Goal: Task Accomplishment & Management: Manage account settings

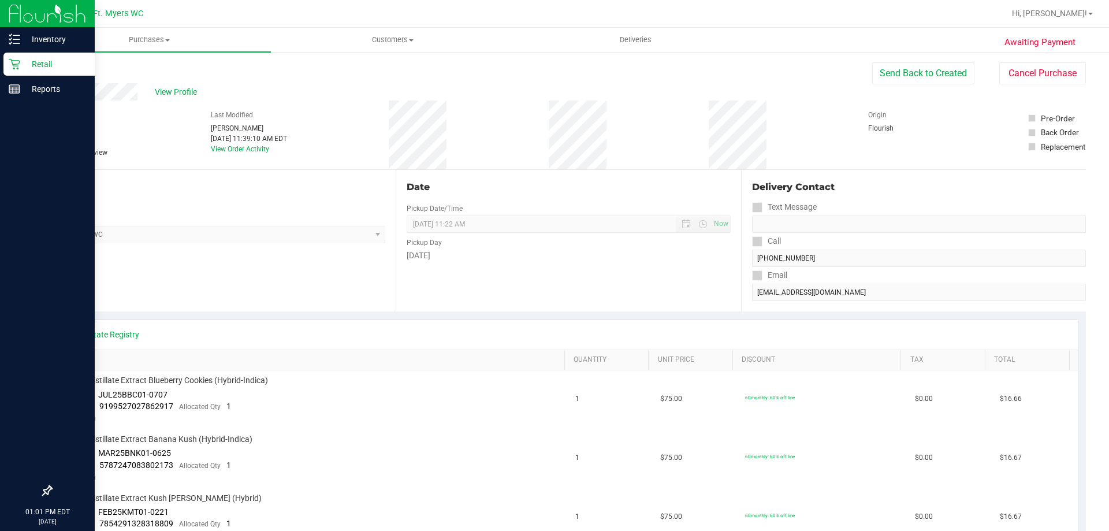
click at [17, 59] on icon at bounding box center [15, 64] width 12 height 12
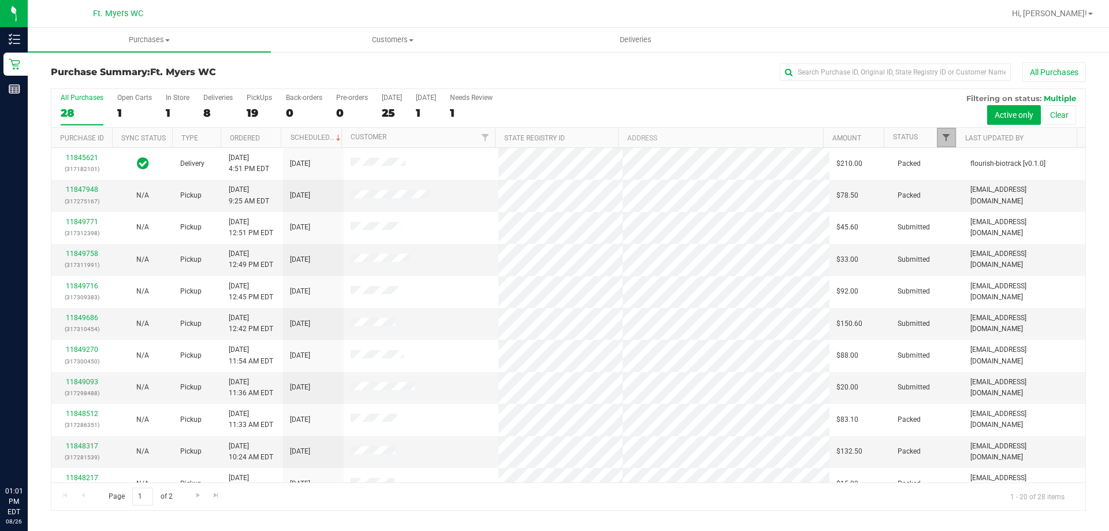
click at [943, 134] on span "Filter" at bounding box center [946, 137] width 9 height 9
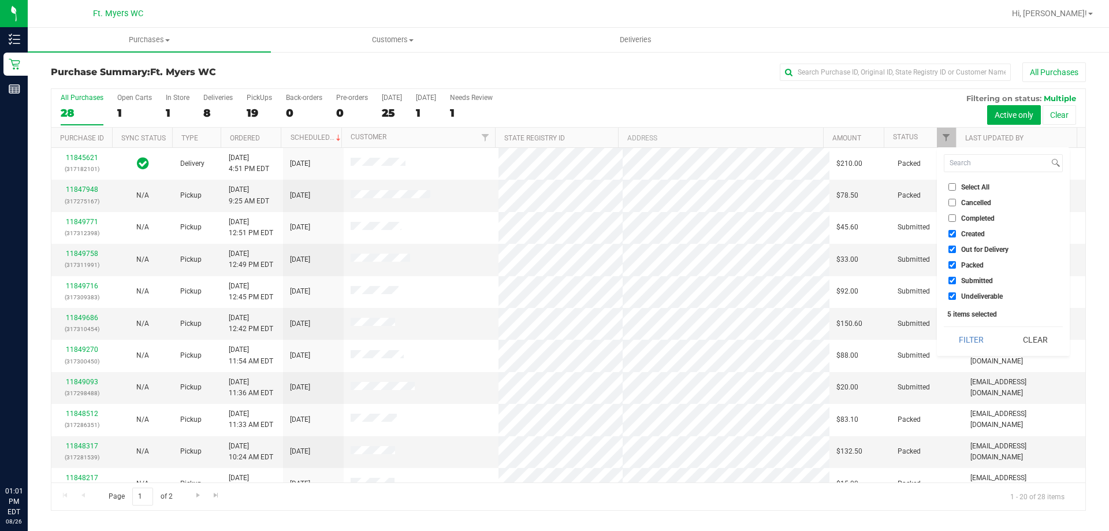
click at [952, 261] on input "Packed" at bounding box center [952, 265] width 8 height 8
checkbox input "false"
click at [967, 330] on button "Filter" at bounding box center [971, 339] width 55 height 25
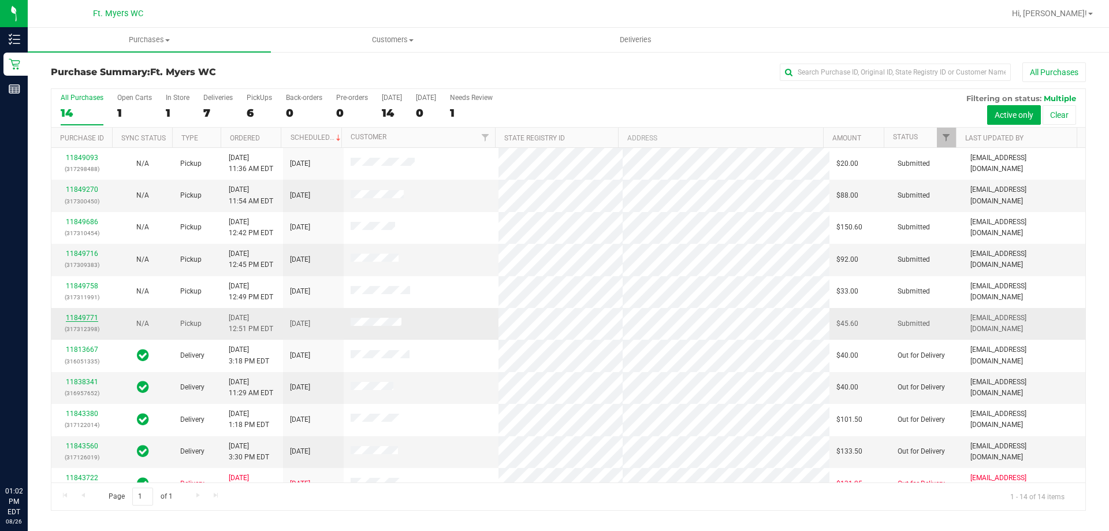
click at [84, 321] on link "11849771" at bounding box center [82, 318] width 32 height 8
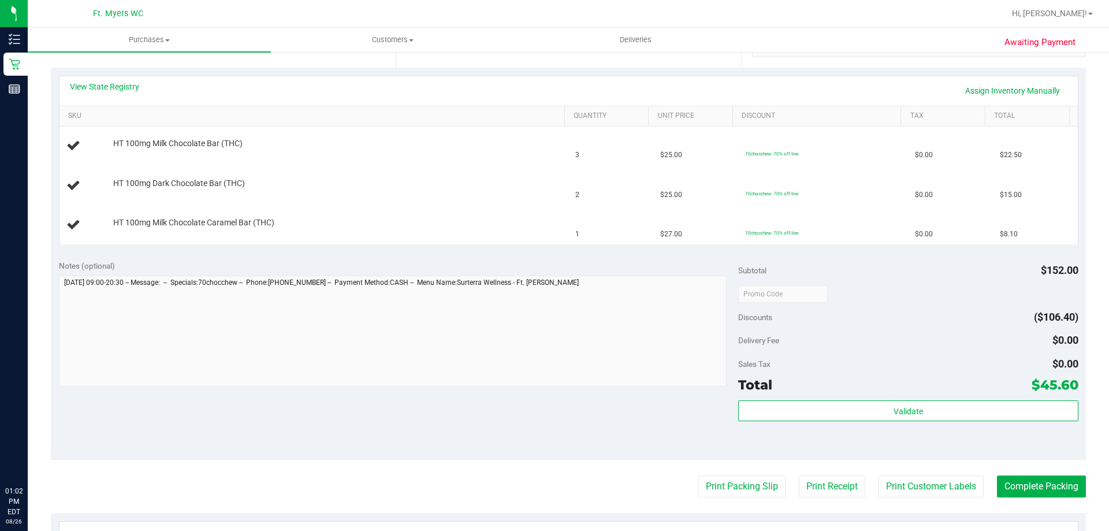
scroll to position [347, 0]
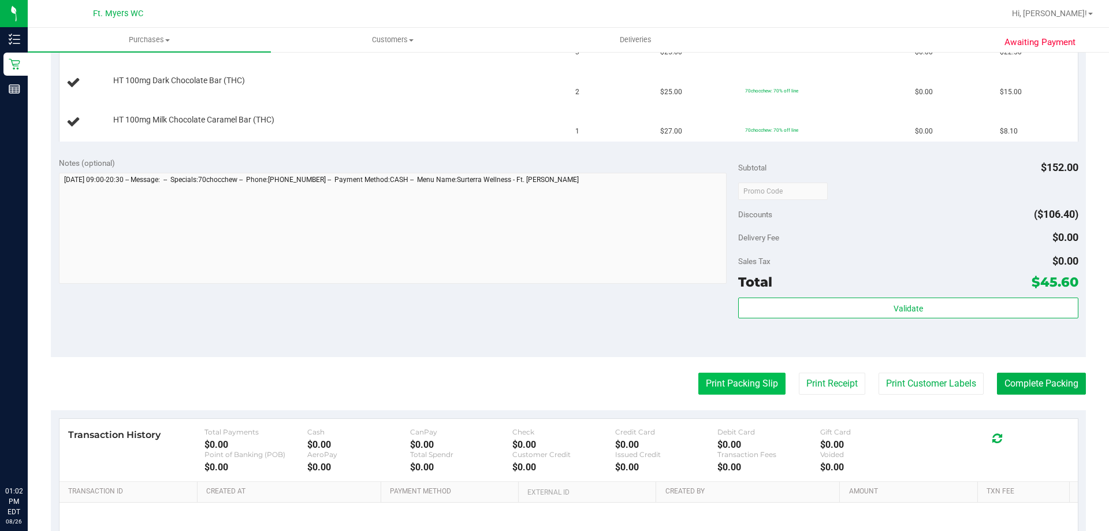
click at [719, 389] on button "Print Packing Slip" at bounding box center [741, 384] width 87 height 22
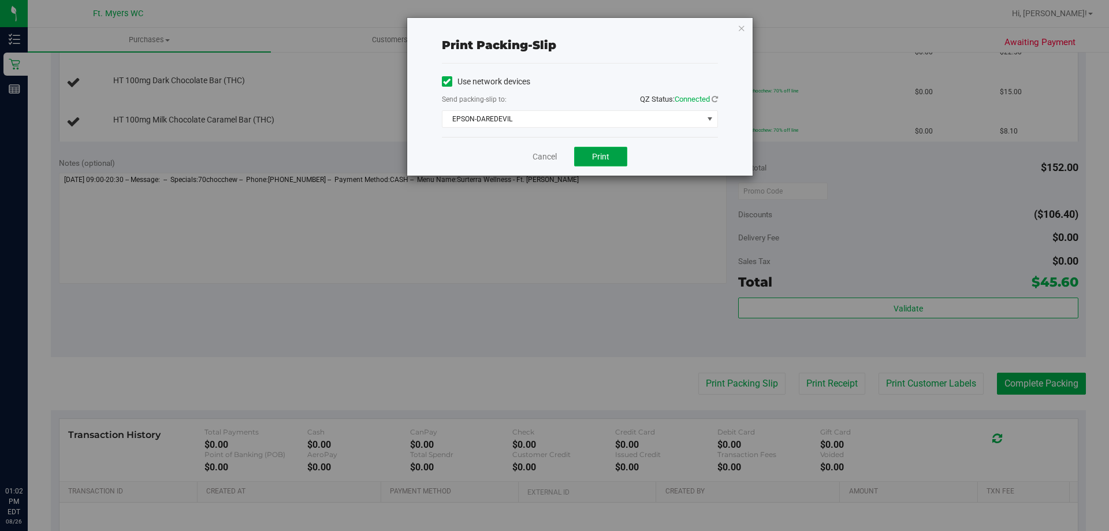
click at [600, 155] on span "Print" at bounding box center [600, 156] width 17 height 9
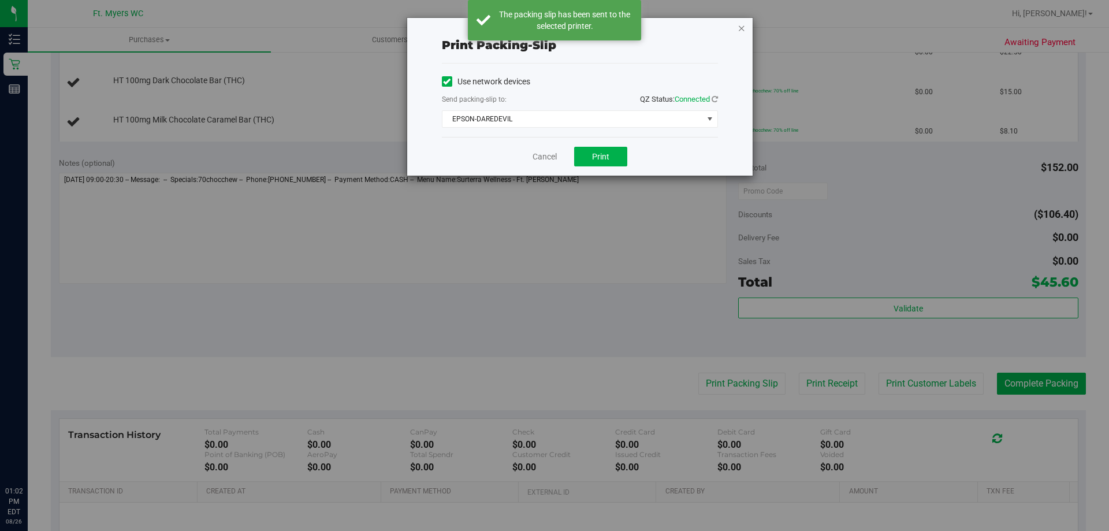
click at [741, 27] on icon "button" at bounding box center [742, 28] width 8 height 14
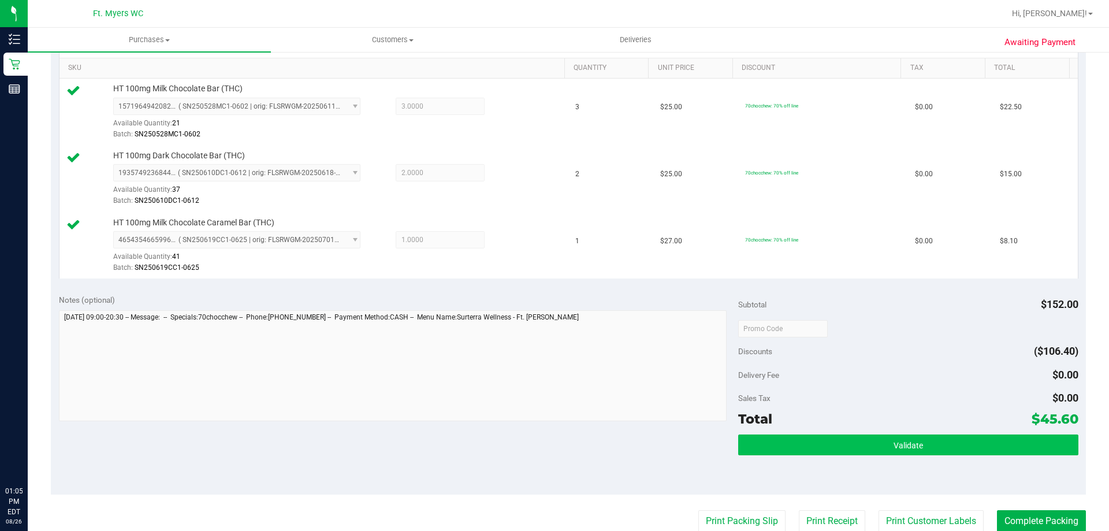
scroll to position [404, 0]
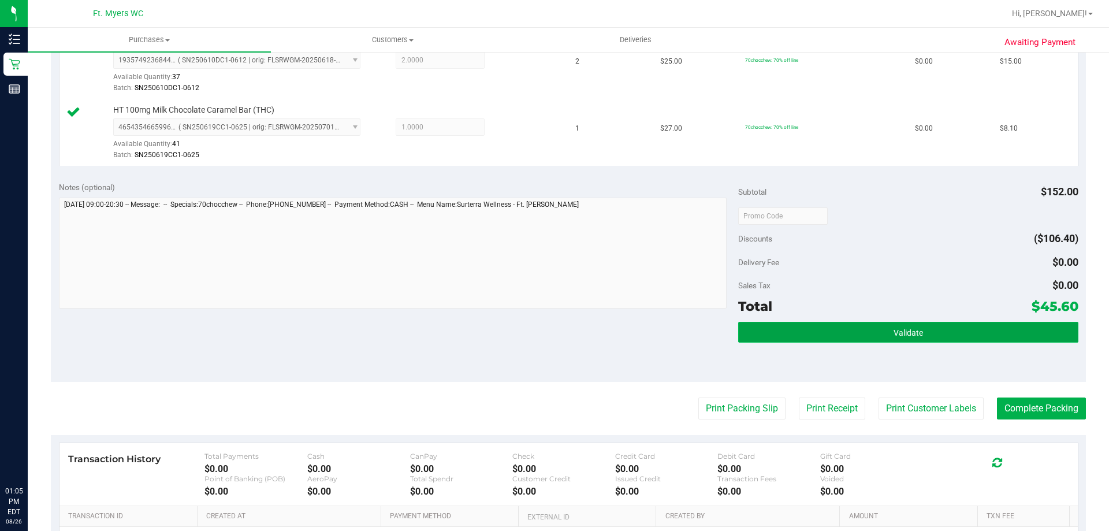
click at [774, 337] on button "Validate" at bounding box center [908, 332] width 340 height 21
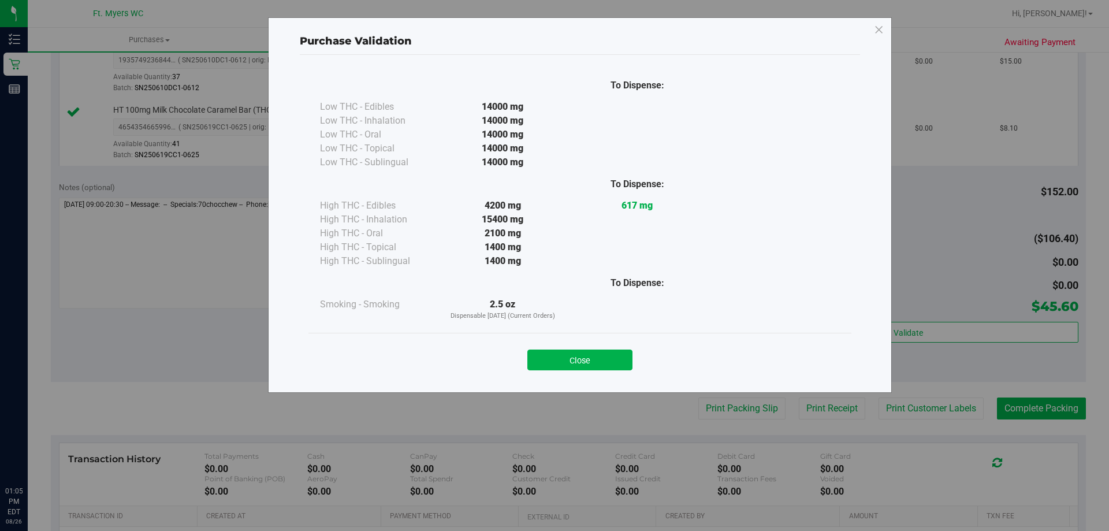
click at [621, 346] on div "Close" at bounding box center [580, 356] width 526 height 29
drag, startPoint x: 620, startPoint y: 353, endPoint x: 824, endPoint y: 349, distance: 203.4
click at [622, 353] on button "Close" at bounding box center [579, 359] width 105 height 21
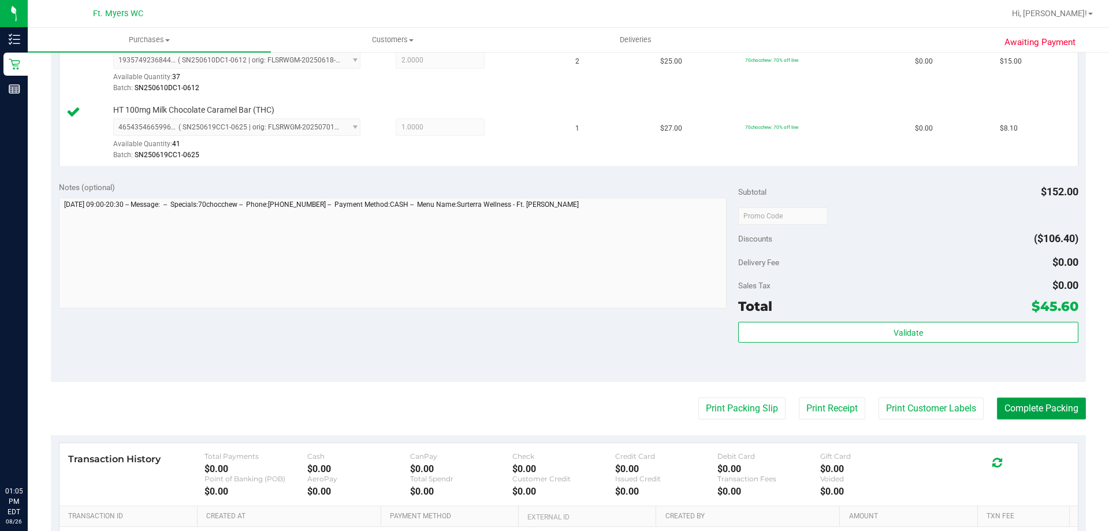
click at [1014, 403] on button "Complete Packing" at bounding box center [1041, 408] width 89 height 22
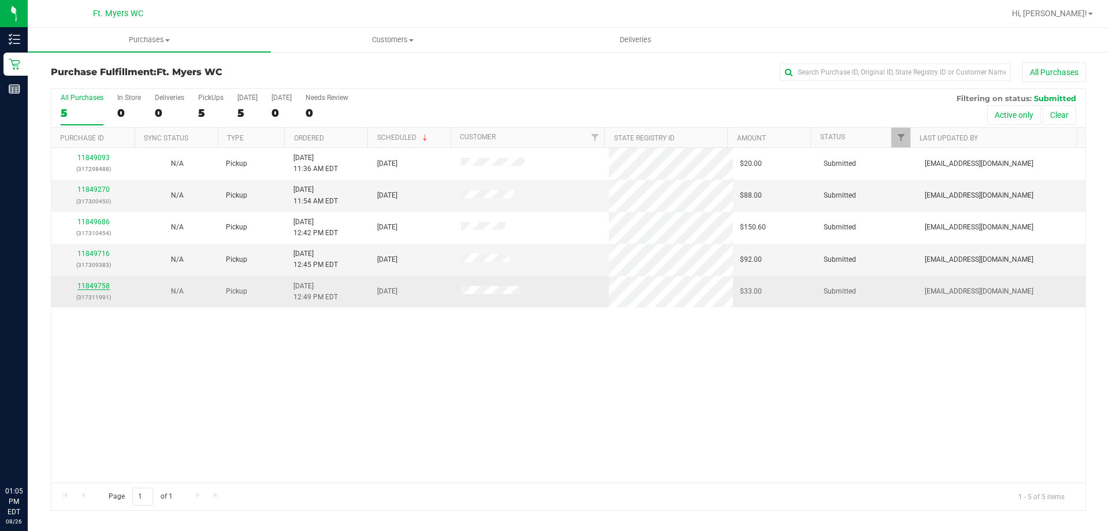
click at [90, 286] on link "11849758" at bounding box center [93, 286] width 32 height 8
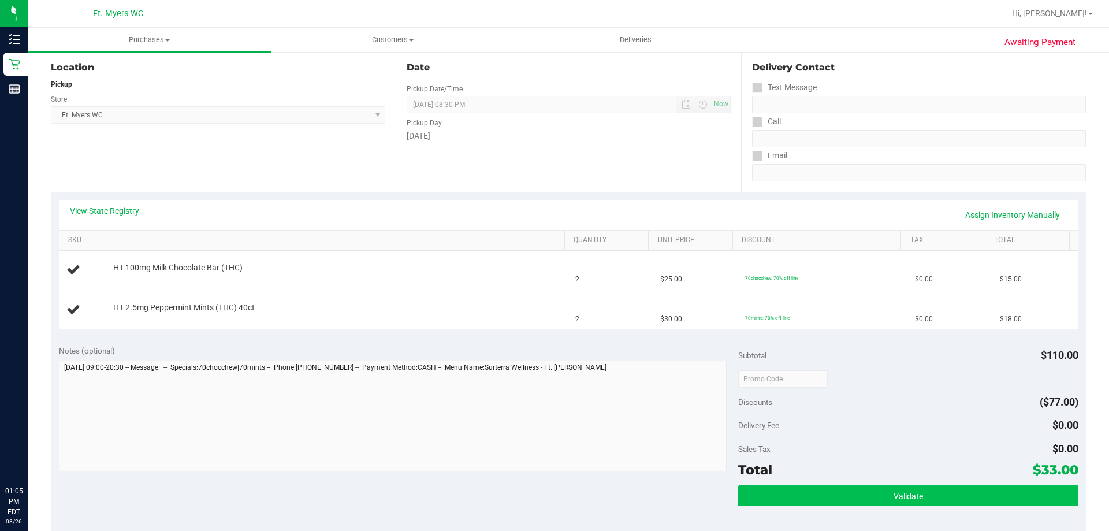
scroll to position [231, 0]
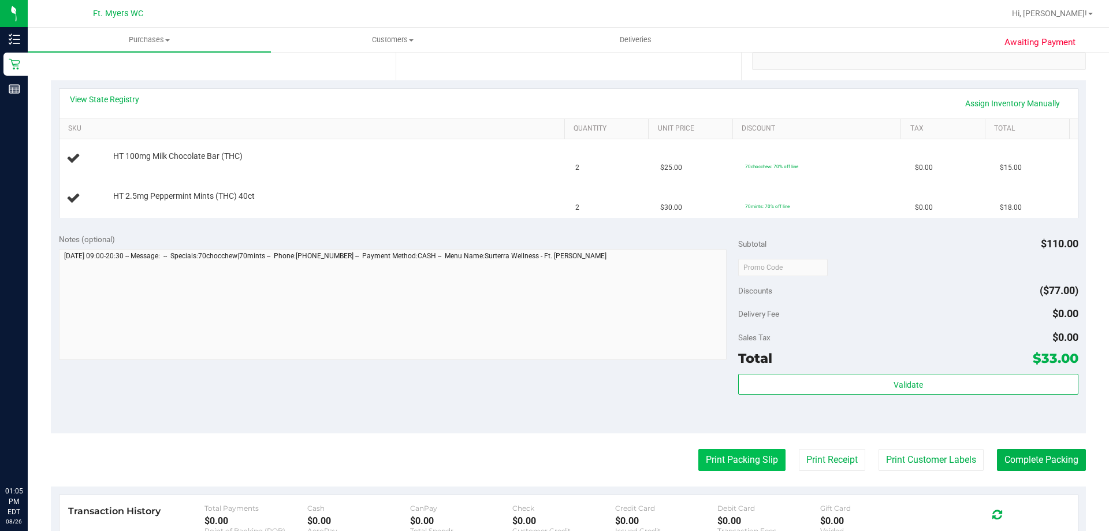
click at [740, 453] on button "Print Packing Slip" at bounding box center [741, 460] width 87 height 22
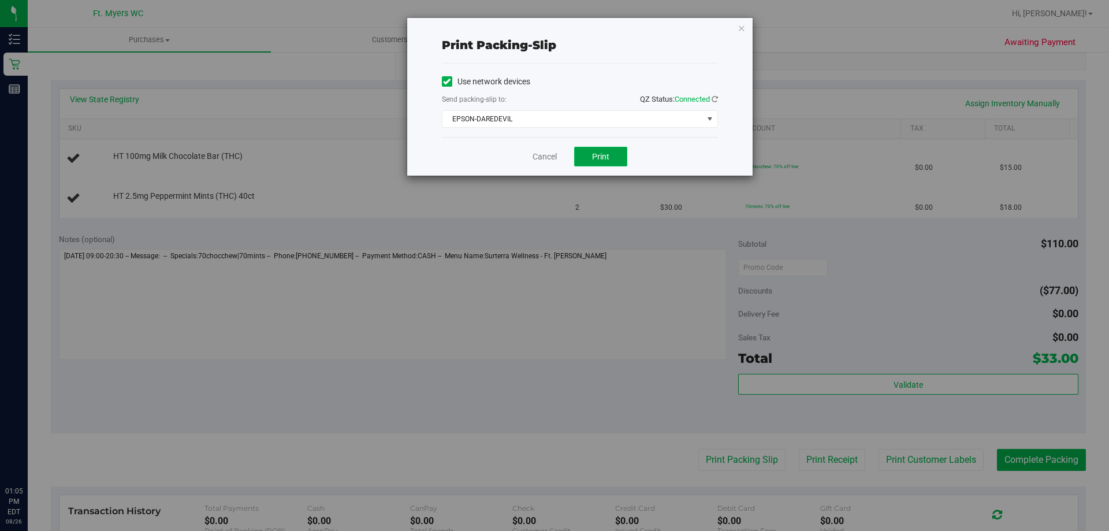
click at [586, 147] on button "Print" at bounding box center [600, 157] width 53 height 20
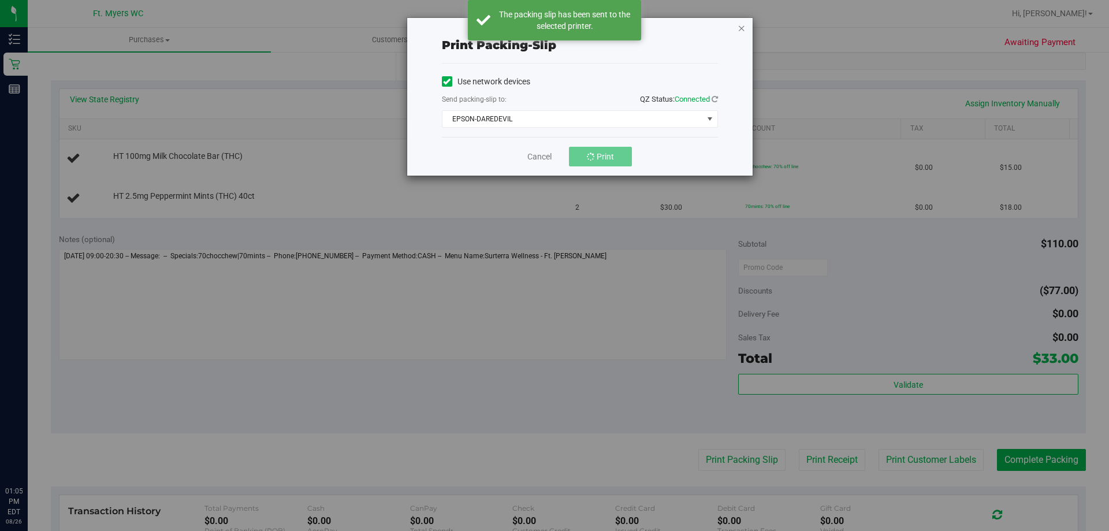
click at [742, 29] on icon "button" at bounding box center [742, 28] width 8 height 14
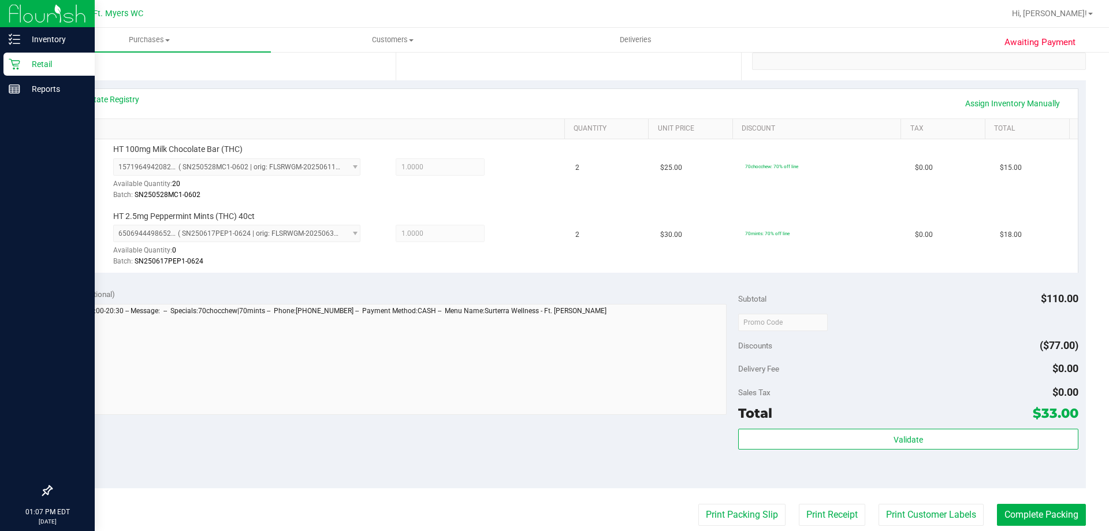
click at [34, 64] on p "Retail" at bounding box center [54, 64] width 69 height 14
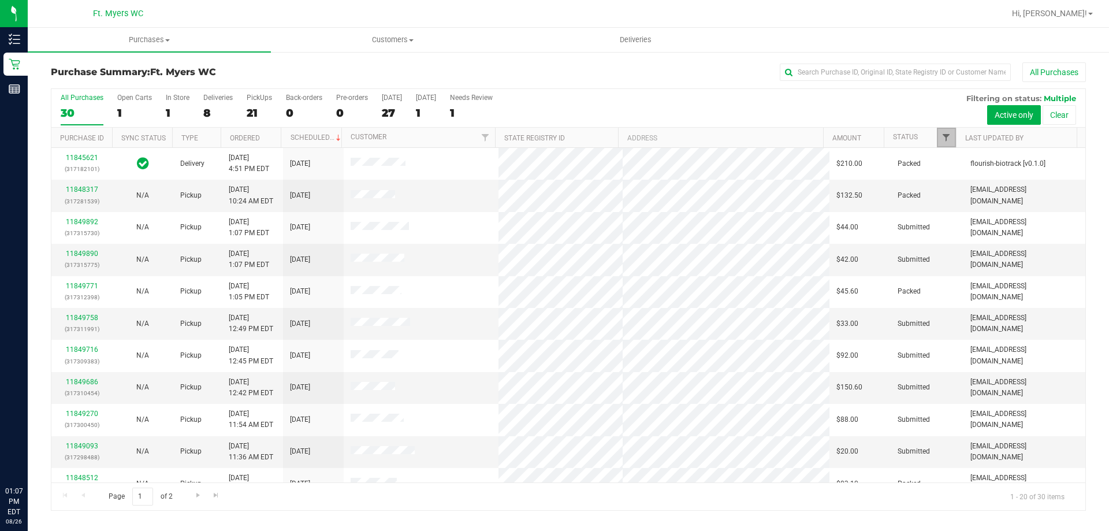
click at [942, 138] on span "Filter" at bounding box center [946, 137] width 9 height 9
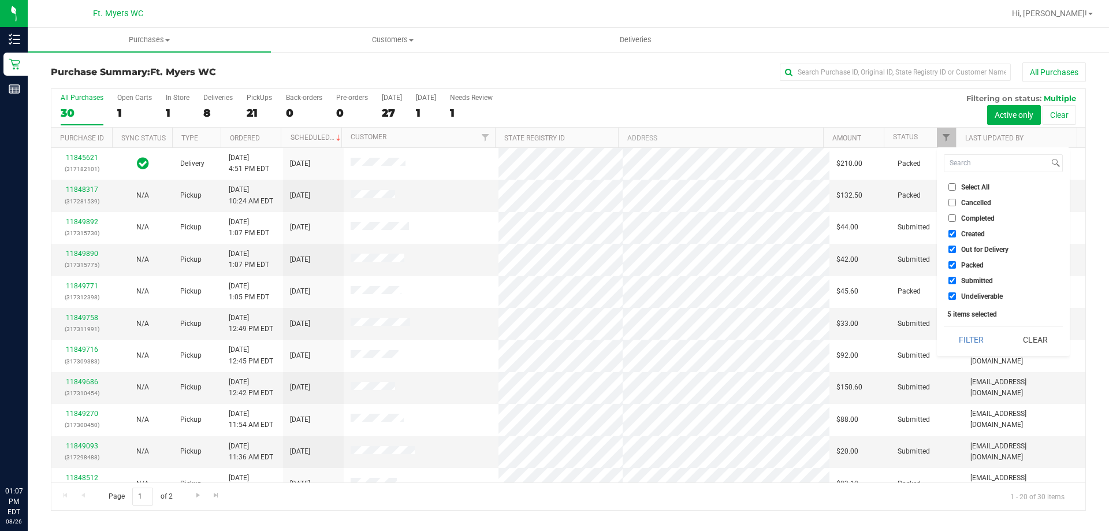
click at [950, 264] on input "Packed" at bounding box center [952, 265] width 8 height 8
checkbox input "false"
click at [975, 337] on button "Filter" at bounding box center [971, 339] width 55 height 25
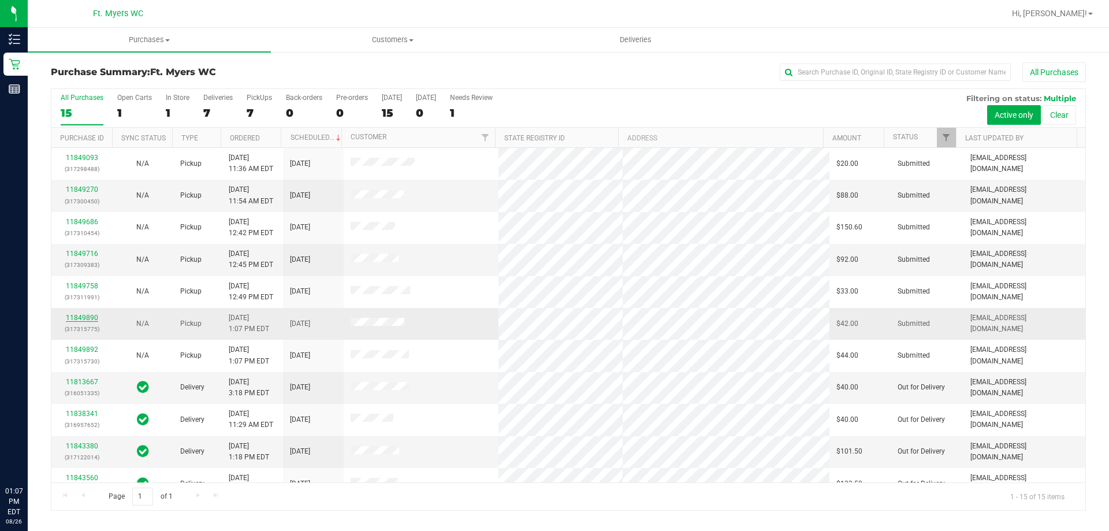
click at [85, 321] on link "11849890" at bounding box center [82, 318] width 32 height 8
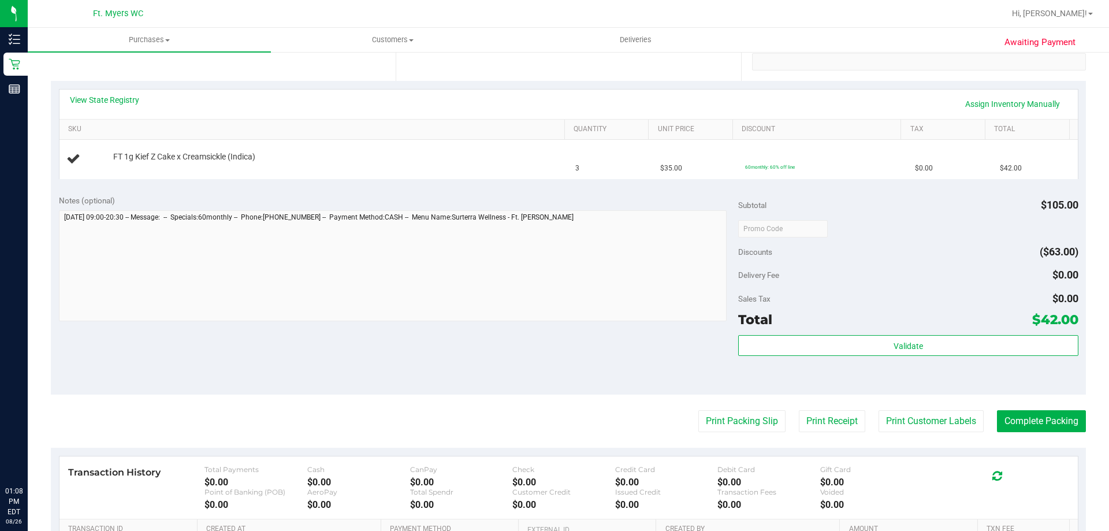
scroll to position [231, 0]
click at [730, 425] on button "Print Packing Slip" at bounding box center [741, 421] width 87 height 22
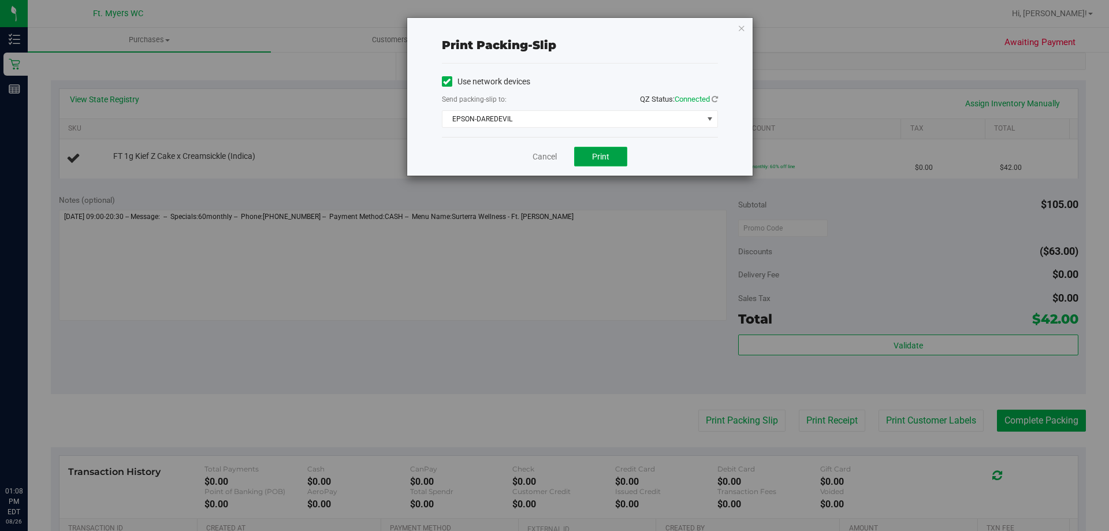
click at [602, 152] on span "Print" at bounding box center [600, 156] width 17 height 9
click at [742, 26] on icon "button" at bounding box center [742, 28] width 8 height 14
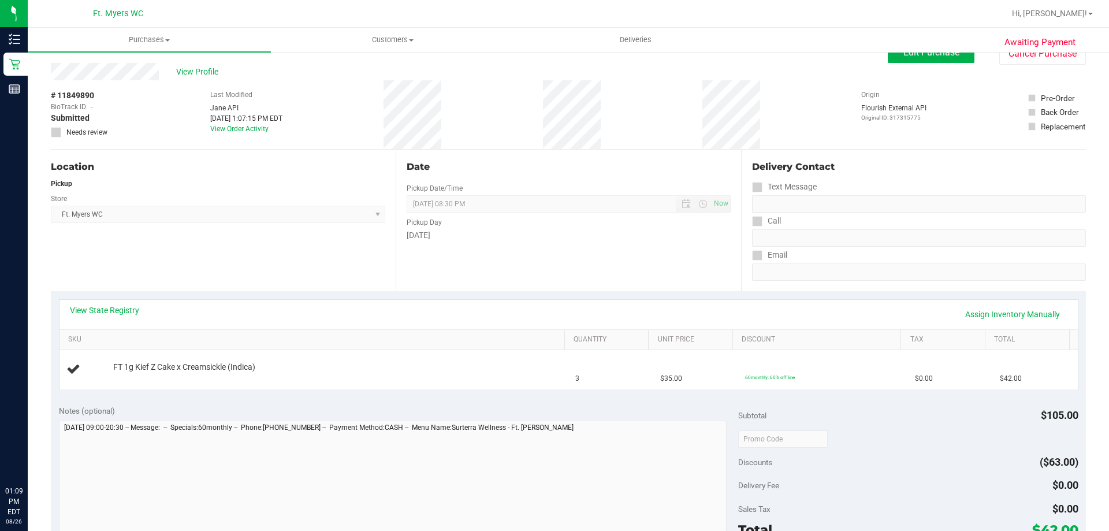
scroll to position [0, 0]
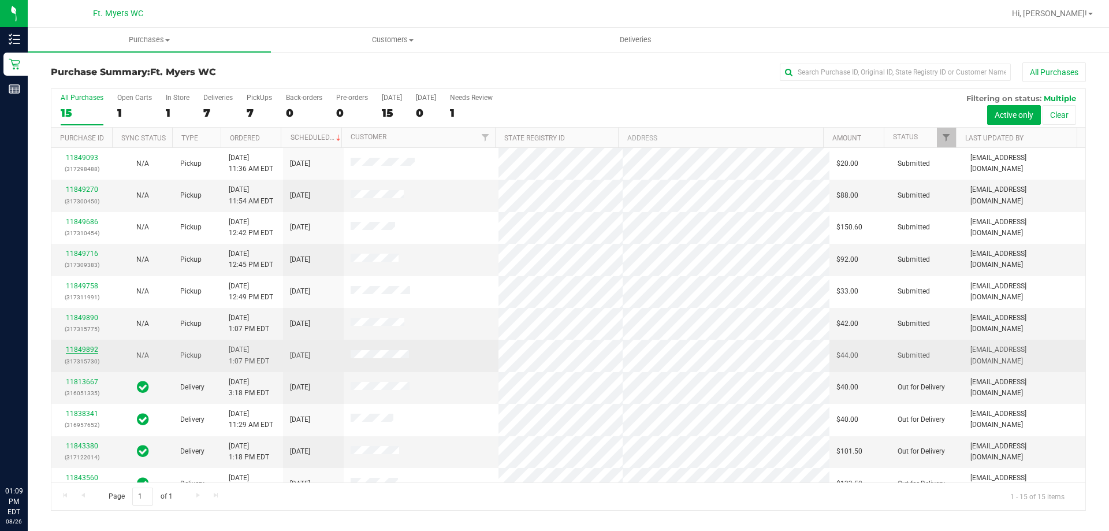
click at [94, 347] on link "11849892" at bounding box center [82, 349] width 32 height 8
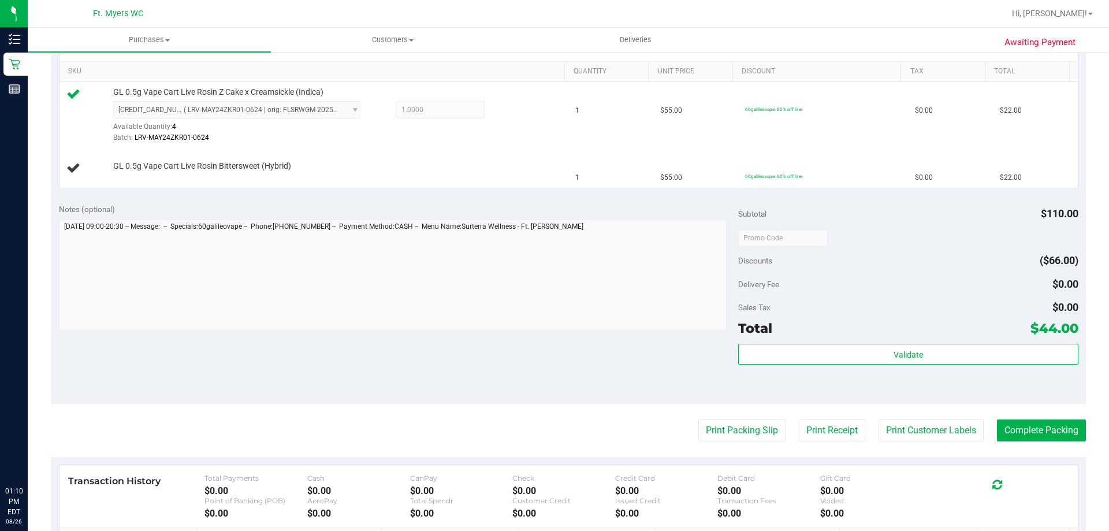
scroll to position [404, 0]
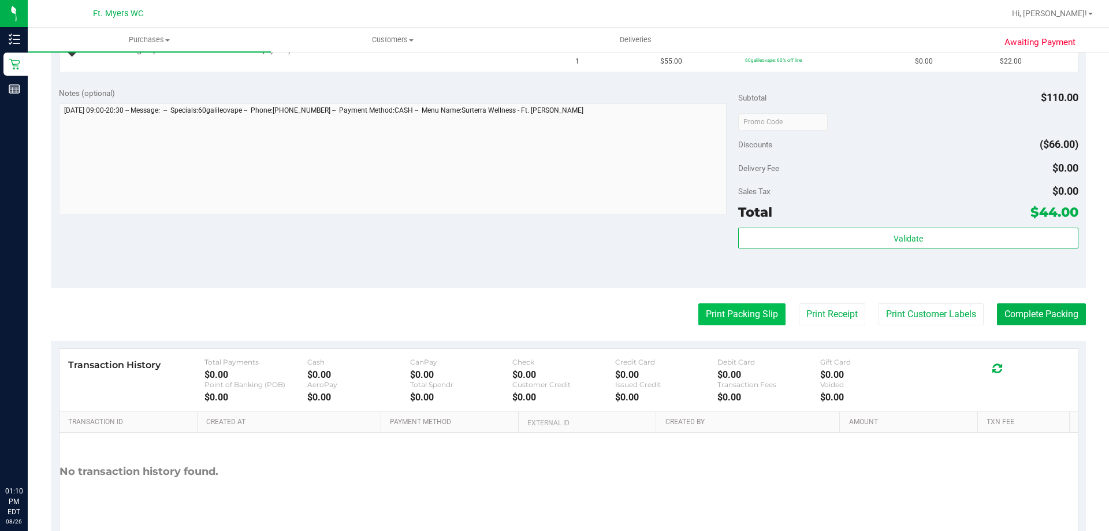
click at [725, 323] on button "Print Packing Slip" at bounding box center [741, 314] width 87 height 22
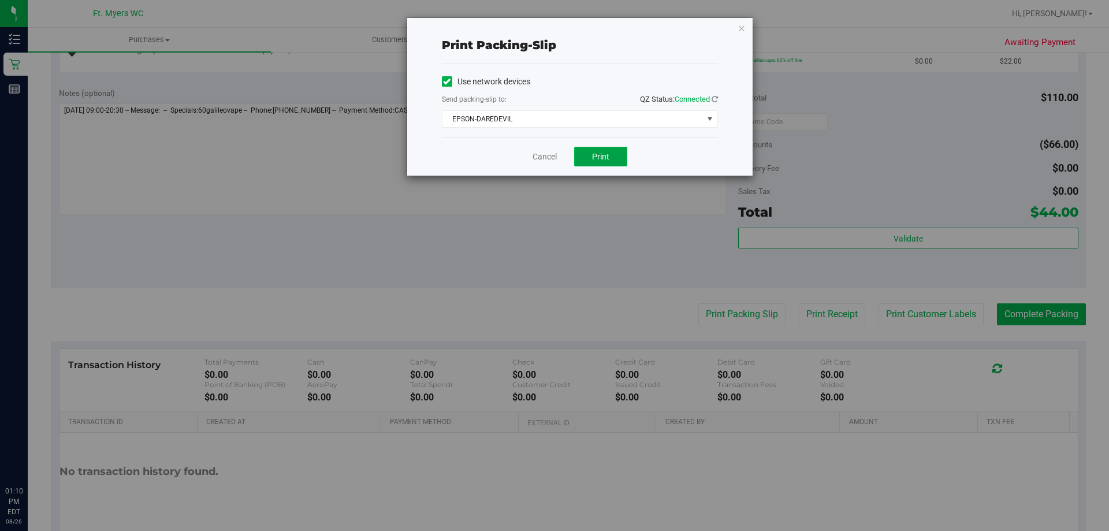
click at [612, 156] on button "Print" at bounding box center [600, 157] width 53 height 20
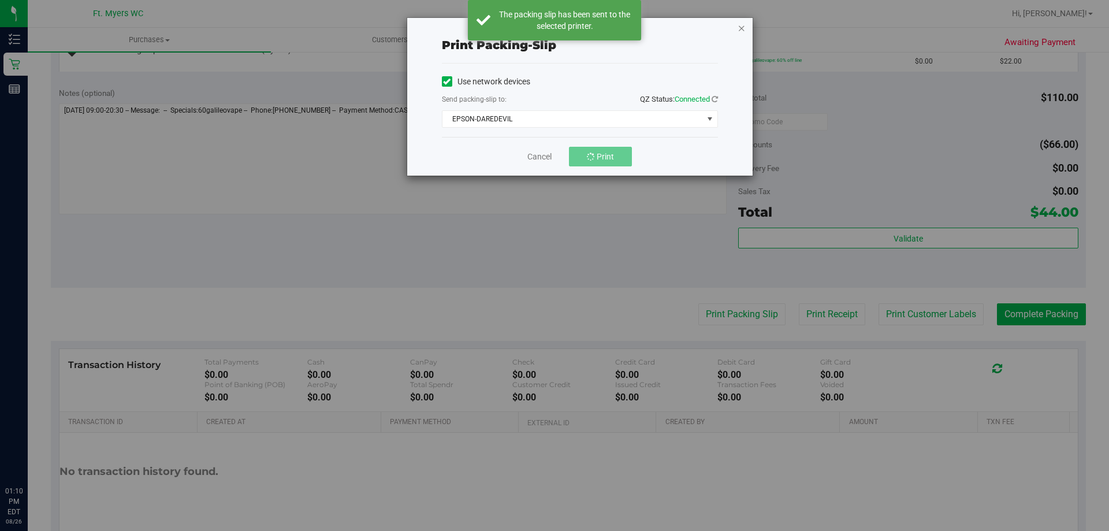
click at [740, 25] on icon "button" at bounding box center [742, 28] width 8 height 14
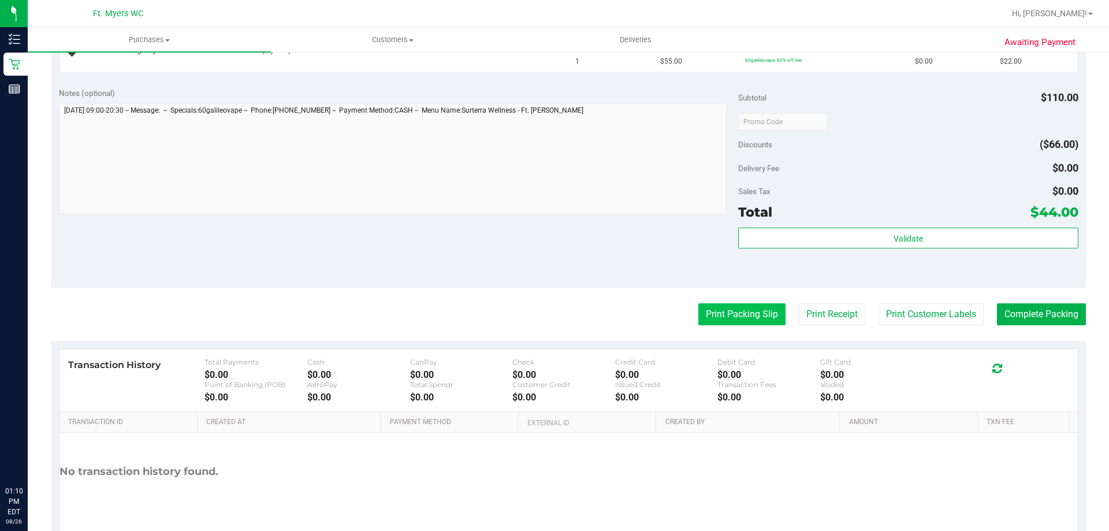
click at [745, 314] on button "Print Packing Slip" at bounding box center [741, 314] width 87 height 22
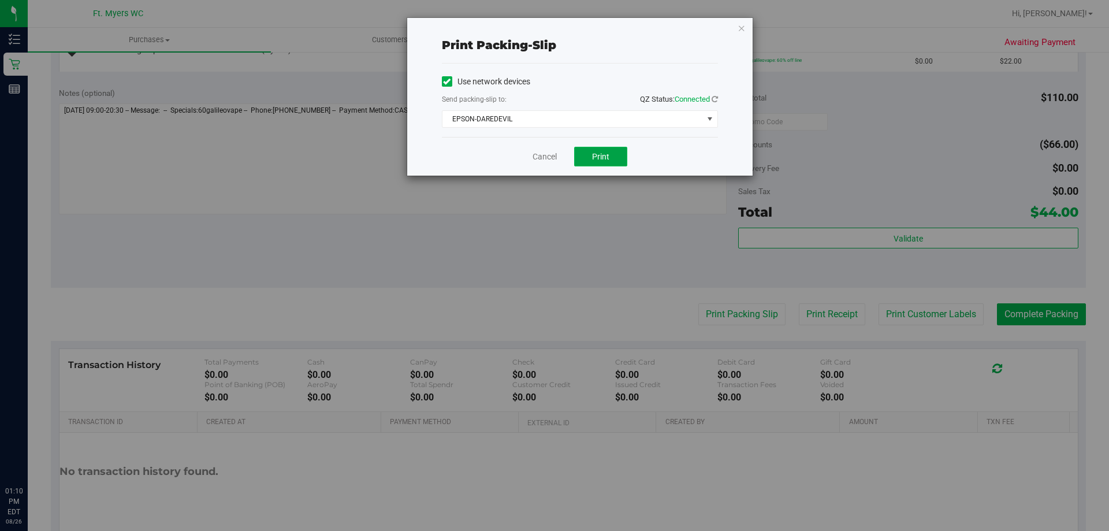
drag, startPoint x: 609, startPoint y: 165, endPoint x: 572, endPoint y: 154, distance: 38.0
click at [601, 163] on button "Print" at bounding box center [600, 157] width 53 height 20
click at [742, 32] on icon "button" at bounding box center [742, 28] width 8 height 14
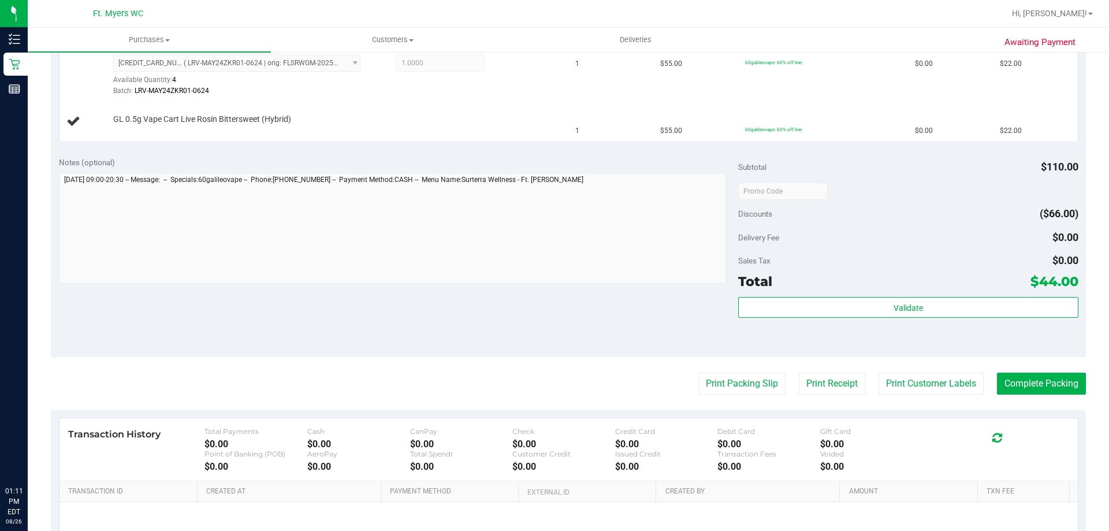
scroll to position [231, 0]
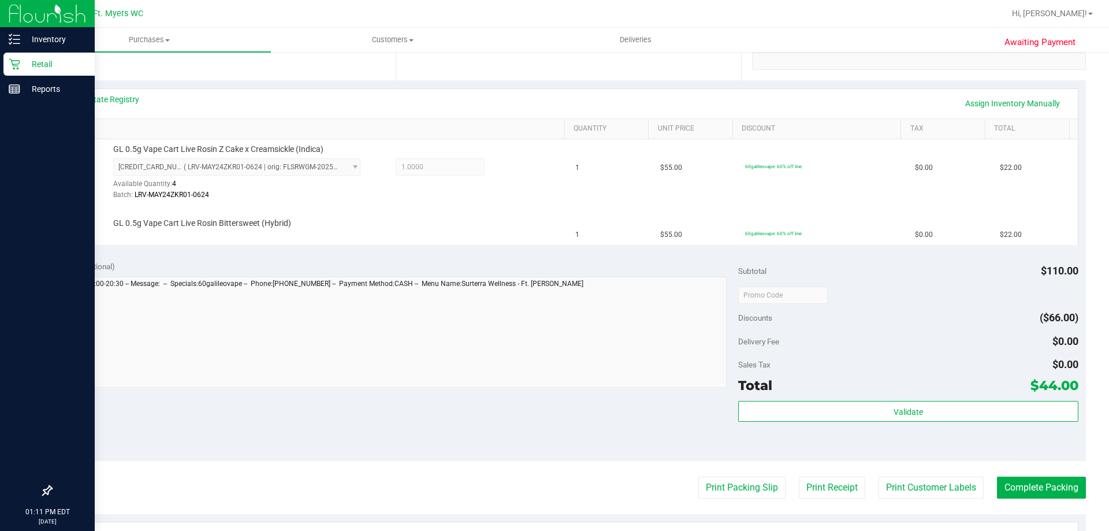
click at [29, 66] on p "Retail" at bounding box center [54, 64] width 69 height 14
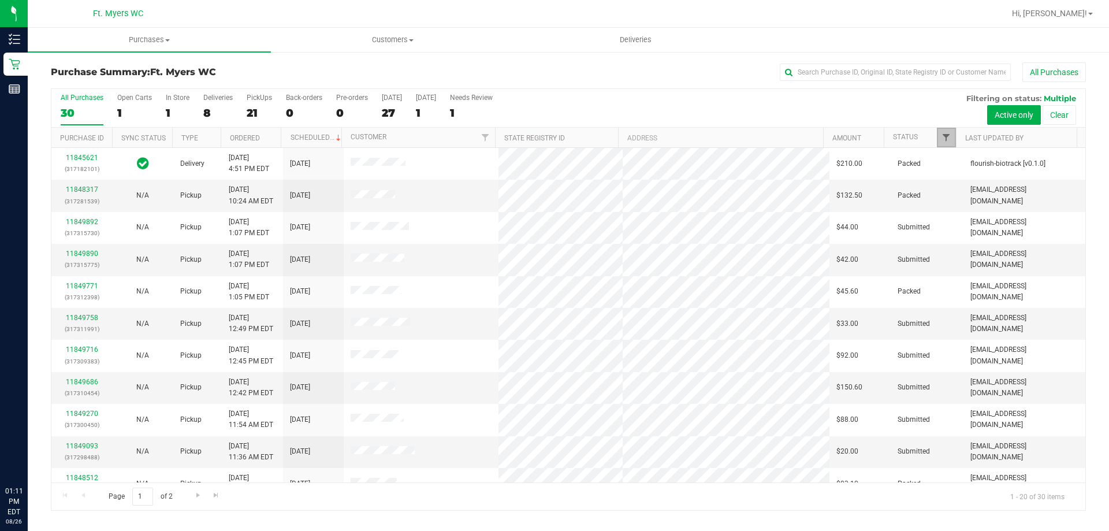
click at [948, 140] on span "Filter" at bounding box center [946, 137] width 9 height 9
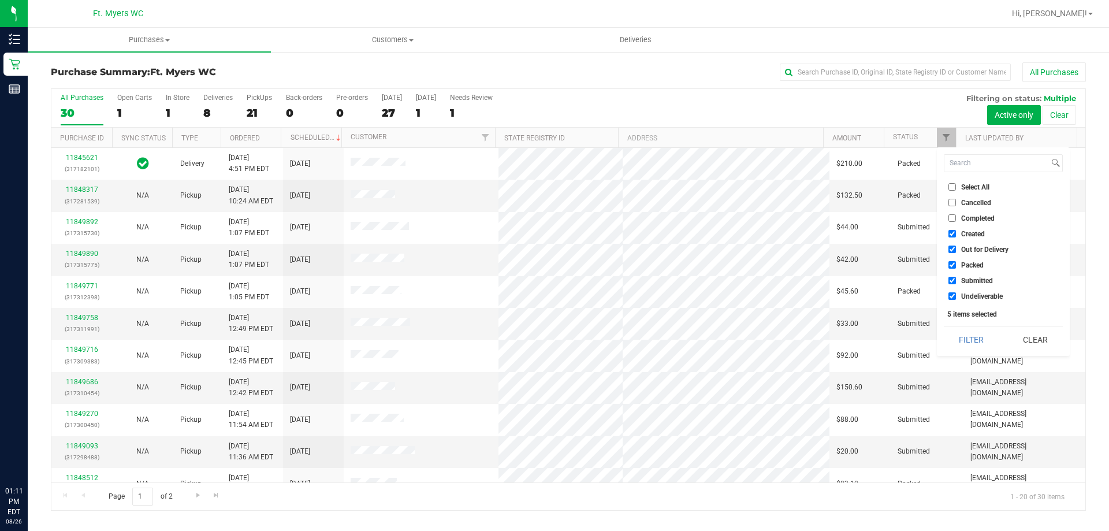
click at [952, 261] on input "Packed" at bounding box center [952, 265] width 8 height 8
checkbox input "false"
click at [984, 336] on button "Filter" at bounding box center [971, 339] width 55 height 25
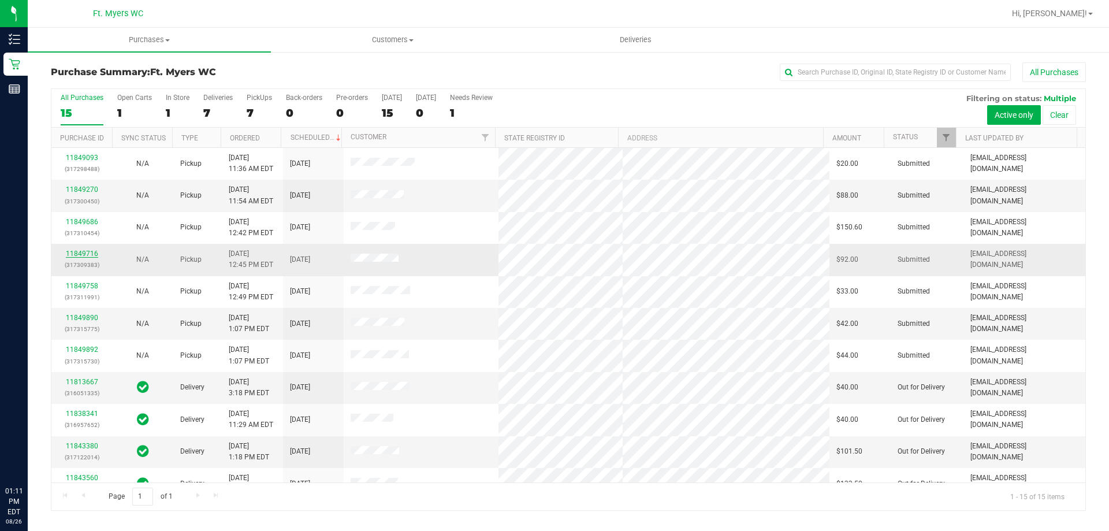
click at [88, 250] on link "11849716" at bounding box center [82, 254] width 32 height 8
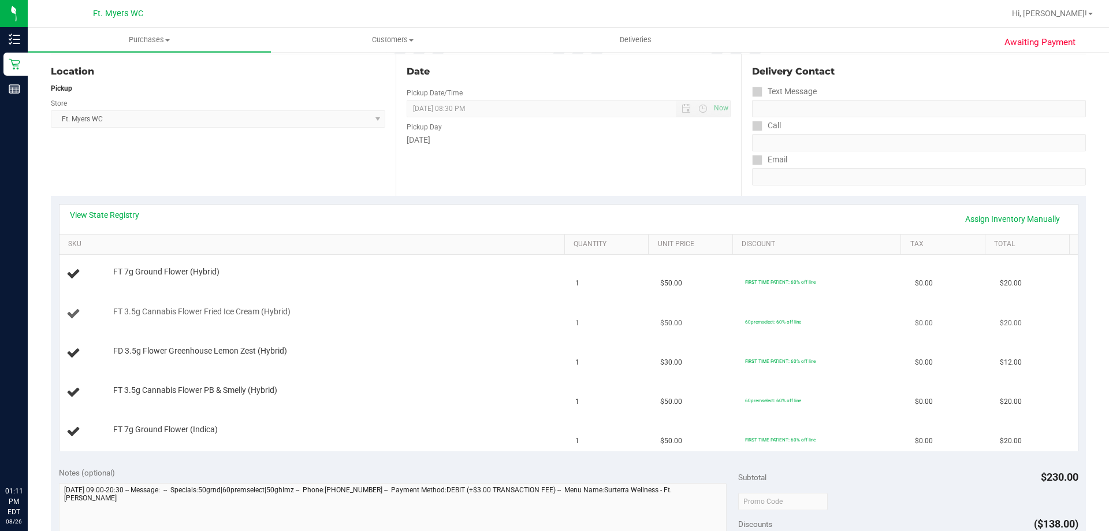
scroll to position [404, 0]
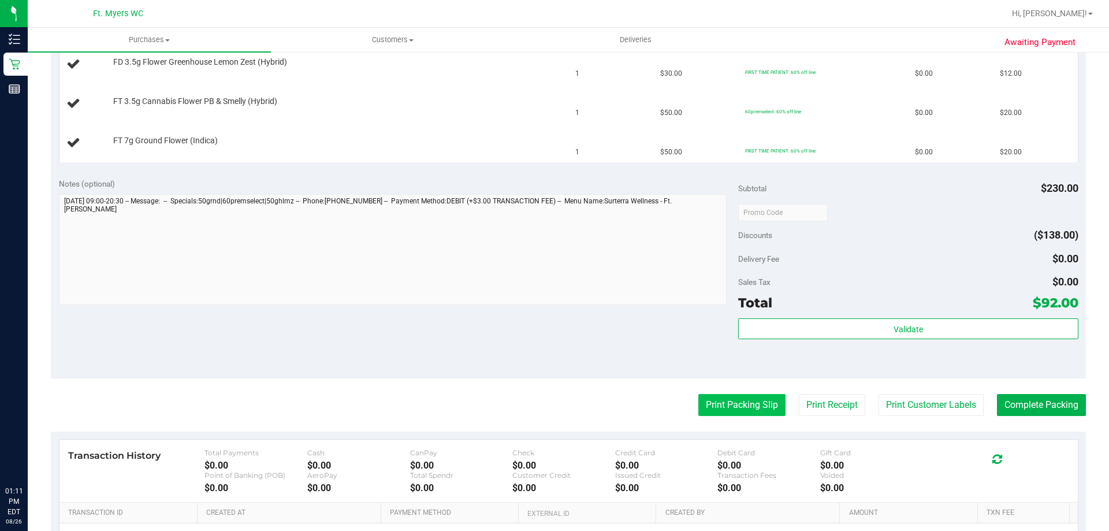
click at [734, 400] on button "Print Packing Slip" at bounding box center [741, 405] width 87 height 22
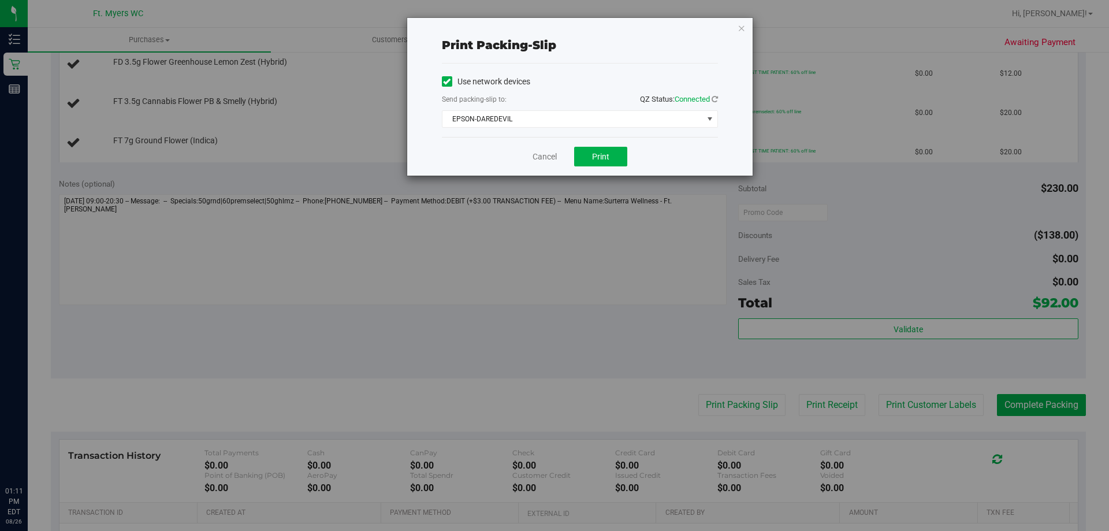
click at [589, 144] on div "Cancel Print" at bounding box center [580, 156] width 276 height 39
click at [593, 154] on span "Print" at bounding box center [600, 156] width 17 height 9
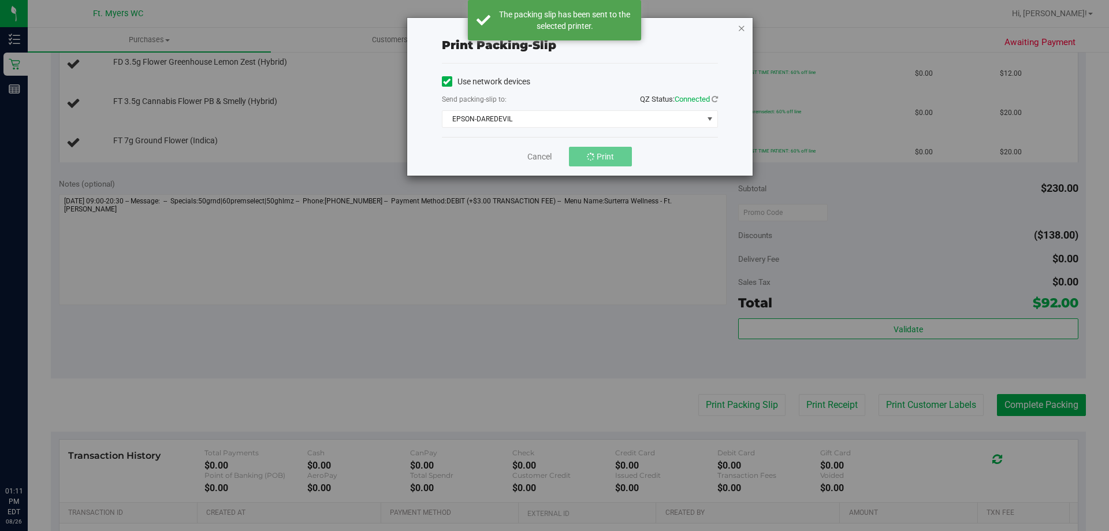
click at [743, 29] on icon "button" at bounding box center [742, 28] width 8 height 14
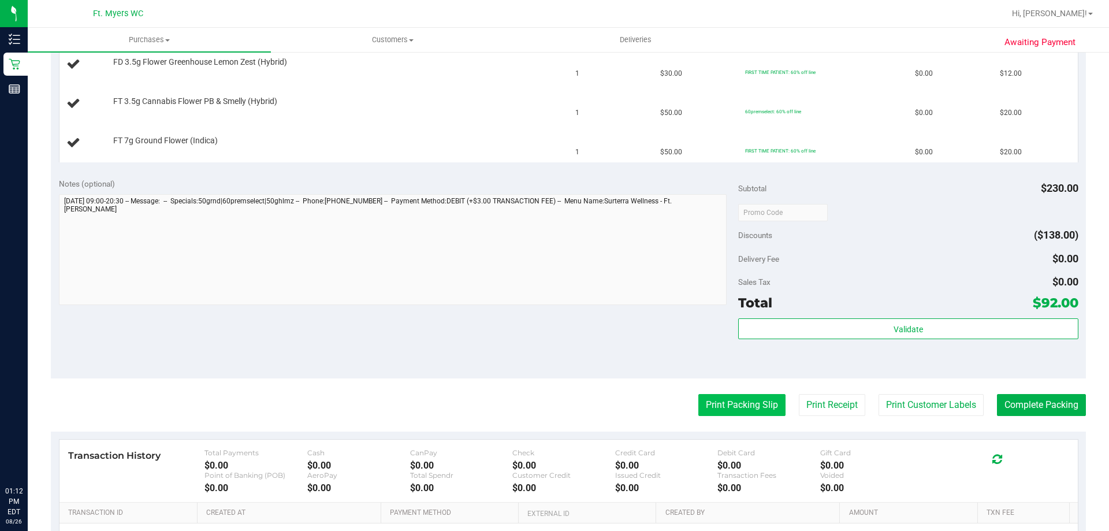
click at [749, 408] on button "Print Packing Slip" at bounding box center [741, 405] width 87 height 22
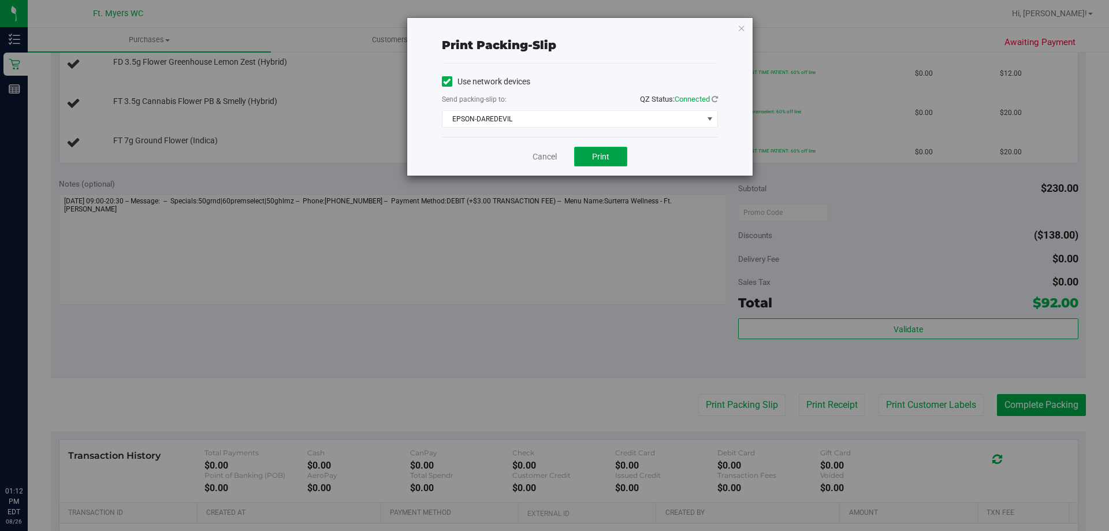
click at [612, 158] on button "Print" at bounding box center [600, 157] width 53 height 20
click at [736, 25] on div "Print packing-slip Use network devices Send packing-slip to: QZ Status: Connect…" at bounding box center [579, 97] width 345 height 158
click at [745, 27] on icon "button" at bounding box center [742, 28] width 8 height 14
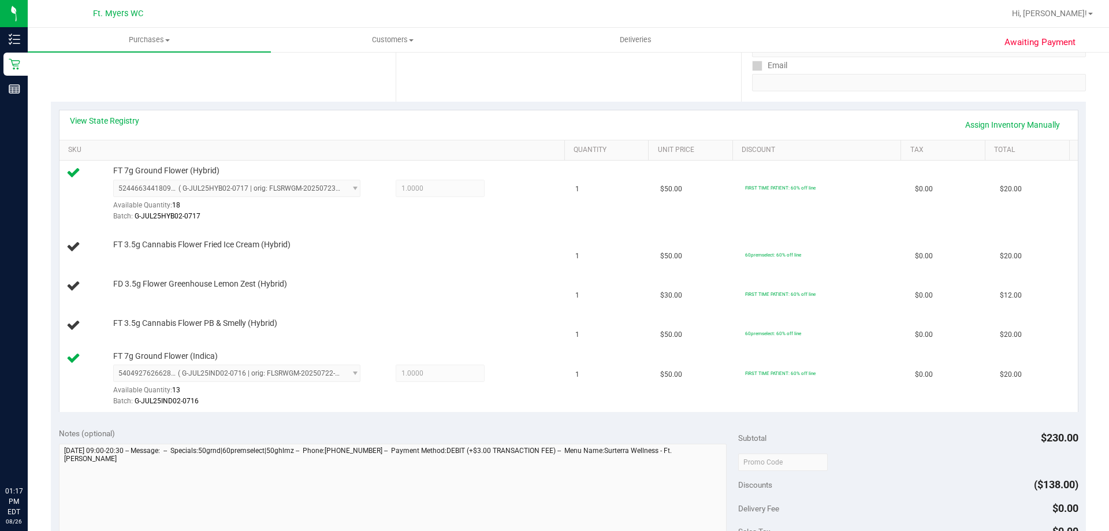
scroll to position [173, 0]
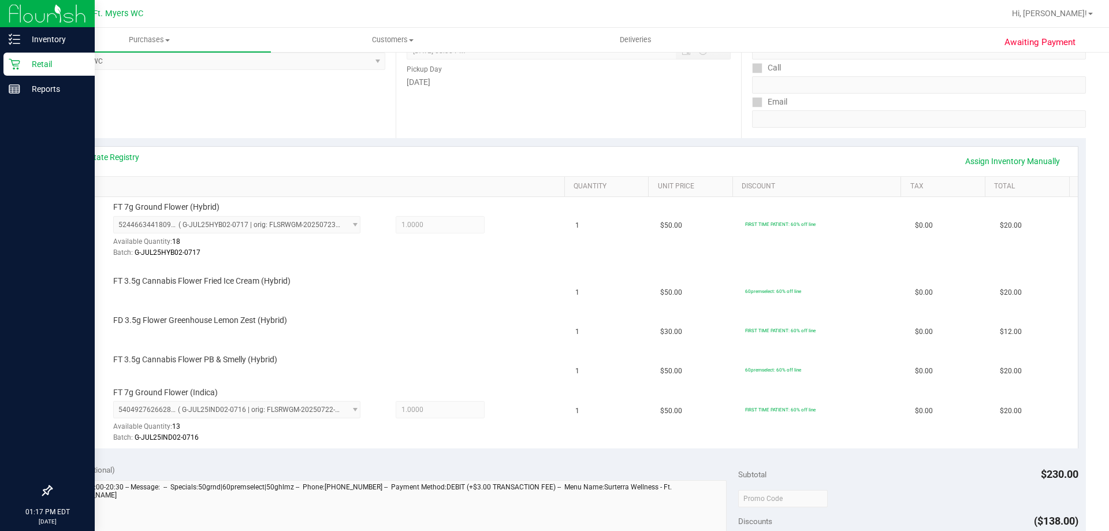
click at [37, 57] on div "Retail" at bounding box center [48, 64] width 91 height 23
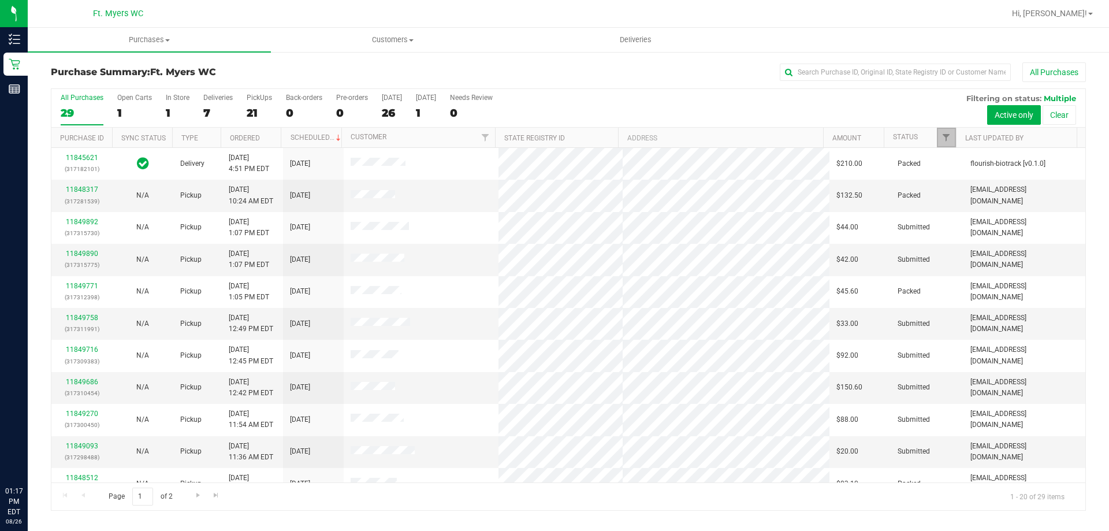
click at [948, 138] on span "Filter" at bounding box center [946, 137] width 9 height 9
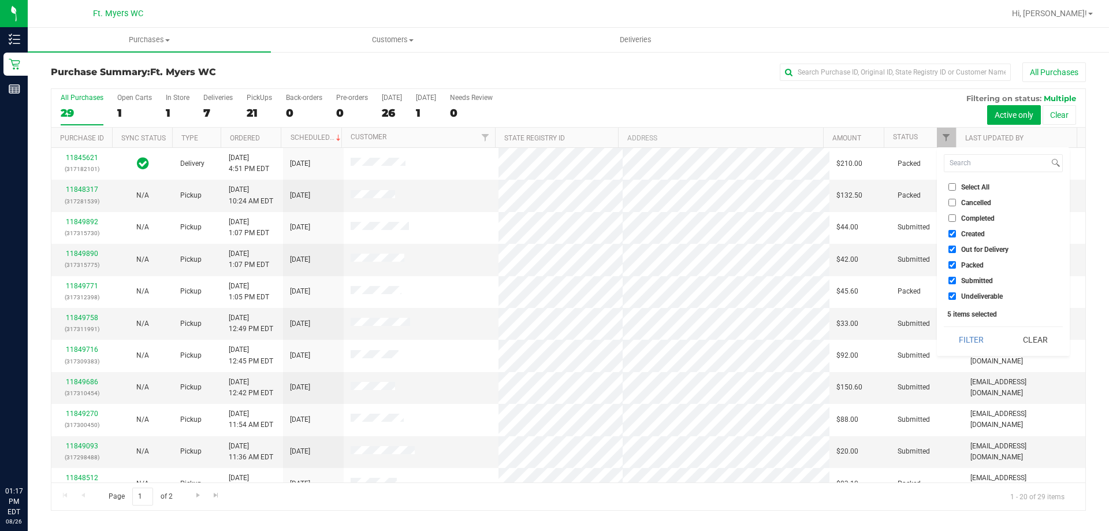
click at [949, 263] on input "Packed" at bounding box center [952, 265] width 8 height 8
checkbox input "false"
click at [977, 339] on button "Filter" at bounding box center [971, 339] width 55 height 25
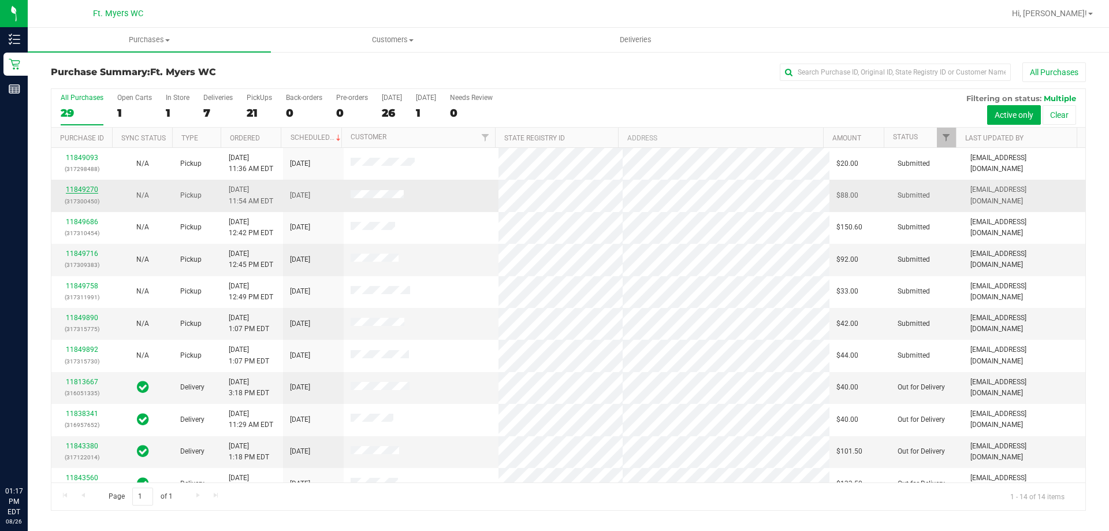
click at [86, 191] on link "11849270" at bounding box center [82, 189] width 32 height 8
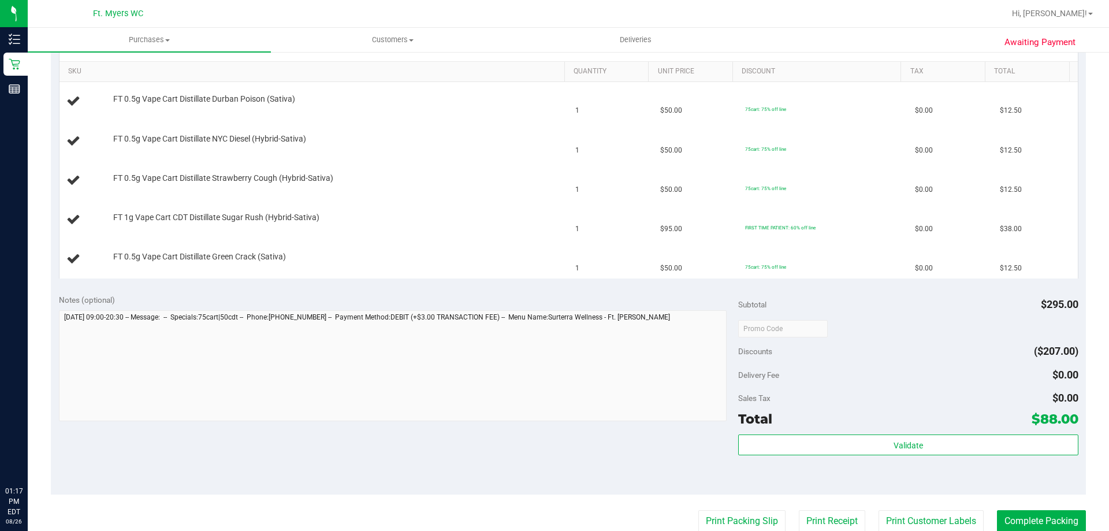
scroll to position [289, 0]
click at [717, 516] on button "Print Packing Slip" at bounding box center [741, 520] width 87 height 22
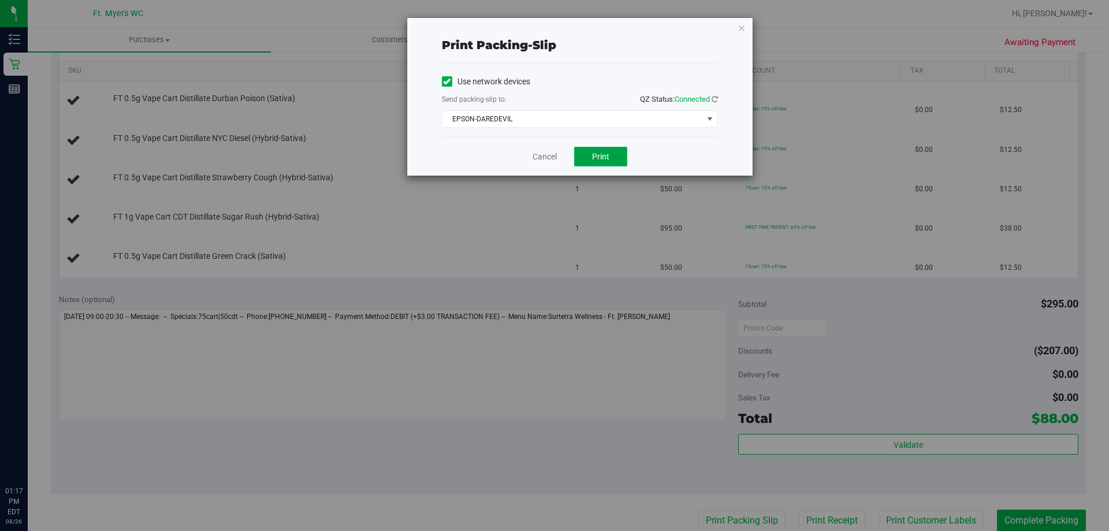
click at [594, 161] on button "Print" at bounding box center [600, 157] width 53 height 20
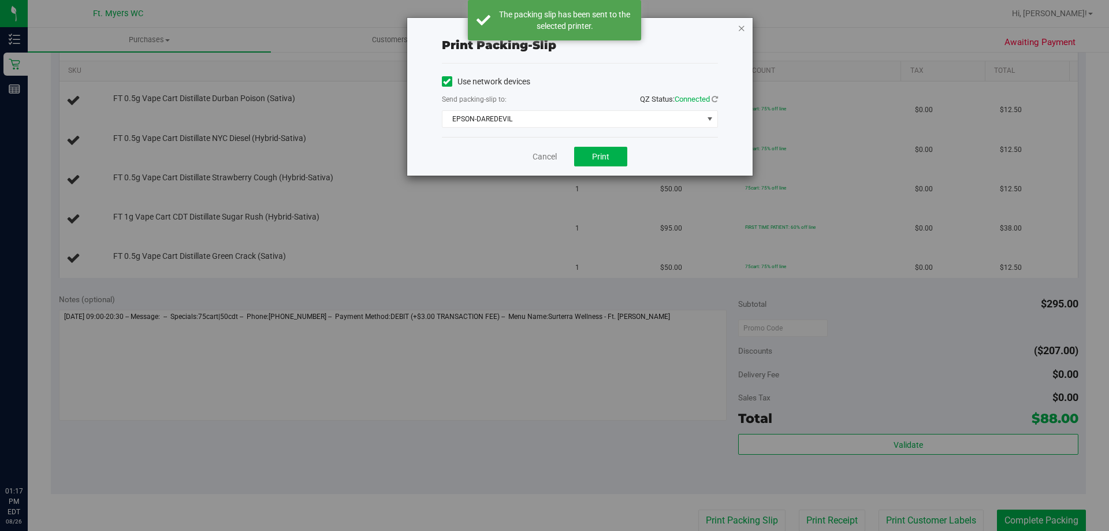
click at [740, 30] on icon "button" at bounding box center [742, 28] width 8 height 14
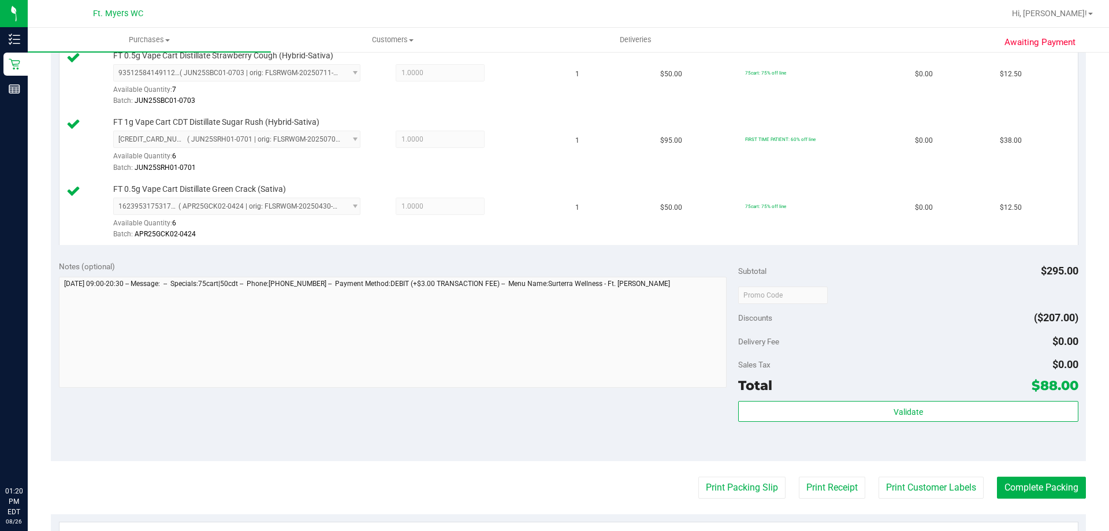
scroll to position [463, 0]
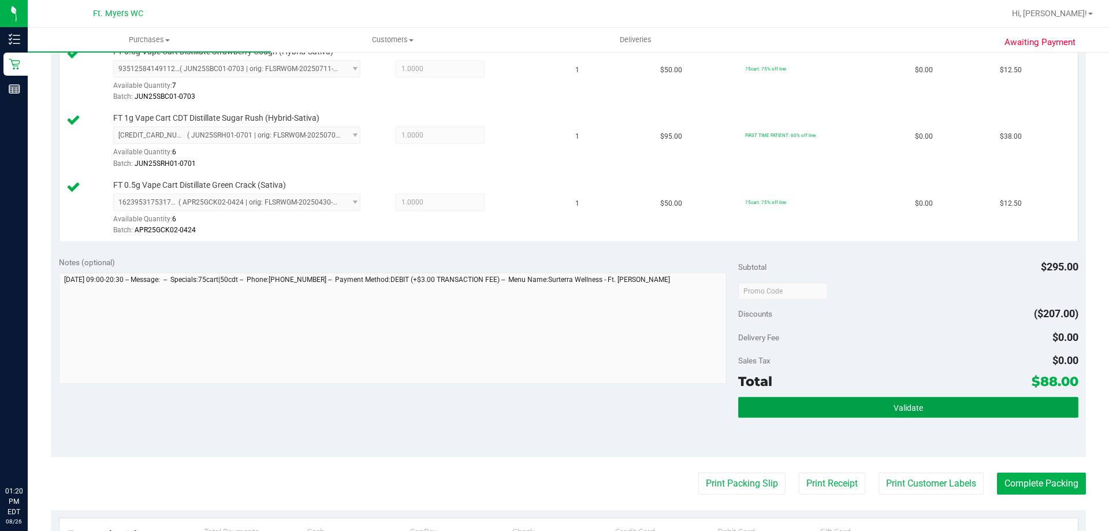
click at [866, 406] on button "Validate" at bounding box center [908, 407] width 340 height 21
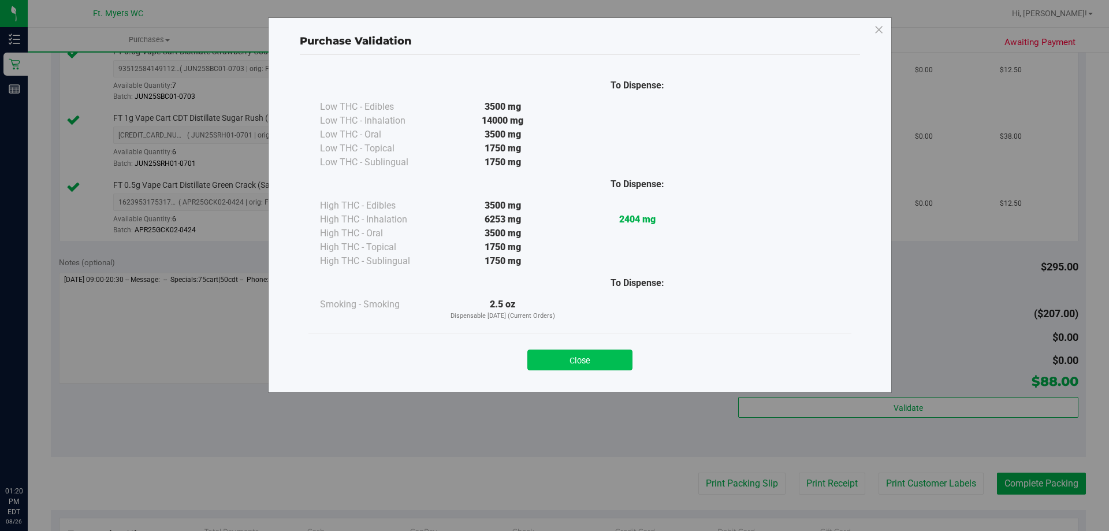
click at [594, 359] on button "Close" at bounding box center [579, 359] width 105 height 21
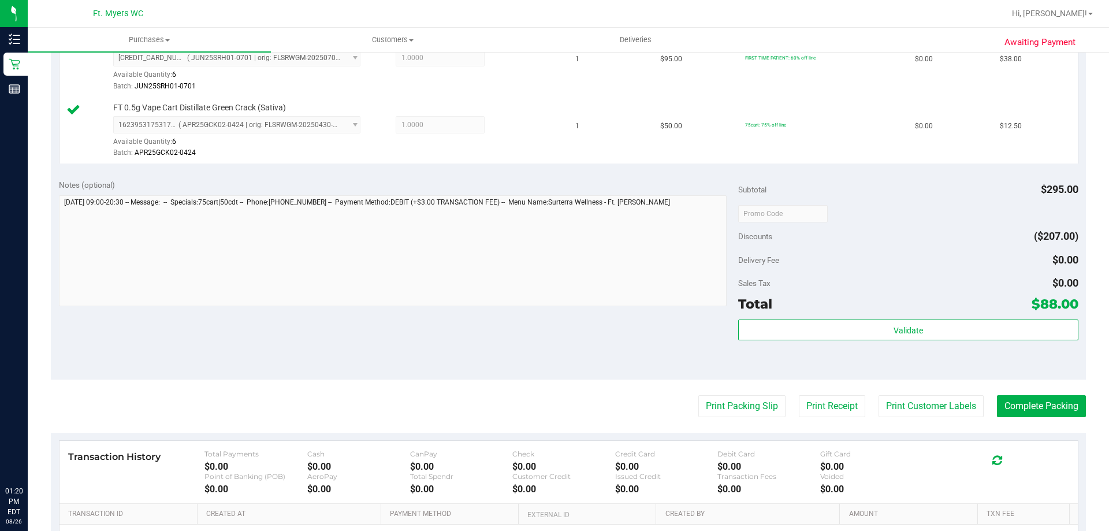
scroll to position [636, 0]
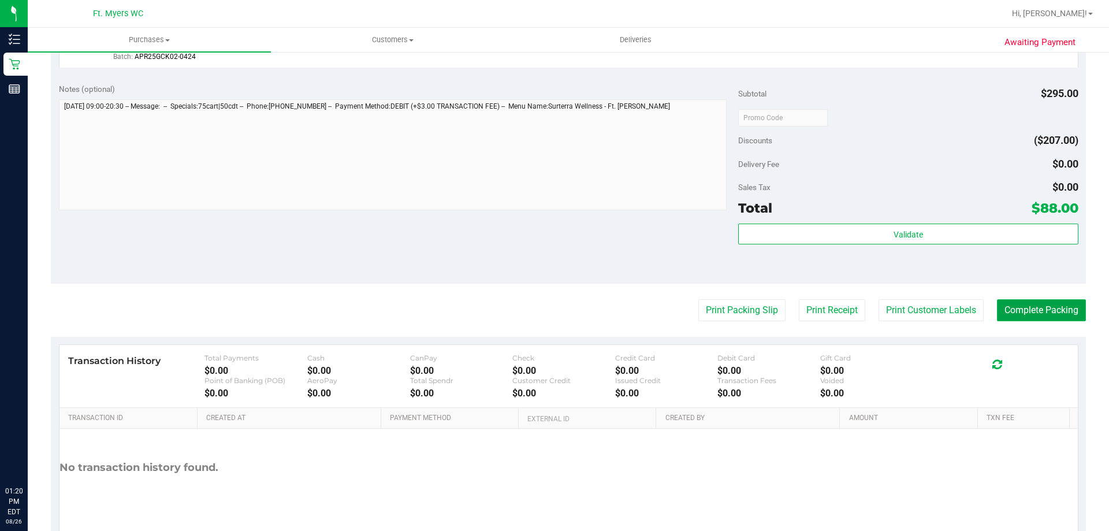
click at [1048, 319] on button "Complete Packing" at bounding box center [1041, 310] width 89 height 22
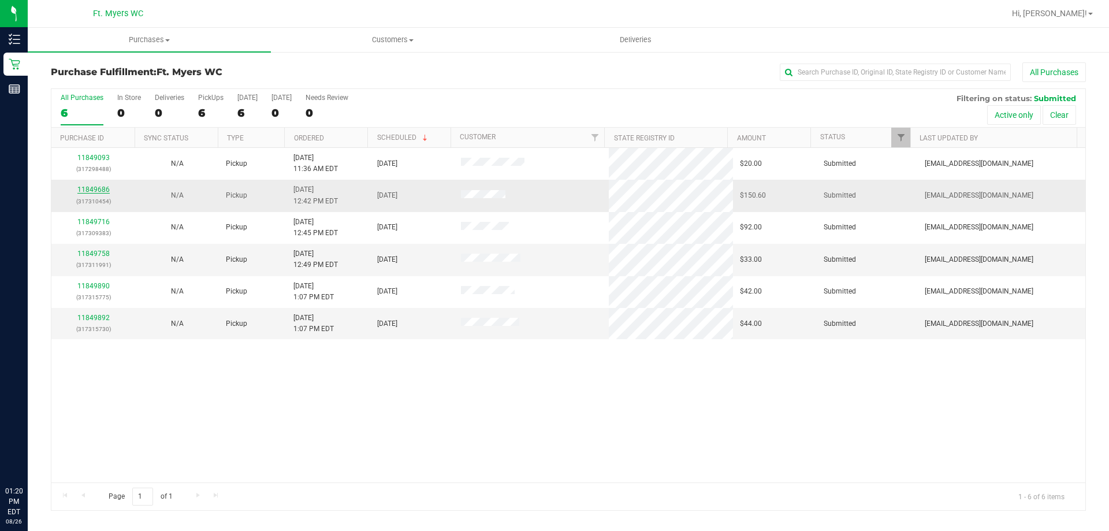
click at [87, 189] on link "11849686" at bounding box center [93, 189] width 32 height 8
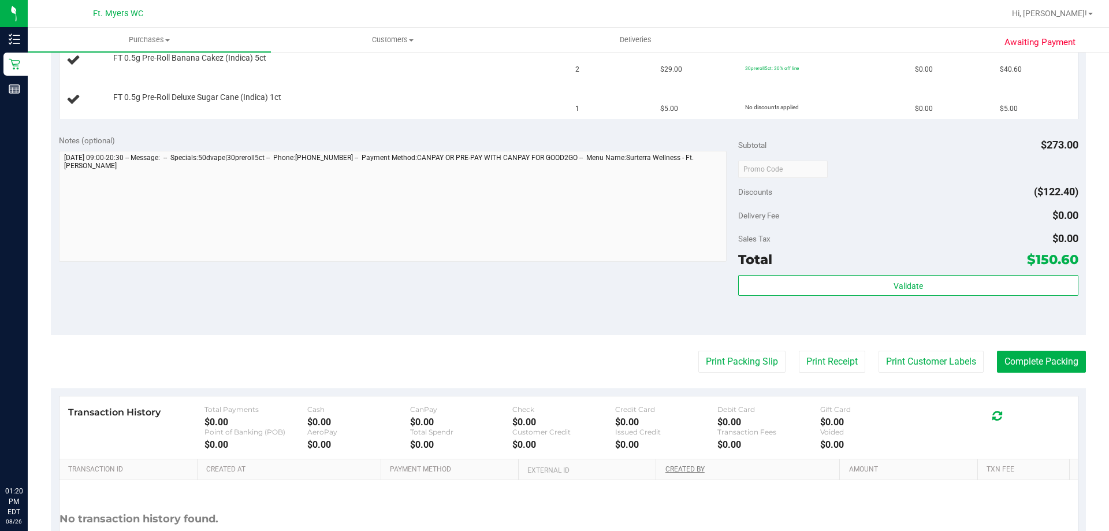
scroll to position [544, 0]
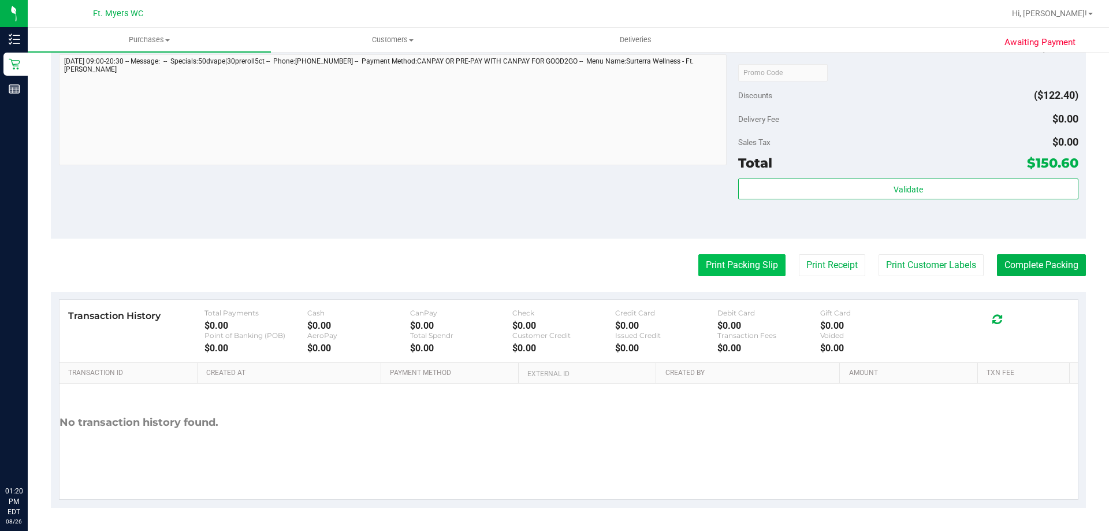
click at [737, 264] on button "Print Packing Slip" at bounding box center [741, 265] width 87 height 22
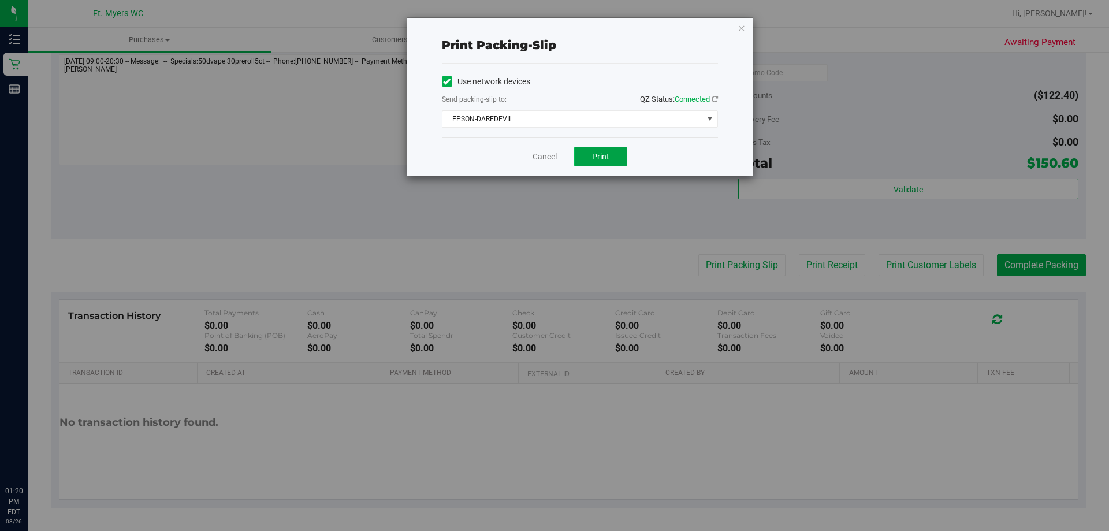
click at [600, 156] on span "Print" at bounding box center [600, 156] width 17 height 9
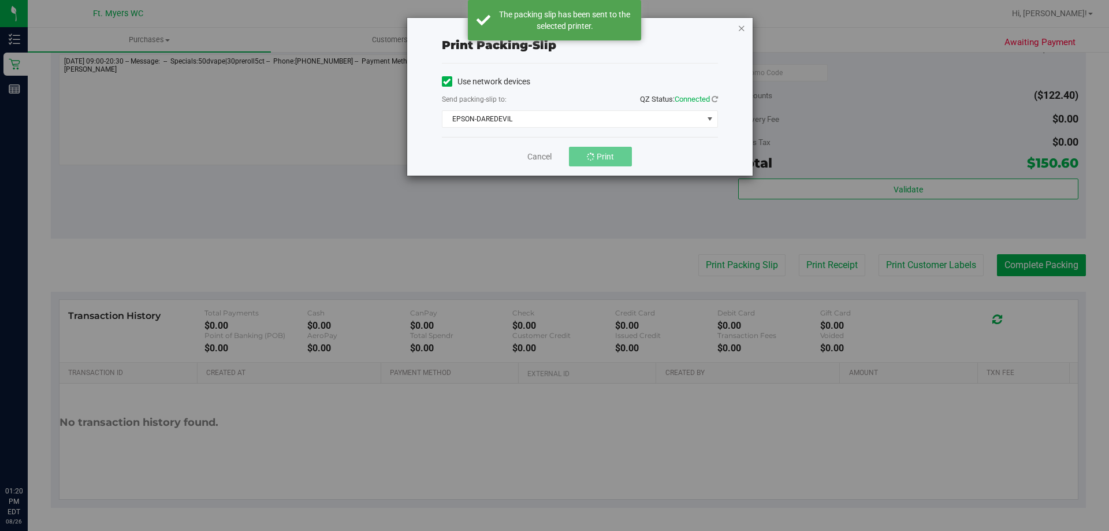
click at [741, 29] on icon "button" at bounding box center [742, 28] width 8 height 14
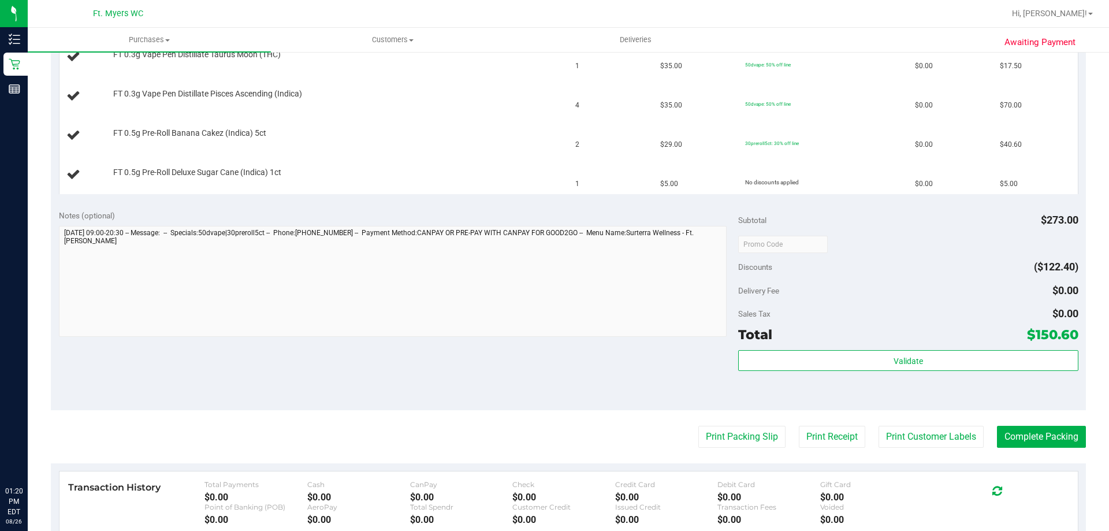
scroll to position [486, 0]
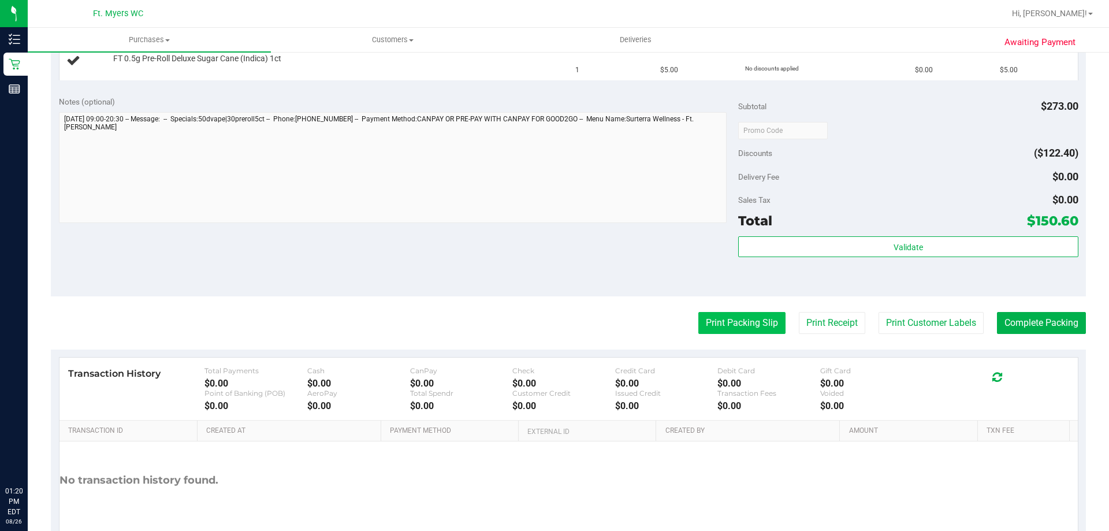
click at [747, 312] on button "Print Packing Slip" at bounding box center [741, 323] width 87 height 22
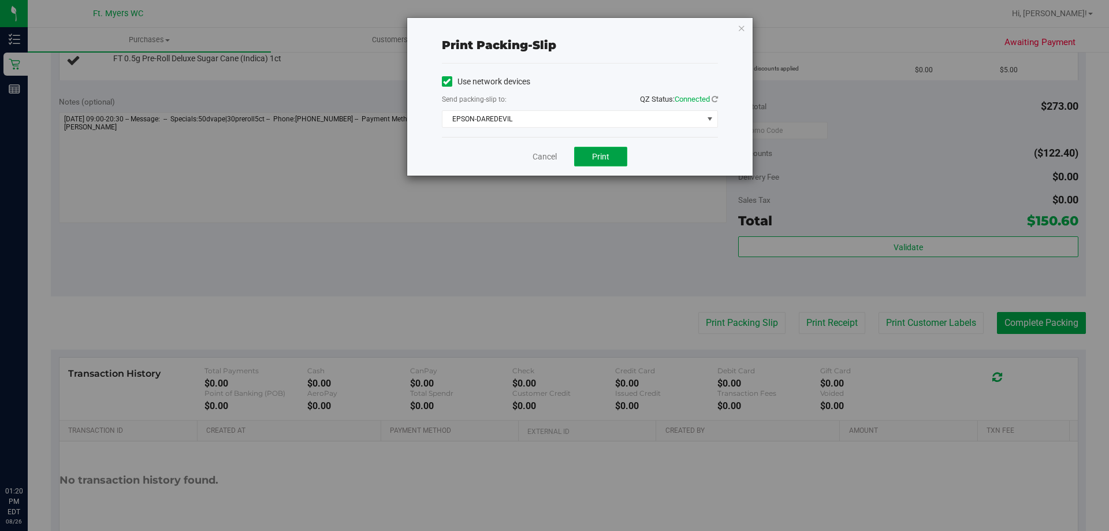
click at [620, 153] on button "Print" at bounding box center [600, 157] width 53 height 20
click at [743, 32] on icon "button" at bounding box center [742, 28] width 8 height 14
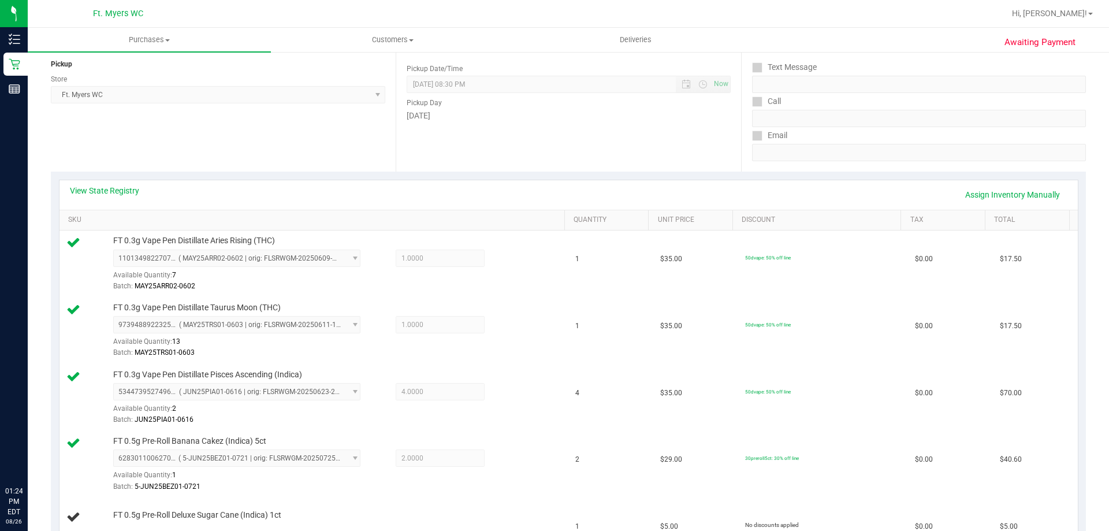
scroll to position [24, 0]
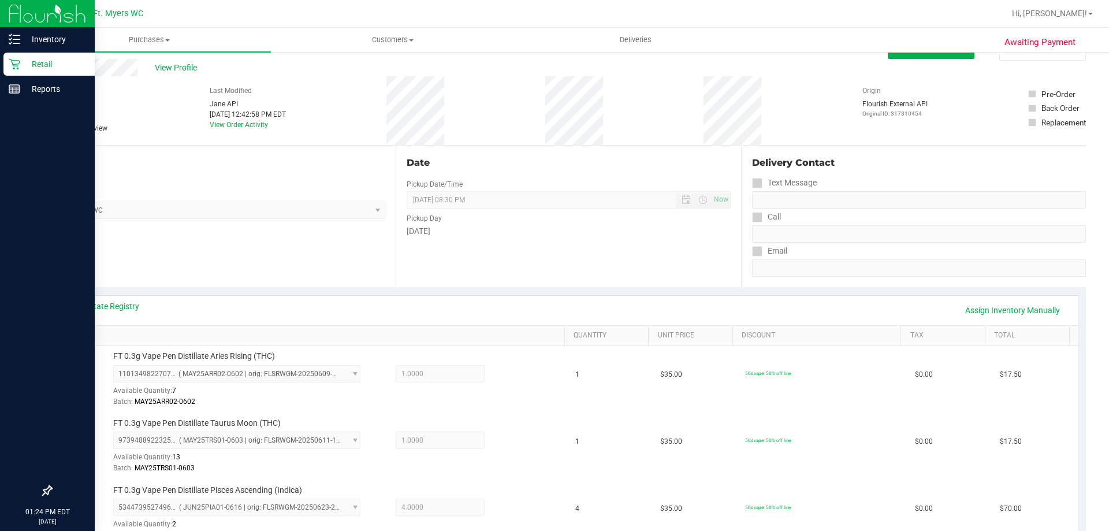
click at [35, 55] on div "Retail" at bounding box center [48, 64] width 91 height 23
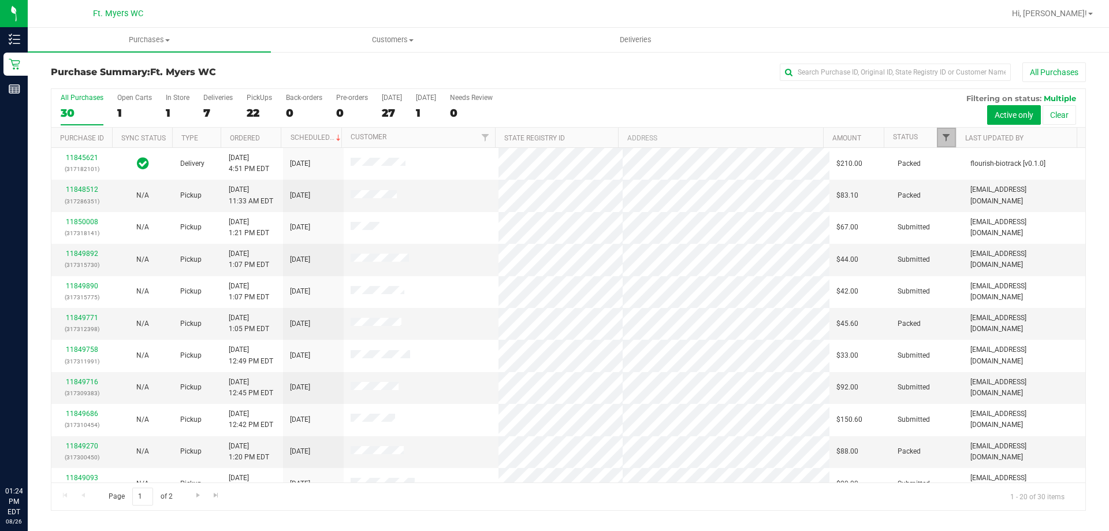
click at [947, 133] on span "Filter" at bounding box center [946, 137] width 9 height 9
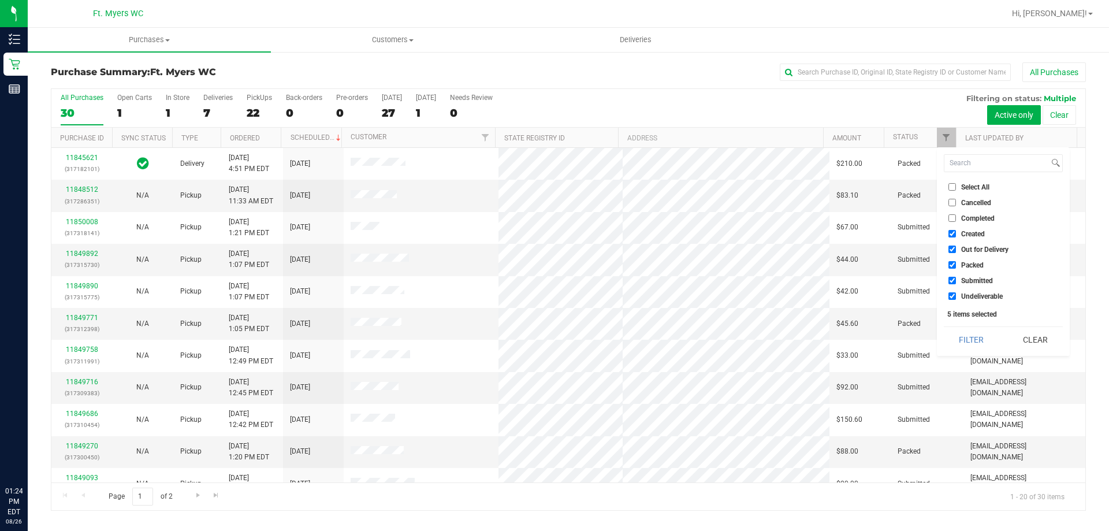
click at [951, 267] on input "Packed" at bounding box center [952, 265] width 8 height 8
checkbox input "false"
click at [973, 334] on button "Filter" at bounding box center [971, 339] width 55 height 25
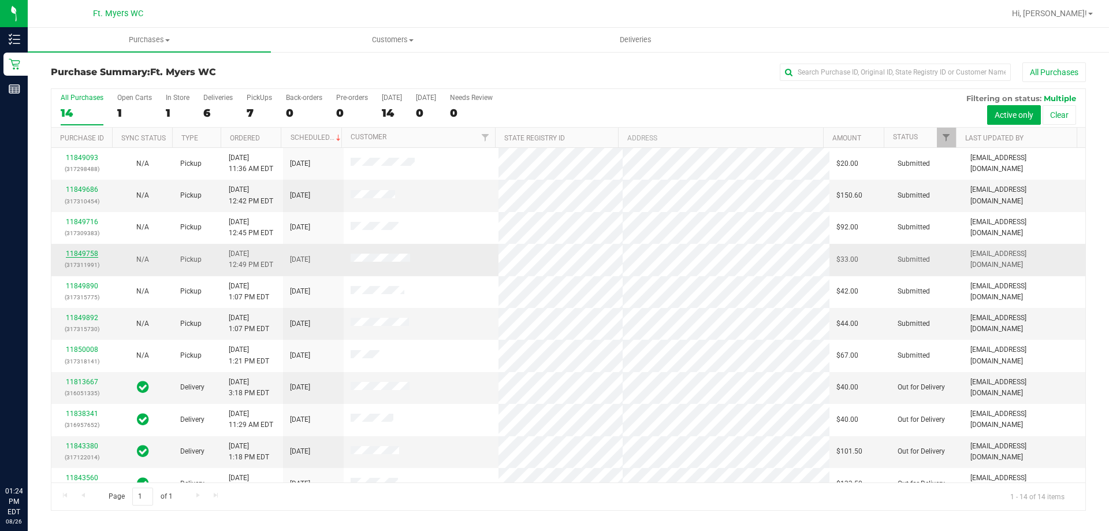
click at [81, 251] on link "11849758" at bounding box center [82, 254] width 32 height 8
click at [87, 319] on link "11849892" at bounding box center [82, 318] width 32 height 8
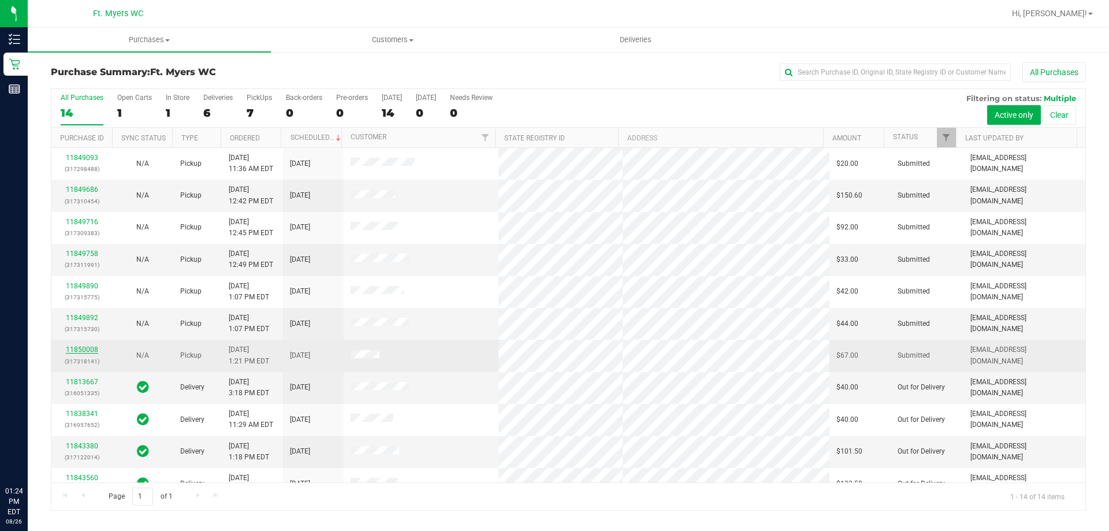
click at [86, 347] on link "11850008" at bounding box center [82, 349] width 32 height 8
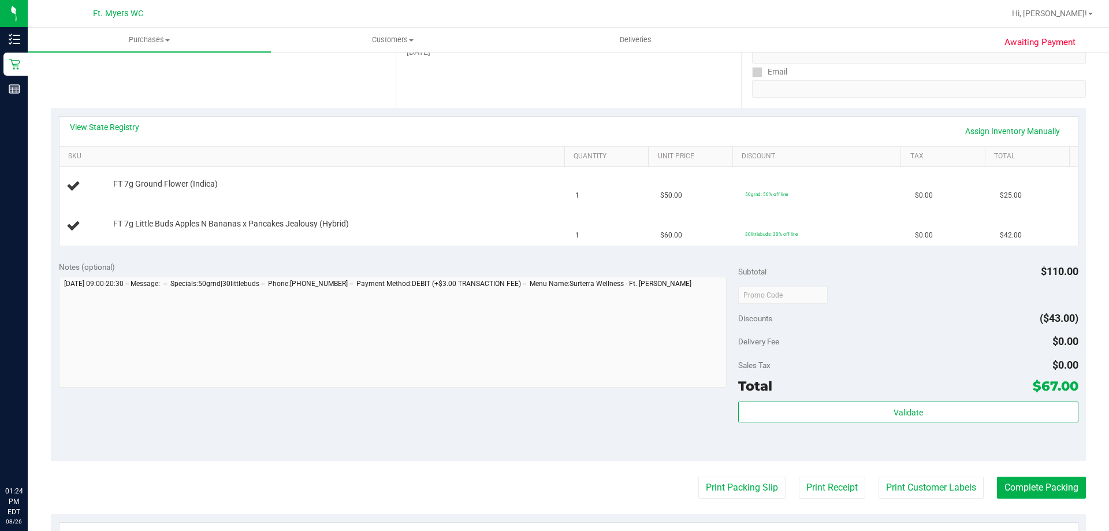
scroll to position [231, 0]
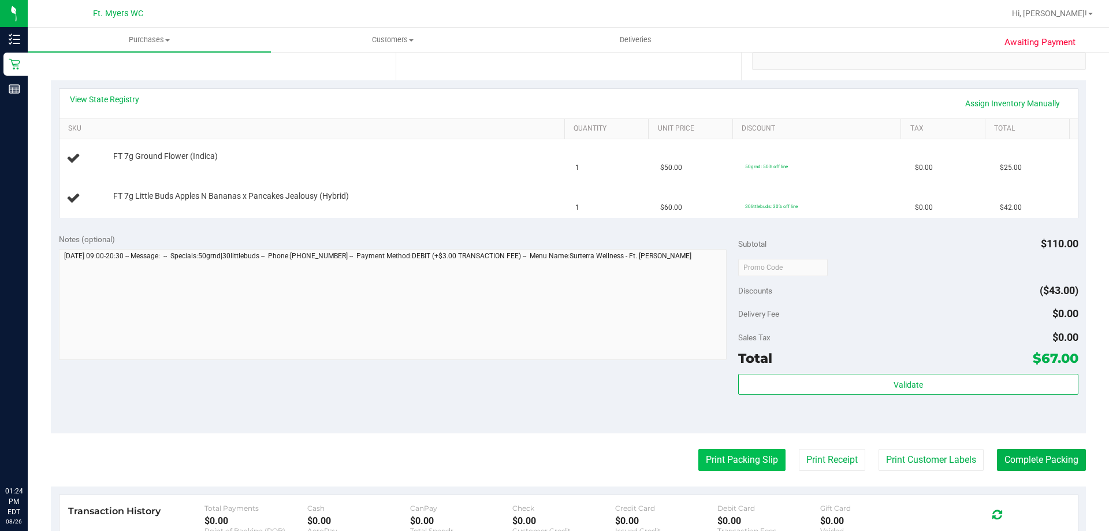
click at [709, 452] on button "Print Packing Slip" at bounding box center [741, 460] width 87 height 22
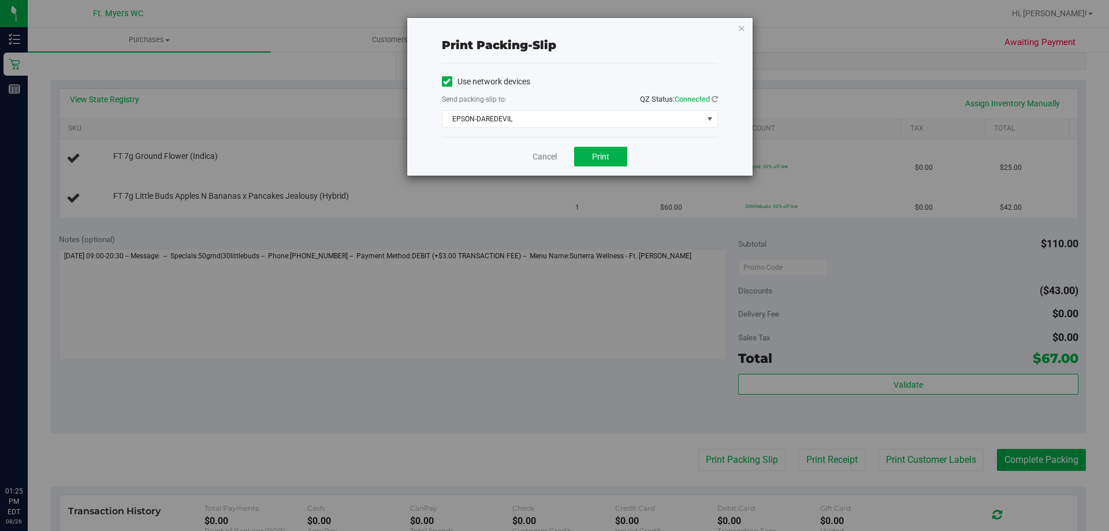
click at [598, 169] on div "Cancel Print" at bounding box center [580, 156] width 276 height 39
click at [601, 164] on button "Print" at bounding box center [600, 157] width 53 height 20
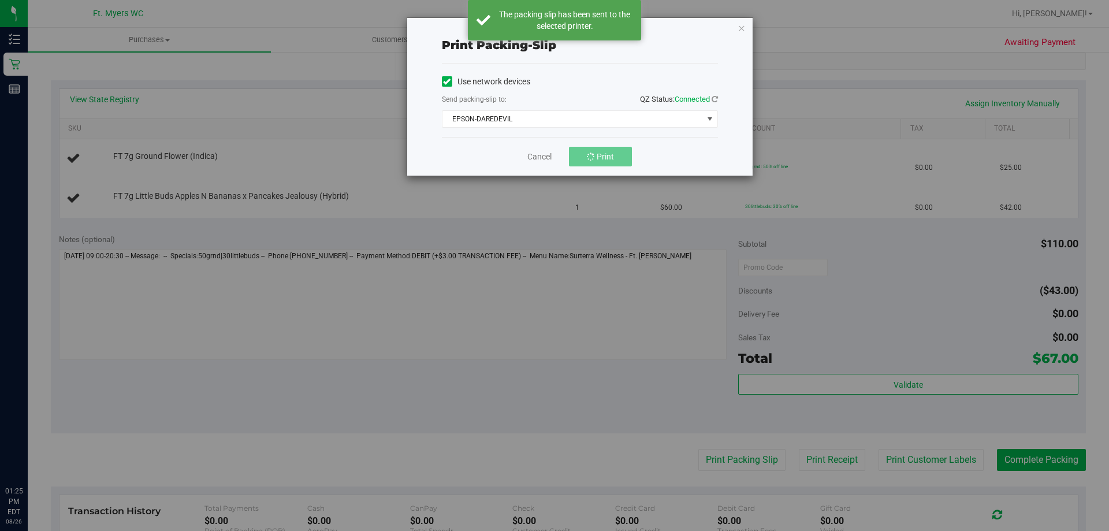
click at [736, 27] on div "Print packing-slip Use network devices Send packing-slip to: QZ Status: Connect…" at bounding box center [579, 97] width 345 height 158
click at [743, 28] on icon "button" at bounding box center [742, 28] width 8 height 14
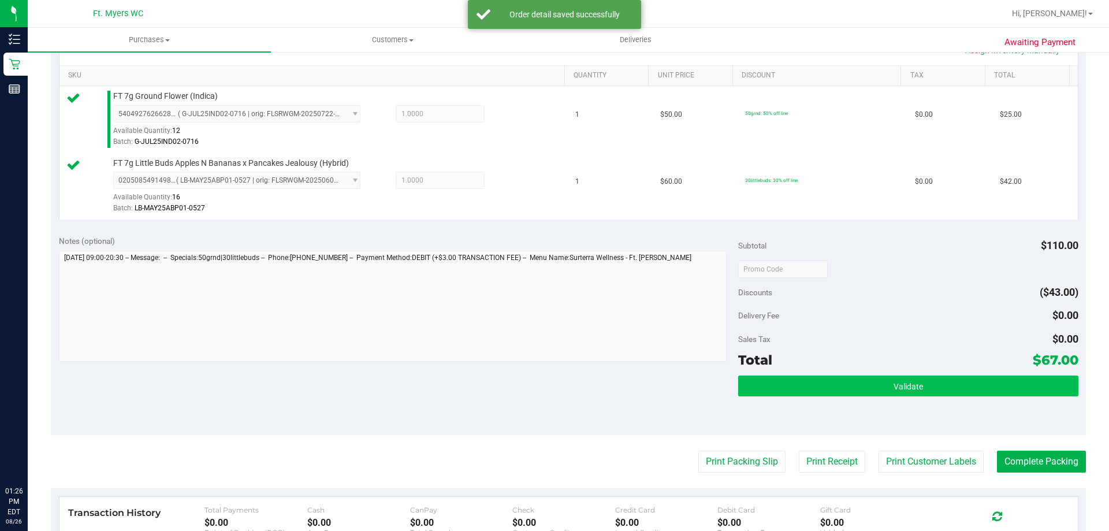
scroll to position [347, 0]
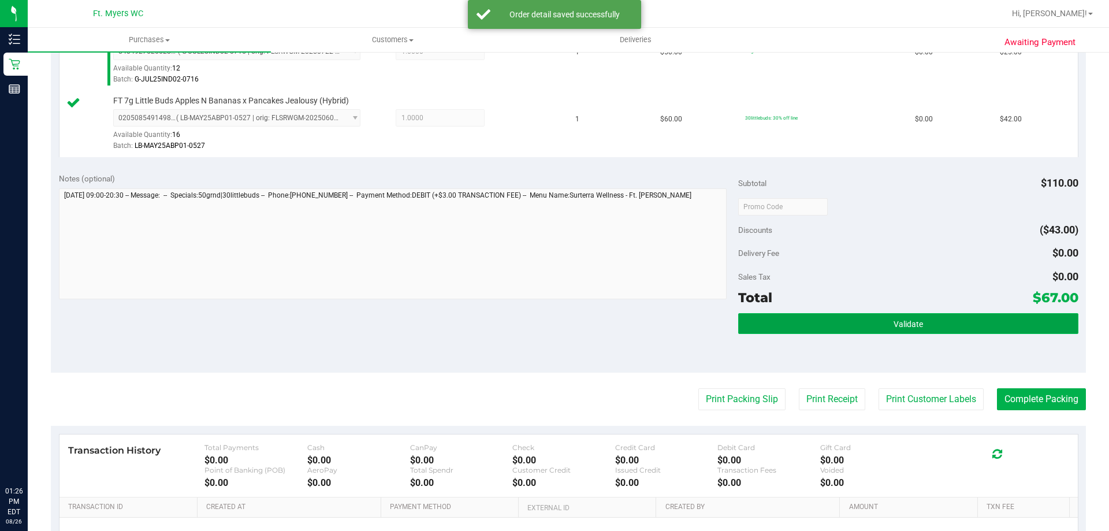
click at [969, 326] on button "Validate" at bounding box center [908, 323] width 340 height 21
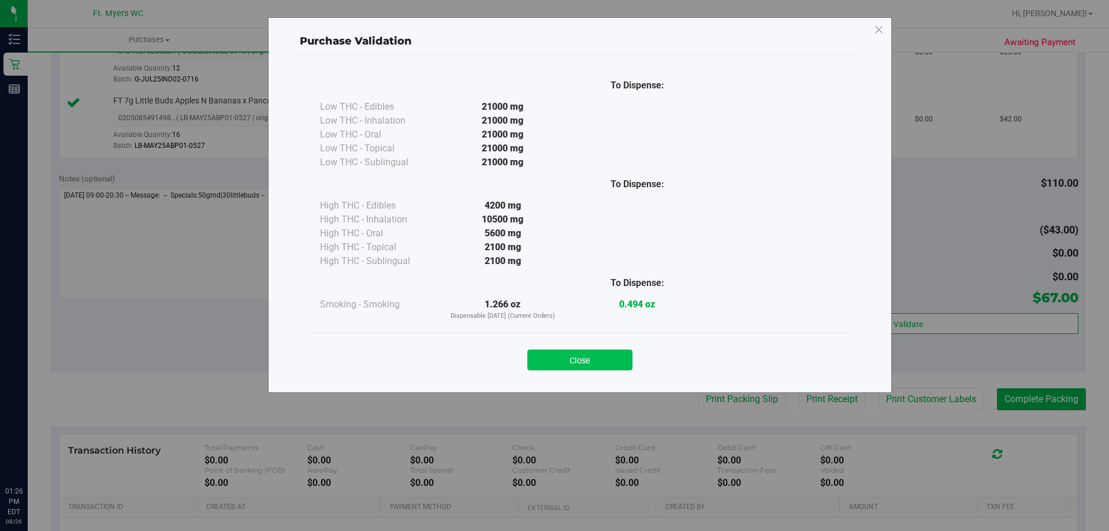
click at [602, 359] on button "Close" at bounding box center [579, 359] width 105 height 21
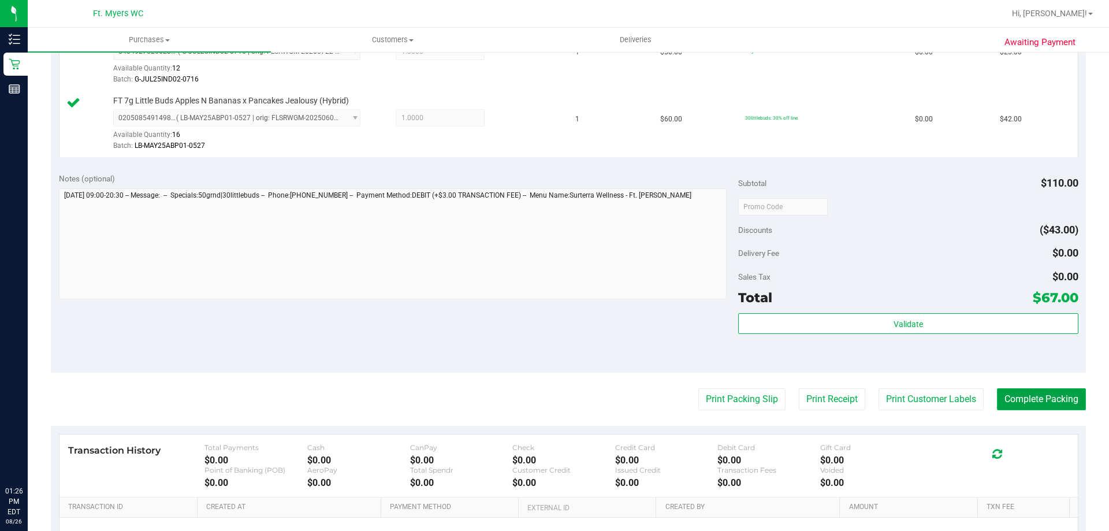
click at [1013, 403] on button "Complete Packing" at bounding box center [1041, 399] width 89 height 22
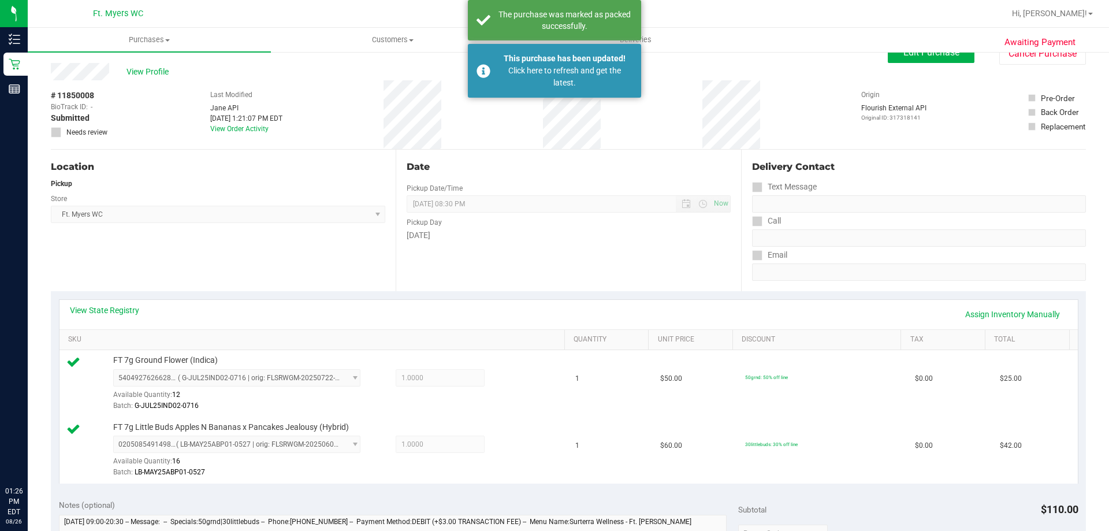
scroll to position [0, 0]
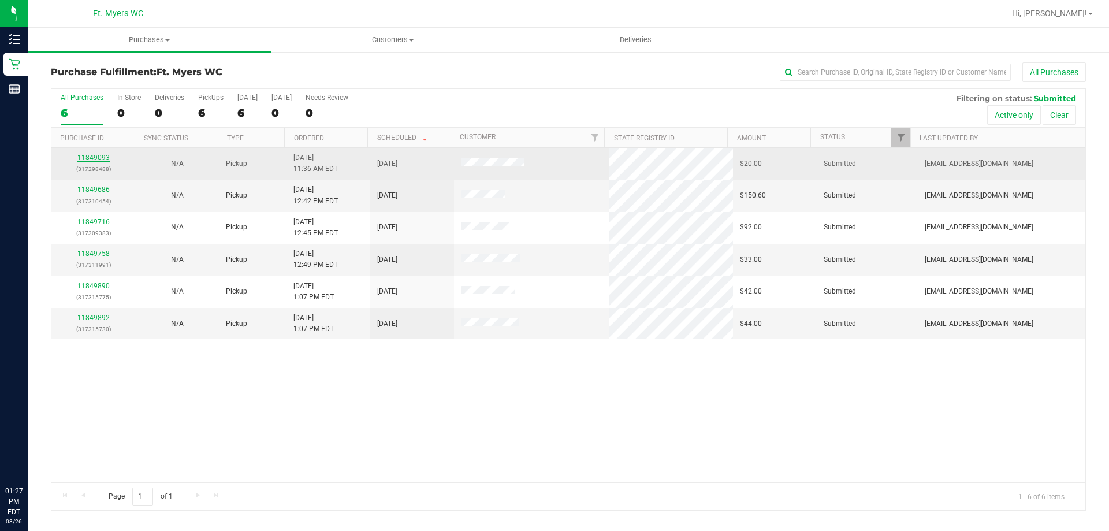
click at [98, 160] on link "11849093" at bounding box center [93, 158] width 32 height 8
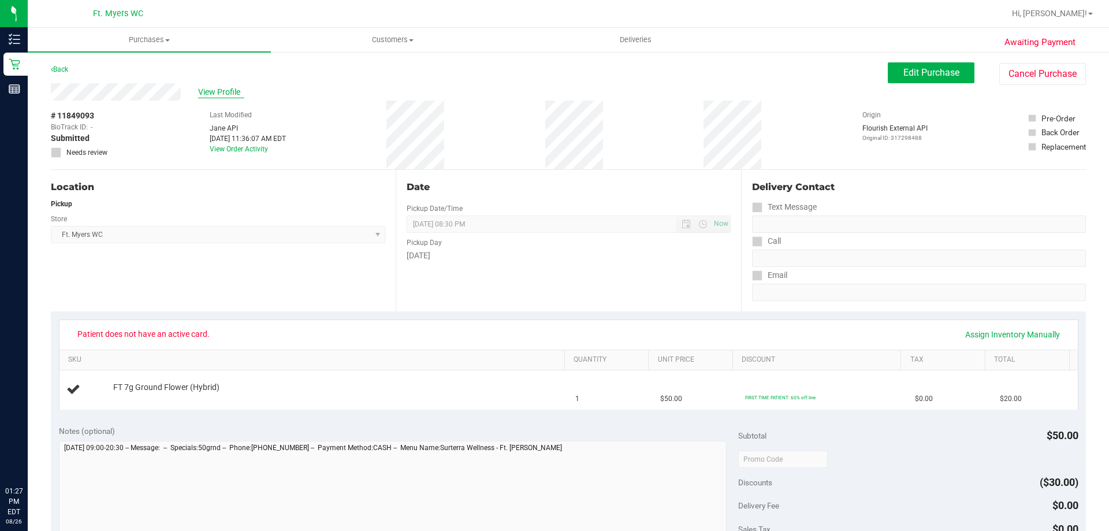
click at [227, 94] on span "View Profile" at bounding box center [221, 92] width 46 height 12
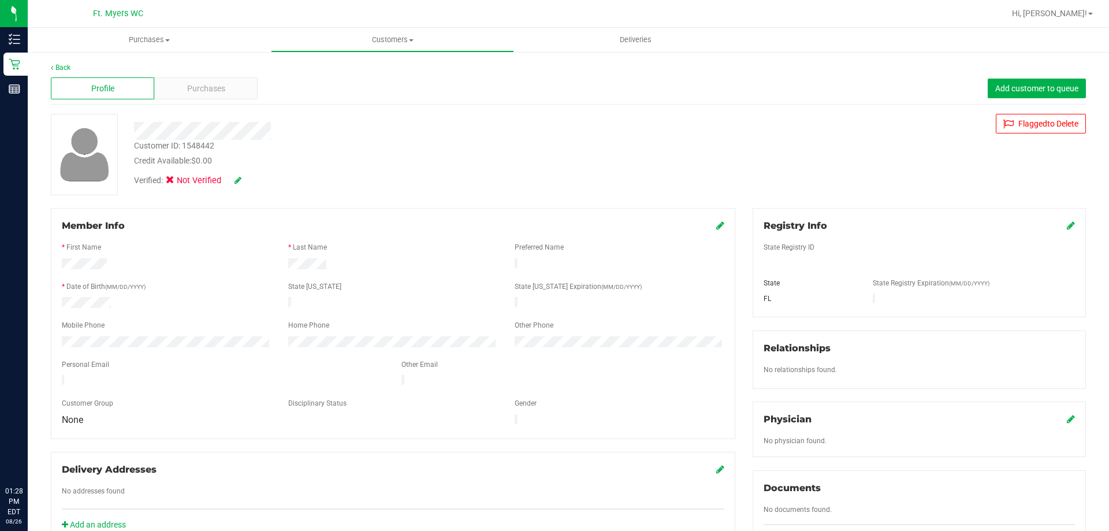
click at [271, 129] on div at bounding box center [388, 131] width 526 height 18
click at [214, 124] on div at bounding box center [388, 131] width 526 height 18
click at [301, 174] on div "Verified: Not Verified" at bounding box center [388, 179] width 526 height 25
click at [239, 181] on icon at bounding box center [238, 180] width 7 height 8
click at [254, 180] on icon at bounding box center [253, 181] width 9 height 8
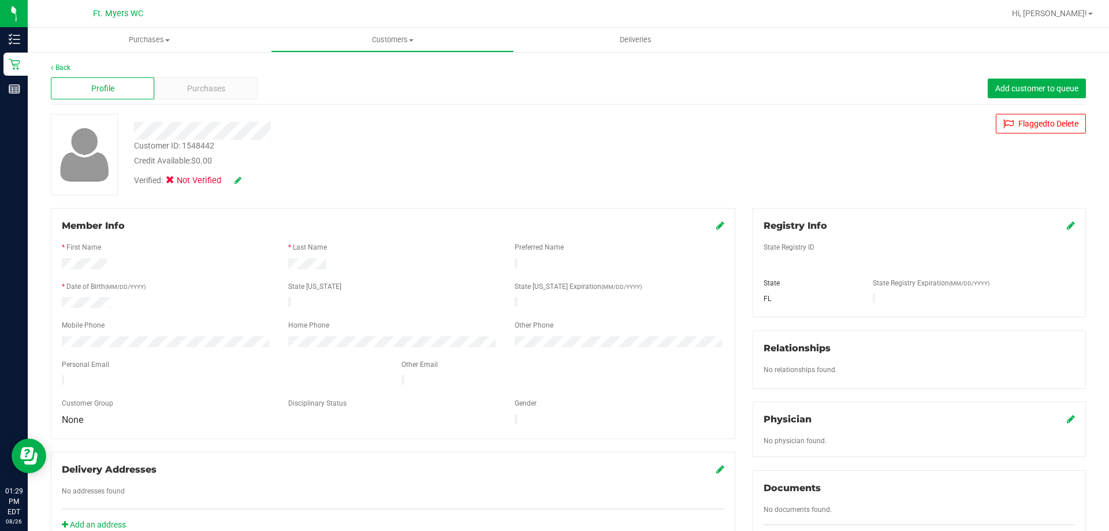
click at [239, 179] on icon at bounding box center [238, 180] width 7 height 8
click at [1067, 226] on icon at bounding box center [1071, 225] width 8 height 9
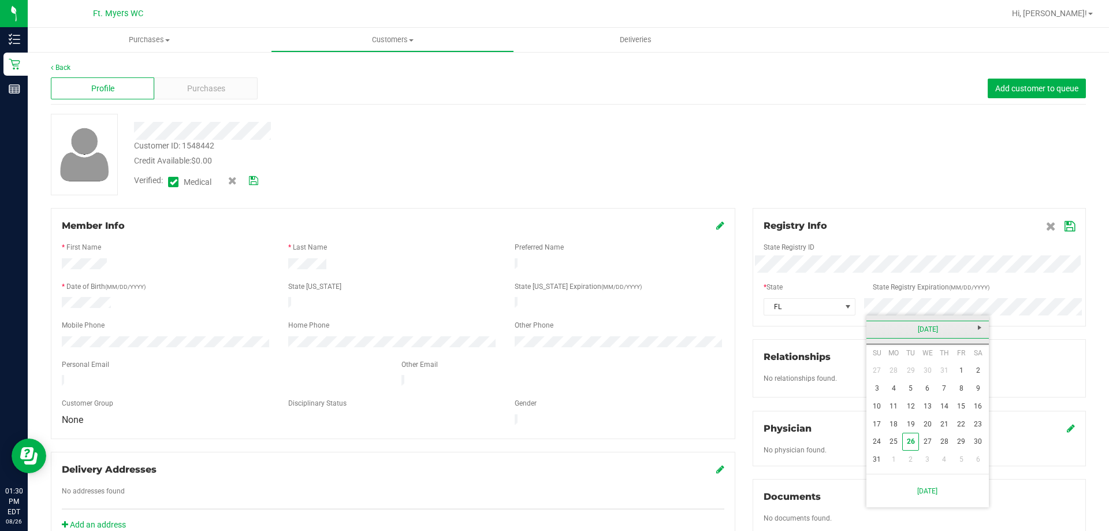
click at [955, 332] on link "August 2025" at bounding box center [928, 330] width 124 height 18
click at [977, 334] on link "Next" at bounding box center [980, 327] width 18 height 18
click at [979, 397] on link "Aug" at bounding box center [971, 393] width 29 height 29
click at [939, 445] on link "27" at bounding box center [944, 442] width 17 height 18
click at [1065, 227] on icon at bounding box center [1070, 226] width 10 height 9
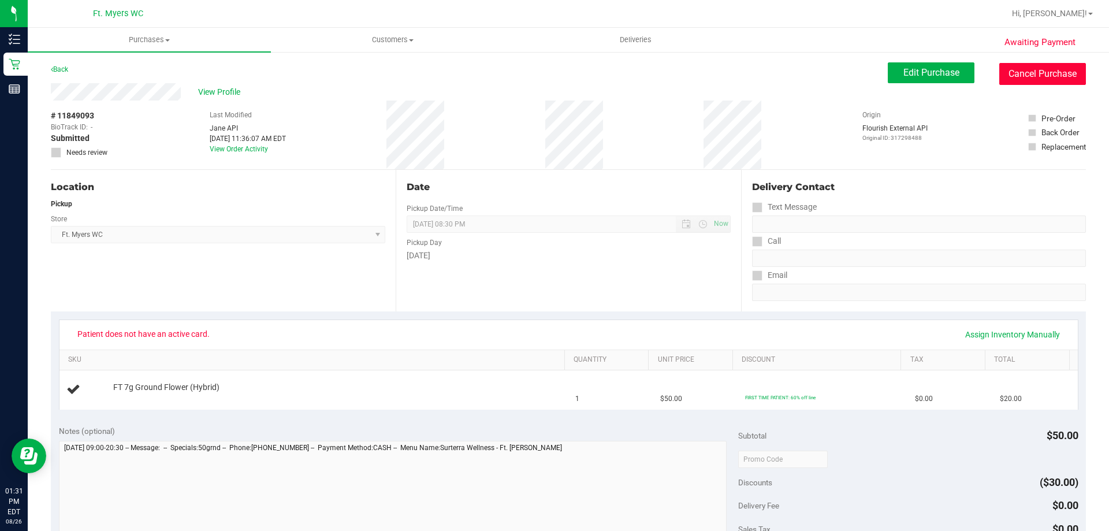
click at [999, 75] on button "Cancel Purchase" at bounding box center [1042, 74] width 87 height 22
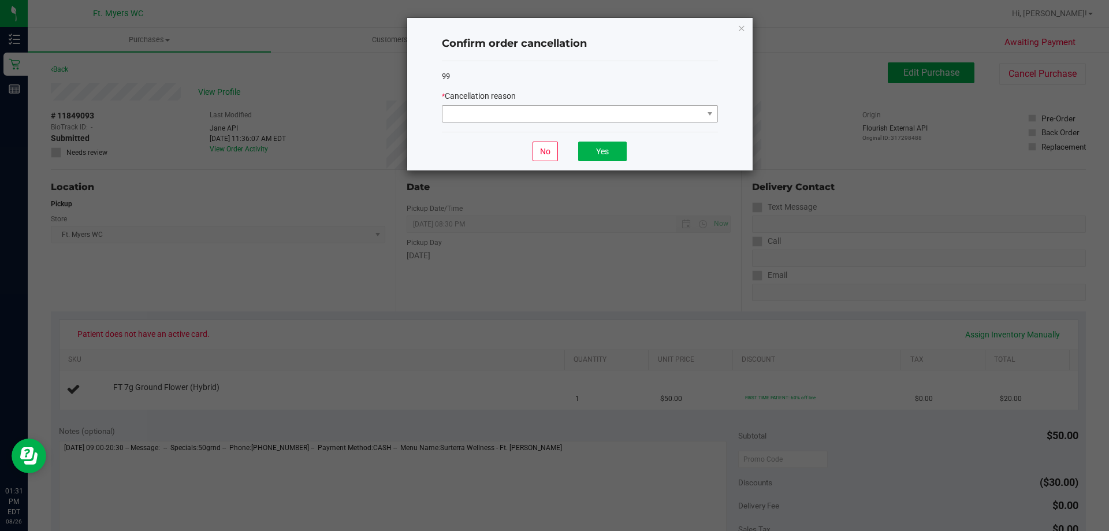
drag, startPoint x: 687, startPoint y: 105, endPoint x: 680, endPoint y: 117, distance: 14.5
click at [685, 110] on div "* Cancellation reason" at bounding box center [580, 106] width 276 height 32
click at [679, 121] on span at bounding box center [572, 114] width 261 height 16
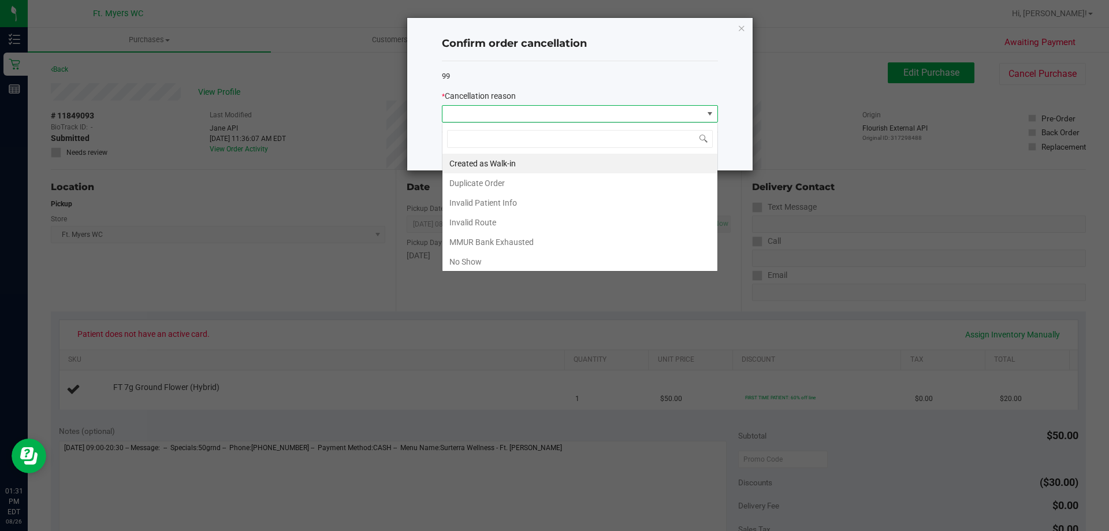
scroll to position [17, 276]
click at [642, 190] on li "Duplicate Order" at bounding box center [579, 183] width 275 height 20
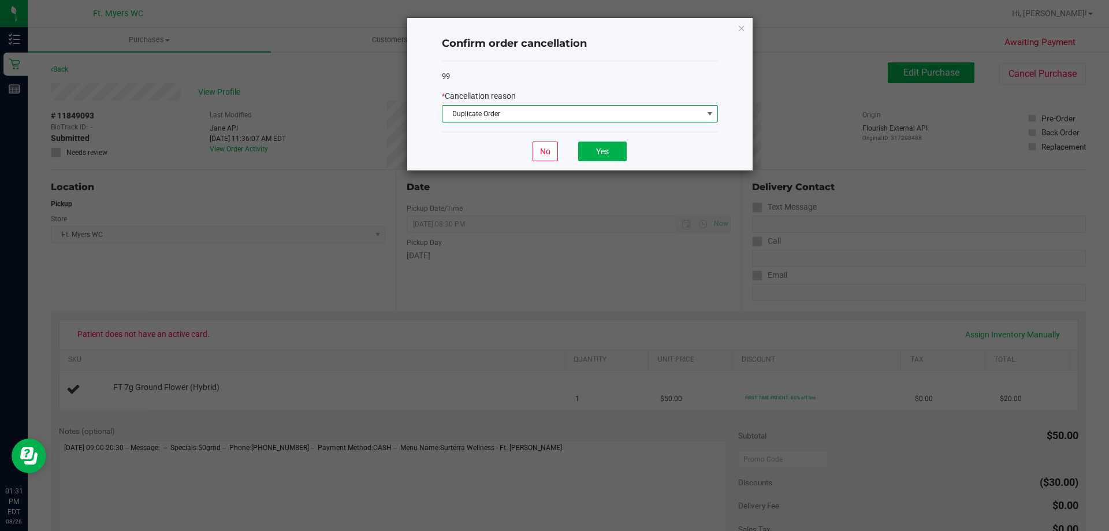
click at [669, 116] on span "Duplicate Order" at bounding box center [572, 114] width 261 height 16
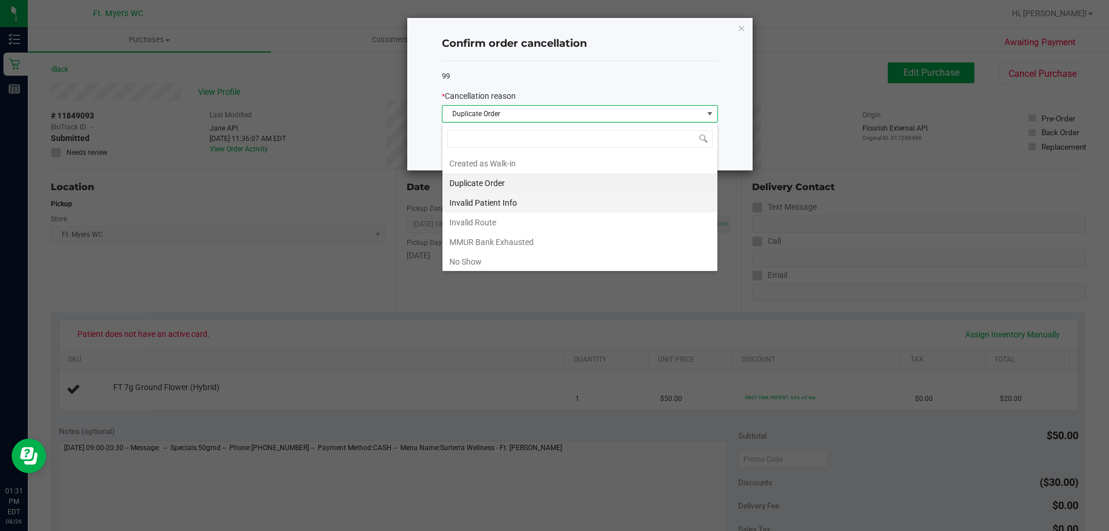
click at [626, 205] on li "Invalid Patient Info" at bounding box center [579, 203] width 275 height 20
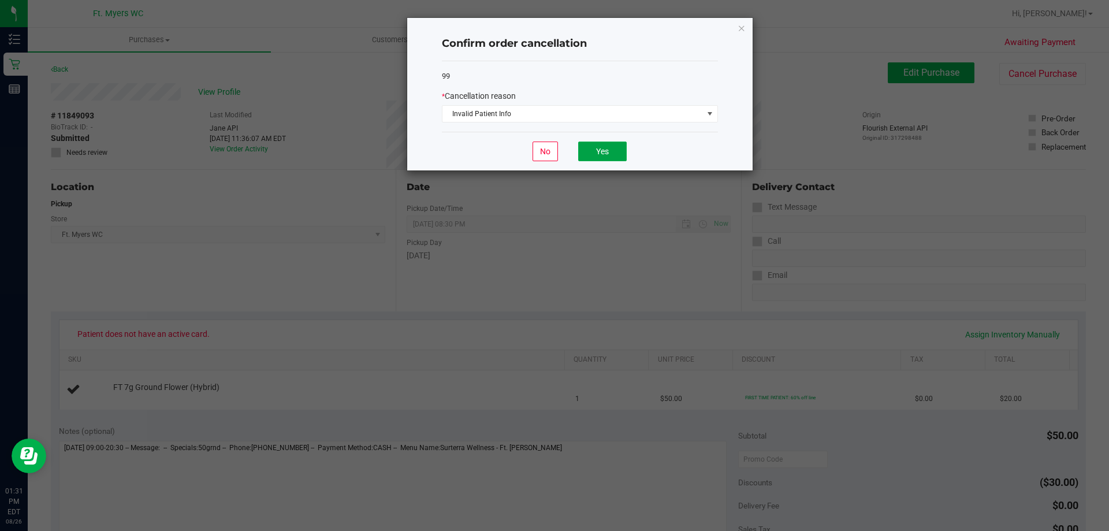
click at [620, 158] on button "Yes" at bounding box center [602, 152] width 49 height 20
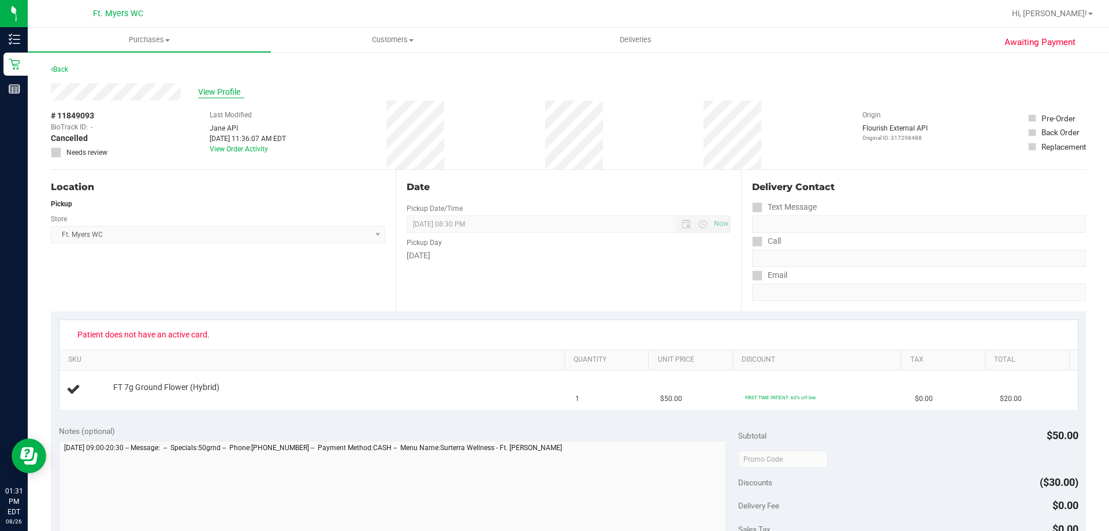
click at [220, 91] on span "View Profile" at bounding box center [221, 92] width 46 height 12
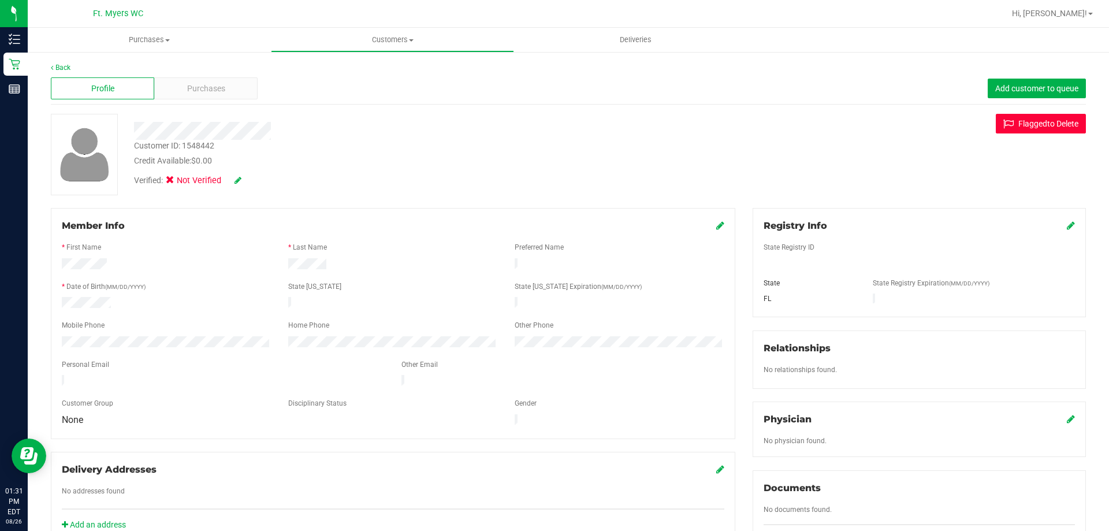
click at [1010, 123] on button "Flag ged to Delete" at bounding box center [1041, 124] width 90 height 20
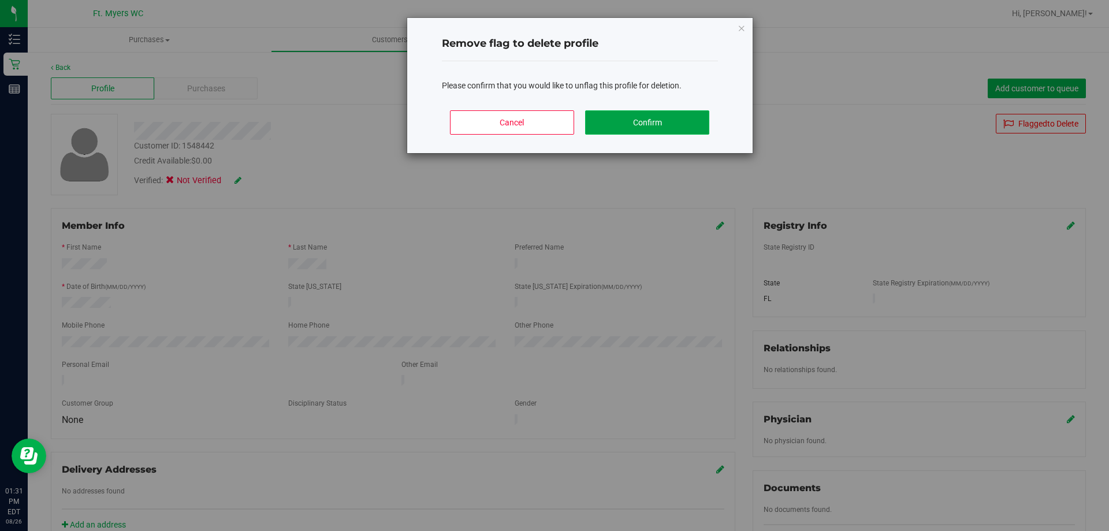
click at [675, 124] on button "Confirm" at bounding box center [647, 122] width 124 height 24
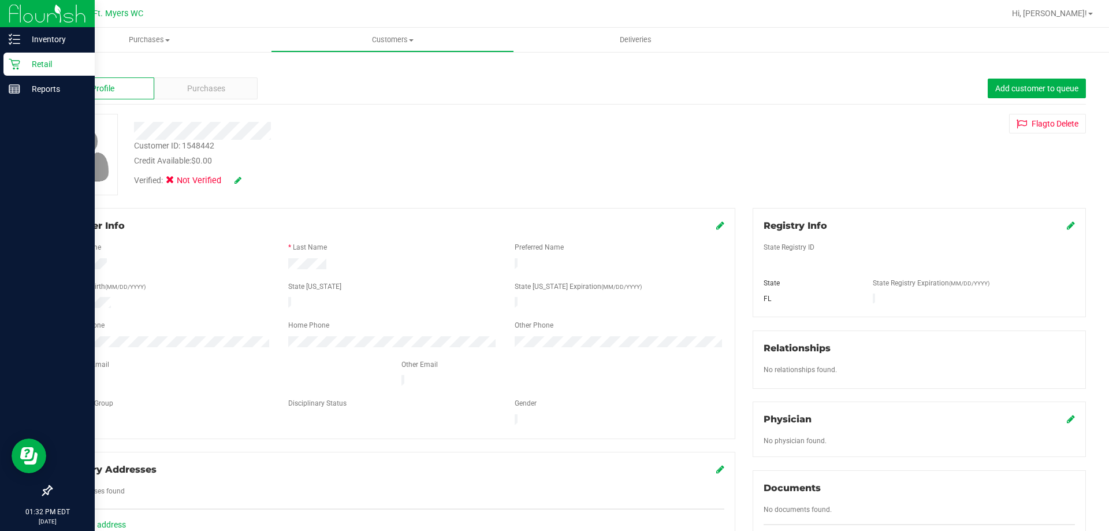
click at [24, 70] on p "Retail" at bounding box center [54, 64] width 69 height 14
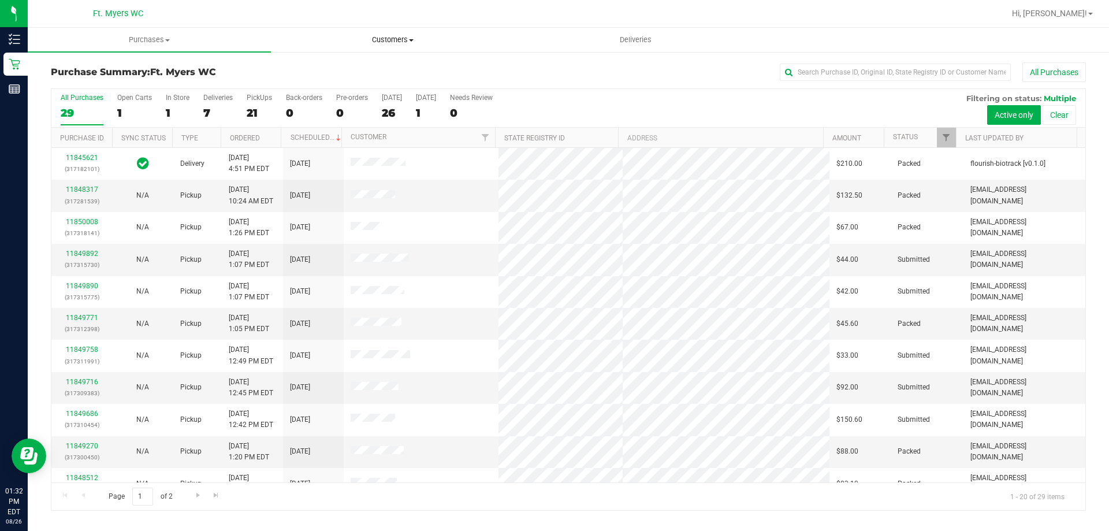
click at [410, 41] on span at bounding box center [411, 40] width 5 height 2
click at [351, 65] on span "All customers" at bounding box center [312, 70] width 83 height 10
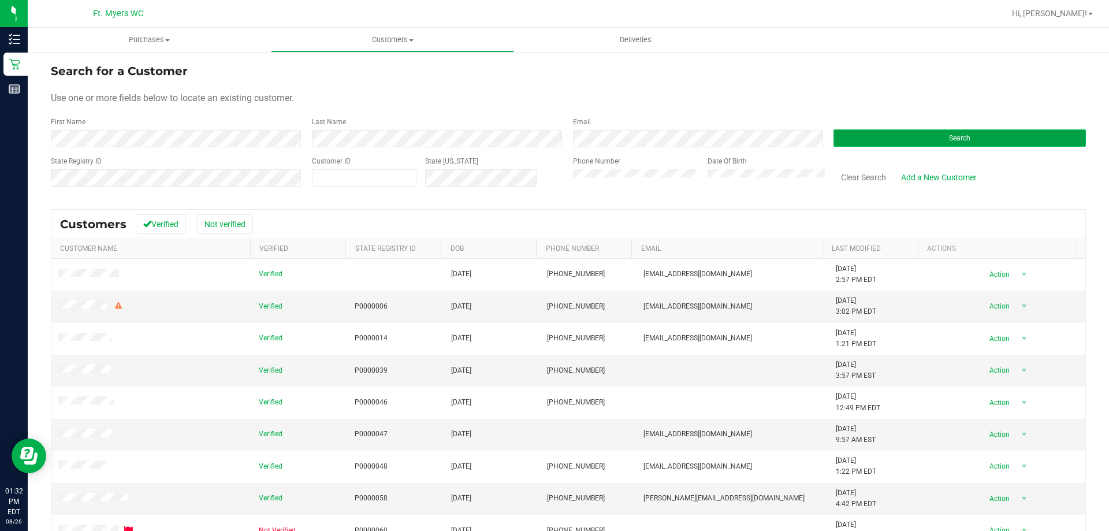
click at [885, 136] on button "Search" at bounding box center [960, 137] width 252 height 17
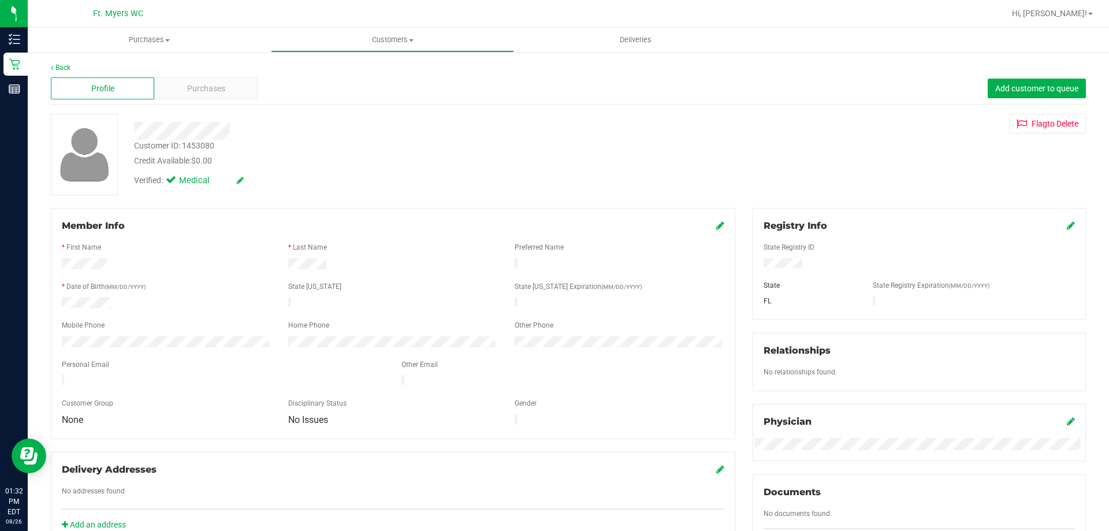
click at [1056, 229] on div "Registry Info" at bounding box center [919, 226] width 311 height 14
click at [1067, 229] on icon at bounding box center [1071, 225] width 8 height 9
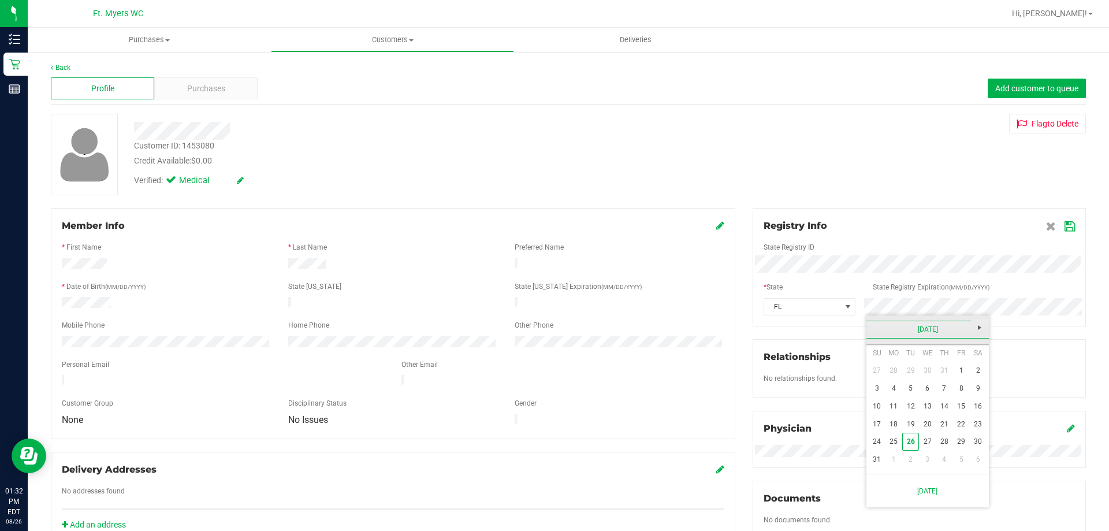
click at [986, 333] on link "Next" at bounding box center [980, 327] width 18 height 18
click at [873, 329] on link "September 2025" at bounding box center [928, 330] width 124 height 18
click at [948, 330] on link "2025" at bounding box center [928, 330] width 124 height 18
click at [971, 390] on link "2026" at bounding box center [971, 393] width 29 height 29
click at [967, 389] on link "Aug" at bounding box center [971, 393] width 29 height 29
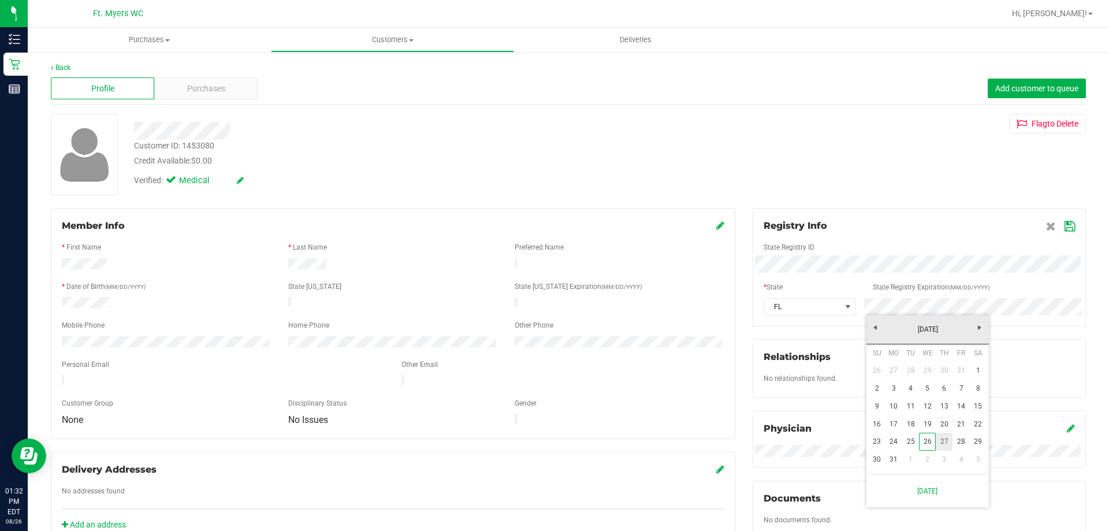
click at [946, 437] on link "27" at bounding box center [944, 442] width 17 height 18
click at [1065, 225] on icon at bounding box center [1070, 226] width 10 height 9
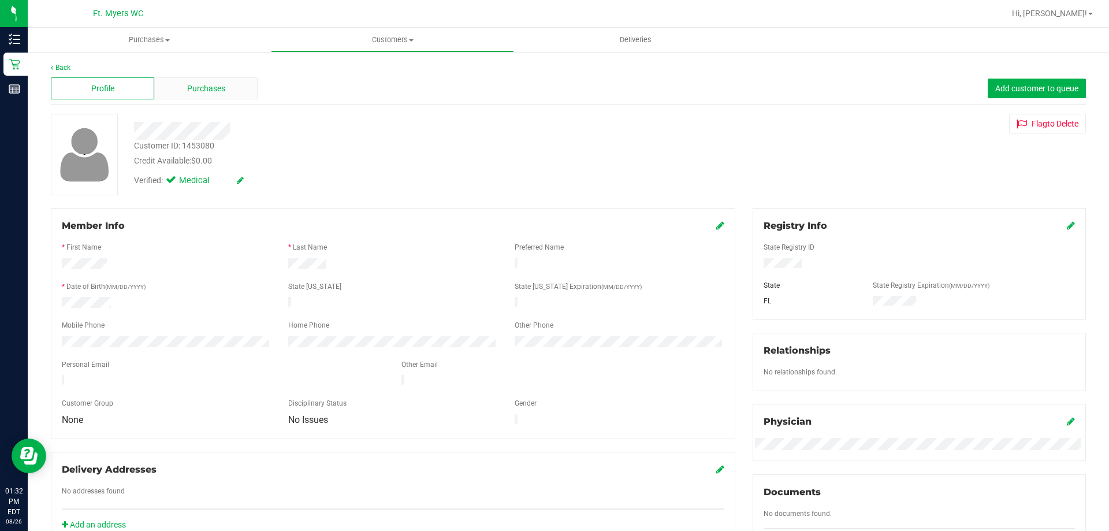
click at [204, 96] on div "Purchases" at bounding box center [205, 88] width 103 height 22
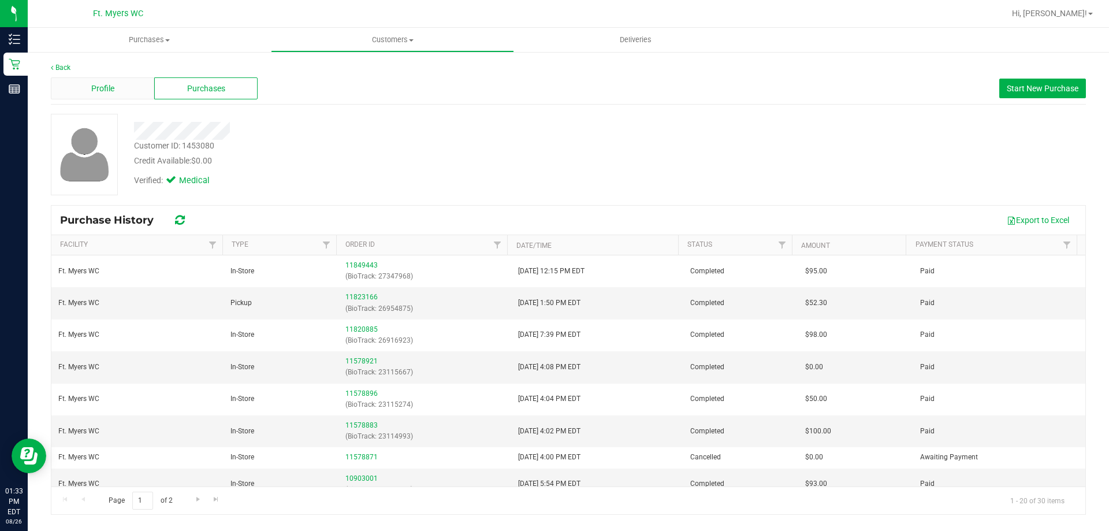
click at [104, 91] on span "Profile" at bounding box center [102, 89] width 23 height 12
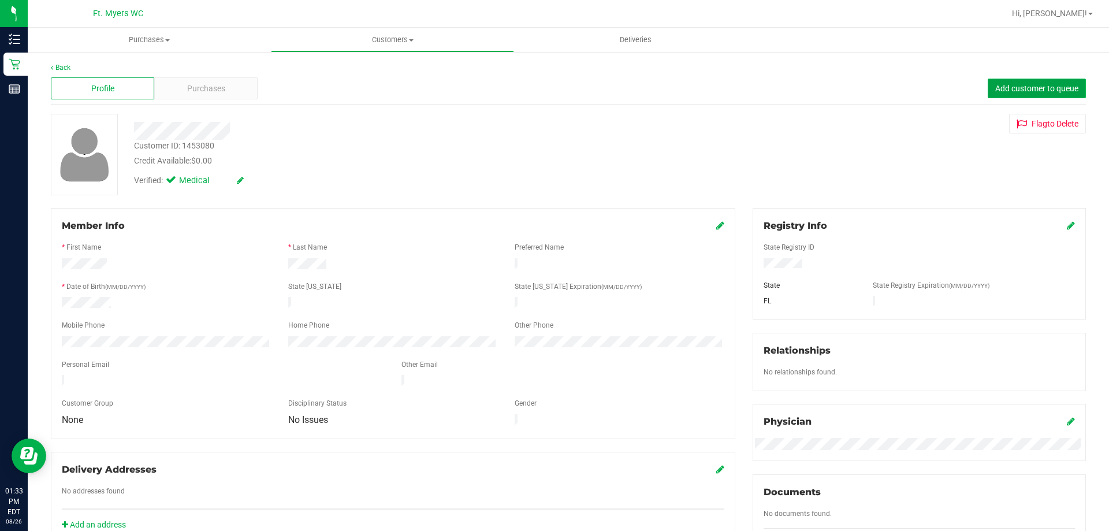
click at [1011, 88] on span "Add customer to queue" at bounding box center [1036, 88] width 83 height 9
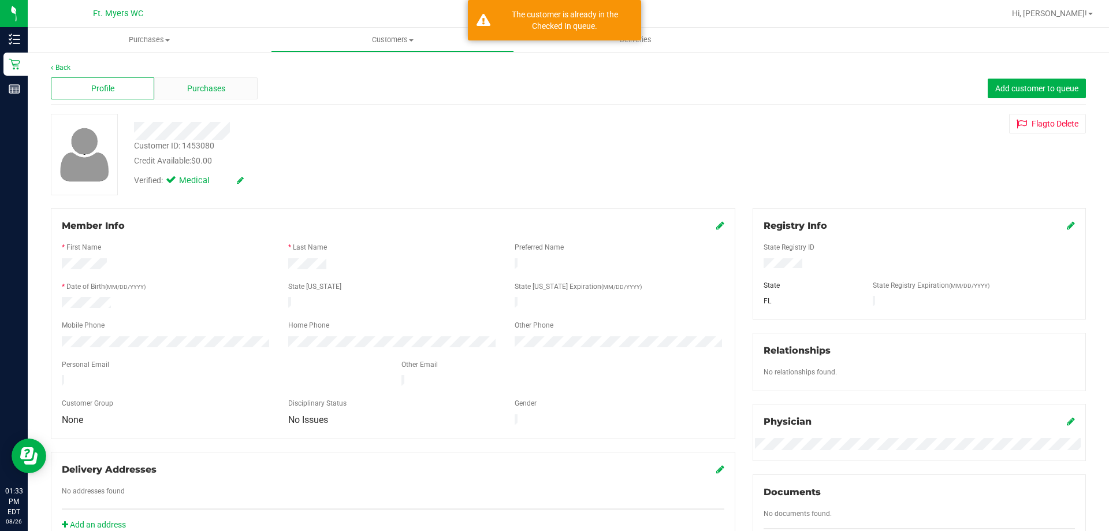
click at [204, 83] on span "Purchases" at bounding box center [206, 89] width 38 height 12
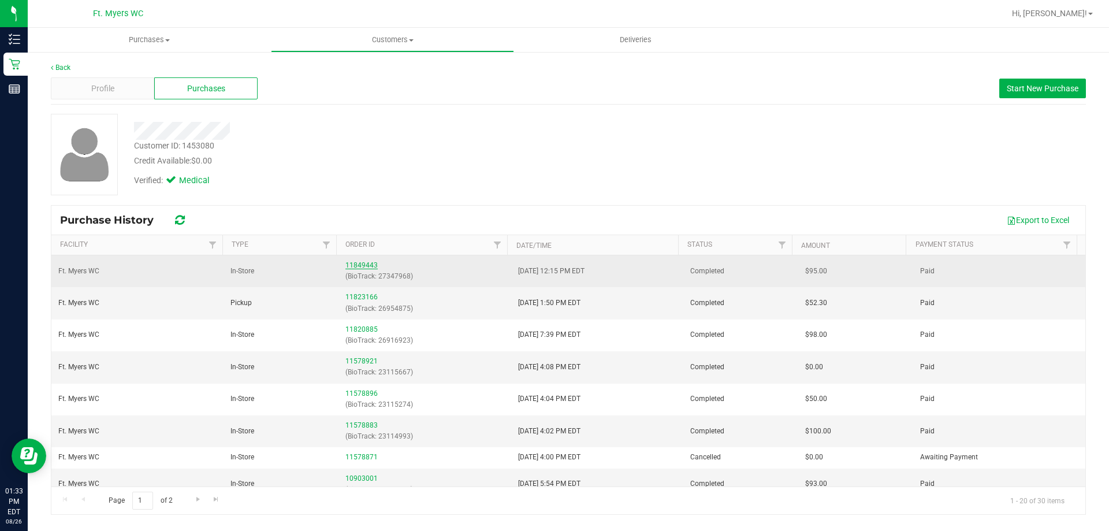
click at [357, 263] on link "11849443" at bounding box center [361, 265] width 32 height 8
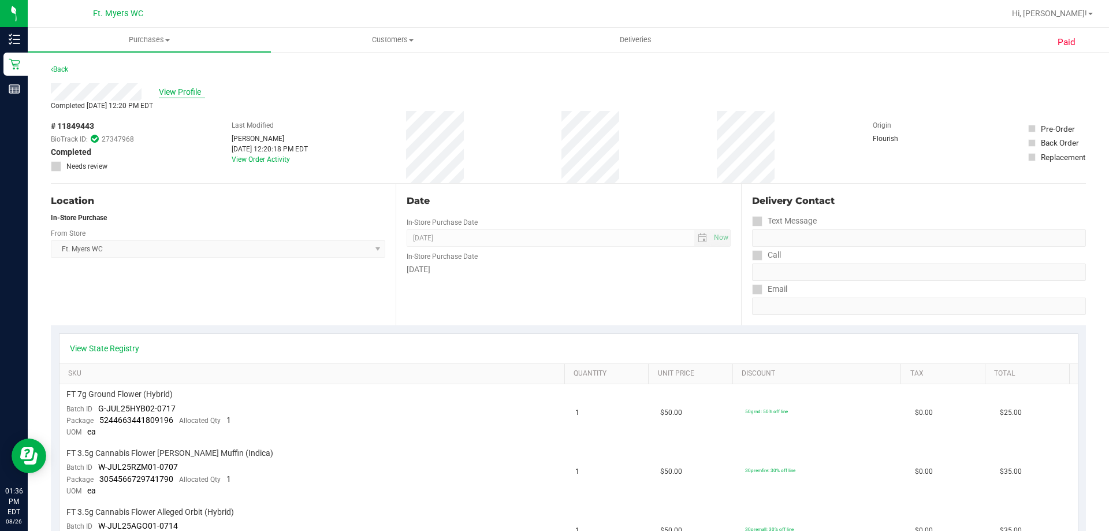
click at [191, 88] on span "View Profile" at bounding box center [182, 92] width 46 height 12
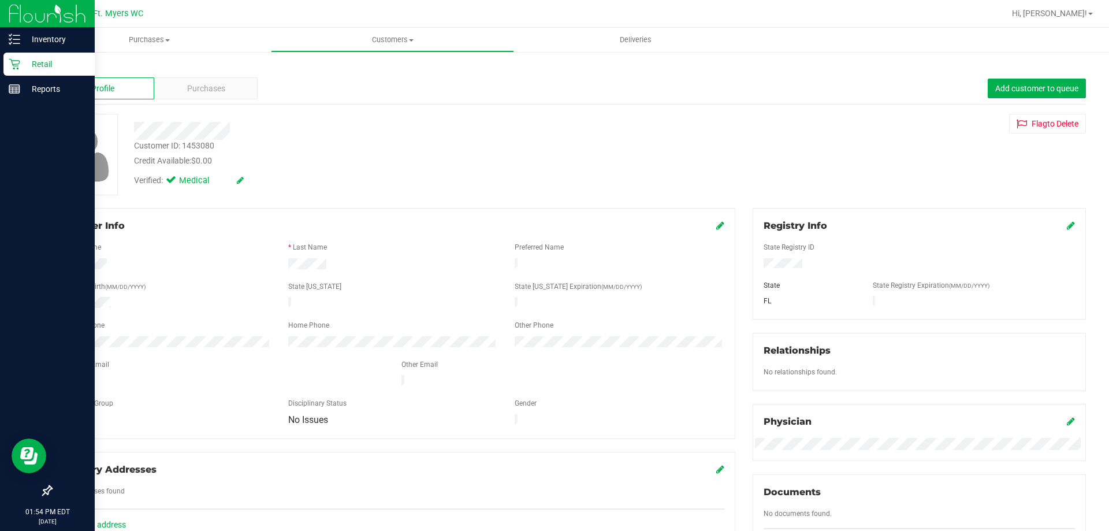
click at [32, 70] on p "Retail" at bounding box center [54, 64] width 69 height 14
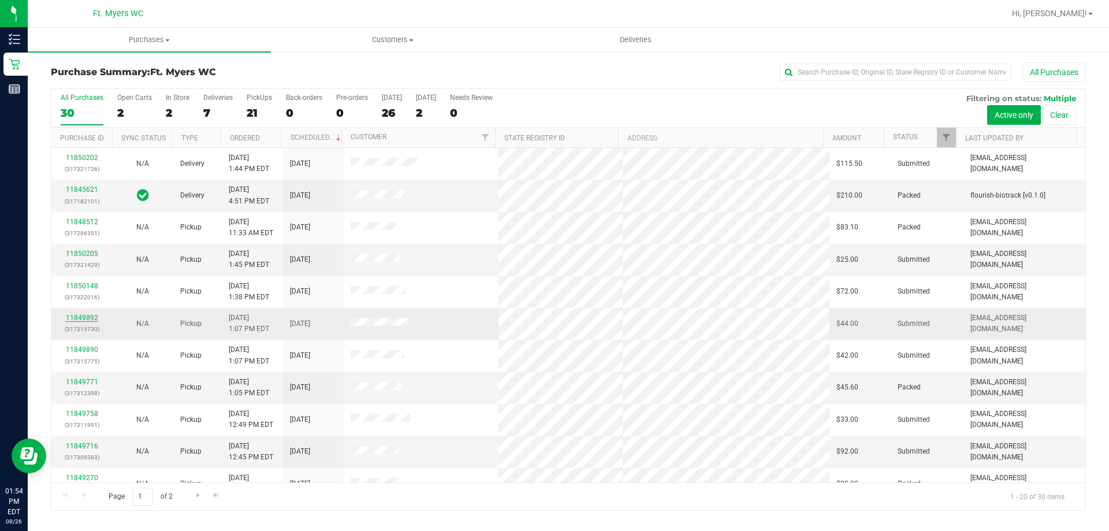
click at [75, 319] on link "11849892" at bounding box center [82, 318] width 32 height 8
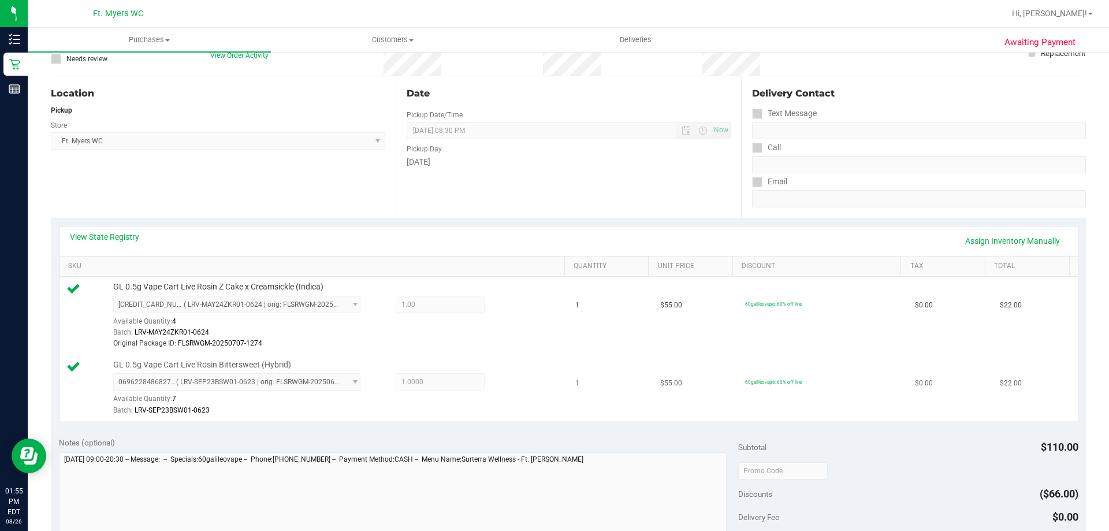
scroll to position [231, 0]
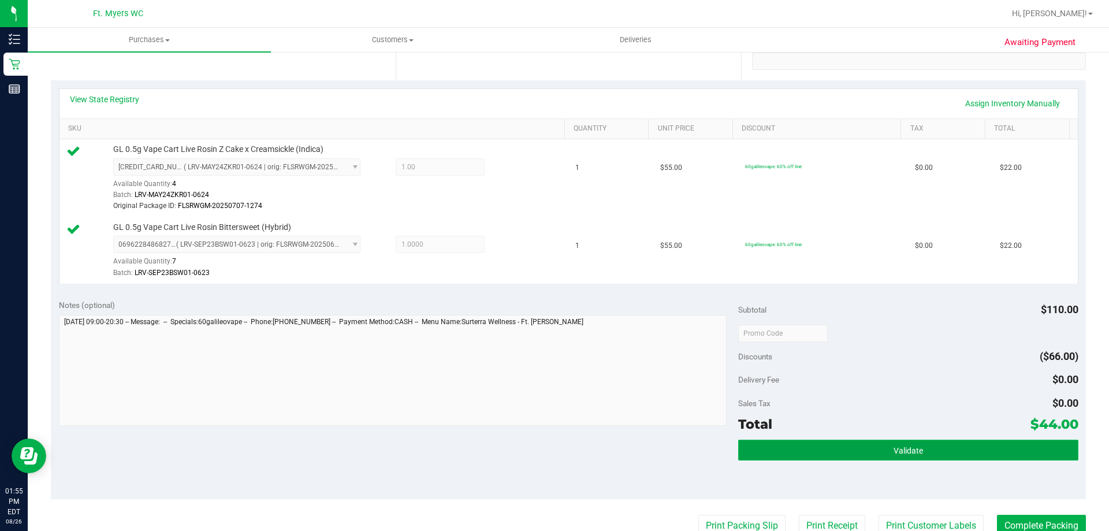
click at [880, 453] on button "Validate" at bounding box center [908, 450] width 340 height 21
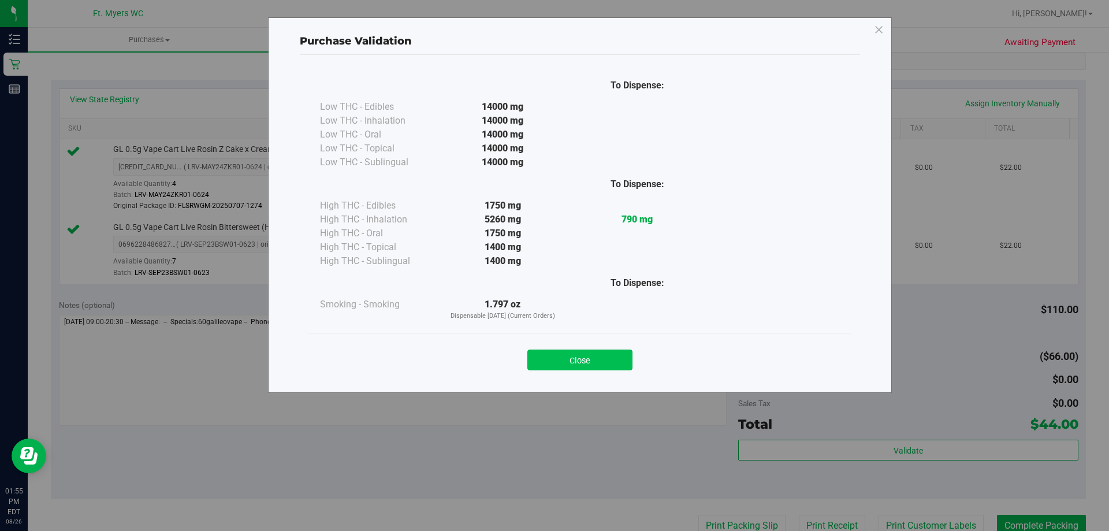
click at [589, 363] on button "Close" at bounding box center [579, 359] width 105 height 21
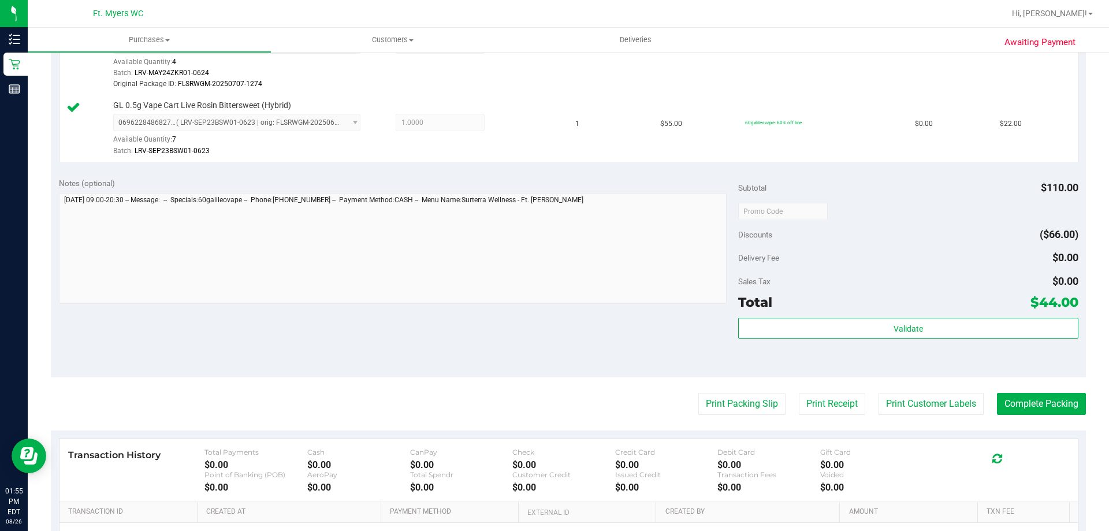
scroll to position [462, 0]
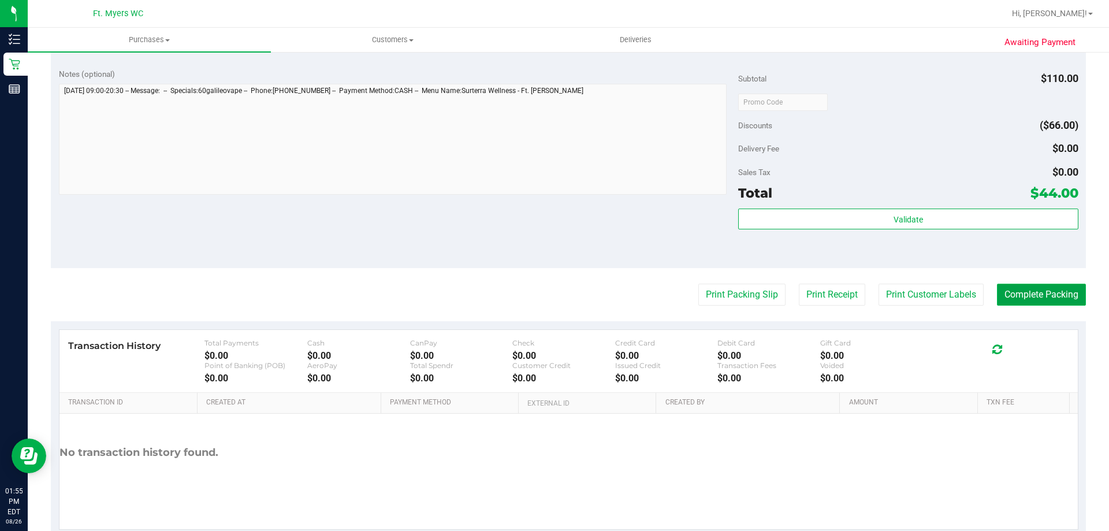
click at [1043, 302] on button "Complete Packing" at bounding box center [1041, 295] width 89 height 22
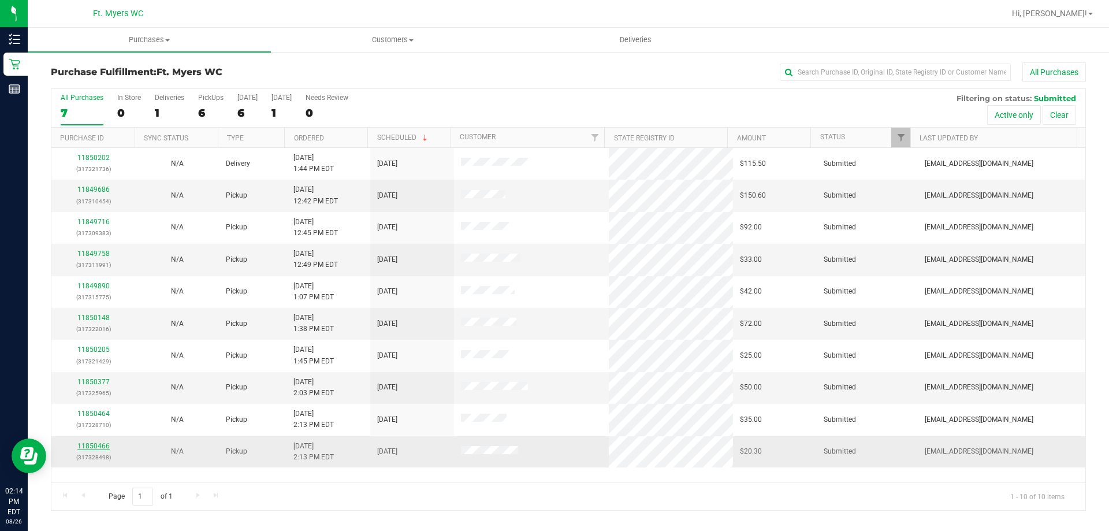
click at [104, 444] on link "11850466" at bounding box center [93, 446] width 32 height 8
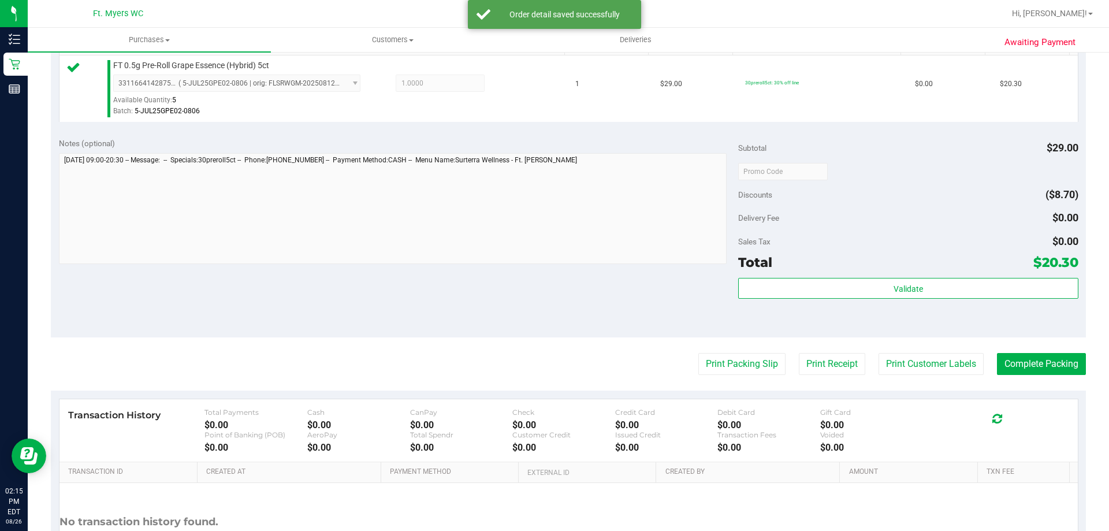
scroll to position [404, 0]
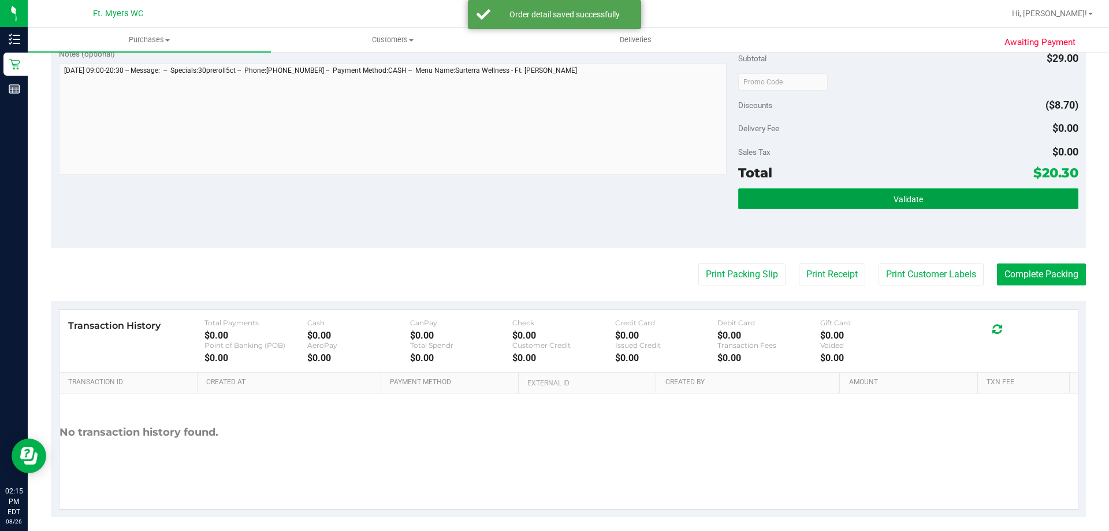
click at [862, 194] on button "Validate" at bounding box center [908, 198] width 340 height 21
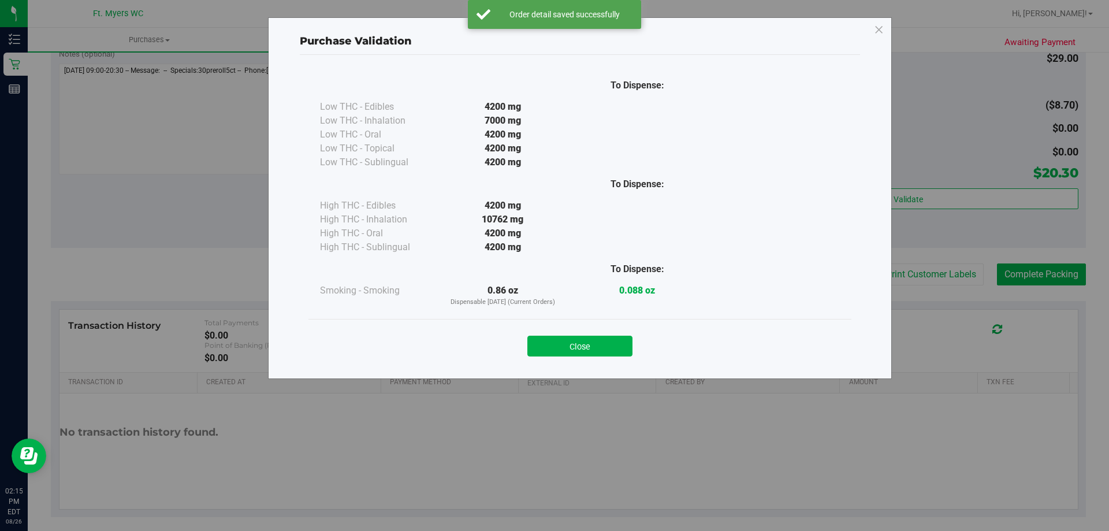
drag, startPoint x: 595, startPoint y: 343, endPoint x: 596, endPoint y: 349, distance: 5.9
click at [596, 344] on button "Close" at bounding box center [579, 346] width 105 height 21
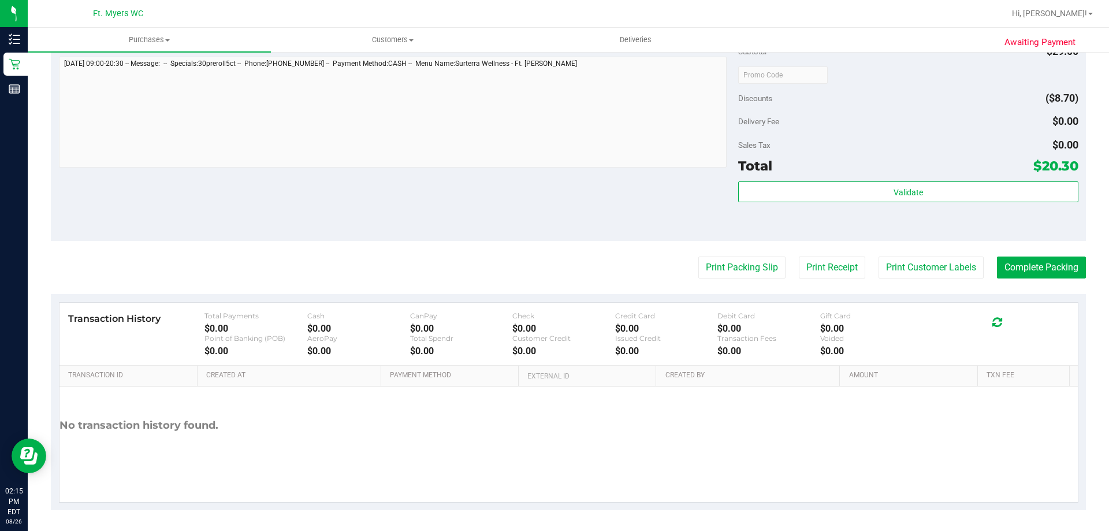
scroll to position [414, 0]
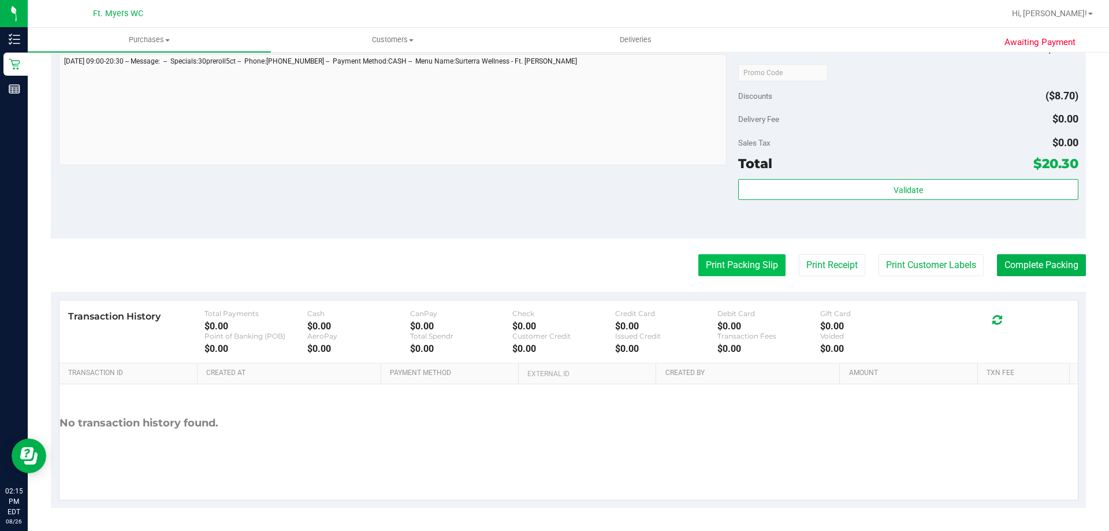
click at [749, 275] on button "Print Packing Slip" at bounding box center [741, 265] width 87 height 22
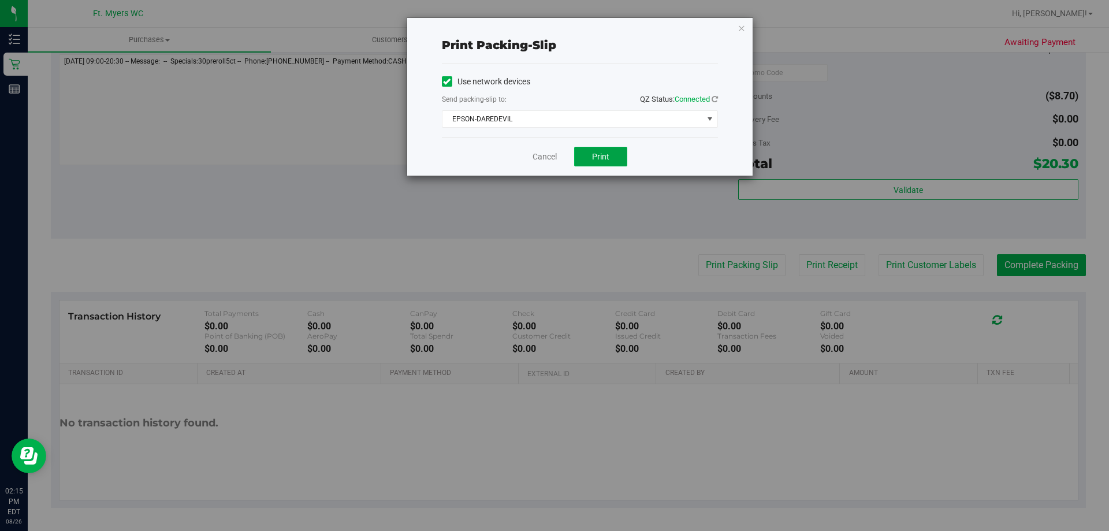
click at [588, 163] on button "Print" at bounding box center [600, 157] width 53 height 20
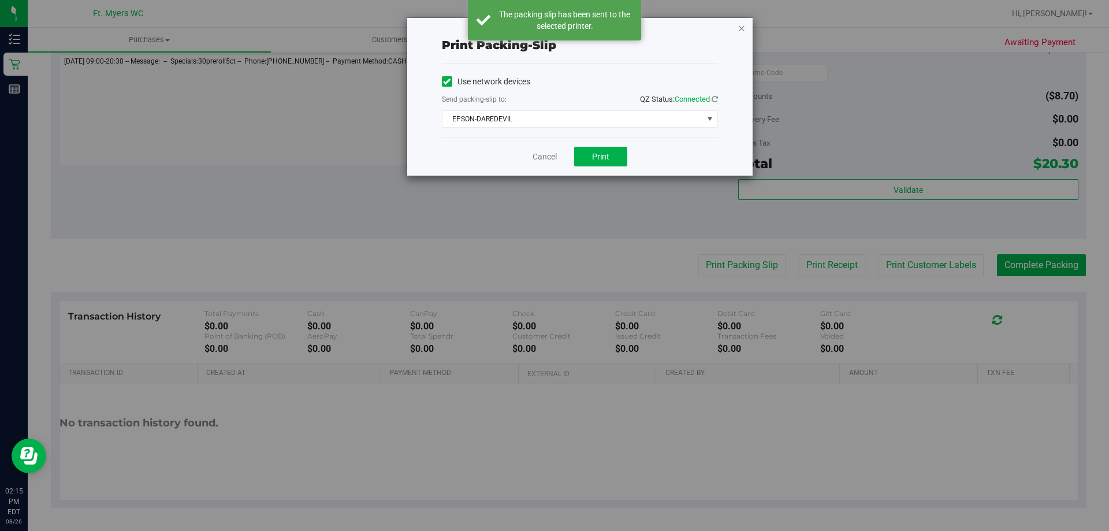
click at [741, 26] on icon "button" at bounding box center [742, 28] width 8 height 14
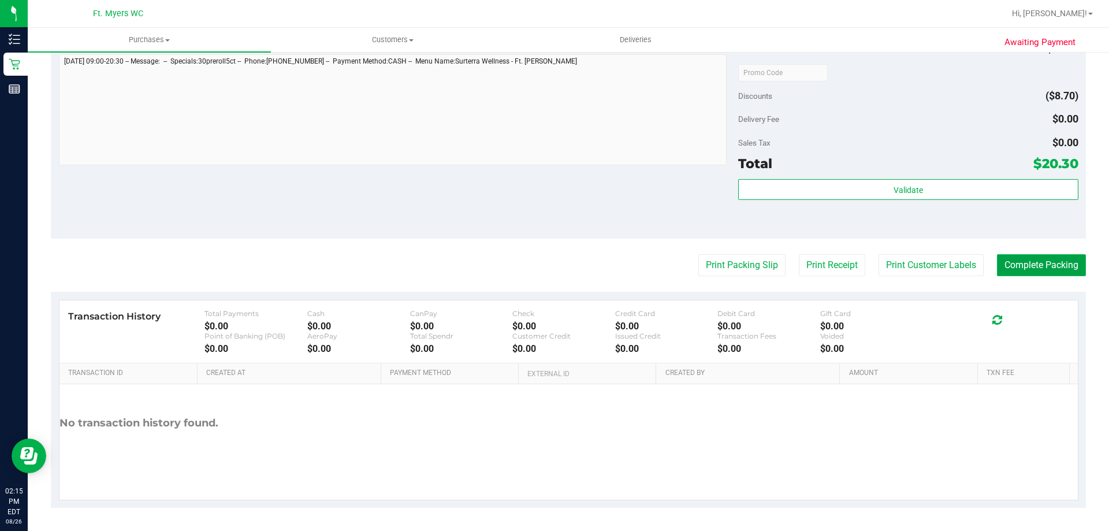
click at [1025, 256] on button "Complete Packing" at bounding box center [1041, 265] width 89 height 22
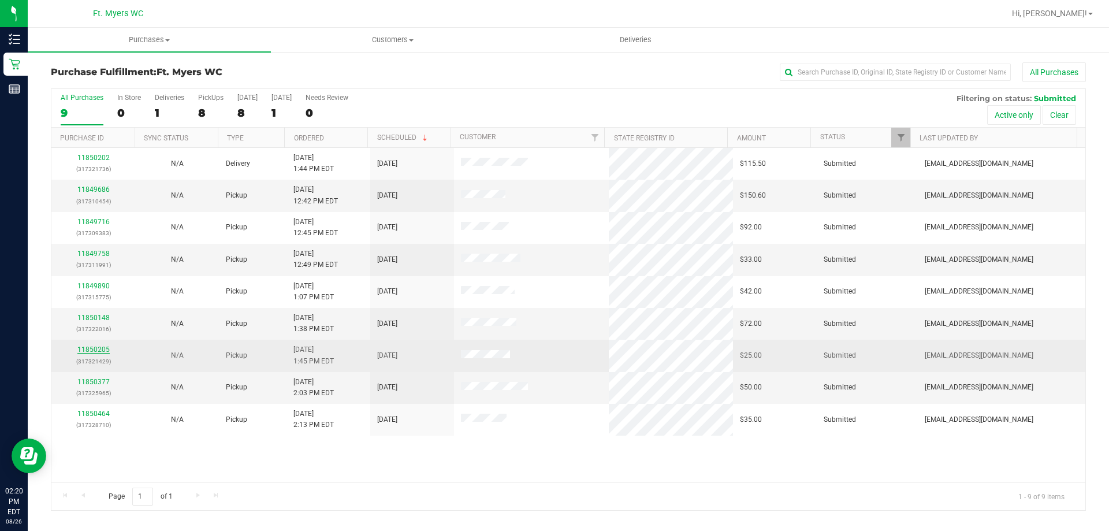
click at [84, 345] on link "11850205" at bounding box center [93, 349] width 32 height 8
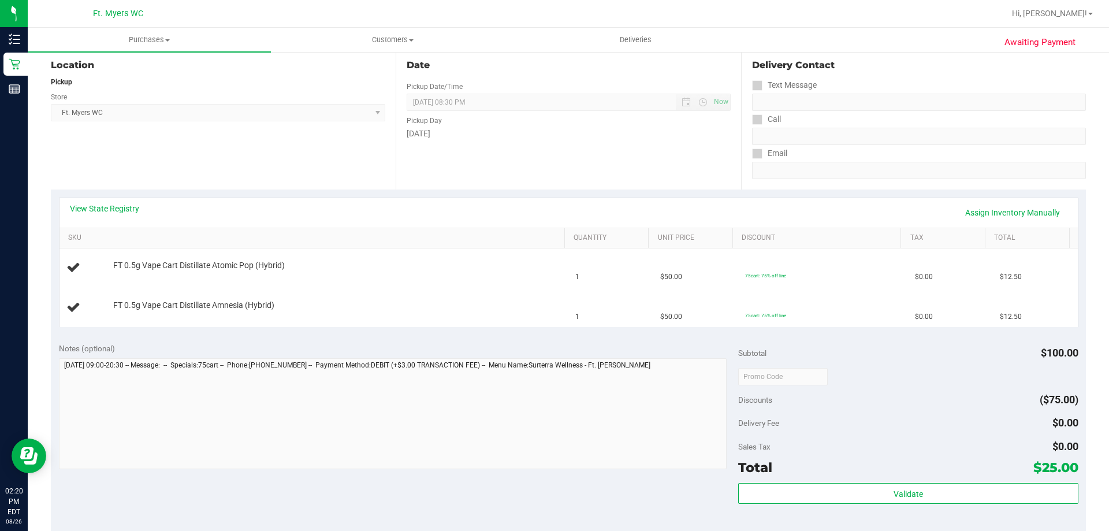
scroll to position [231, 0]
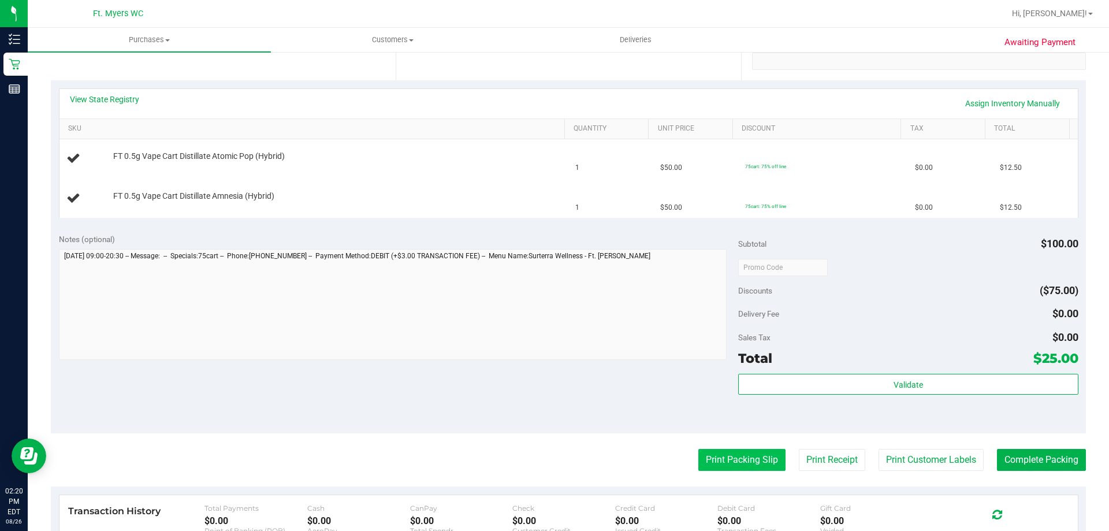
click at [736, 463] on button "Print Packing Slip" at bounding box center [741, 460] width 87 height 22
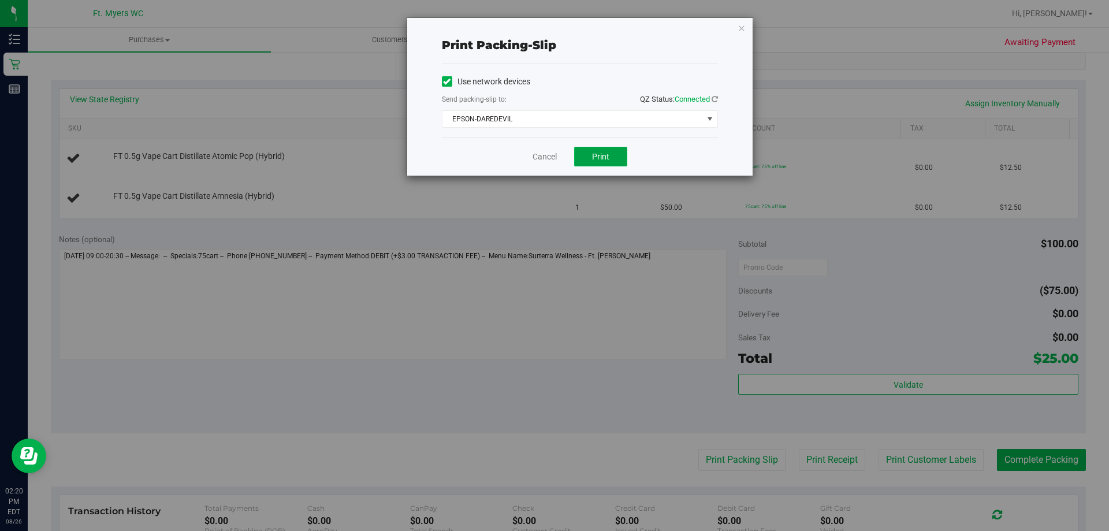
click at [595, 158] on span "Print" at bounding box center [600, 156] width 17 height 9
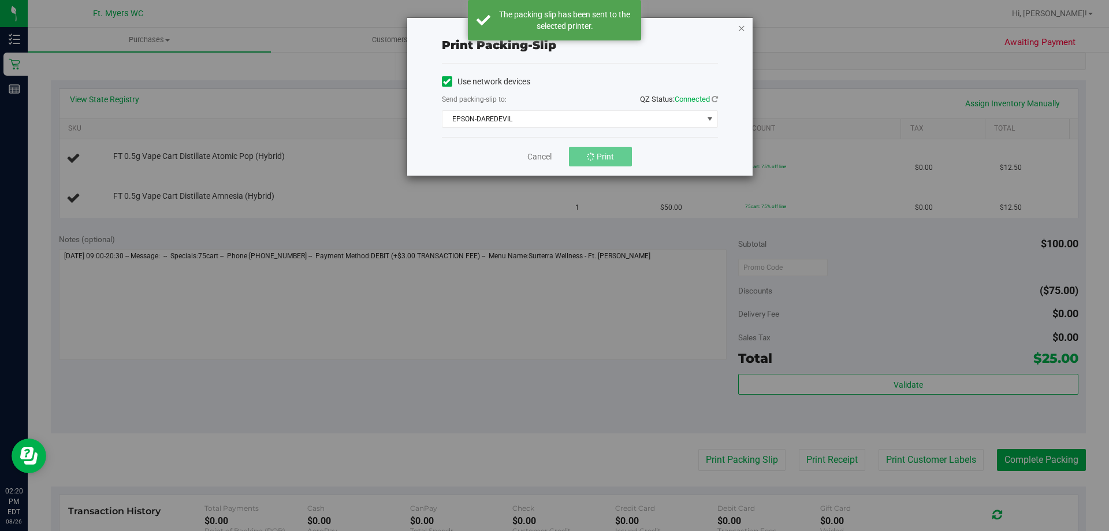
click at [741, 27] on icon "button" at bounding box center [742, 28] width 8 height 14
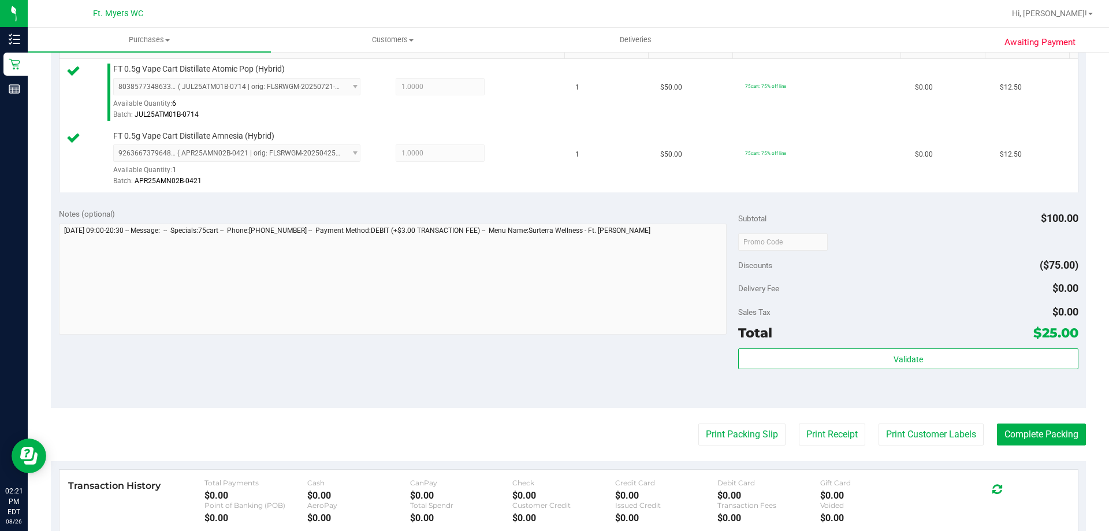
scroll to position [404, 0]
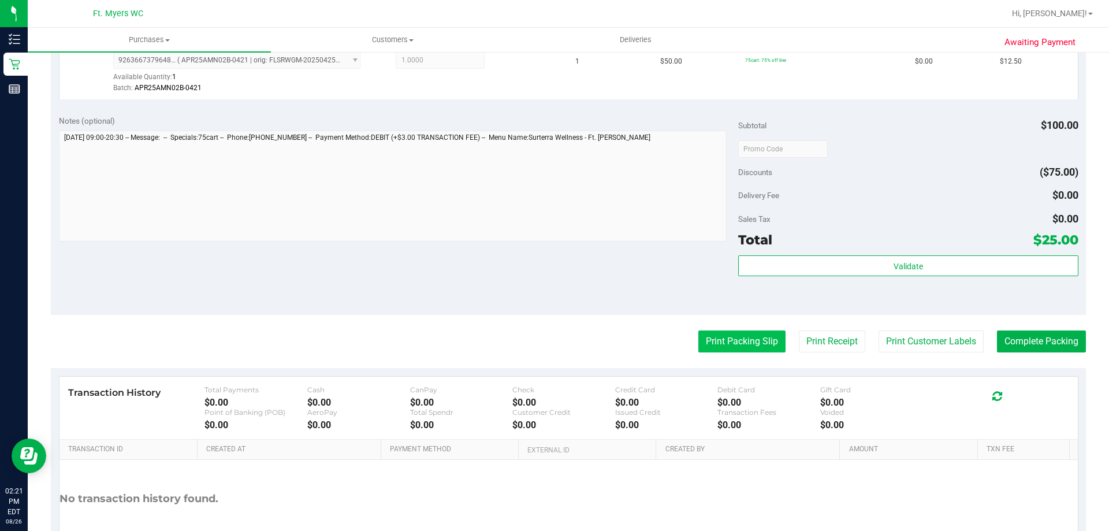
click at [719, 341] on button "Print Packing Slip" at bounding box center [741, 341] width 87 height 22
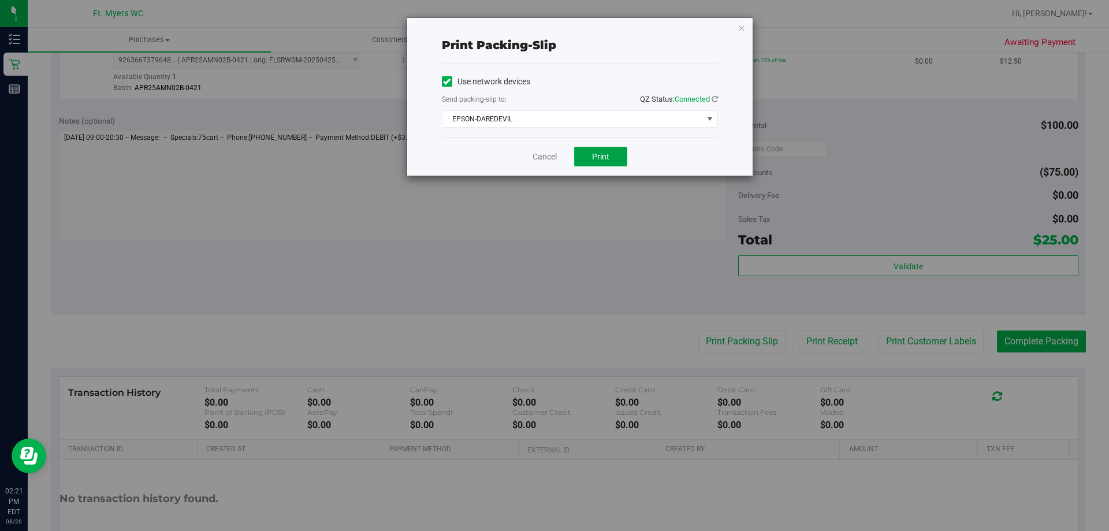
click at [588, 156] on button "Print" at bounding box center [600, 157] width 53 height 20
click at [738, 29] on div "Print packing-slip Use network devices Send packing-slip to: QZ Status: Connect…" at bounding box center [579, 97] width 345 height 158
click at [756, 35] on div "Print packing-slip Use network devices Send packing-slip to: QZ Status: Connect…" at bounding box center [559, 265] width 1118 height 531
click at [741, 30] on icon "button" at bounding box center [742, 28] width 8 height 14
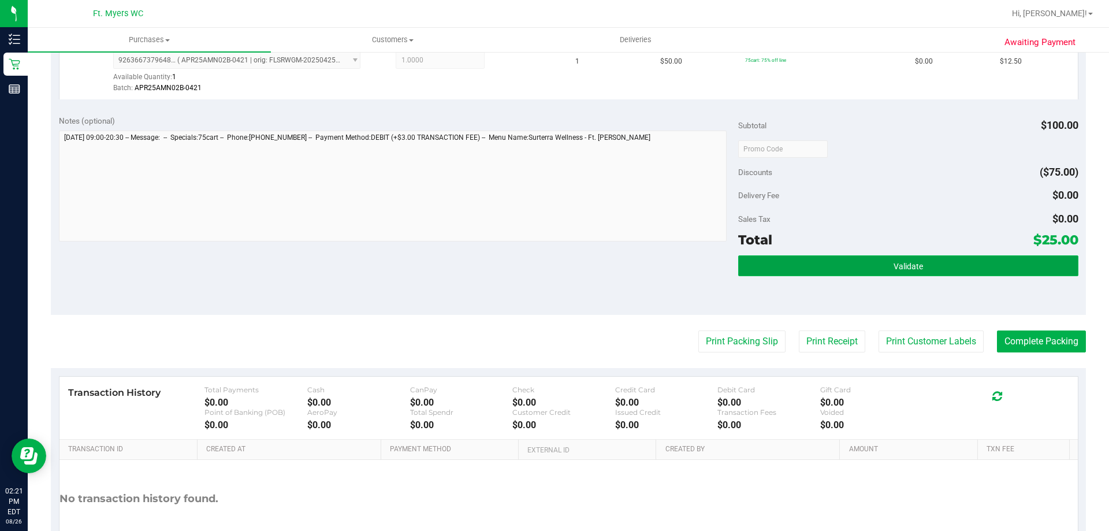
click at [873, 268] on button "Validate" at bounding box center [908, 265] width 340 height 21
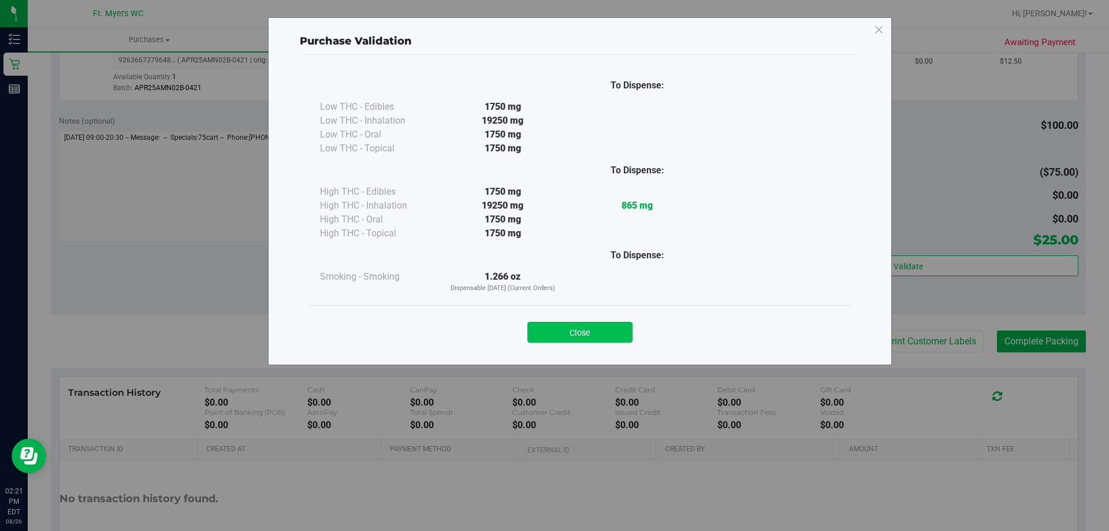
click at [577, 330] on button "Close" at bounding box center [579, 332] width 105 height 21
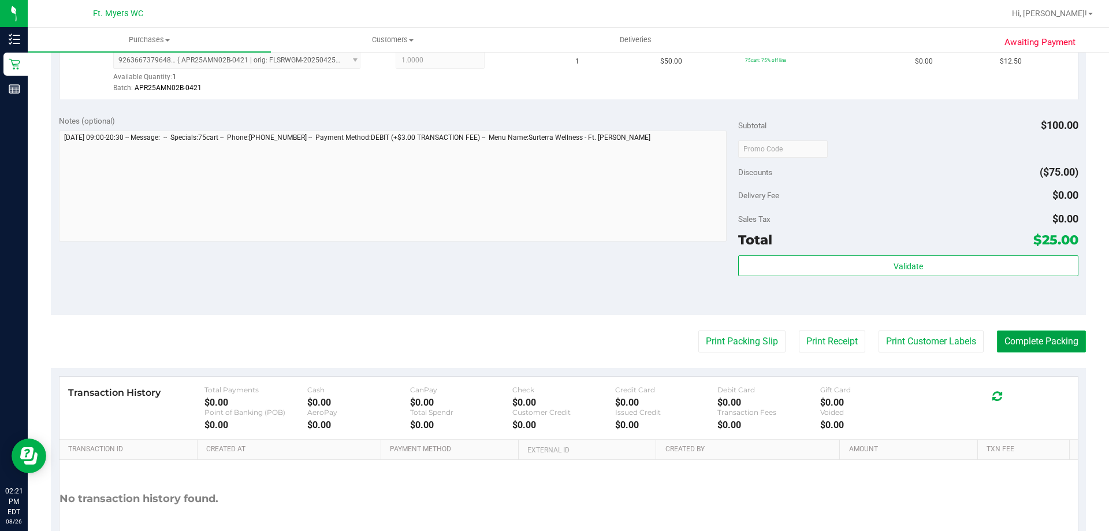
click at [1055, 343] on button "Complete Packing" at bounding box center [1041, 341] width 89 height 22
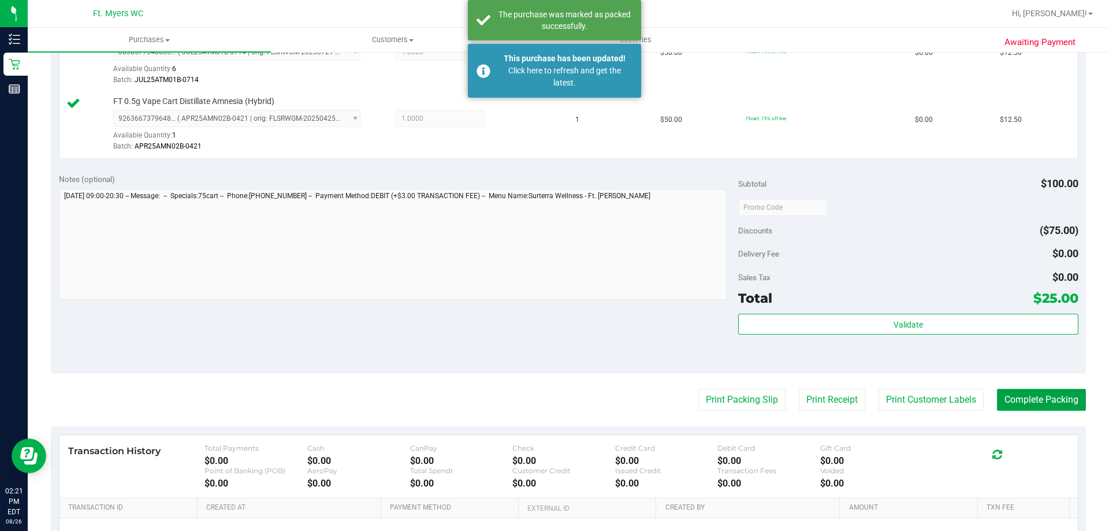
scroll to position [347, 0]
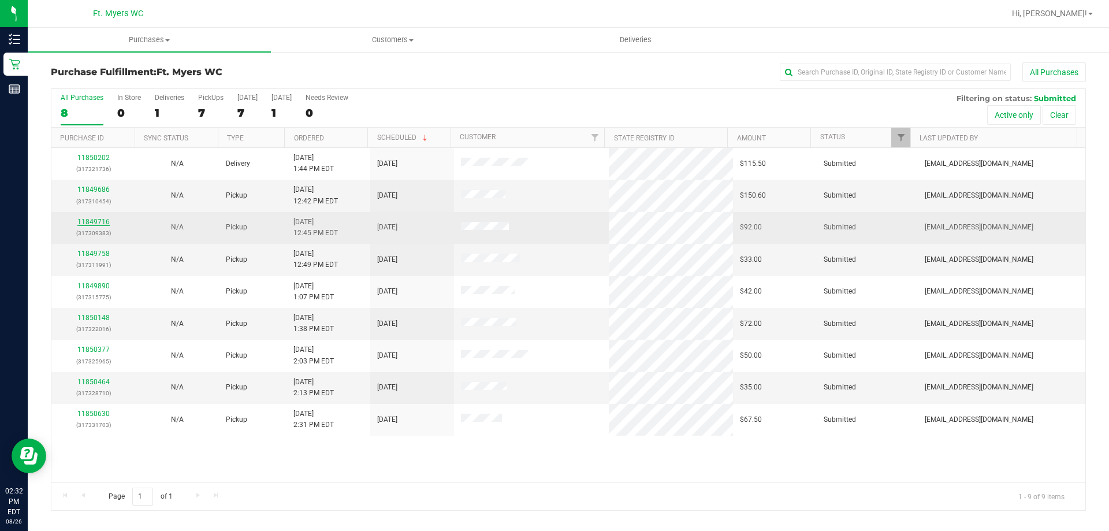
click at [94, 221] on link "11849716" at bounding box center [93, 222] width 32 height 8
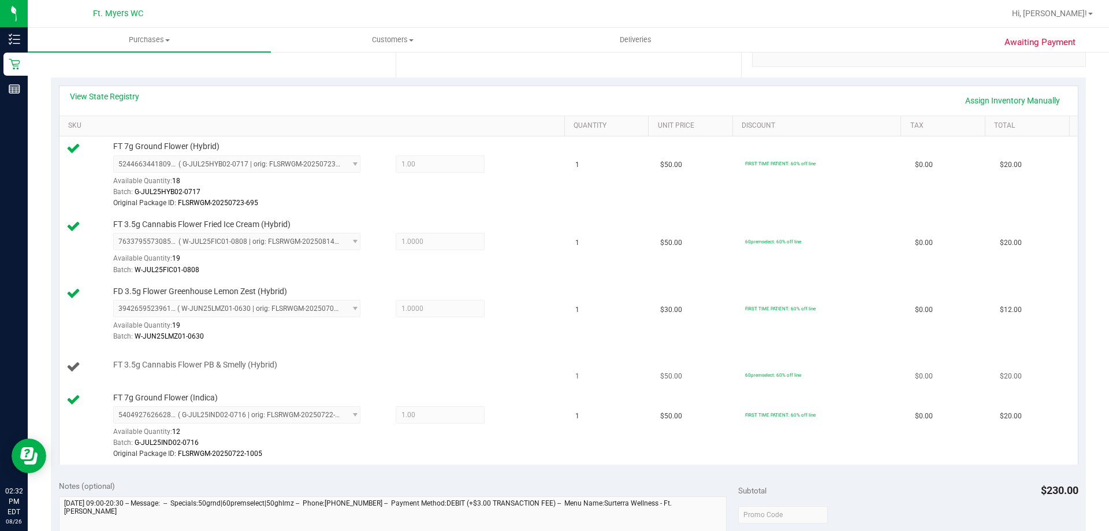
scroll to position [289, 0]
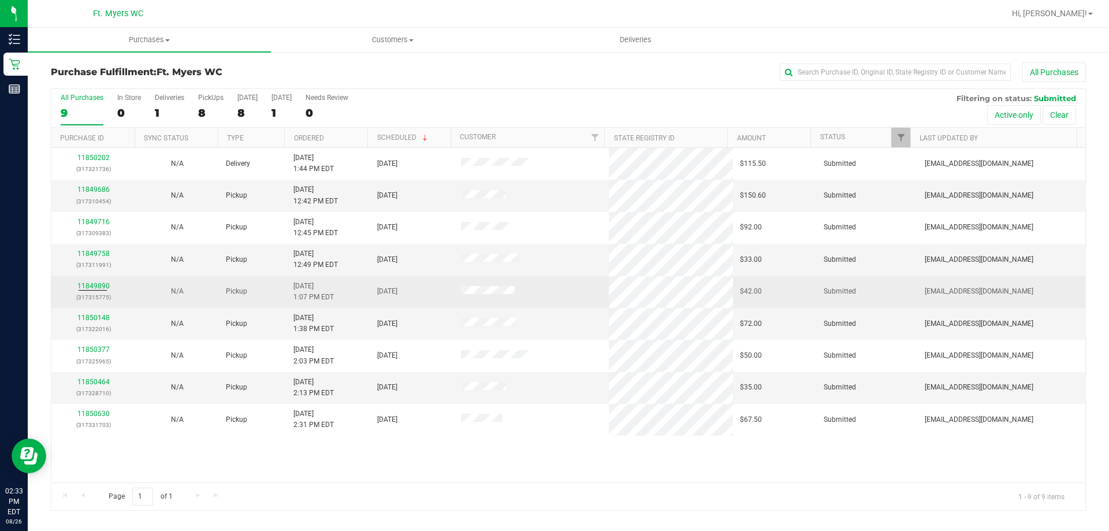
click at [81, 290] on div "11849890 (317315775)" at bounding box center [93, 292] width 70 height 22
click at [95, 287] on link "11849890" at bounding box center [93, 286] width 32 height 8
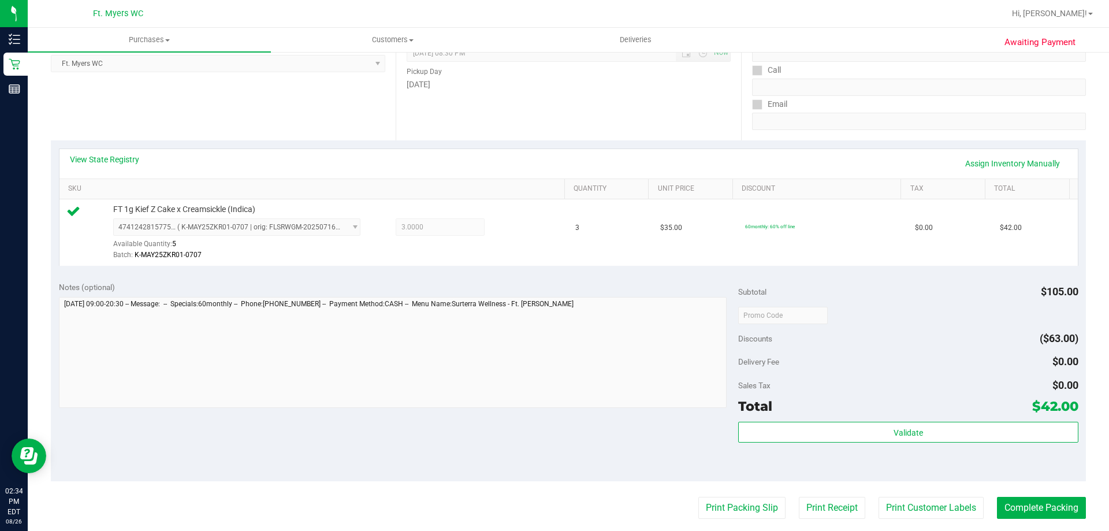
scroll to position [289, 0]
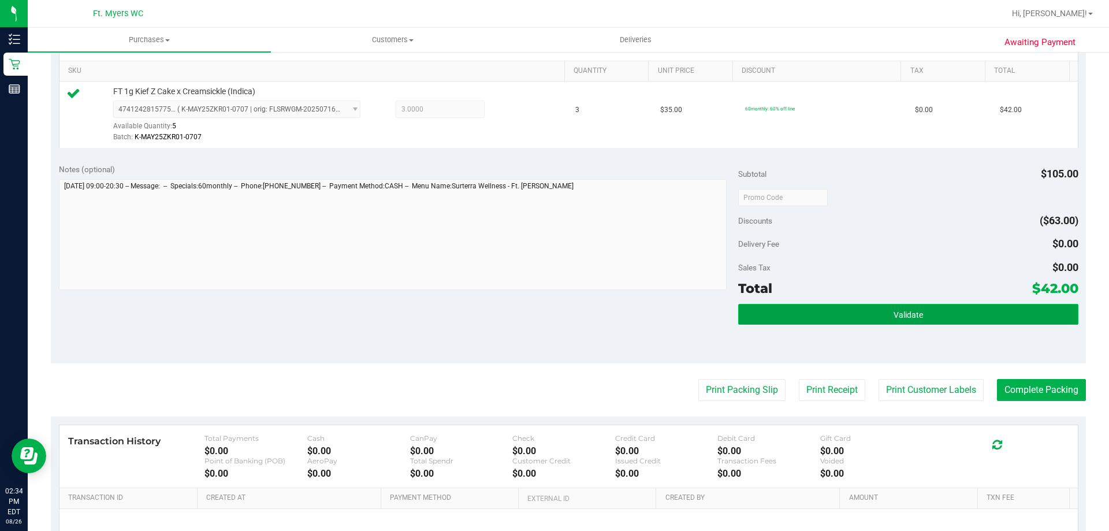
click at [930, 321] on button "Validate" at bounding box center [908, 314] width 340 height 21
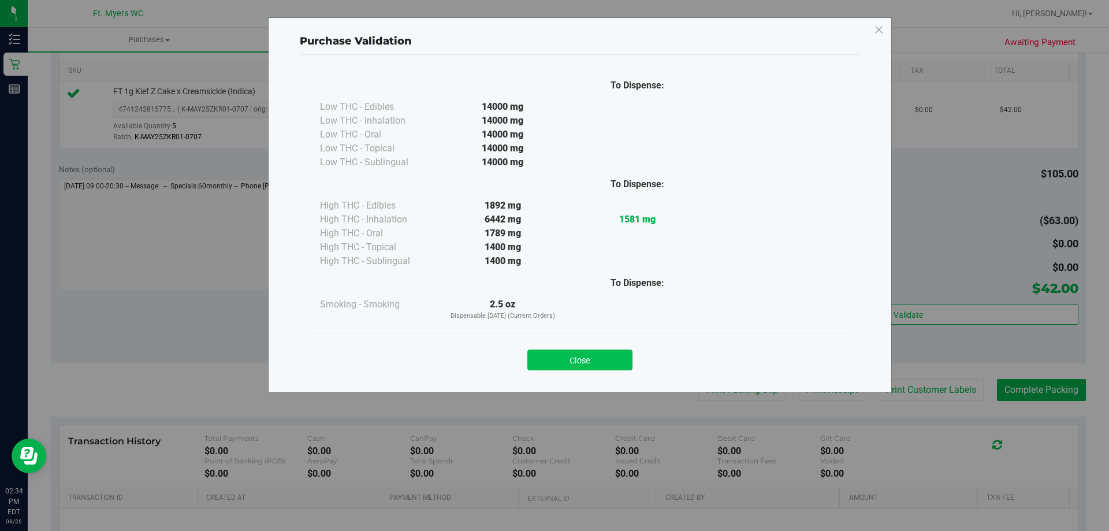
click at [568, 358] on button "Close" at bounding box center [579, 359] width 105 height 21
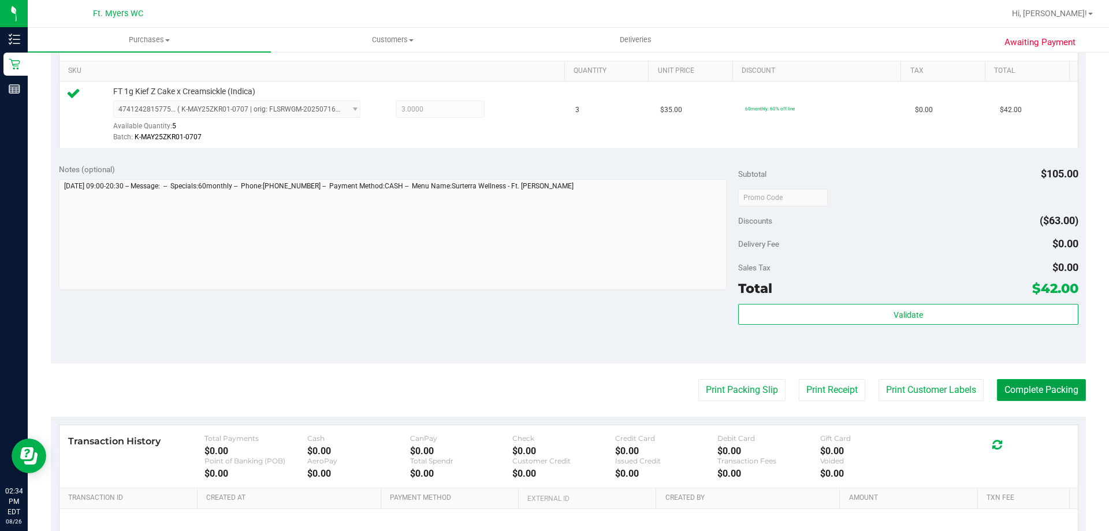
click at [1024, 392] on button "Complete Packing" at bounding box center [1041, 390] width 89 height 22
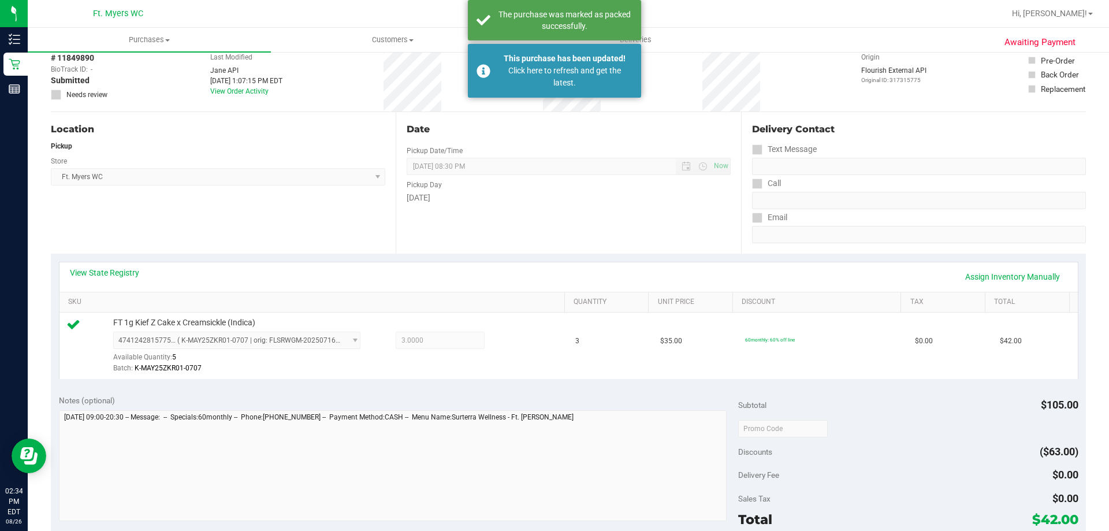
scroll to position [0, 0]
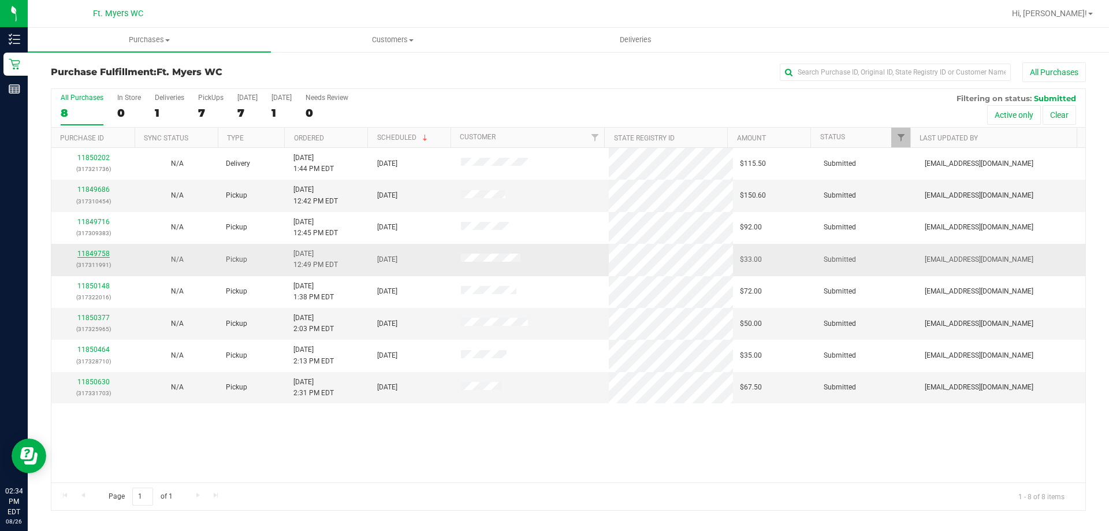
click at [98, 252] on link "11849758" at bounding box center [93, 254] width 32 height 8
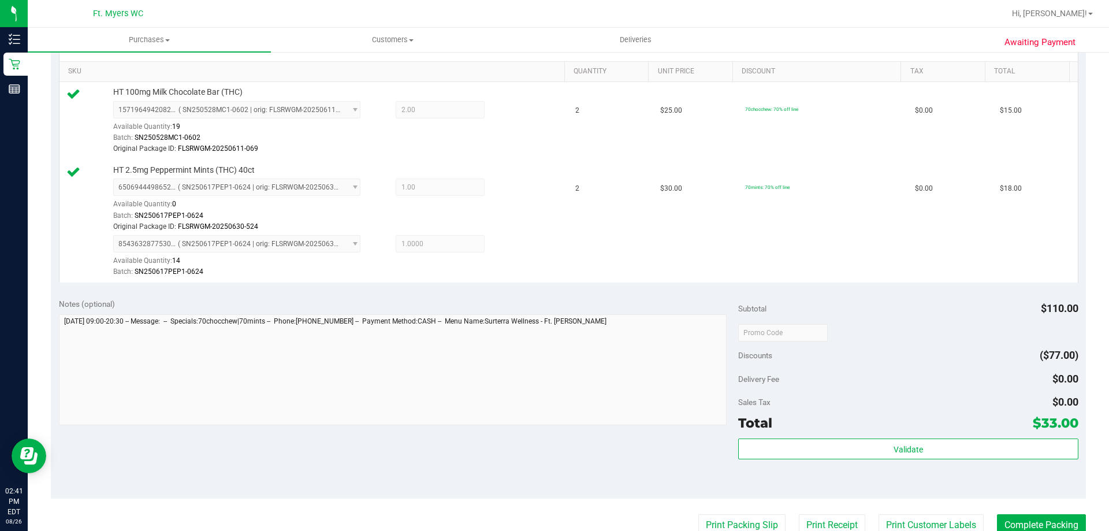
scroll to position [289, 0]
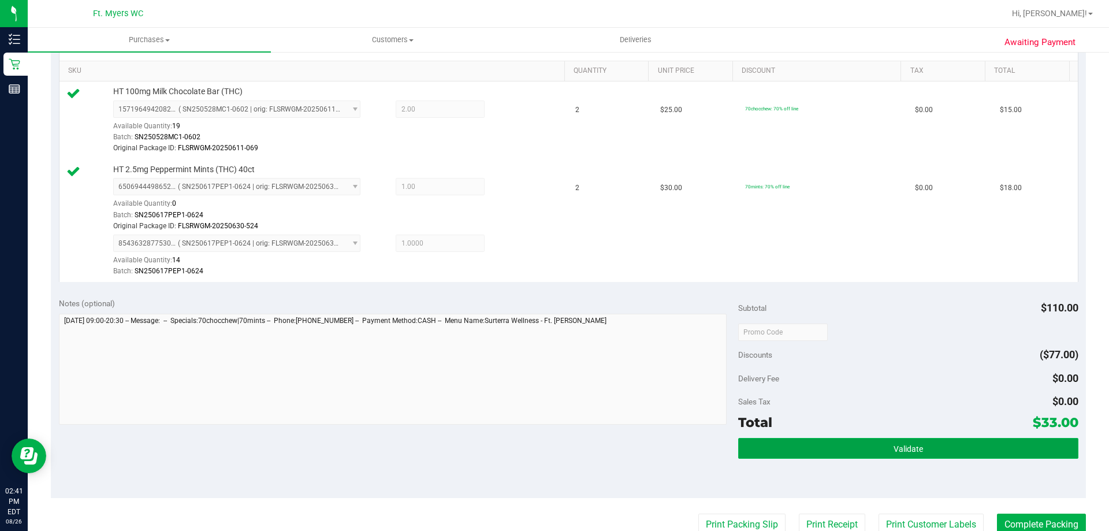
click at [868, 451] on button "Validate" at bounding box center [908, 448] width 340 height 21
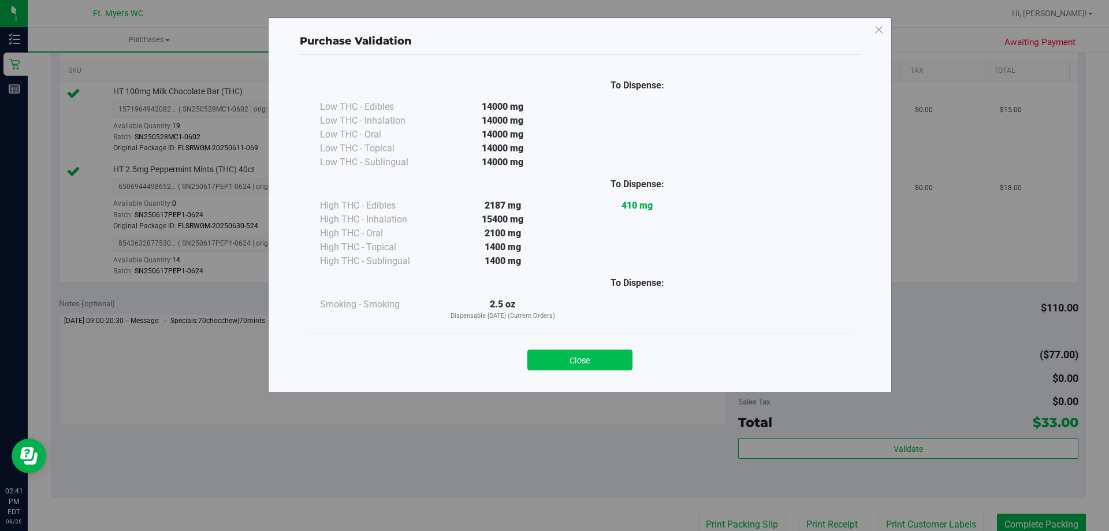
click at [584, 360] on button "Close" at bounding box center [579, 359] width 105 height 21
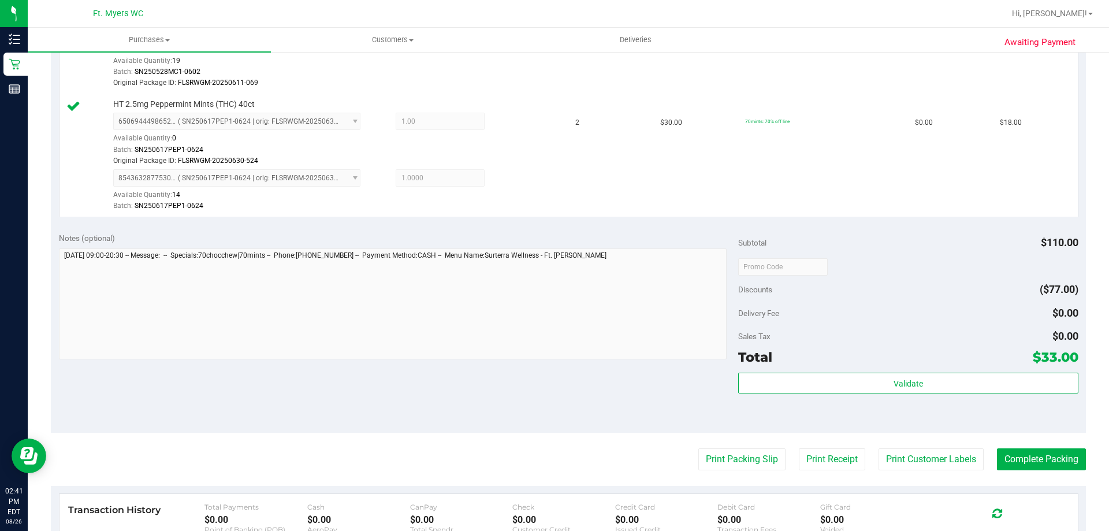
scroll to position [520, 0]
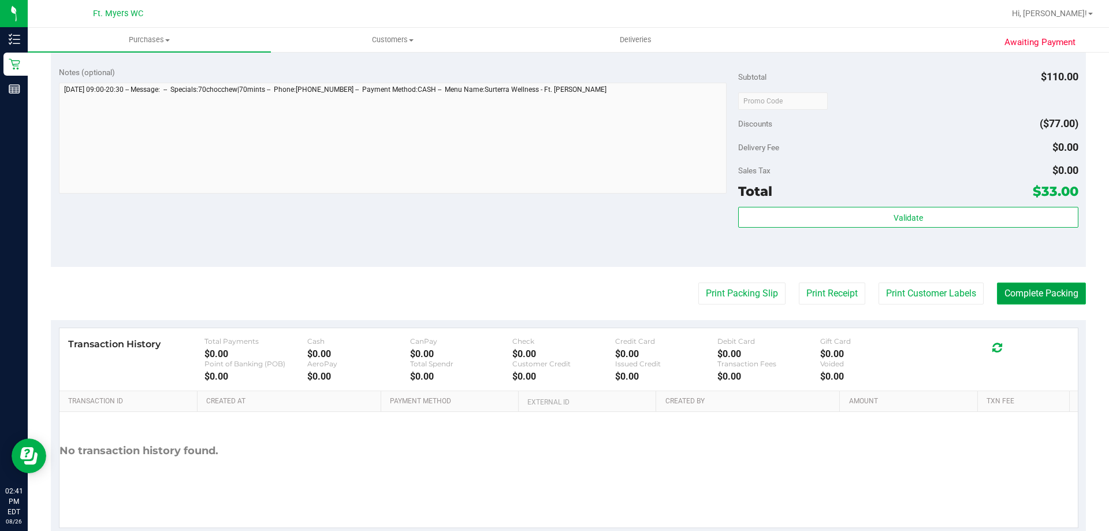
click at [1027, 295] on button "Complete Packing" at bounding box center [1041, 293] width 89 height 22
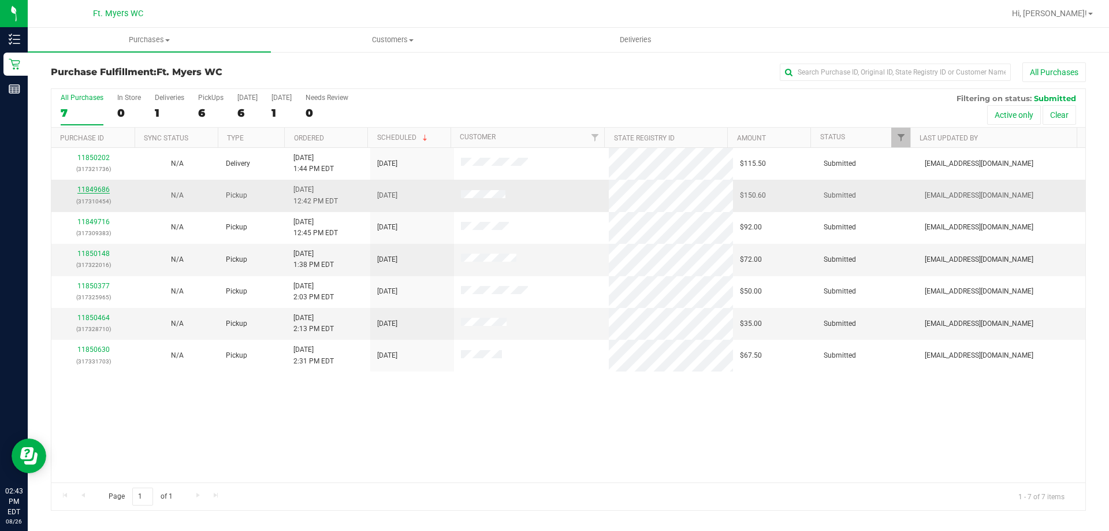
click at [100, 189] on link "11849686" at bounding box center [93, 189] width 32 height 8
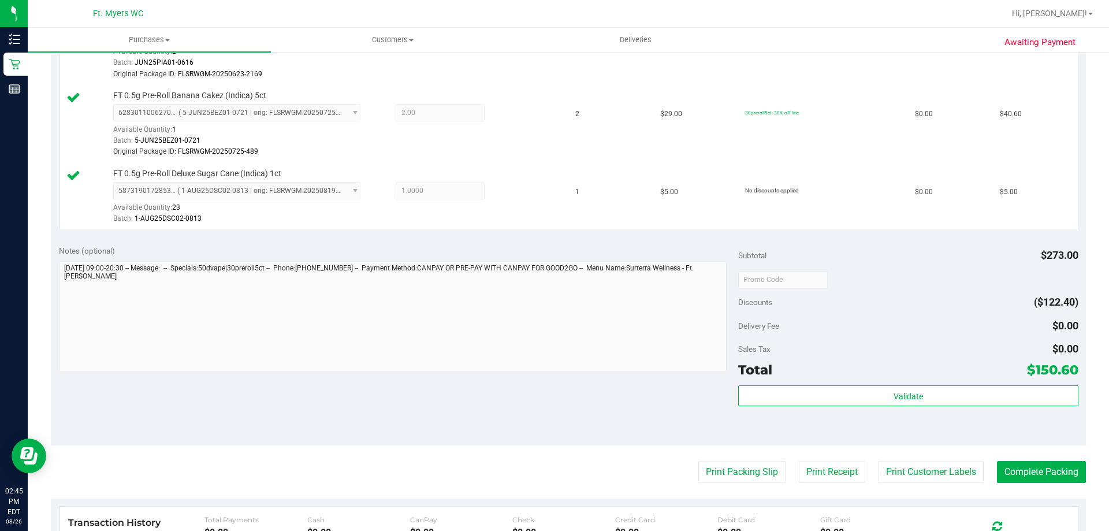
scroll to position [520, 0]
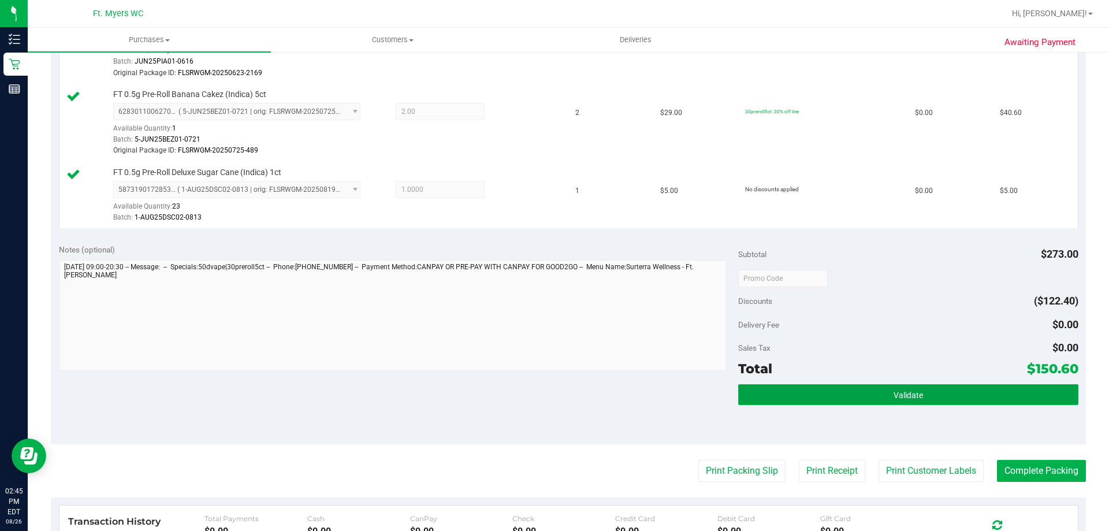
click at [930, 389] on button "Validate" at bounding box center [908, 394] width 340 height 21
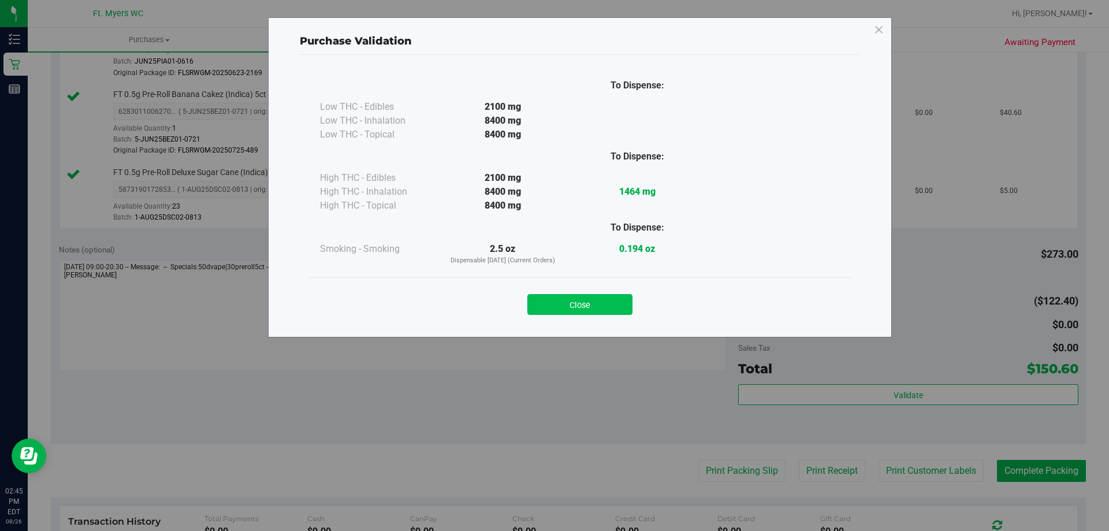
click at [621, 303] on button "Close" at bounding box center [579, 304] width 105 height 21
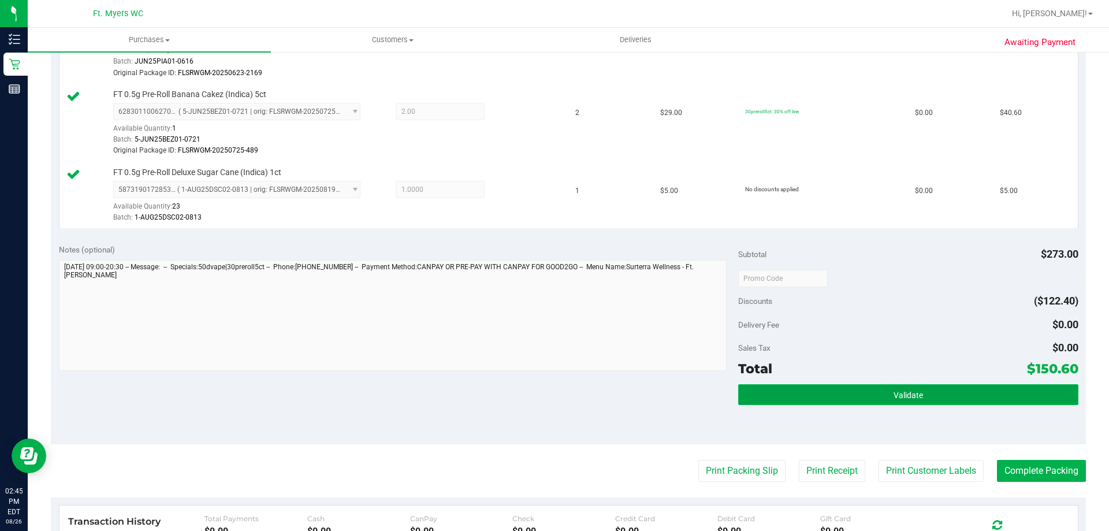
click at [924, 396] on button "Validate" at bounding box center [908, 394] width 340 height 21
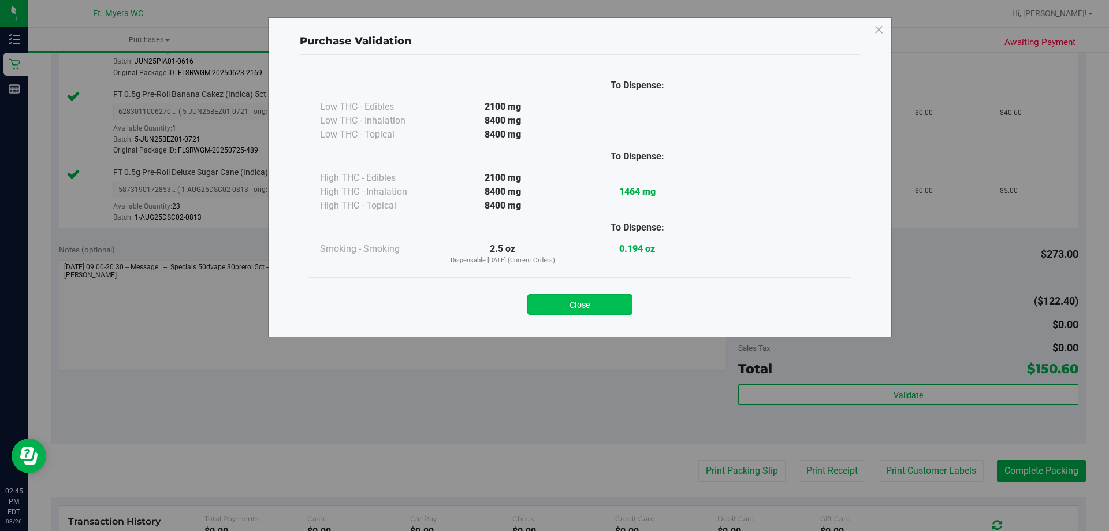
click at [597, 311] on button "Close" at bounding box center [579, 304] width 105 height 21
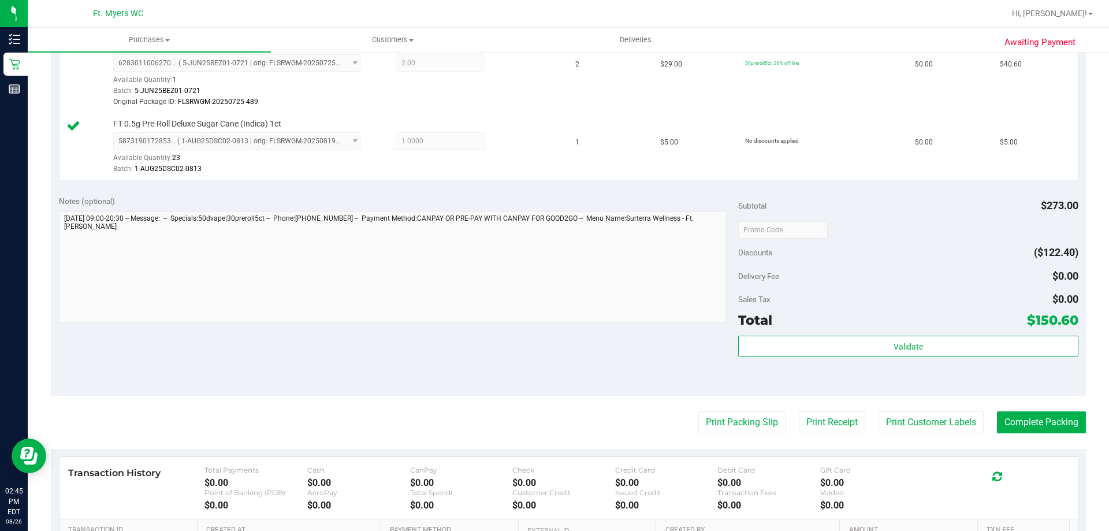
scroll to position [635, 0]
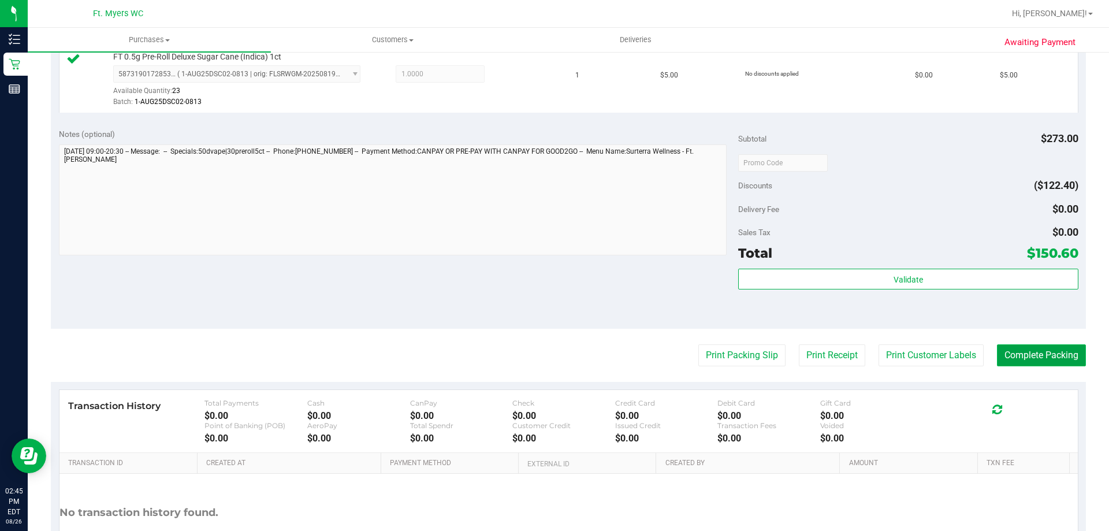
click at [1036, 362] on button "Complete Packing" at bounding box center [1041, 355] width 89 height 22
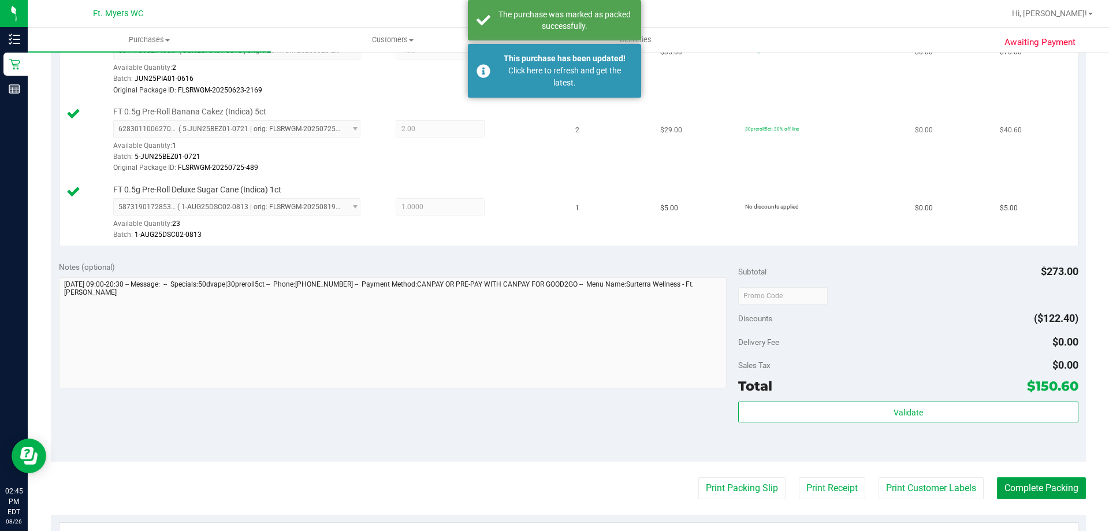
scroll to position [289, 0]
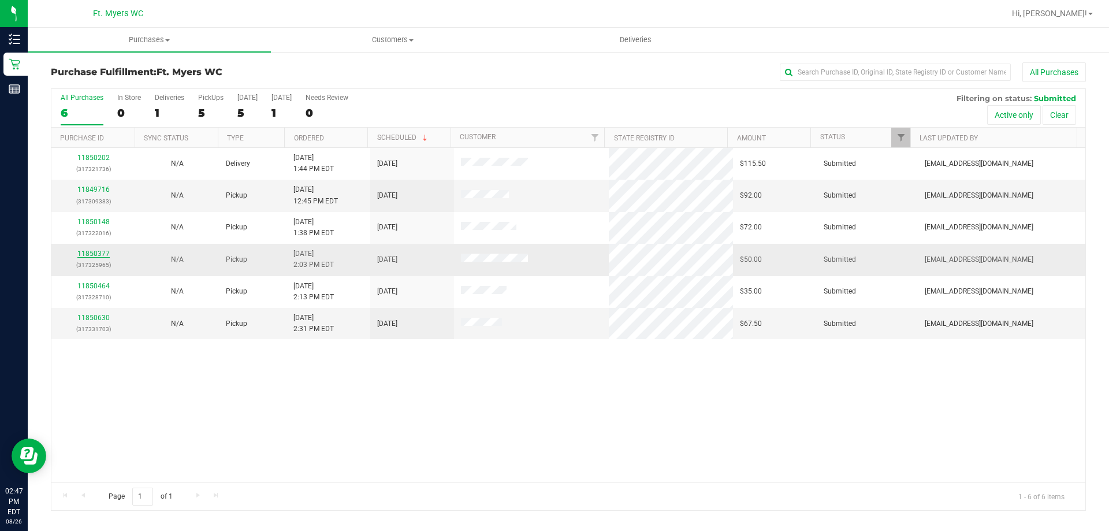
click at [96, 253] on link "11850377" at bounding box center [93, 254] width 32 height 8
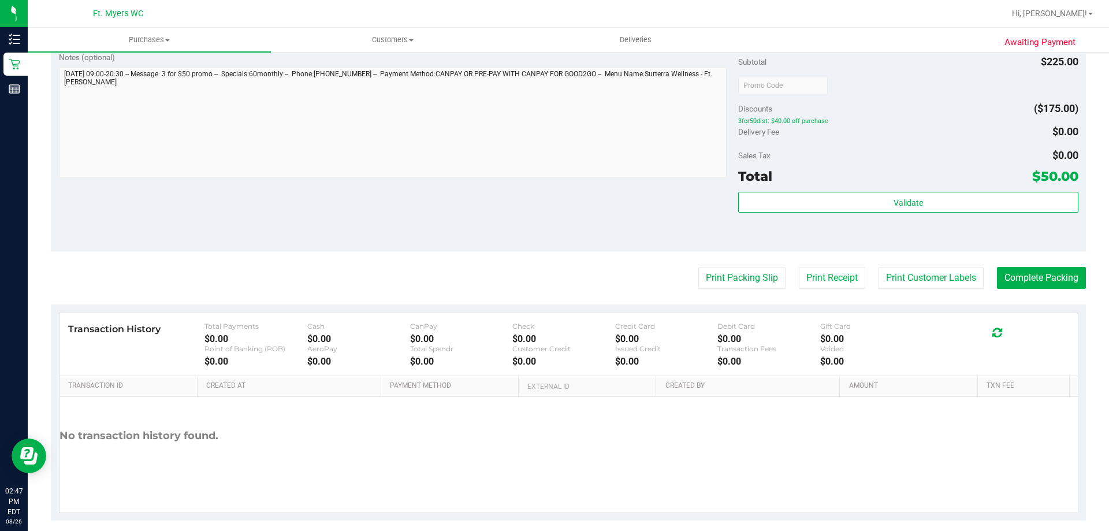
scroll to position [462, 0]
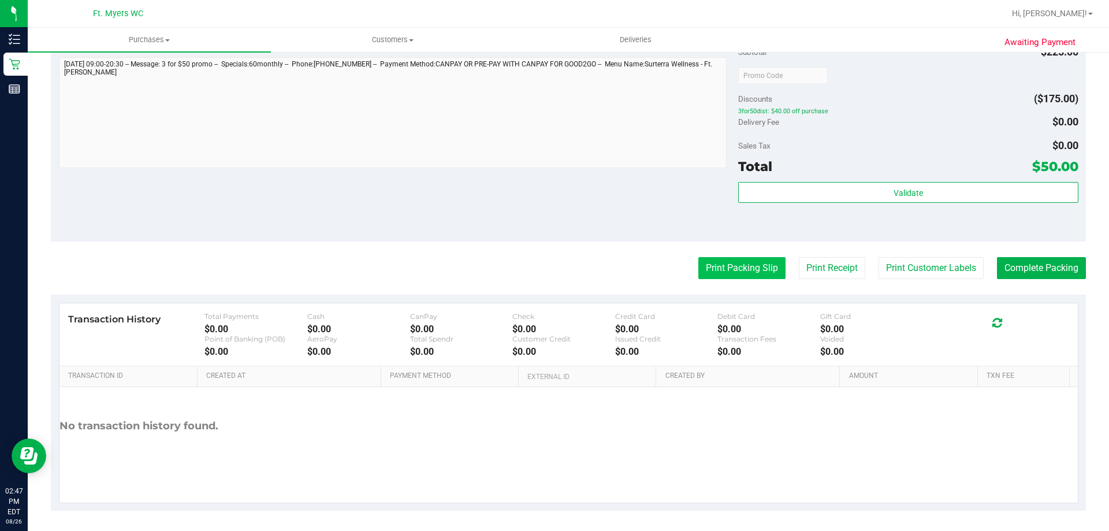
click at [736, 263] on button "Print Packing Slip" at bounding box center [741, 268] width 87 height 22
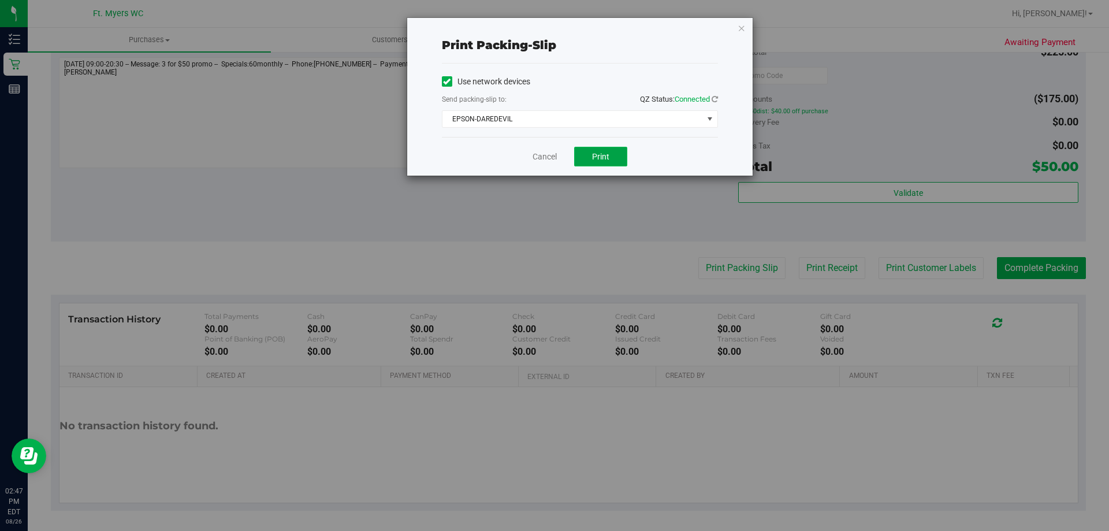
click at [602, 149] on button "Print" at bounding box center [600, 157] width 53 height 20
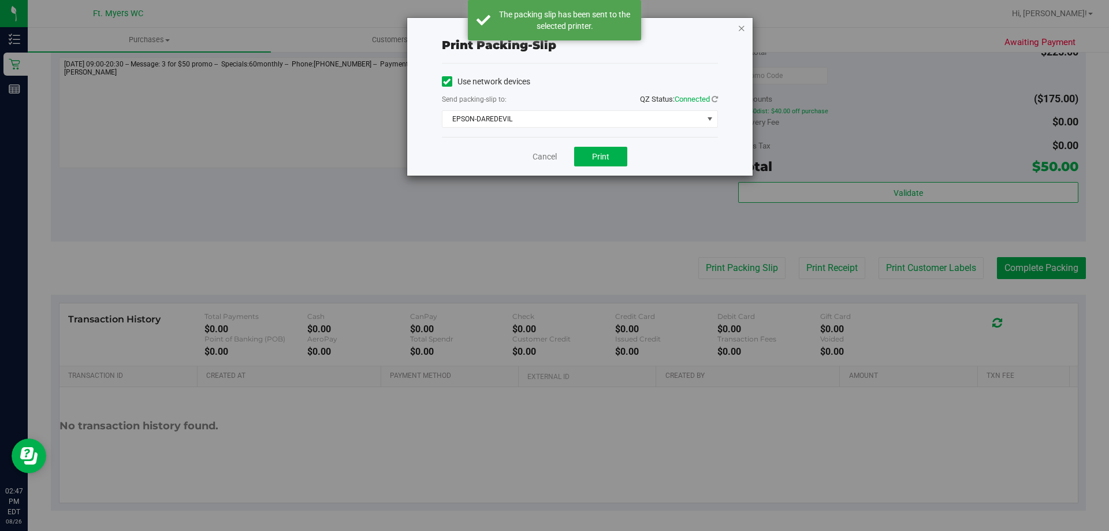
click at [741, 32] on icon "button" at bounding box center [742, 28] width 8 height 14
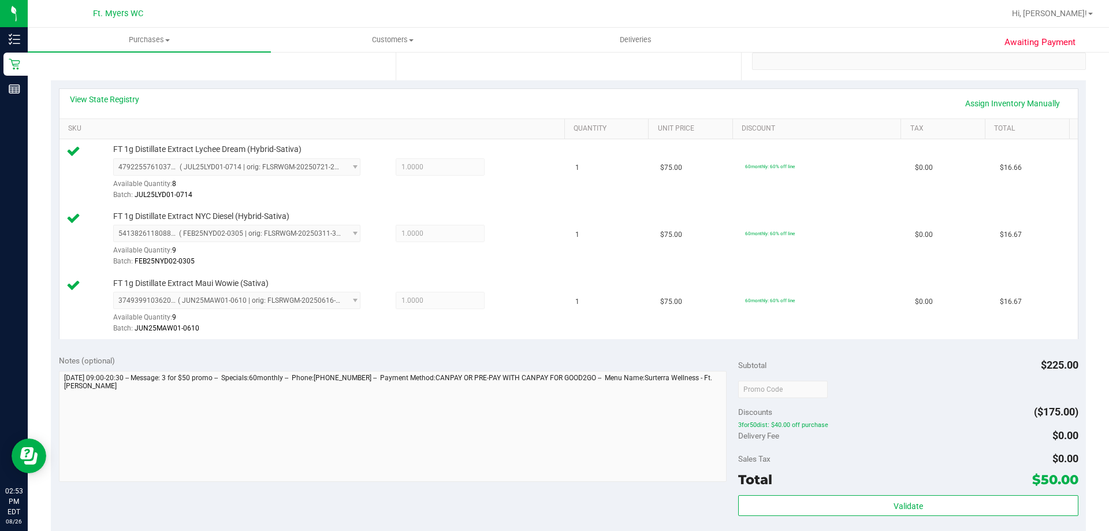
scroll to position [347, 0]
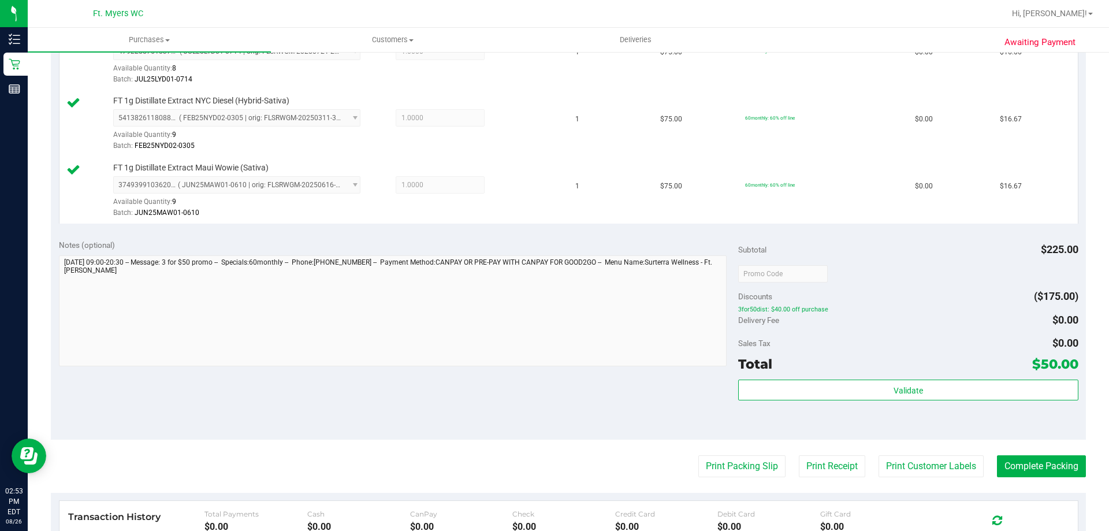
click at [926, 378] on div "Subtotal $225.00 Discounts ($175.00) 3for50dist: $40.00 off purchase Delivery F…" at bounding box center [908, 335] width 340 height 192
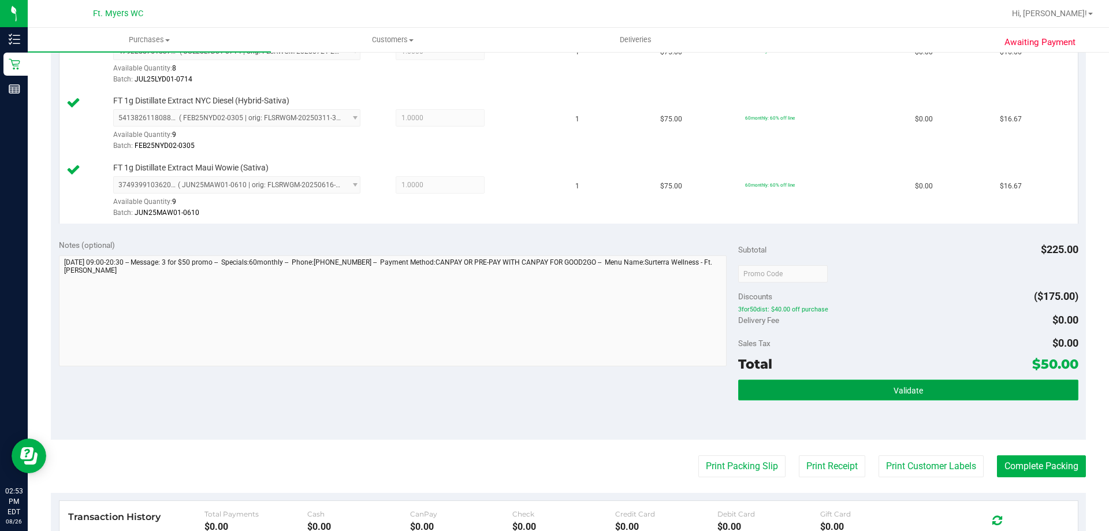
click at [924, 387] on button "Validate" at bounding box center [908, 389] width 340 height 21
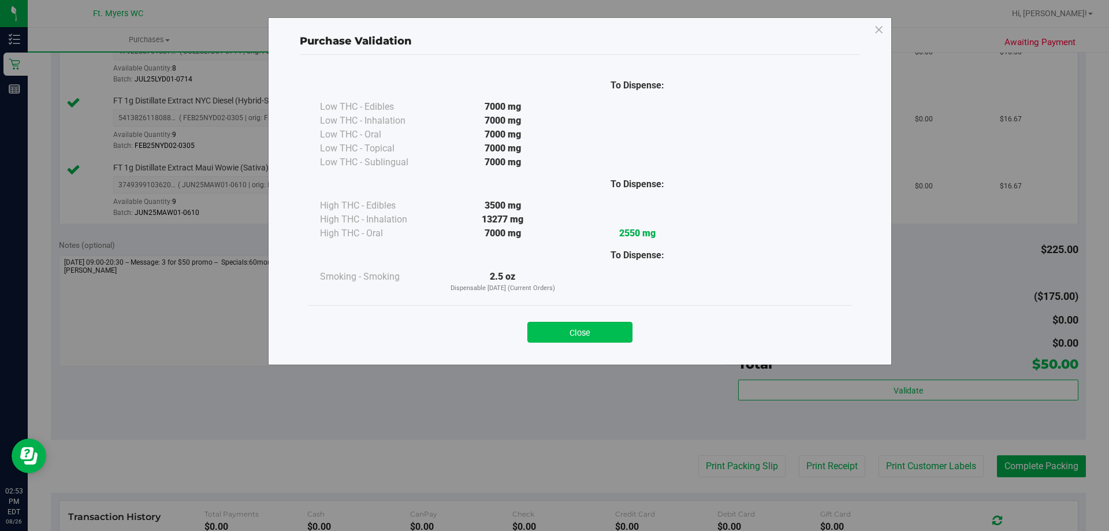
click at [585, 322] on button "Close" at bounding box center [579, 332] width 105 height 21
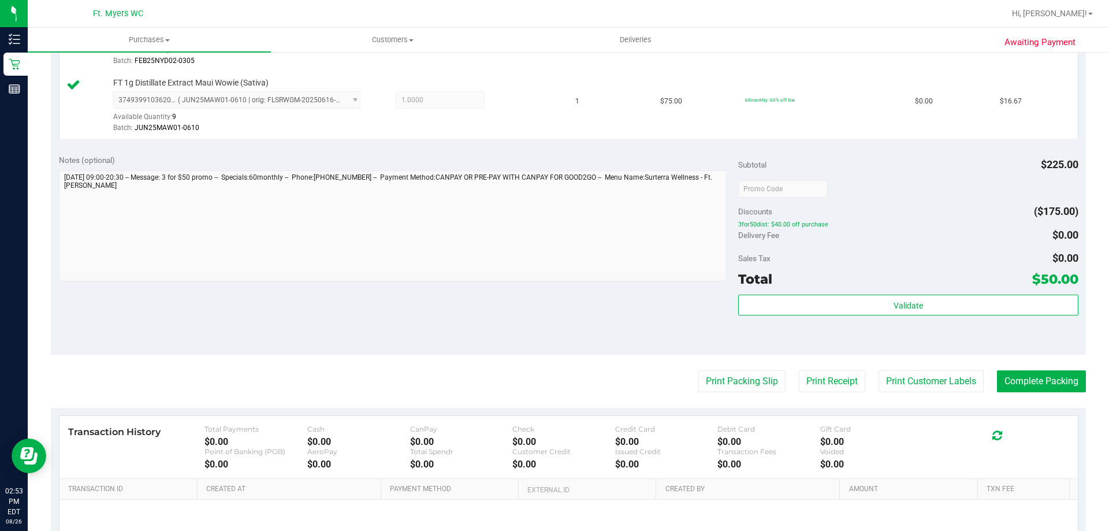
scroll to position [548, 0]
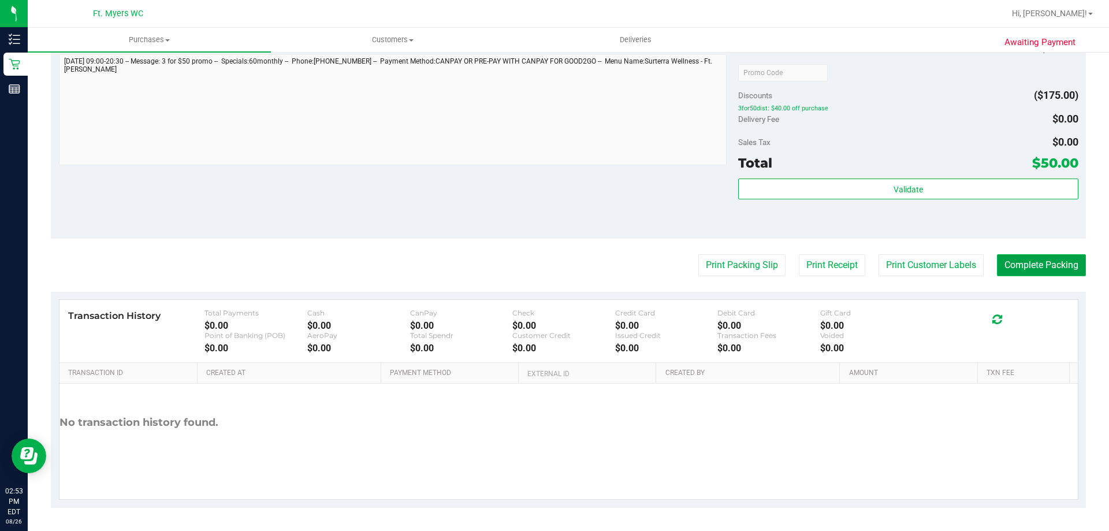
click at [1007, 274] on button "Complete Packing" at bounding box center [1041, 265] width 89 height 22
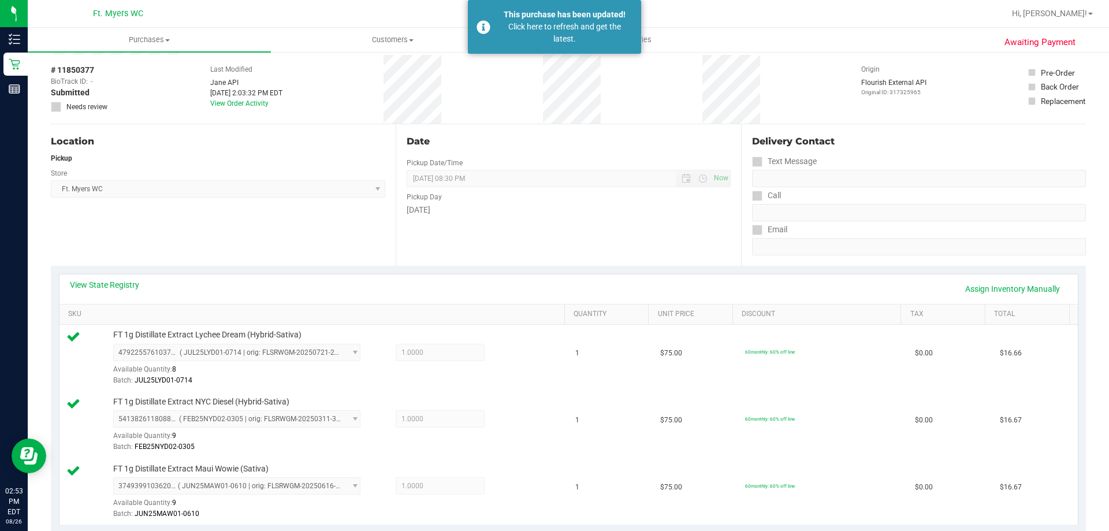
scroll to position [0, 0]
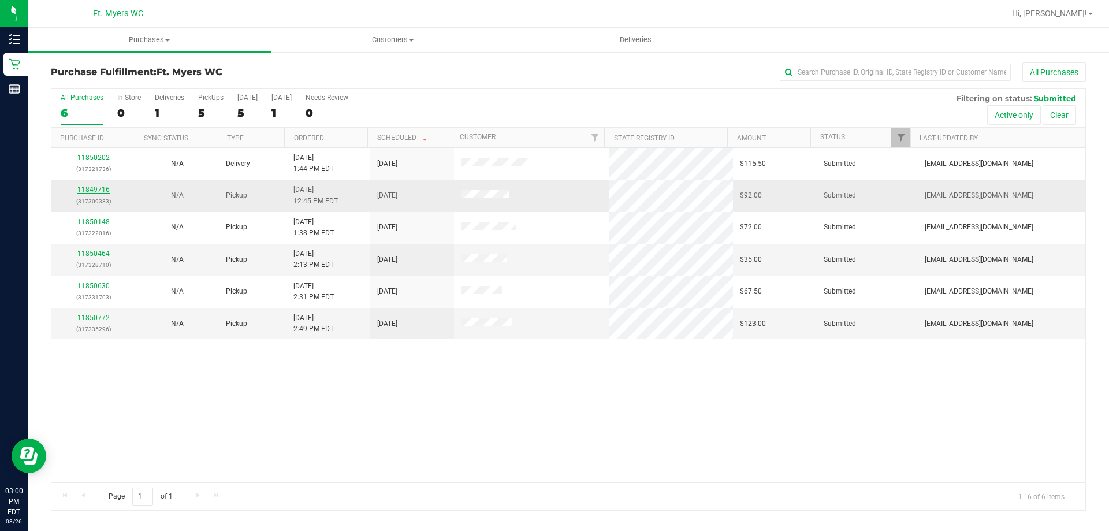
click at [95, 191] on link "11849716" at bounding box center [93, 189] width 32 height 8
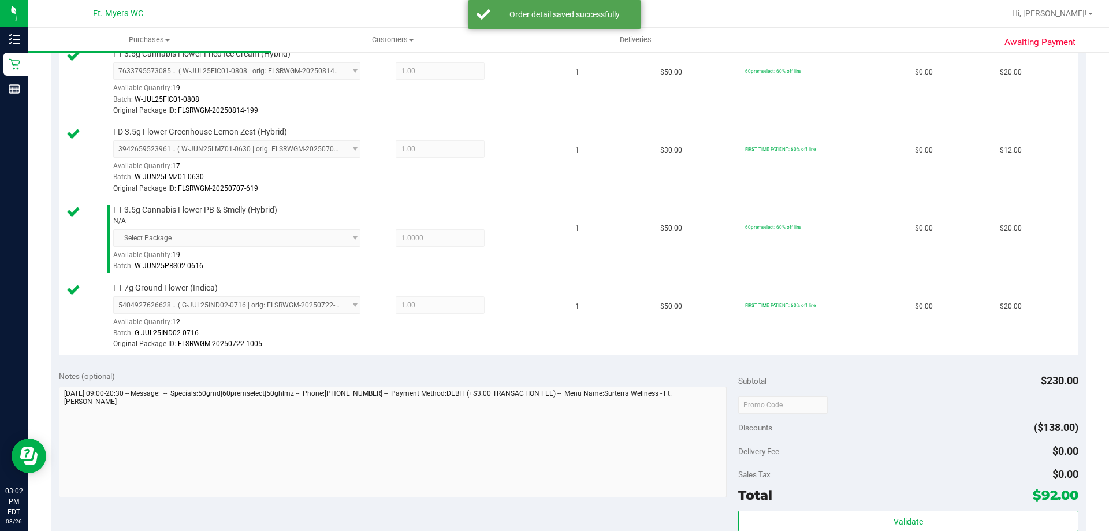
scroll to position [520, 0]
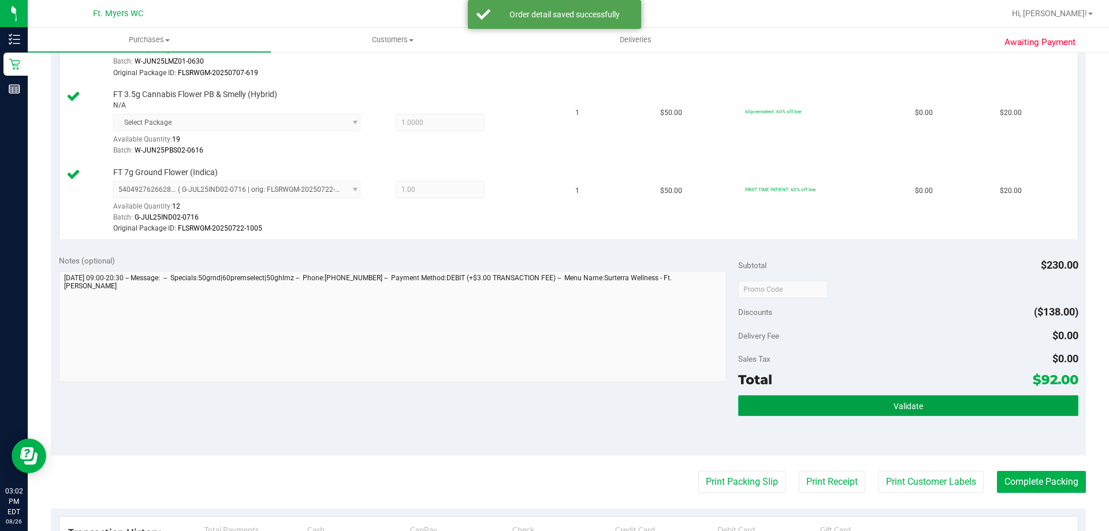
click at [907, 411] on span "Validate" at bounding box center [908, 405] width 29 height 9
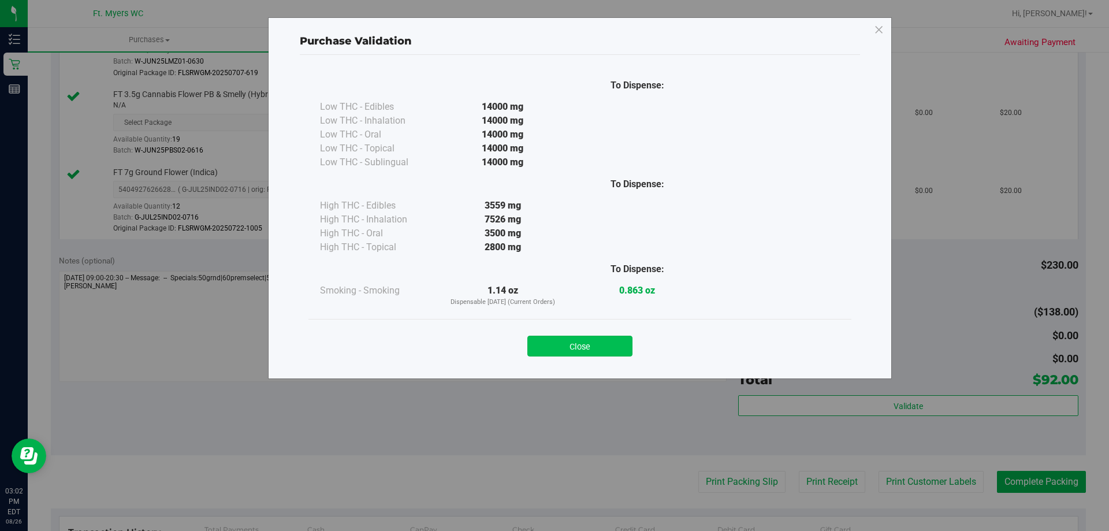
click at [571, 340] on button "Close" at bounding box center [579, 346] width 105 height 21
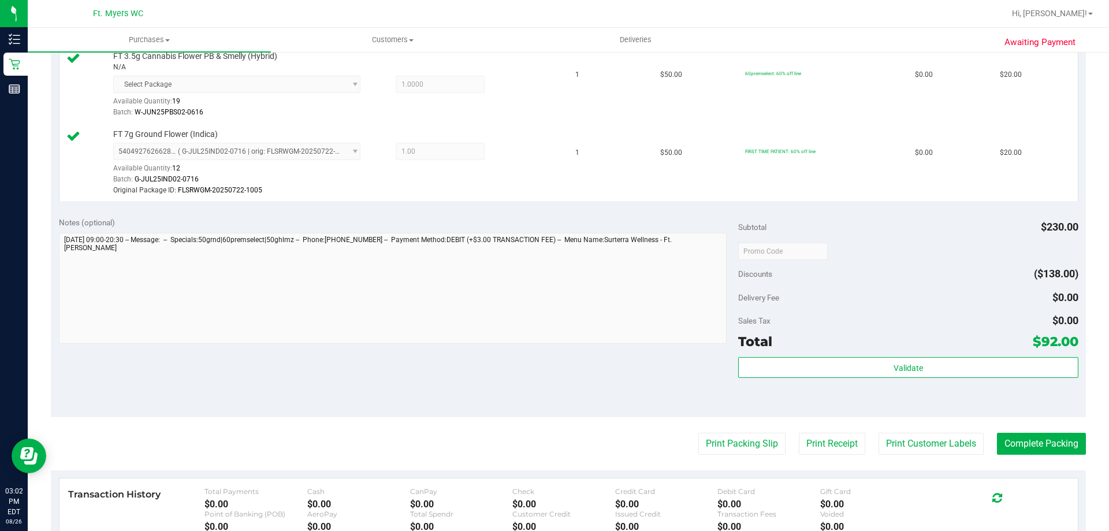
scroll to position [635, 0]
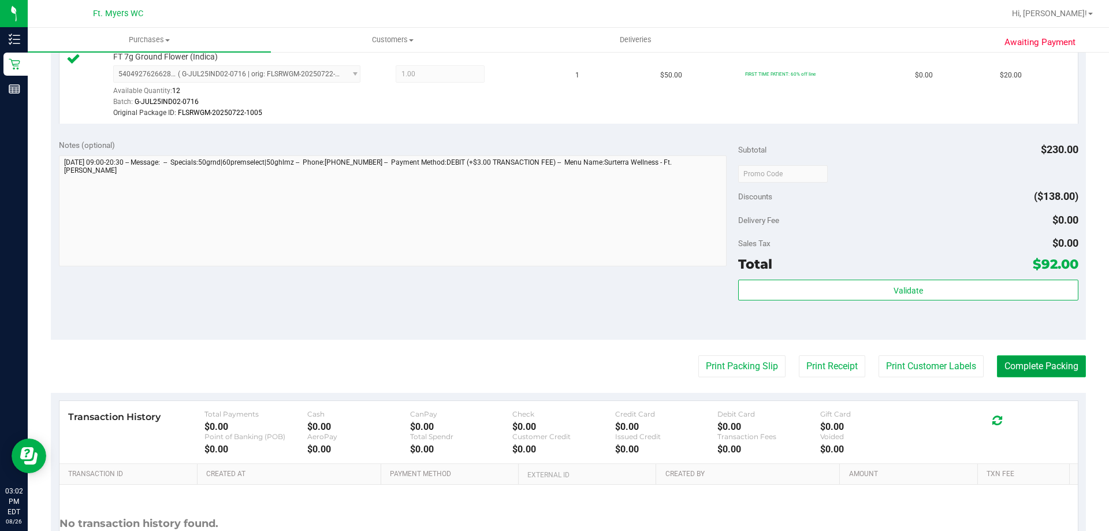
click at [1033, 368] on button "Complete Packing" at bounding box center [1041, 366] width 89 height 22
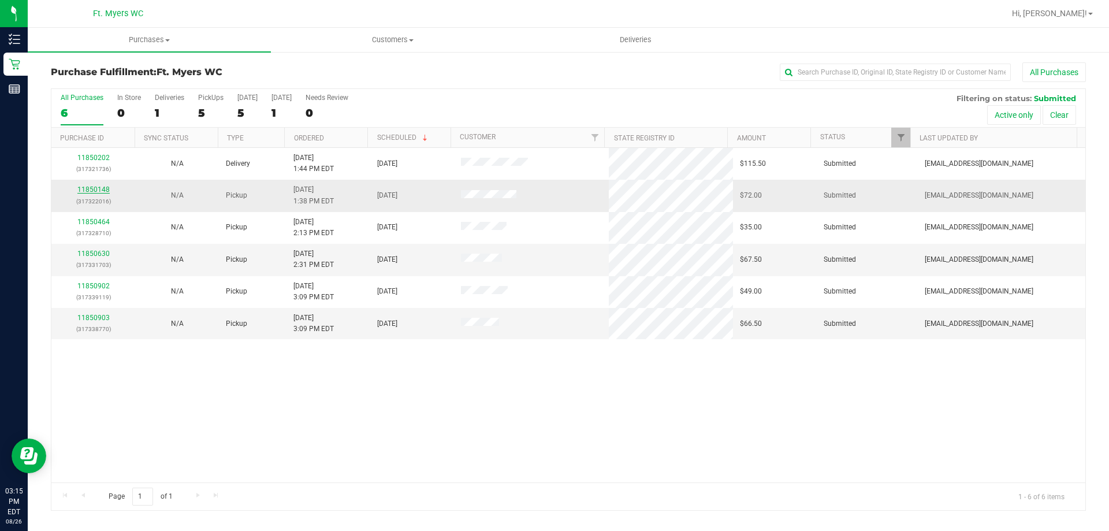
click at [106, 187] on link "11850148" at bounding box center [93, 189] width 32 height 8
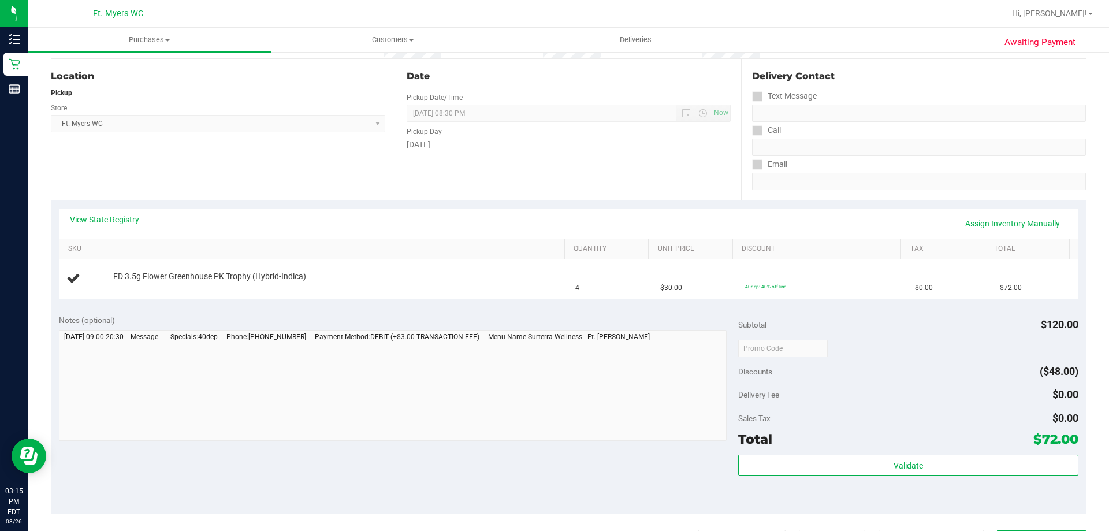
scroll to position [116, 0]
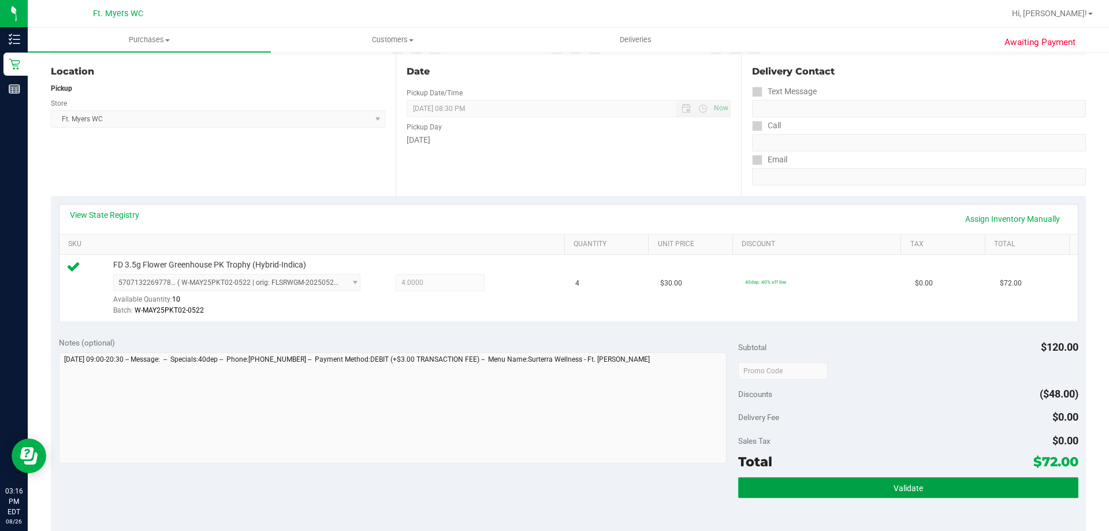
click at [868, 488] on button "Validate" at bounding box center [908, 487] width 340 height 21
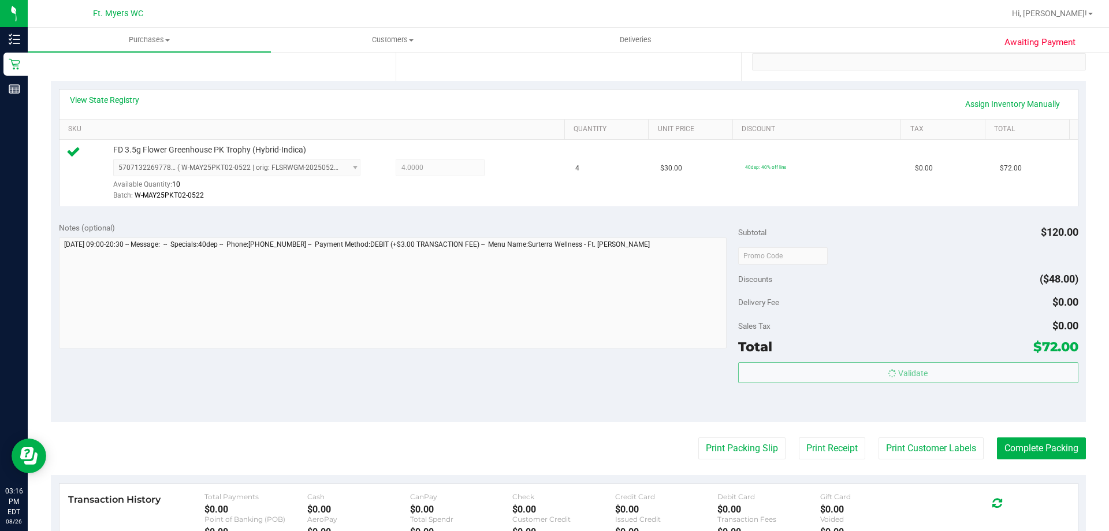
scroll to position [231, 0]
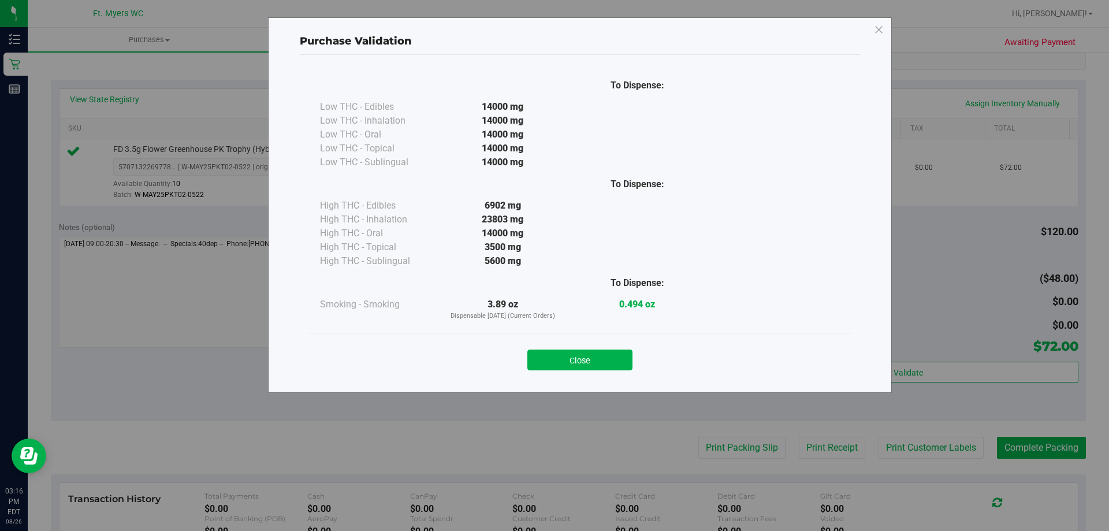
click at [623, 353] on button "Close" at bounding box center [579, 359] width 105 height 21
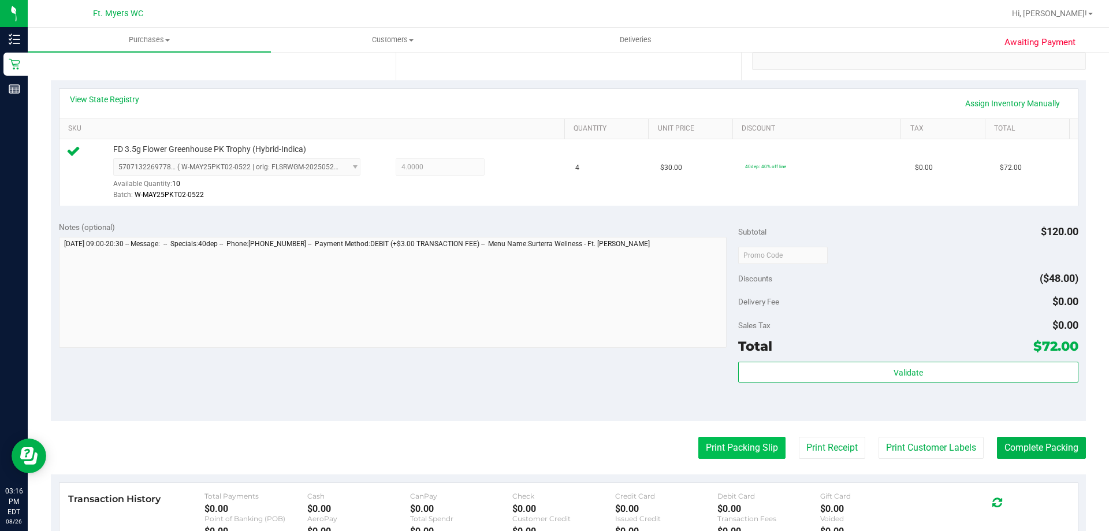
click at [764, 441] on button "Print Packing Slip" at bounding box center [741, 448] width 87 height 22
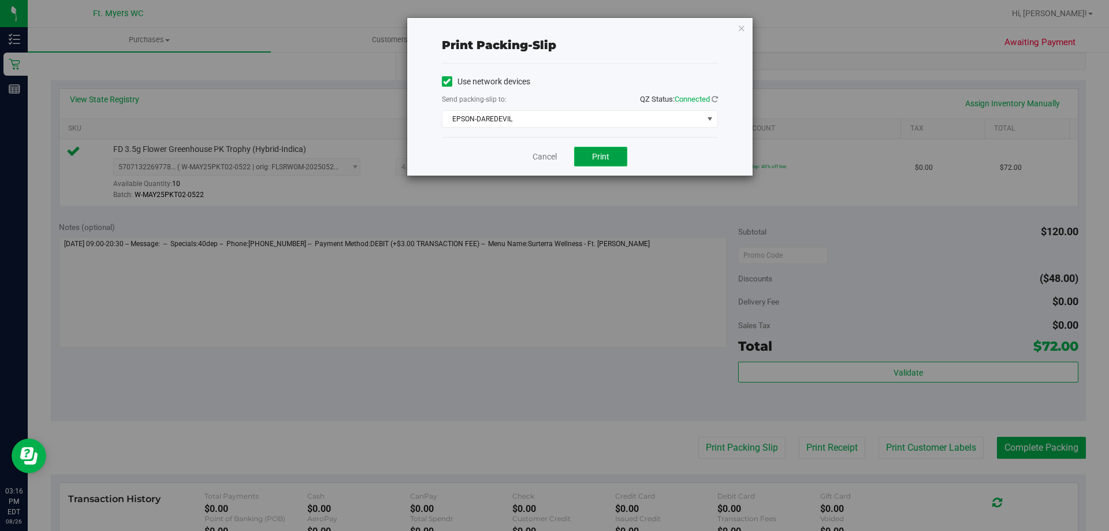
click at [605, 160] on span "Print" at bounding box center [600, 156] width 17 height 9
click at [600, 161] on span "Print" at bounding box center [600, 156] width 17 height 9
click at [741, 30] on icon "button" at bounding box center [742, 28] width 8 height 14
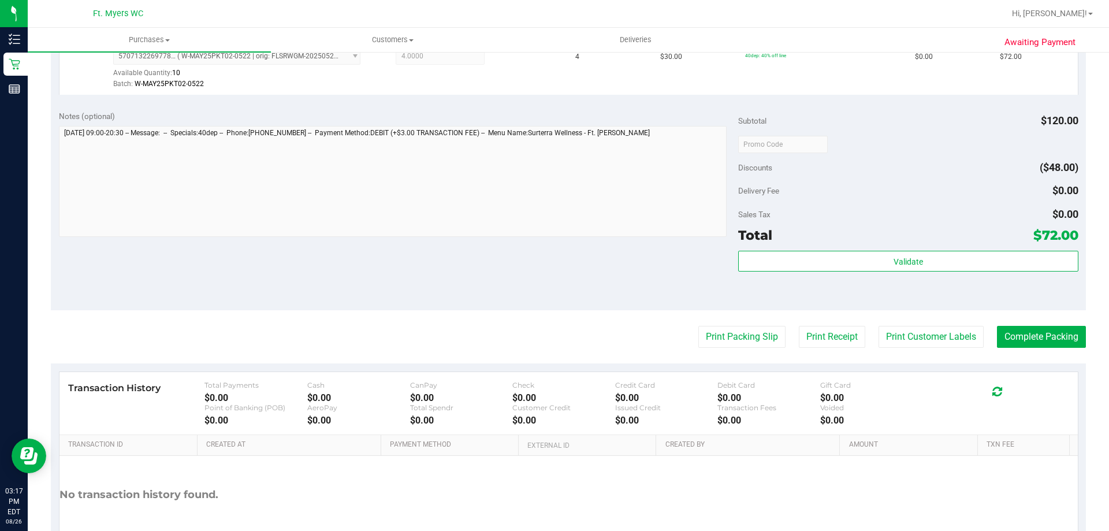
scroll to position [347, 0]
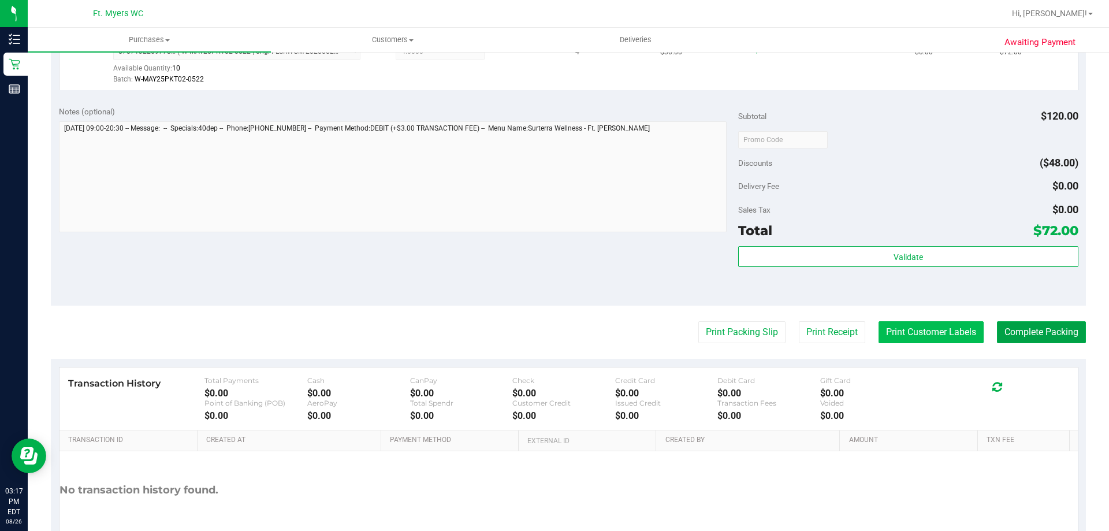
drag, startPoint x: 1044, startPoint y: 336, endPoint x: 913, endPoint y: 326, distance: 131.5
click at [1043, 336] on button "Complete Packing" at bounding box center [1041, 332] width 89 height 22
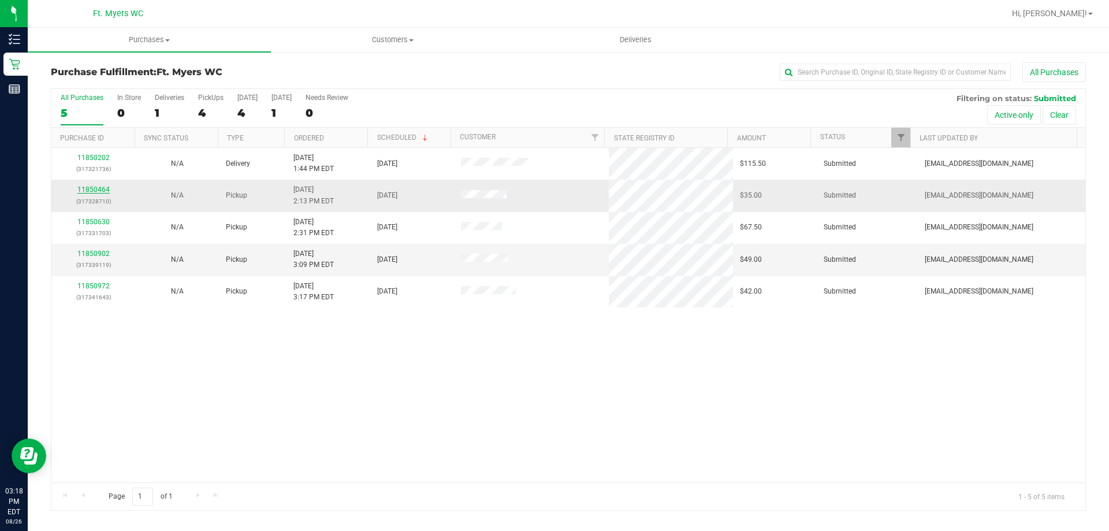
click at [101, 188] on link "11850464" at bounding box center [93, 189] width 32 height 8
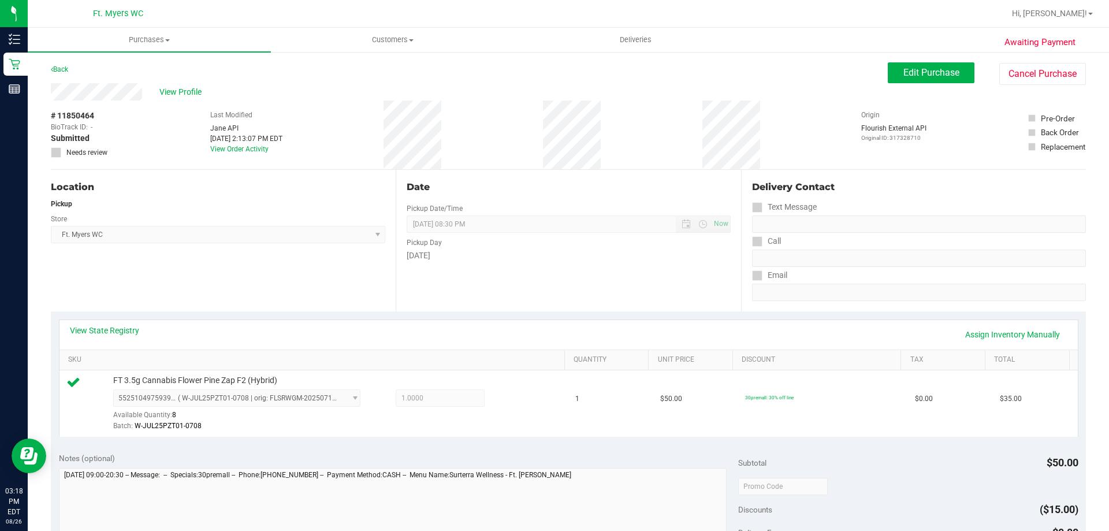
scroll to position [173, 0]
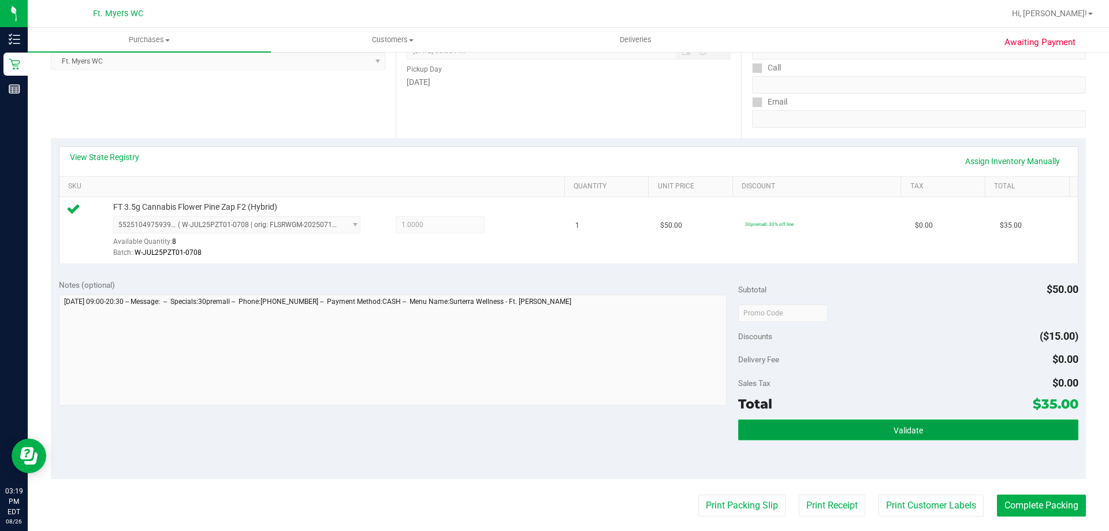
click at [793, 427] on button "Validate" at bounding box center [908, 429] width 340 height 21
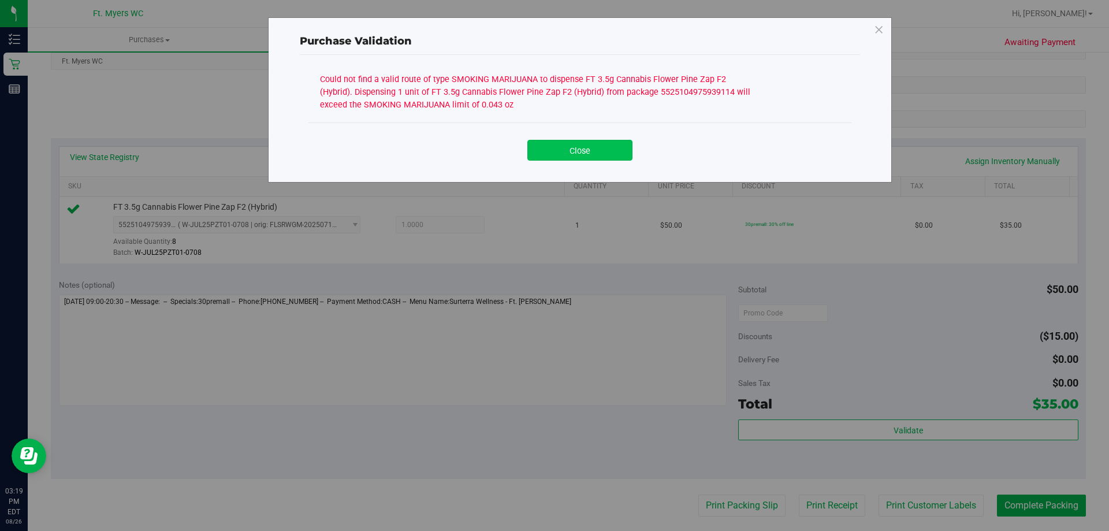
click at [595, 154] on button "Close" at bounding box center [579, 150] width 105 height 21
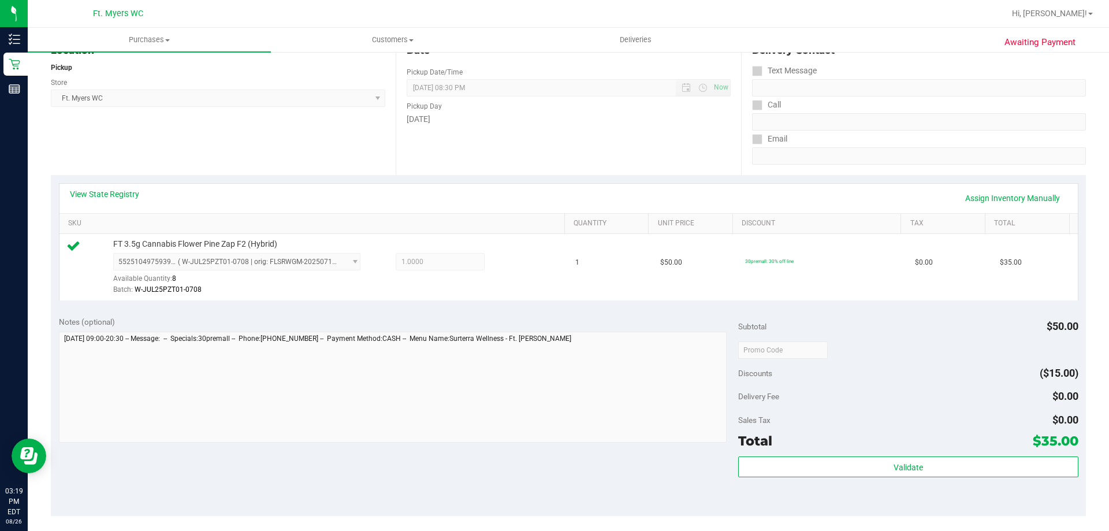
scroll to position [116, 0]
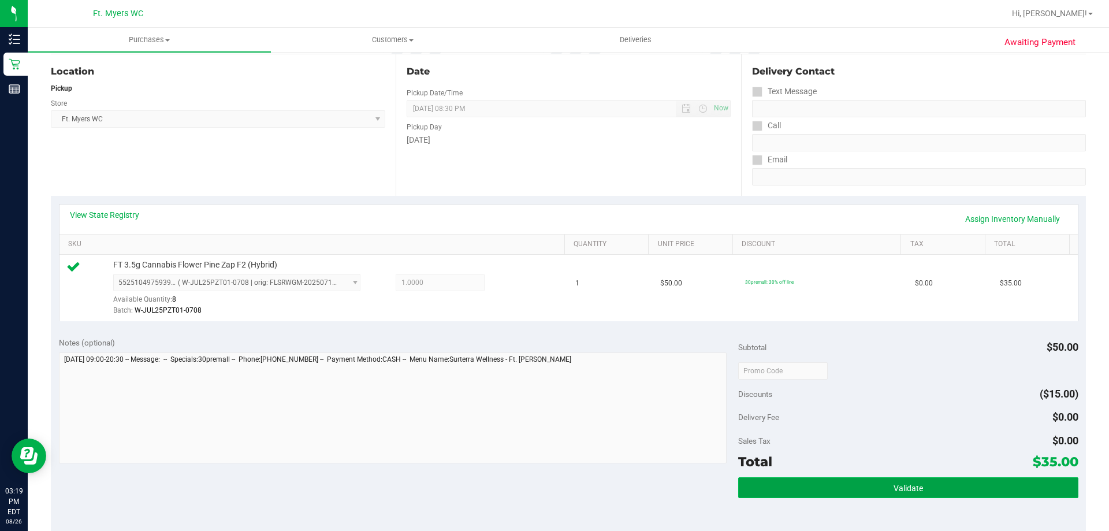
click at [812, 492] on button "Validate" at bounding box center [908, 487] width 340 height 21
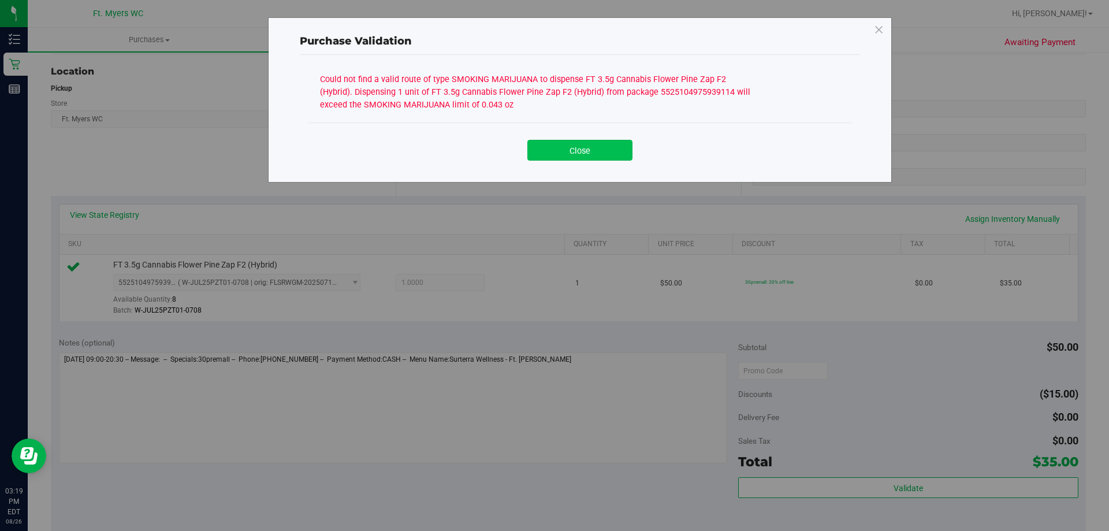
click at [593, 154] on button "Close" at bounding box center [579, 150] width 105 height 21
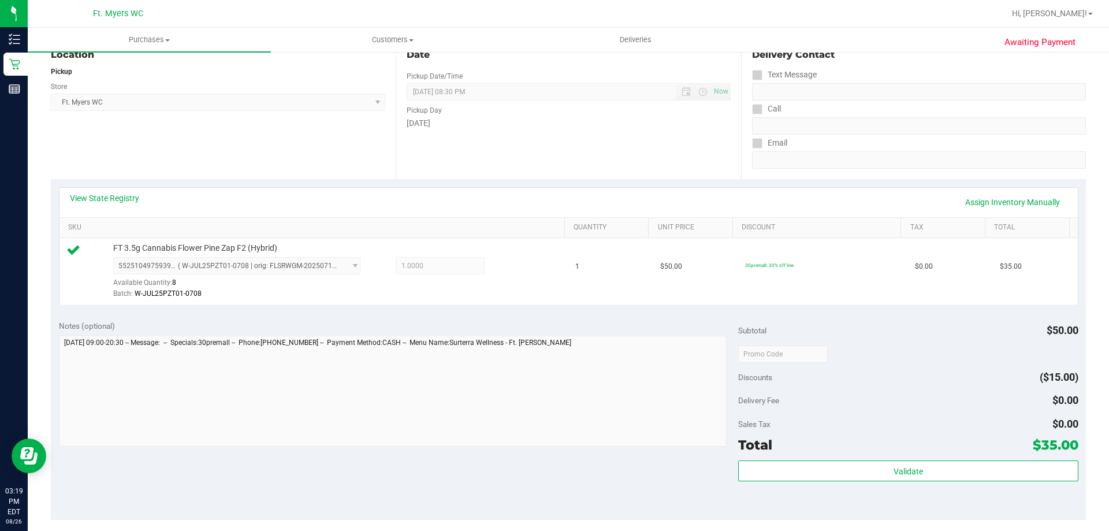
scroll to position [58, 0]
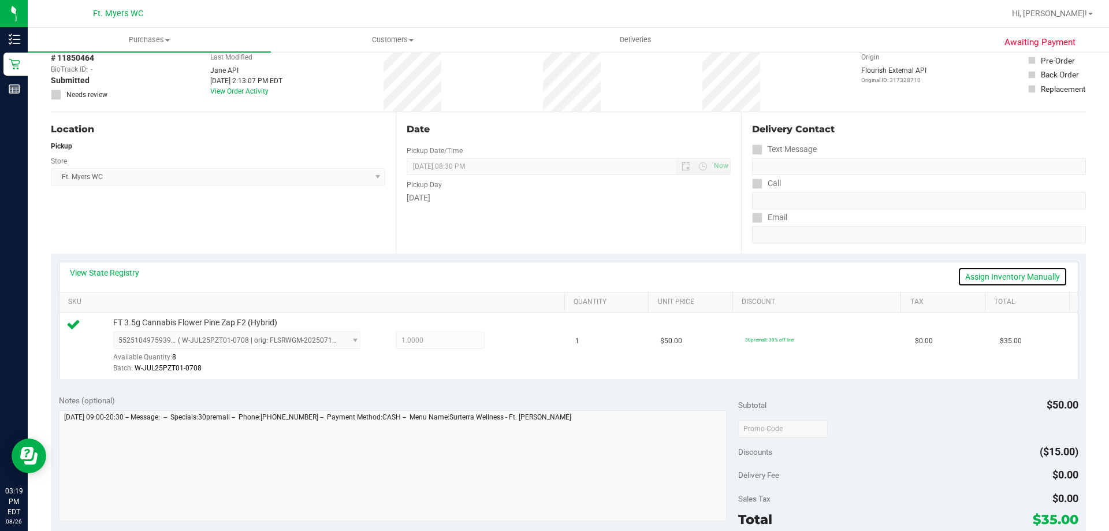
click at [988, 278] on link "Assign Inventory Manually" at bounding box center [1013, 277] width 110 height 20
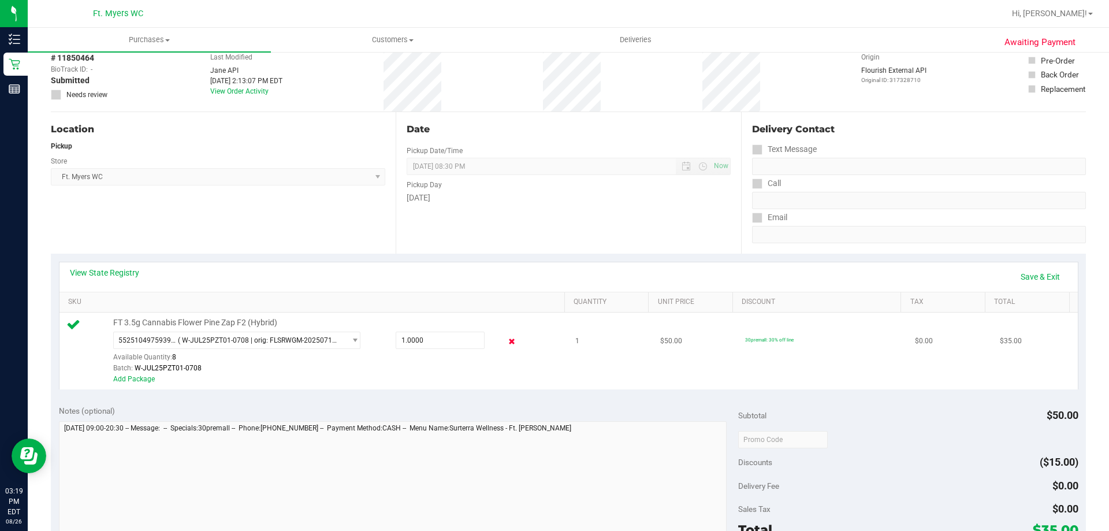
click at [506, 340] on icon at bounding box center [512, 341] width 12 height 13
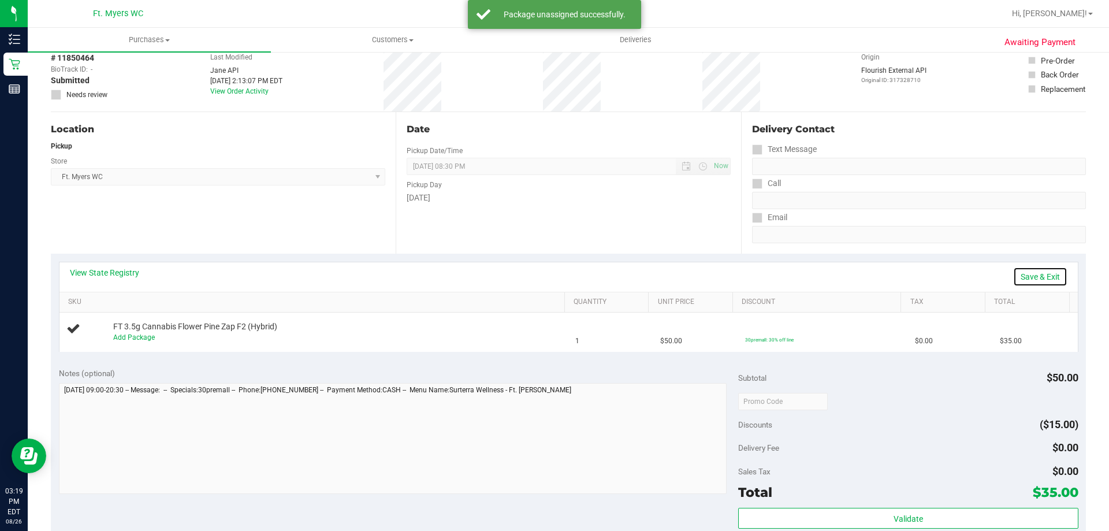
click at [1029, 282] on link "Save & Exit" at bounding box center [1040, 277] width 54 height 20
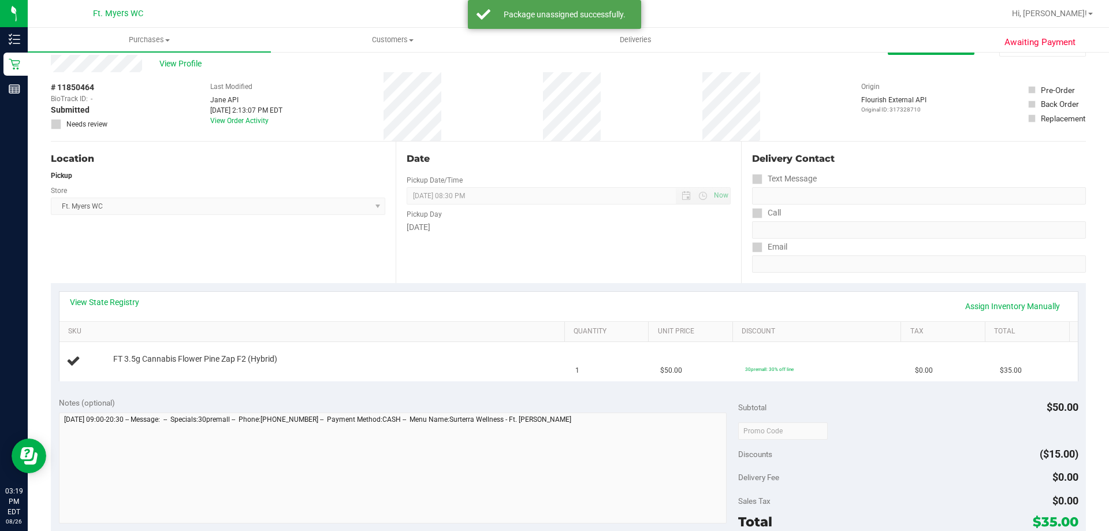
scroll to position [0, 0]
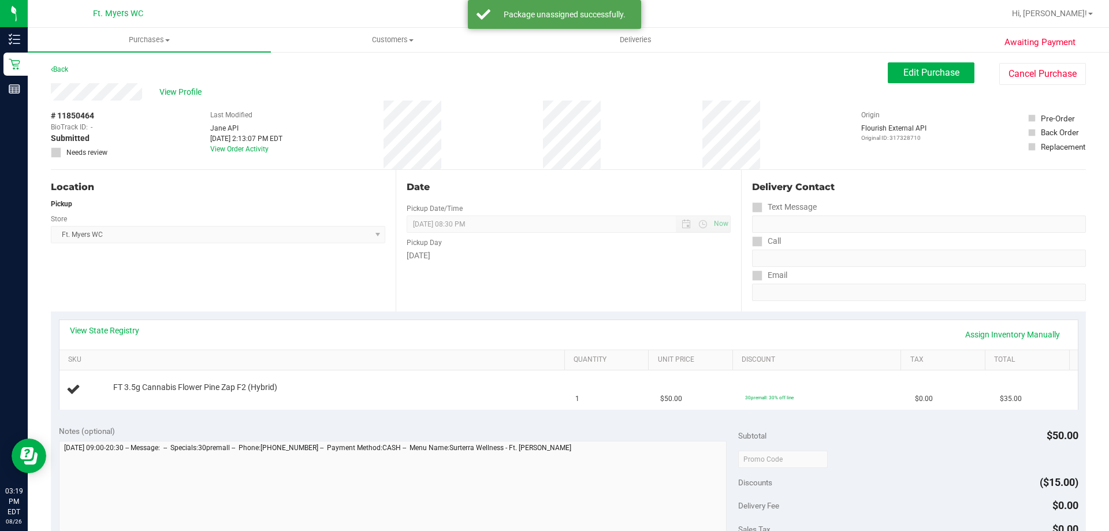
click at [59, 150] on span at bounding box center [56, 152] width 10 height 10
click at [905, 77] on span "Edit Purchase" at bounding box center [931, 72] width 56 height 11
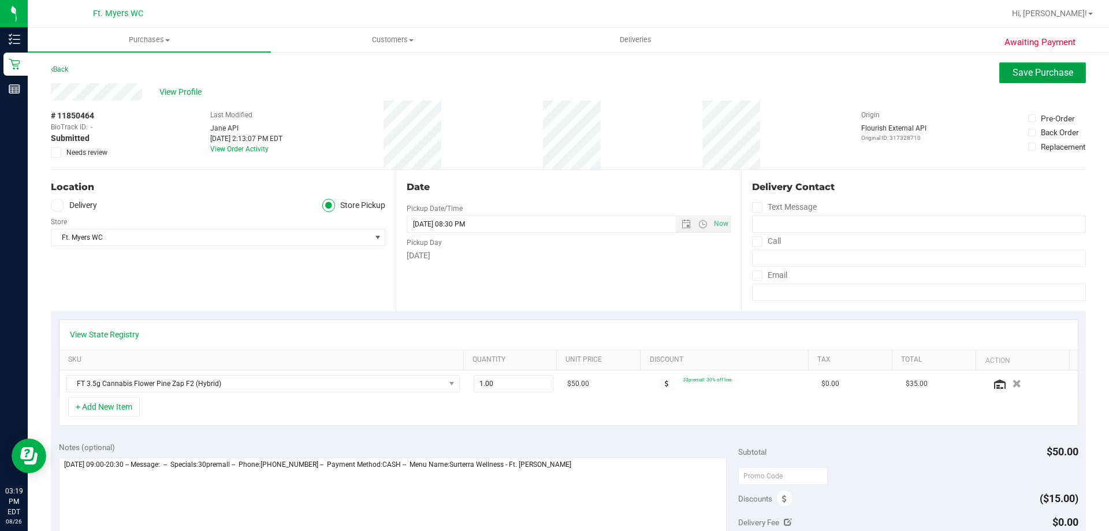
click at [1013, 70] on span "Save Purchase" at bounding box center [1043, 72] width 61 height 11
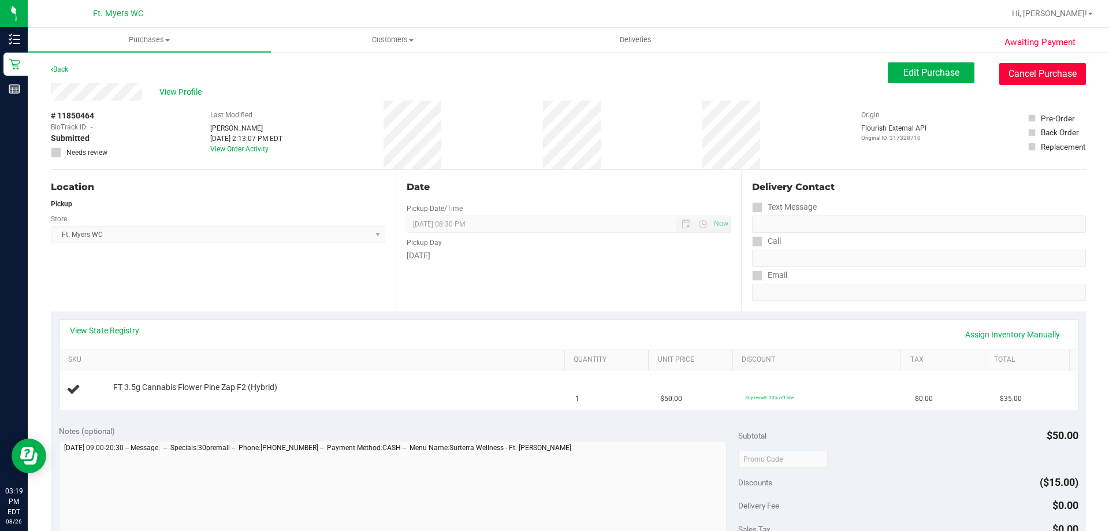
click at [1022, 70] on button "Cancel Purchase" at bounding box center [1042, 74] width 87 height 22
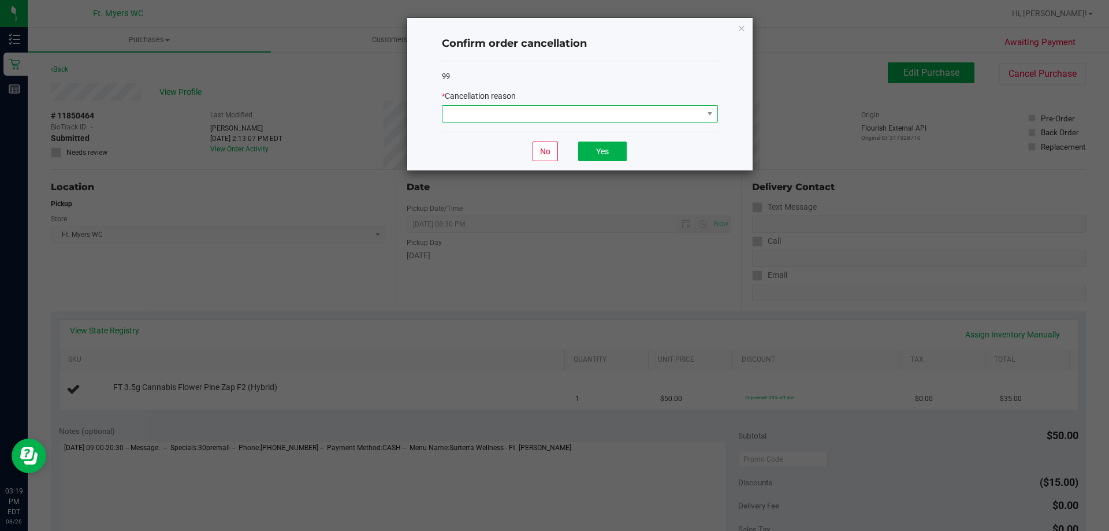
click at [627, 106] on span at bounding box center [572, 114] width 261 height 16
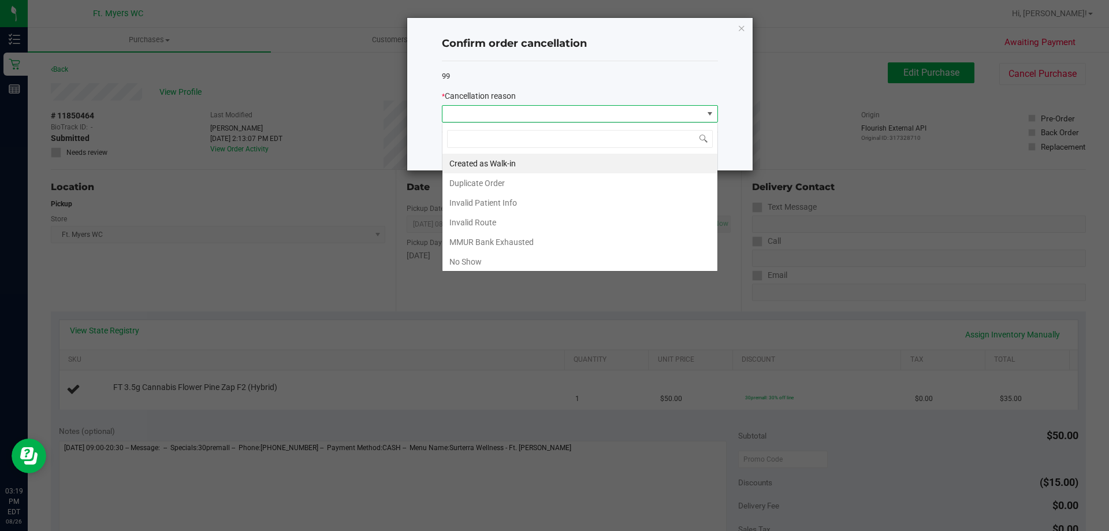
scroll to position [17, 276]
click at [638, 121] on span at bounding box center [572, 114] width 261 height 16
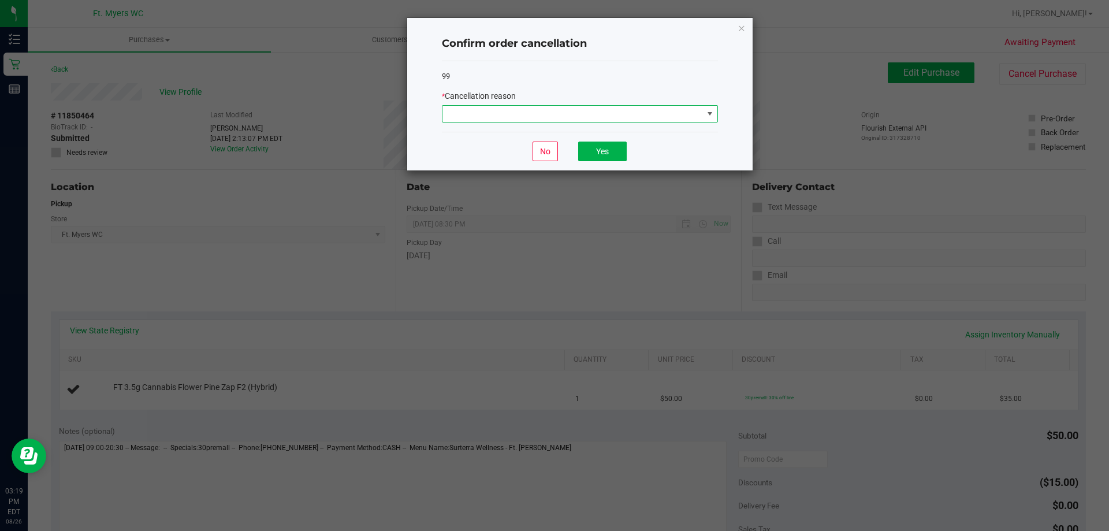
click at [644, 111] on span at bounding box center [572, 114] width 261 height 16
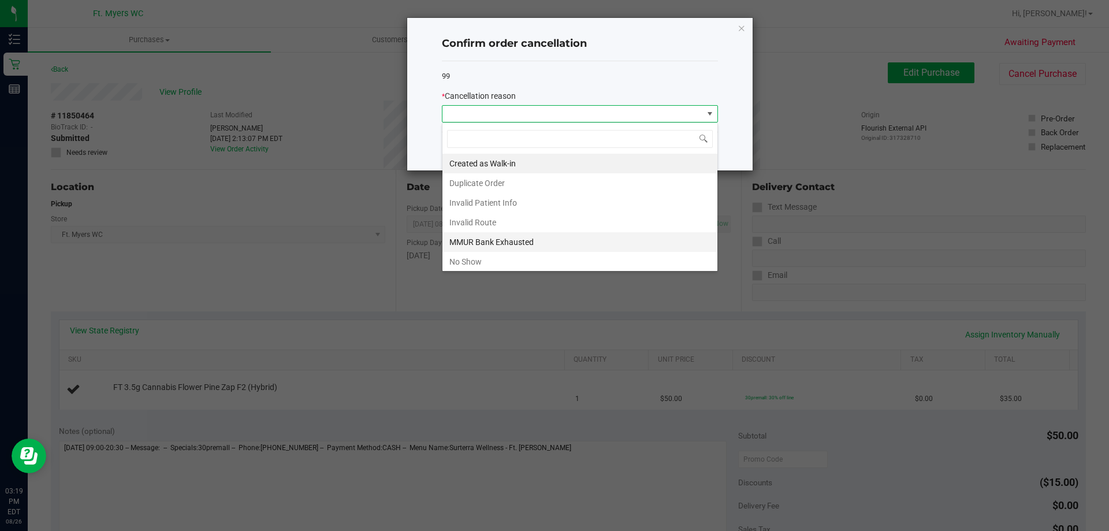
click at [597, 233] on li "MMUR Bank Exhausted" at bounding box center [579, 242] width 275 height 20
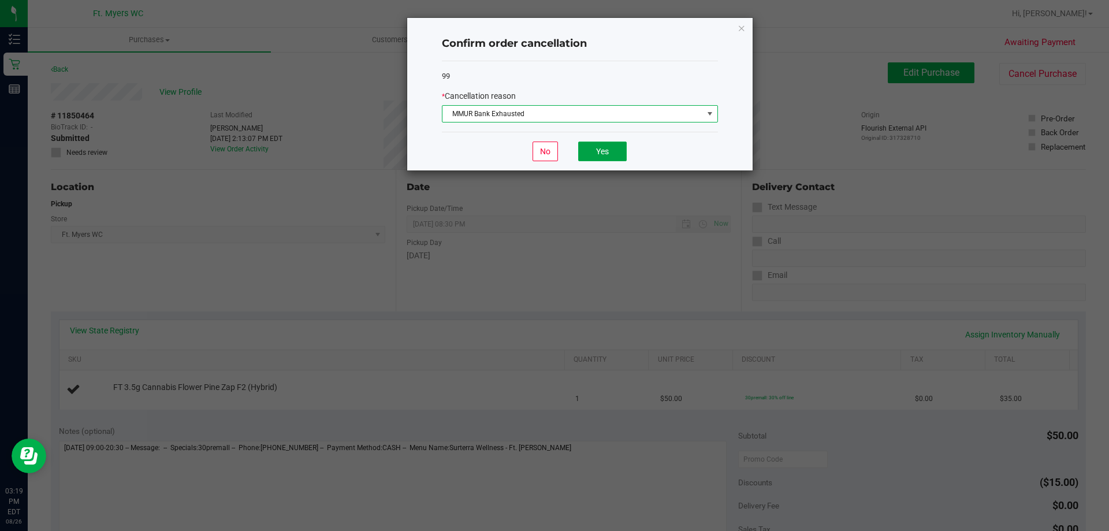
click at [609, 147] on button "Yes" at bounding box center [602, 152] width 49 height 20
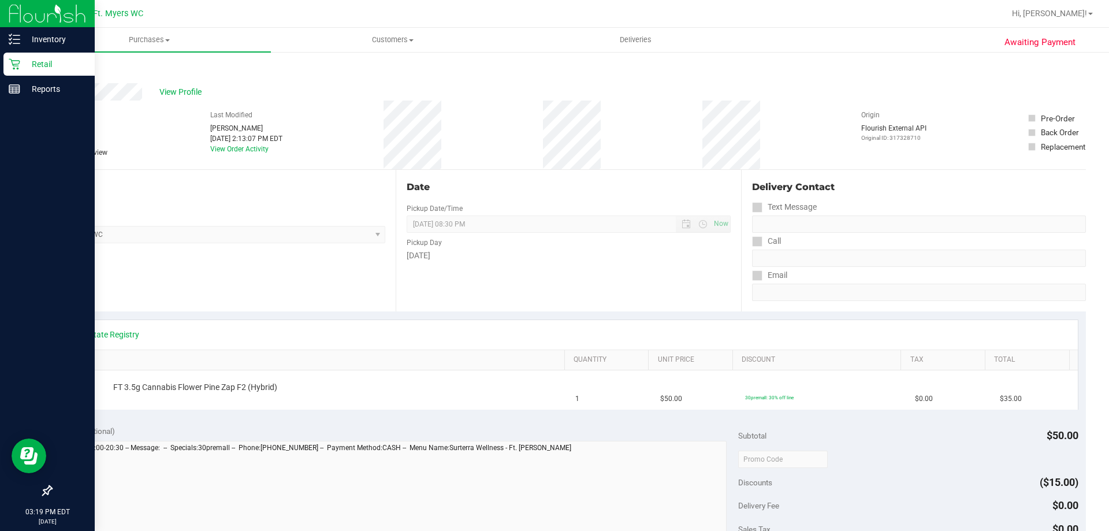
click at [19, 69] on icon at bounding box center [15, 64] width 12 height 12
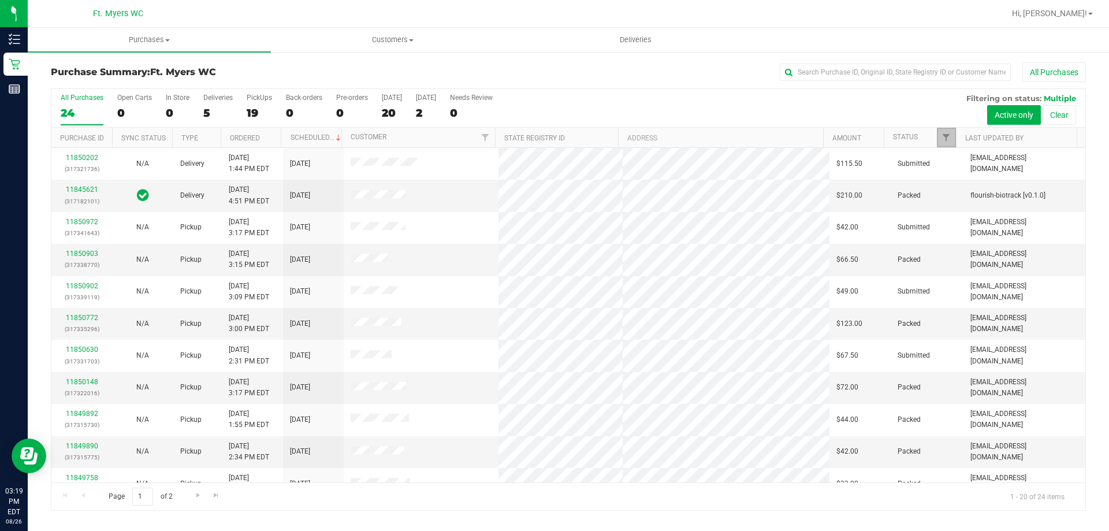
click at [941, 137] on link "Filter" at bounding box center [946, 138] width 19 height 20
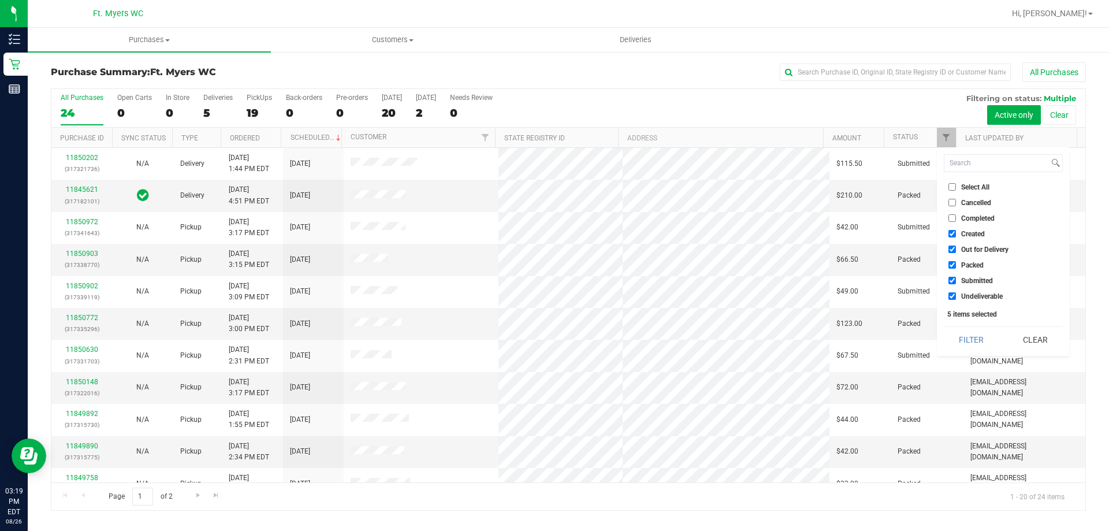
click at [948, 267] on input "Packed" at bounding box center [952, 265] width 8 height 8
checkbox input "false"
click at [962, 341] on button "Filter" at bounding box center [971, 339] width 55 height 25
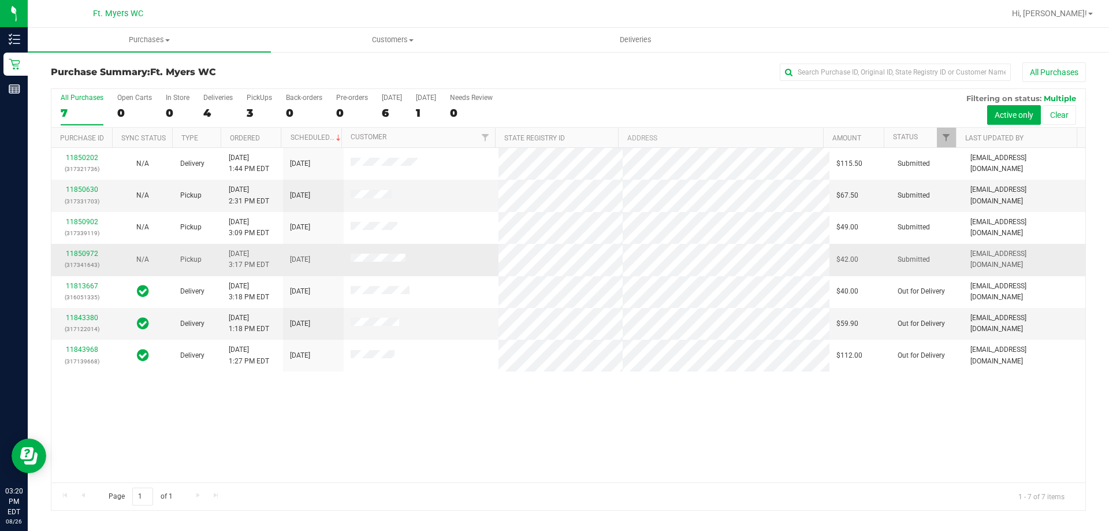
click at [79, 248] on td "11850972 (317341643)" at bounding box center [81, 260] width 61 height 32
click at [94, 254] on link "11850972" at bounding box center [82, 254] width 32 height 8
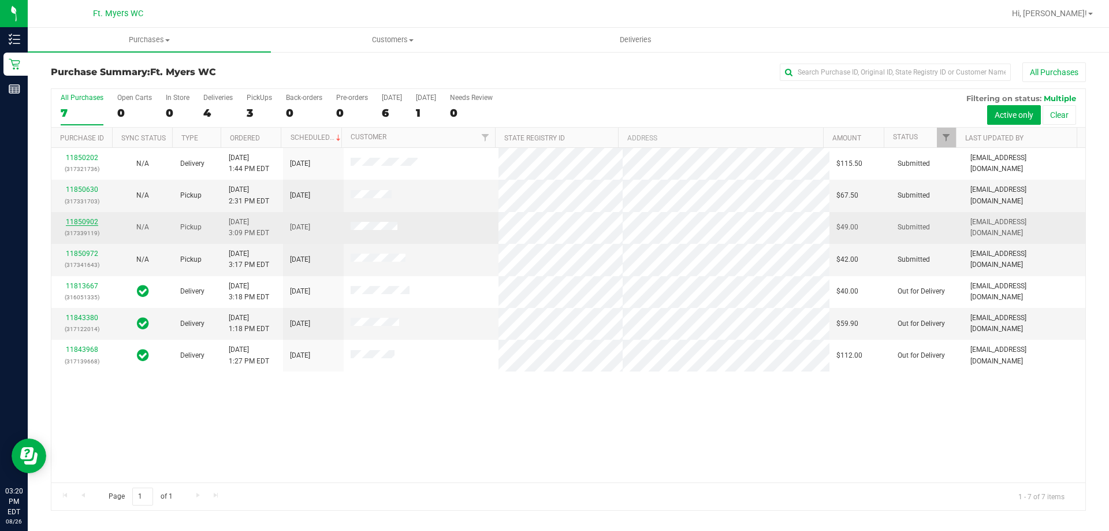
click at [91, 220] on link "11850902" at bounding box center [82, 222] width 32 height 8
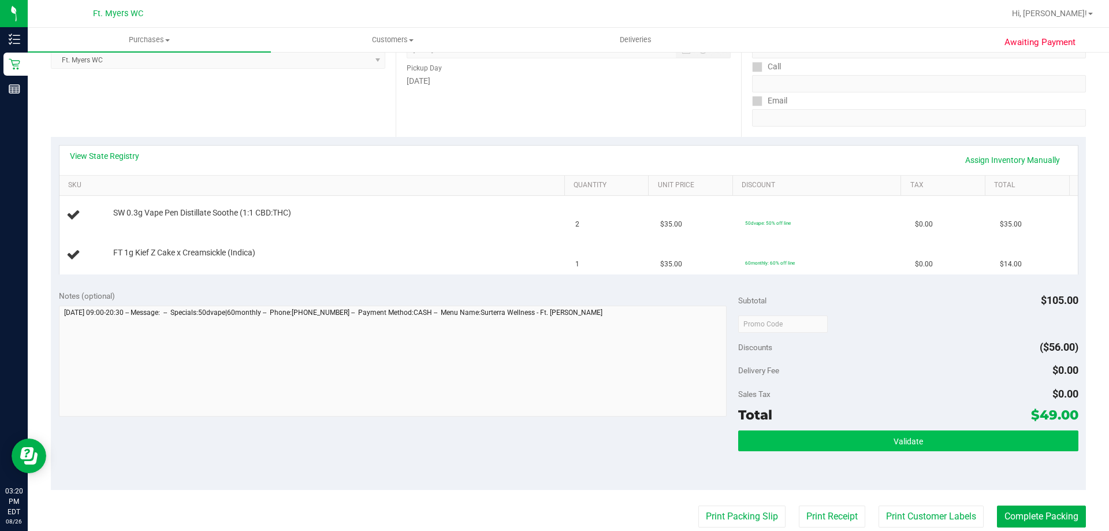
scroll to position [231, 0]
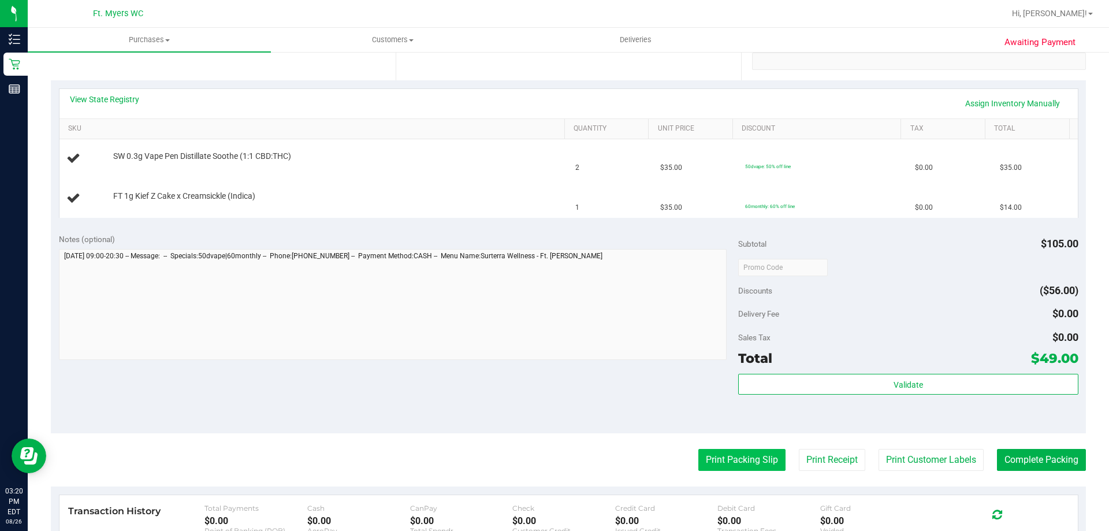
click at [731, 459] on button "Print Packing Slip" at bounding box center [741, 460] width 87 height 22
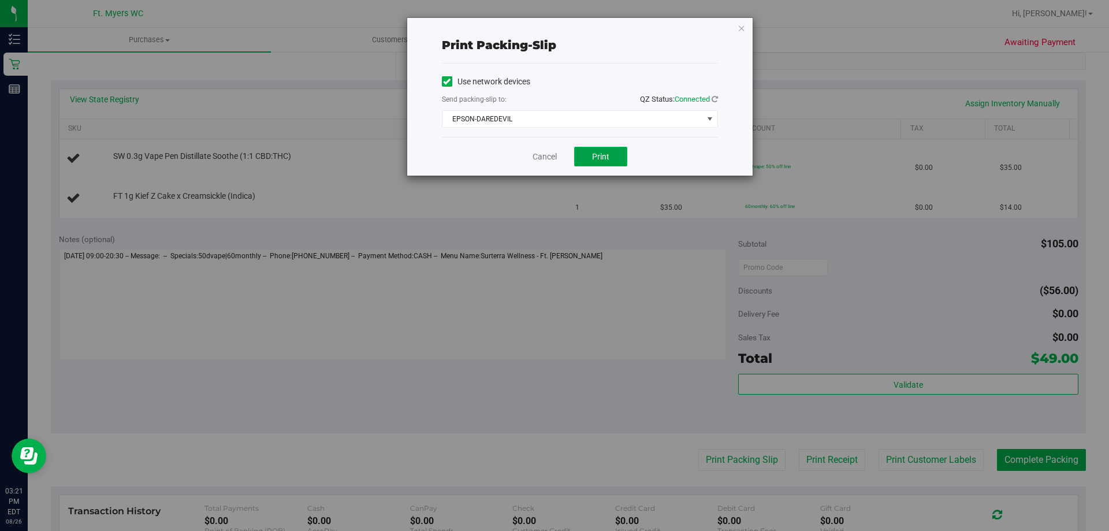
click at [583, 161] on button "Print" at bounding box center [600, 157] width 53 height 20
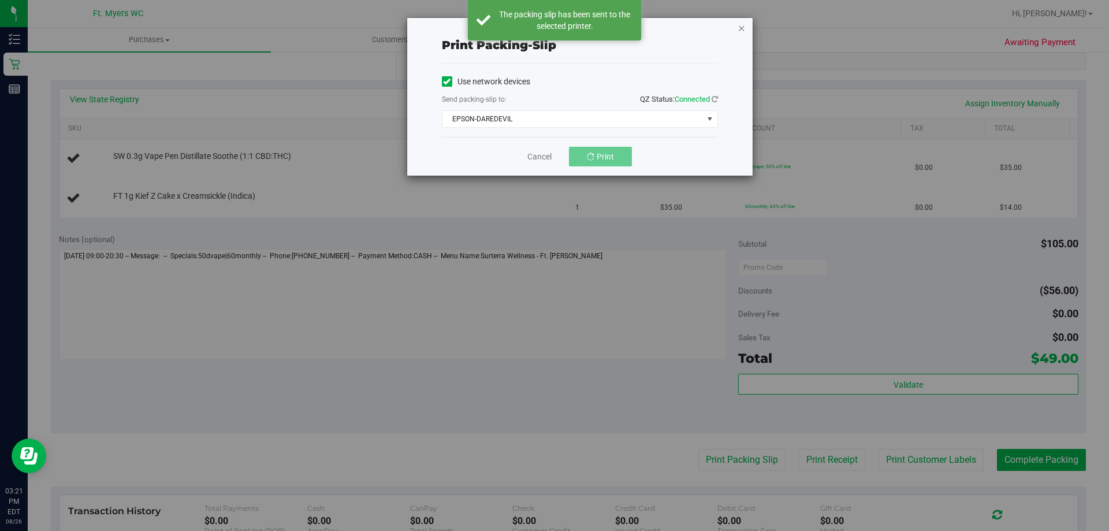
click at [738, 28] on icon "button" at bounding box center [742, 28] width 8 height 14
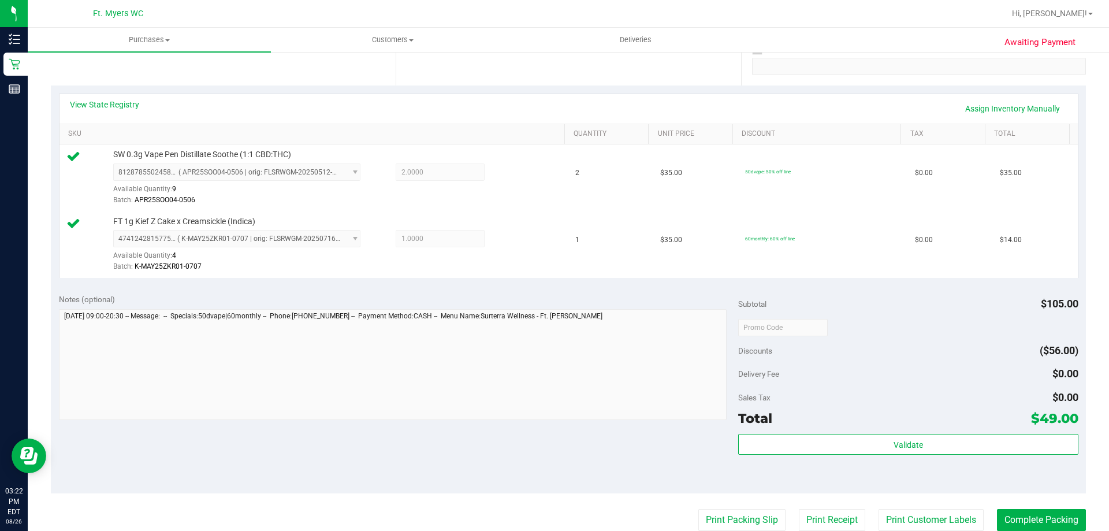
scroll to position [289, 0]
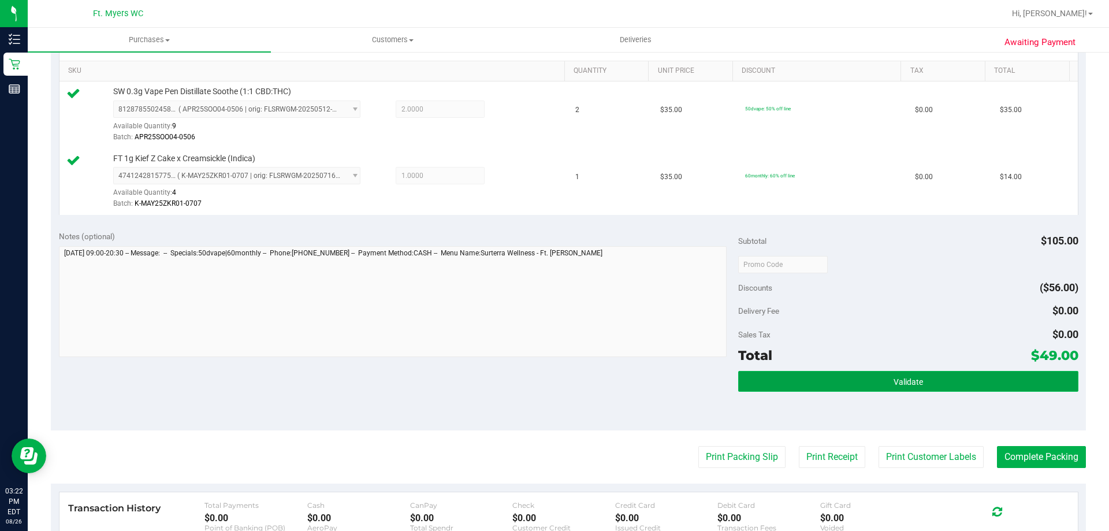
click at [827, 375] on button "Validate" at bounding box center [908, 381] width 340 height 21
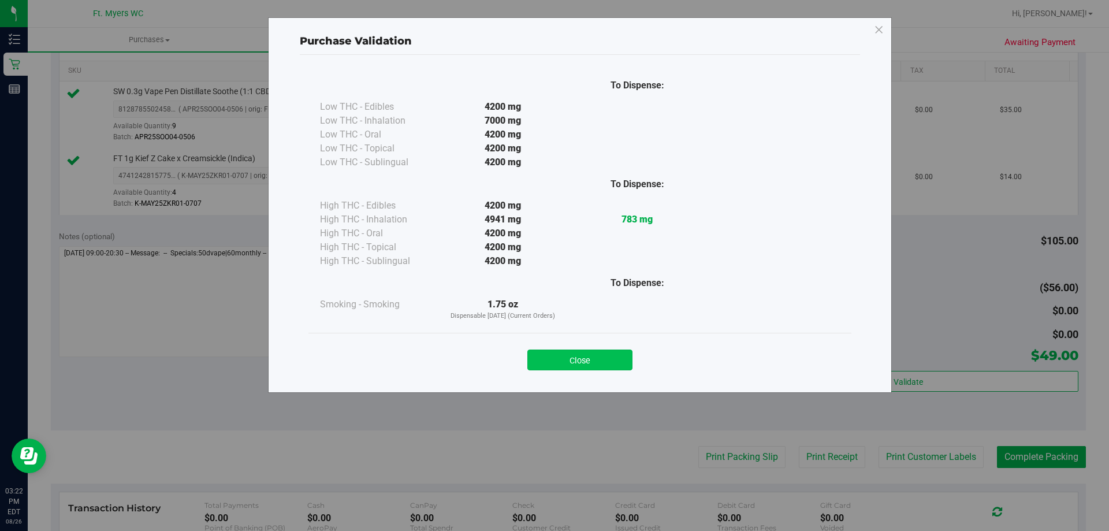
click at [594, 356] on button "Close" at bounding box center [579, 359] width 105 height 21
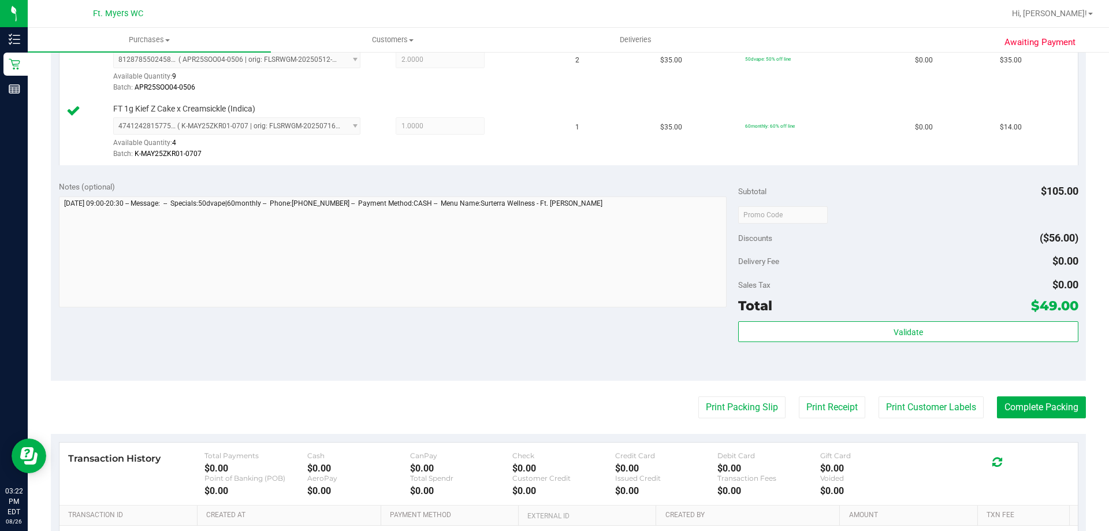
scroll to position [481, 0]
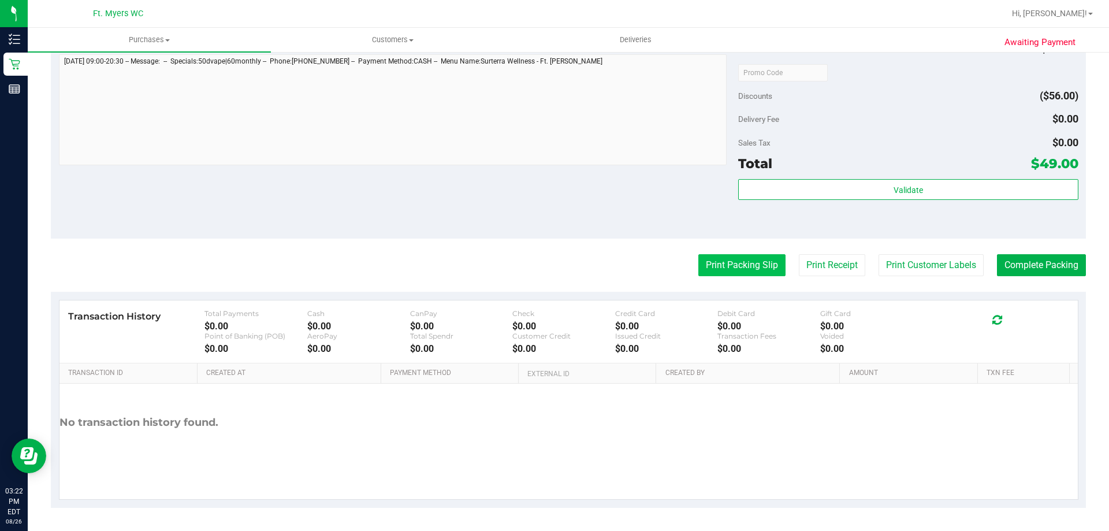
click at [743, 273] on button "Print Packing Slip" at bounding box center [741, 265] width 87 height 22
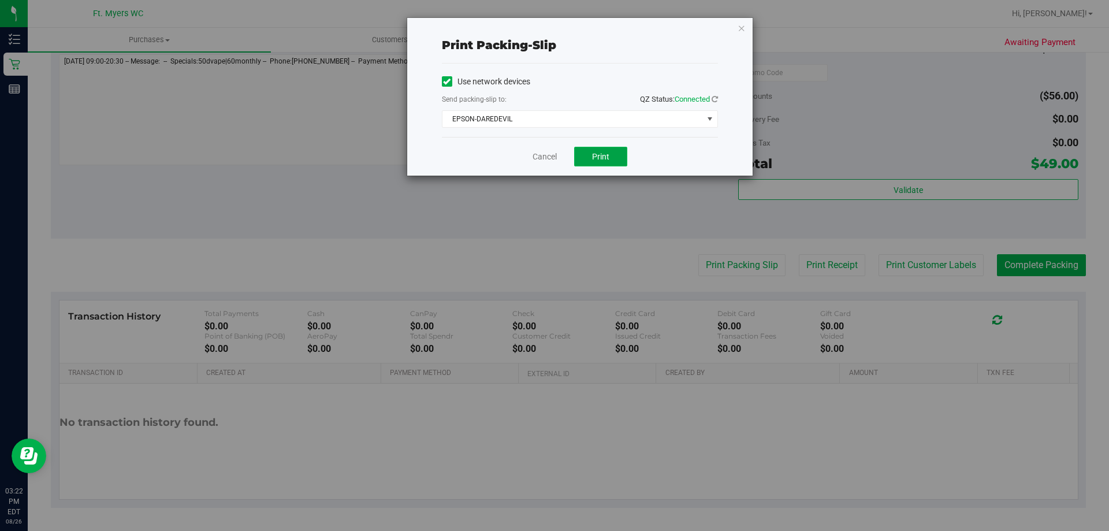
click at [600, 156] on span "Print" at bounding box center [600, 156] width 17 height 9
click at [734, 28] on div "Print packing-slip Use network devices Send packing-slip to: QZ Status: Connect…" at bounding box center [579, 97] width 345 height 158
click at [738, 28] on icon "button" at bounding box center [742, 28] width 8 height 14
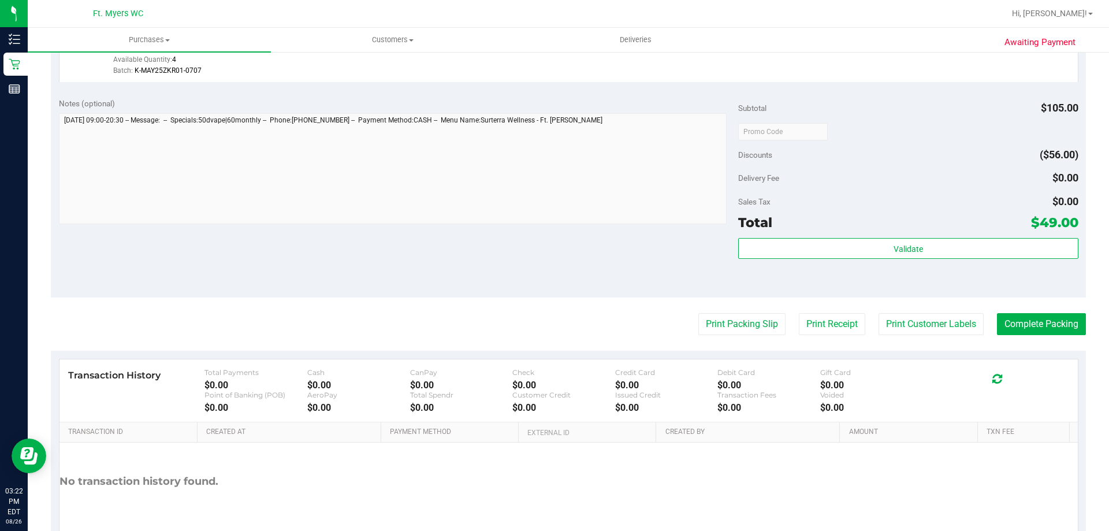
scroll to position [365, 0]
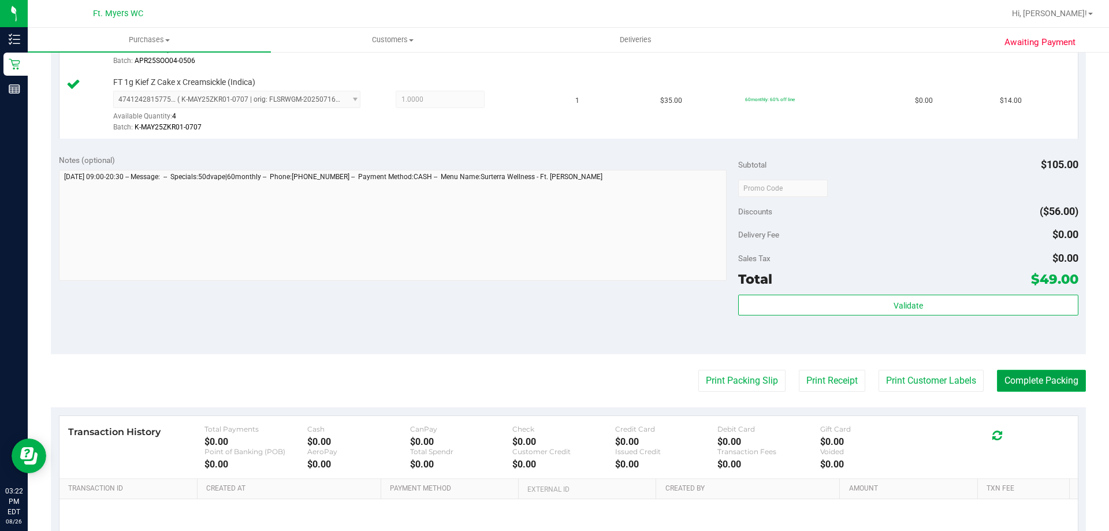
click at [1000, 378] on button "Complete Packing" at bounding box center [1041, 381] width 89 height 22
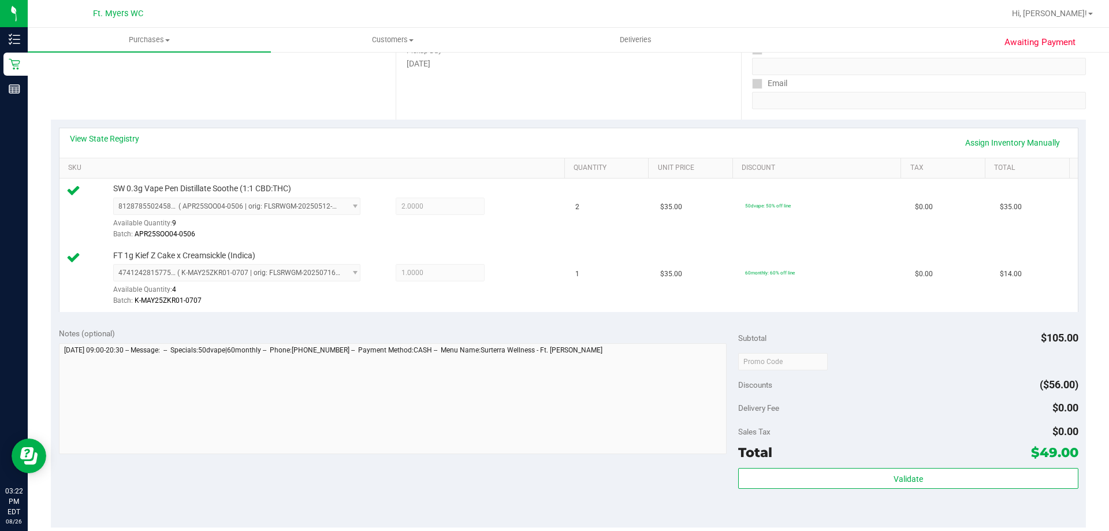
scroll to position [0, 0]
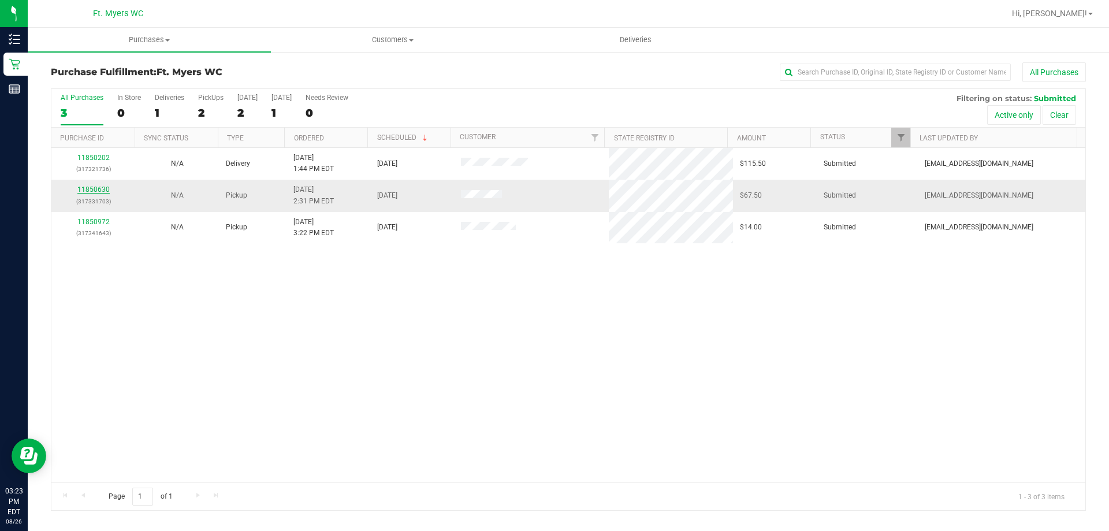
click at [92, 191] on link "11850630" at bounding box center [93, 189] width 32 height 8
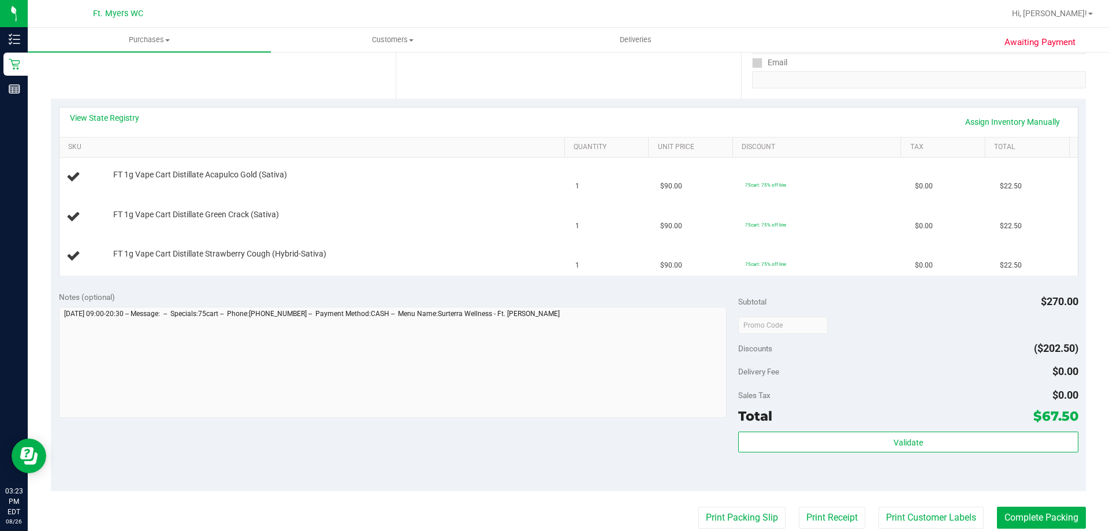
scroll to position [231, 0]
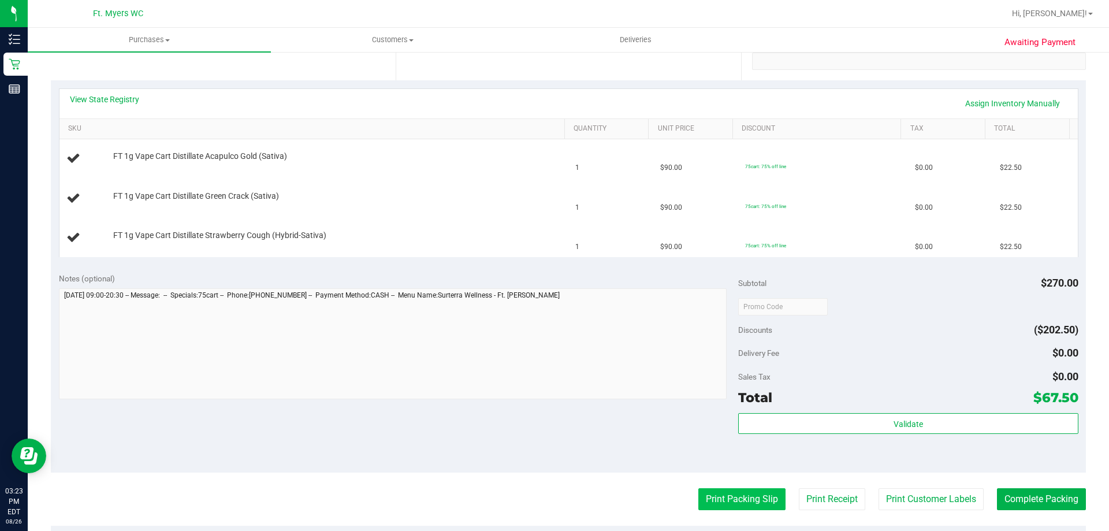
click at [735, 499] on button "Print Packing Slip" at bounding box center [741, 499] width 87 height 22
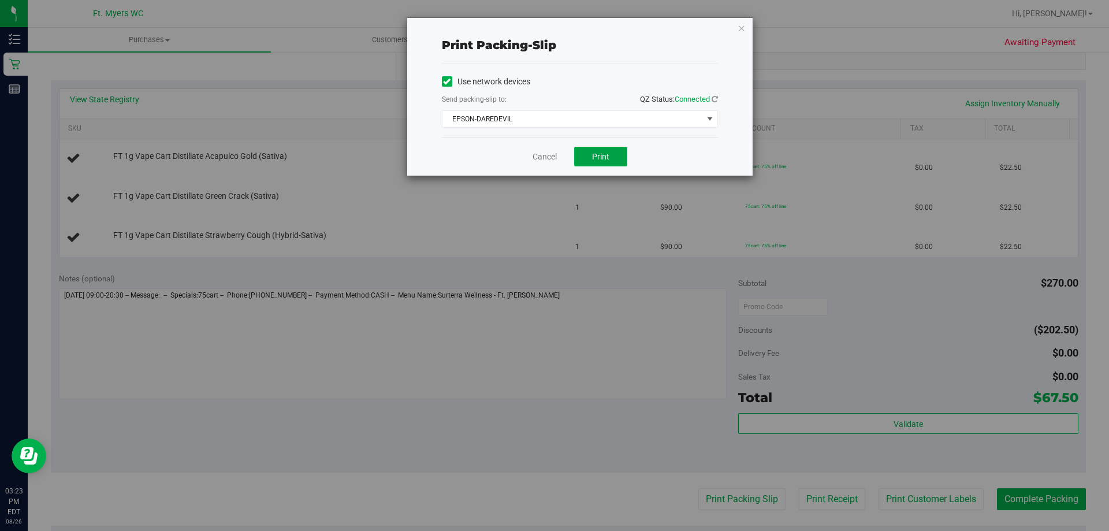
click at [605, 155] on span "Print" at bounding box center [600, 156] width 17 height 9
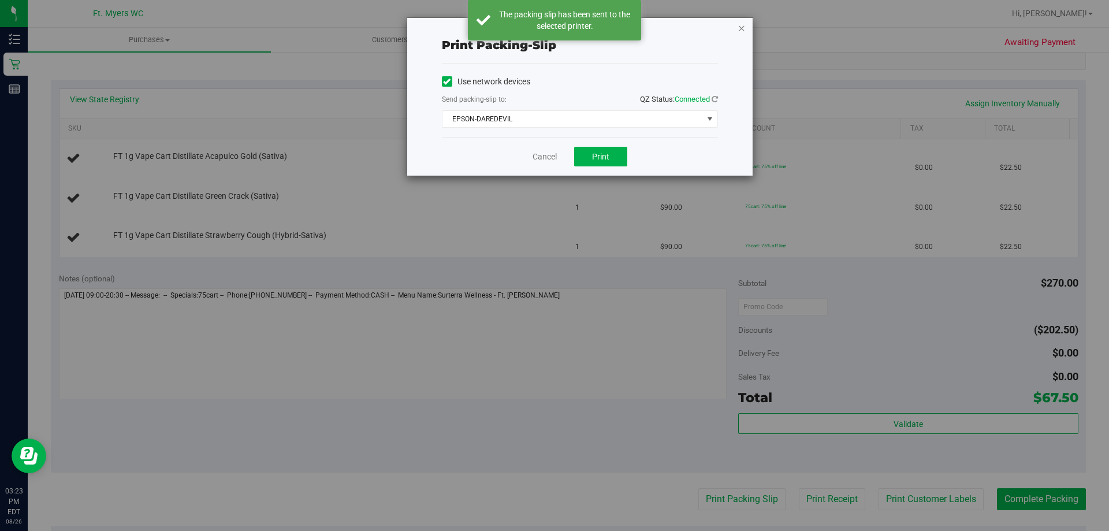
click at [741, 34] on icon "button" at bounding box center [742, 28] width 8 height 14
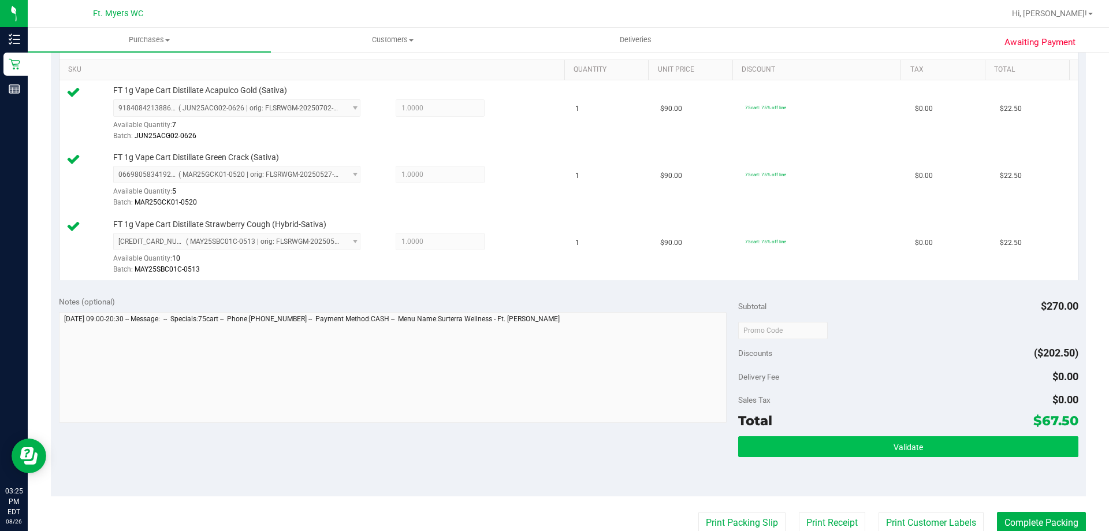
scroll to position [347, 0]
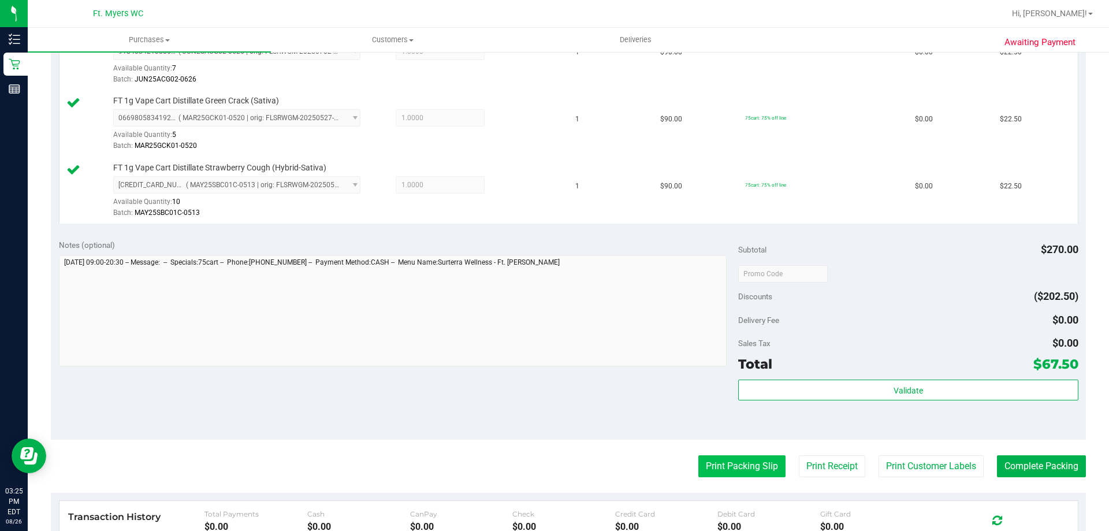
click at [732, 464] on button "Print Packing Slip" at bounding box center [741, 466] width 87 height 22
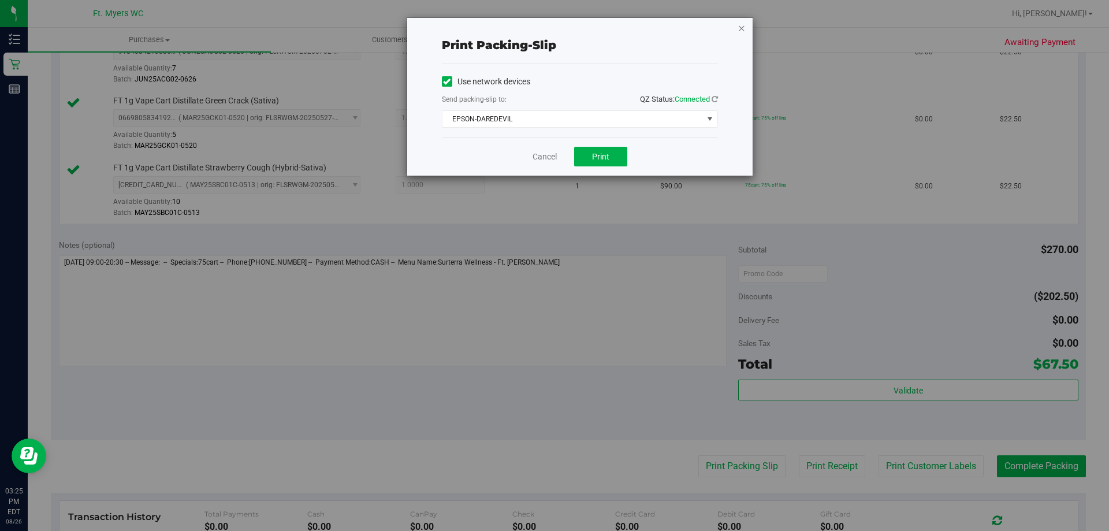
click at [741, 31] on icon "button" at bounding box center [742, 28] width 8 height 14
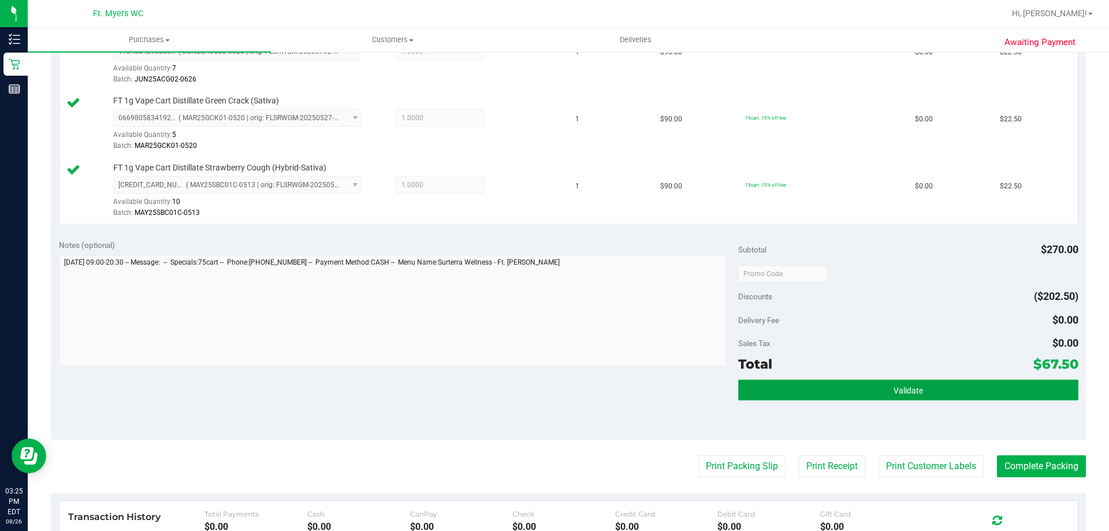
click at [876, 388] on button "Validate" at bounding box center [908, 389] width 340 height 21
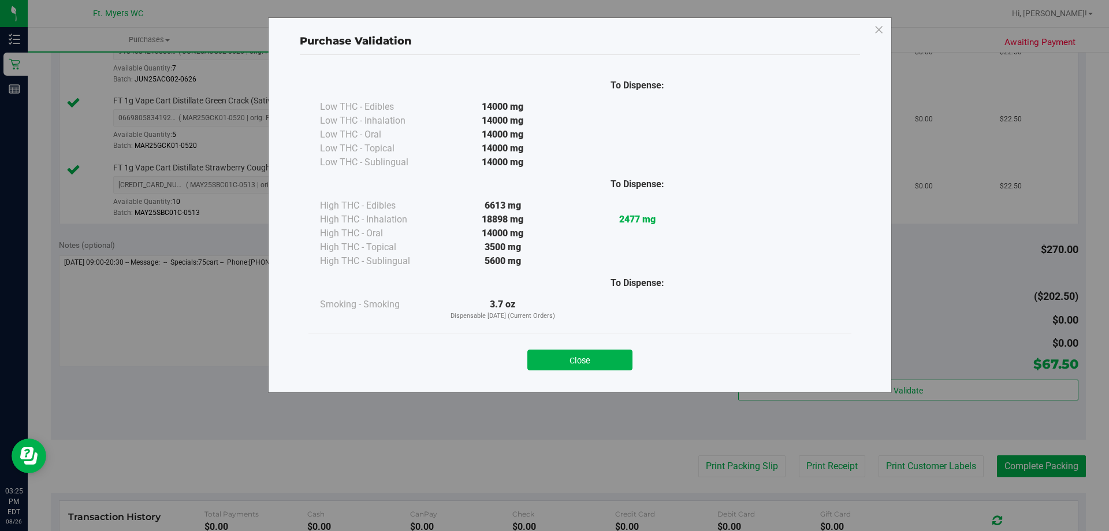
click at [587, 364] on button "Close" at bounding box center [579, 359] width 105 height 21
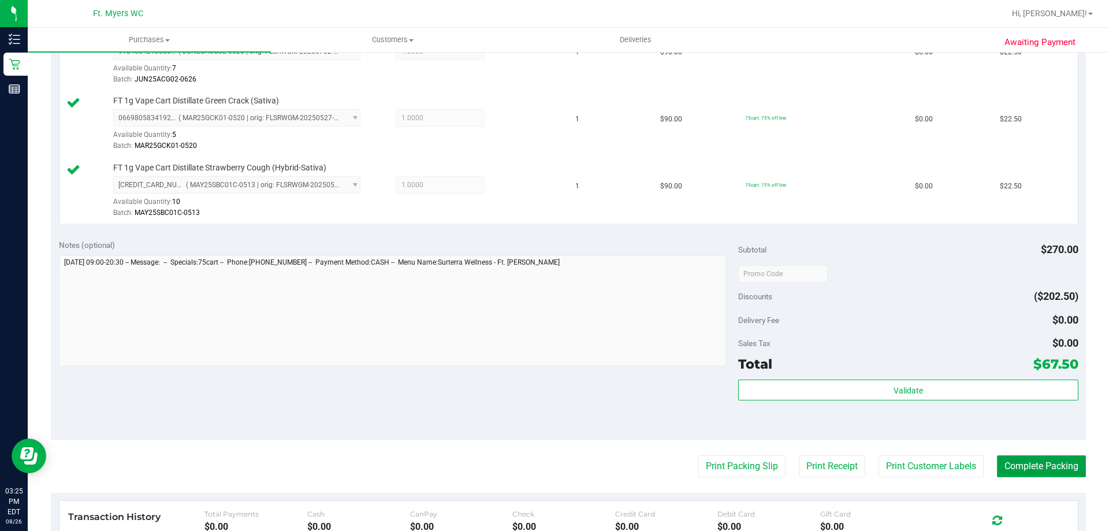
click at [999, 455] on button "Complete Packing" at bounding box center [1041, 466] width 89 height 22
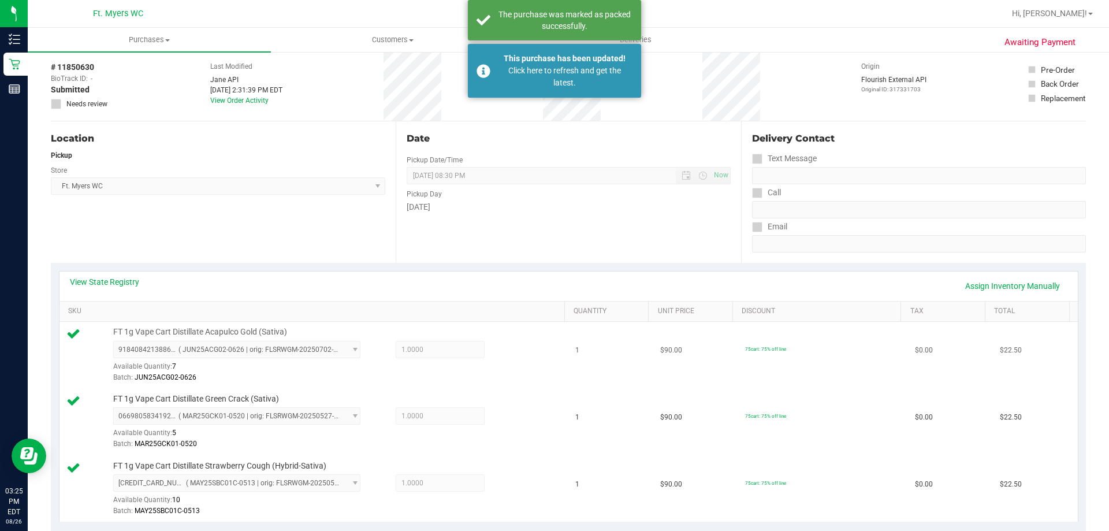
scroll to position [0, 0]
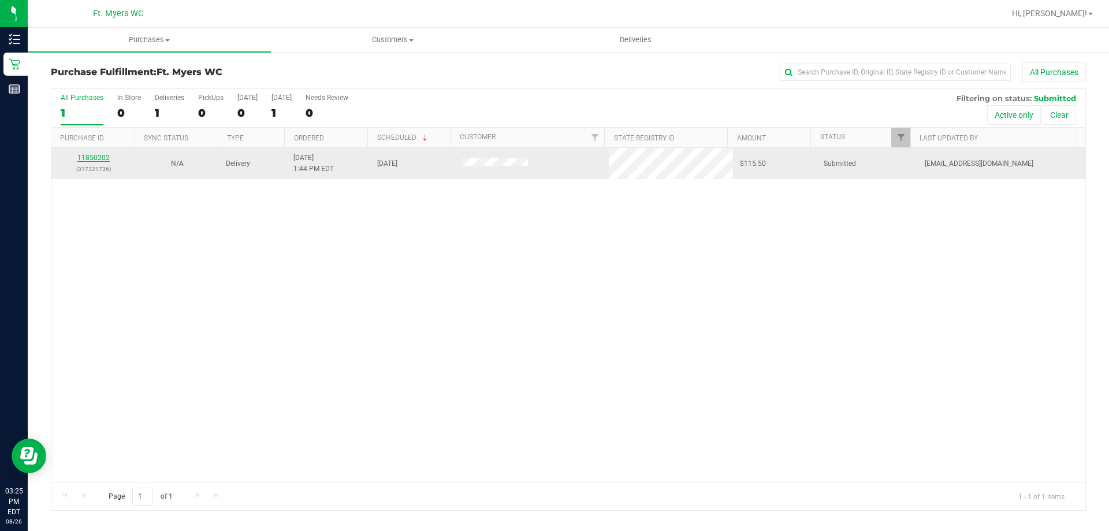
click at [95, 161] on link "11850202" at bounding box center [93, 158] width 32 height 8
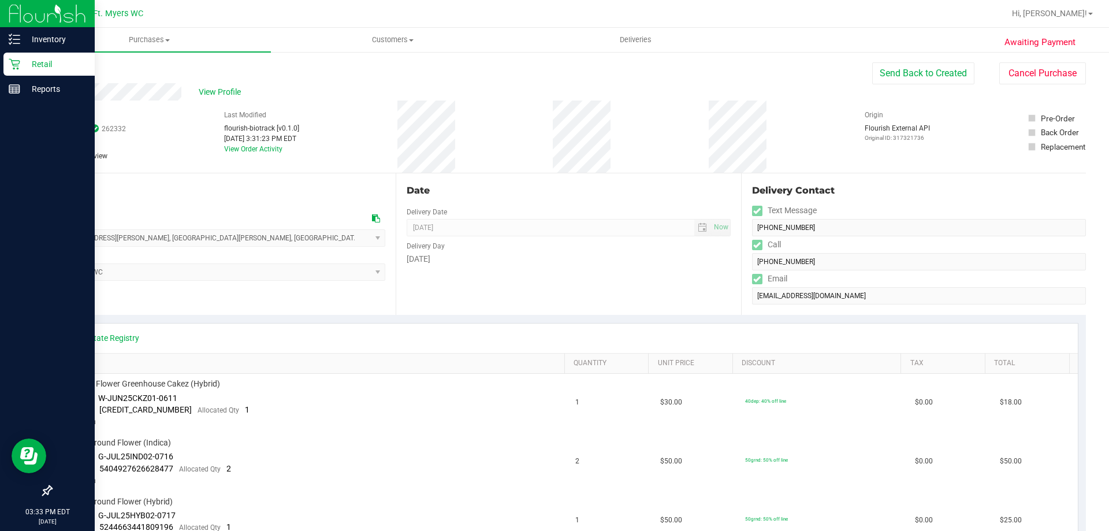
click at [8, 63] on div "Retail" at bounding box center [48, 64] width 91 height 23
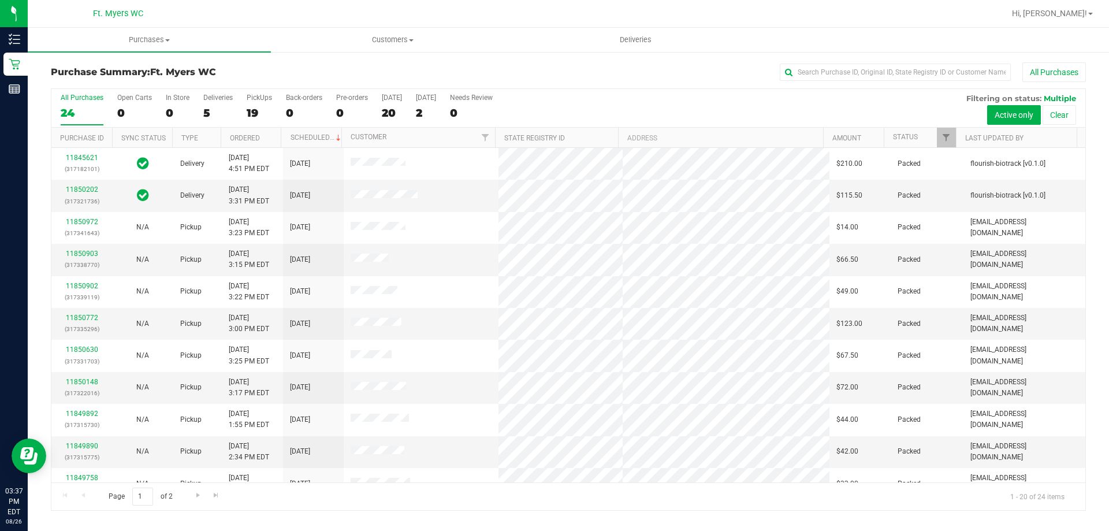
drag, startPoint x: 848, startPoint y: 494, endPoint x: 862, endPoint y: 494, distance: 14.5
click at [855, 494] on div "Page 1 of 2 1 - 20 of 24 items" at bounding box center [568, 496] width 1034 height 28
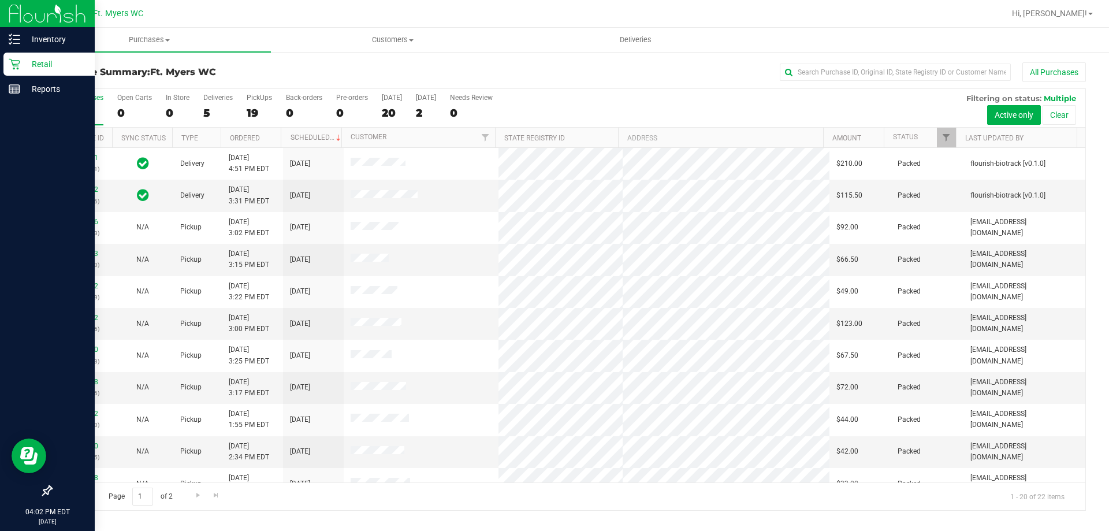
click at [53, 62] on p "Retail" at bounding box center [54, 64] width 69 height 14
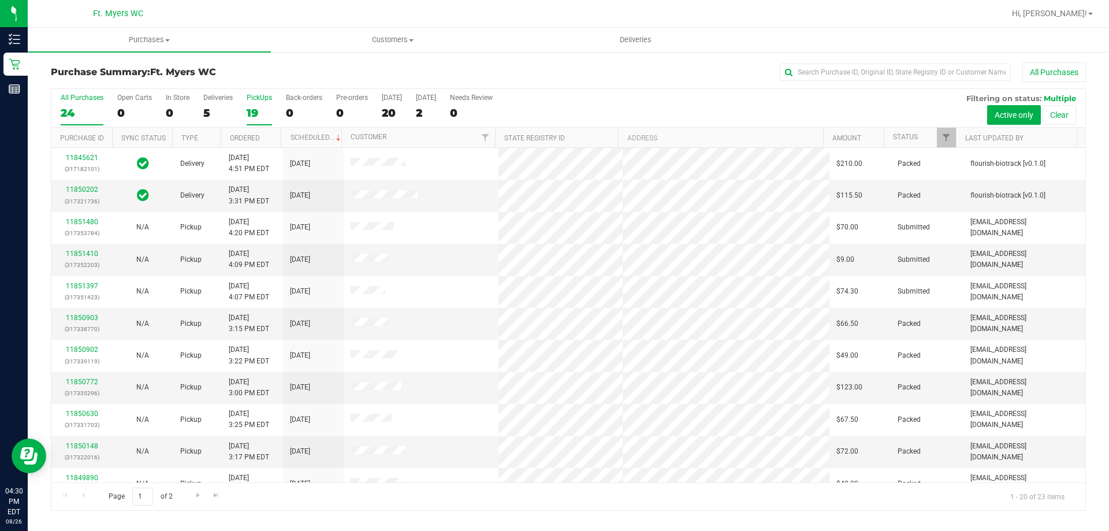
click at [250, 103] on label "PickUps 19" at bounding box center [259, 110] width 25 height 32
click at [0, 0] on input "PickUps 19" at bounding box center [0, 0] width 0 height 0
